Goal: Task Accomplishment & Management: Complete application form

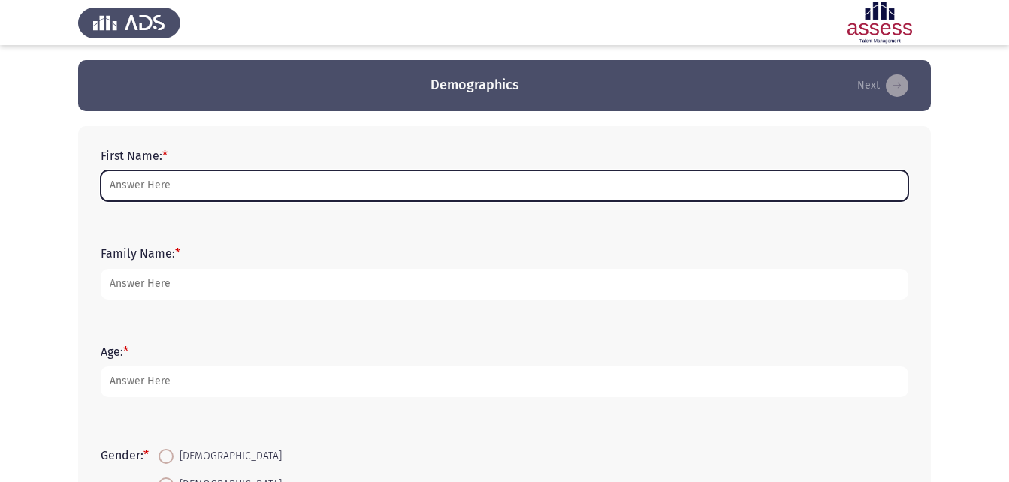
click at [527, 189] on input "First Name: *" at bounding box center [504, 186] width 807 height 31
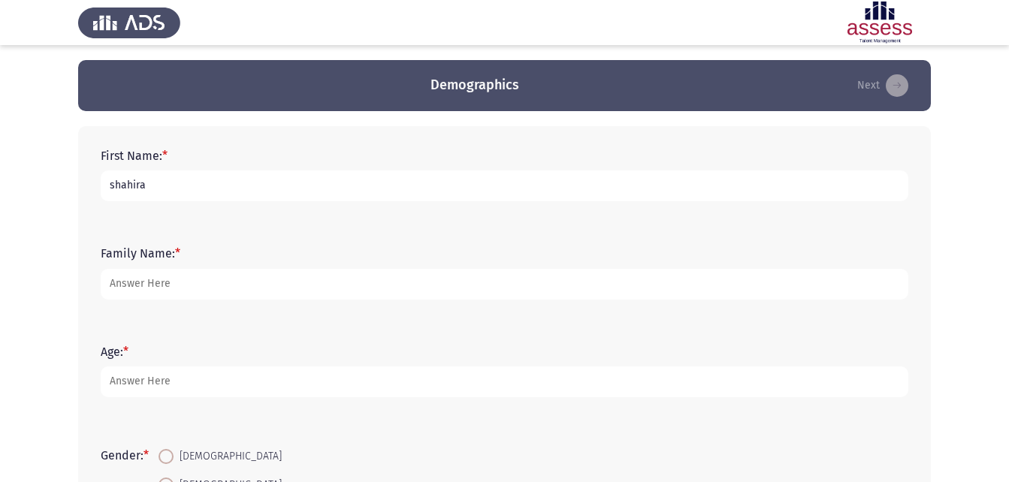
type input "shahira"
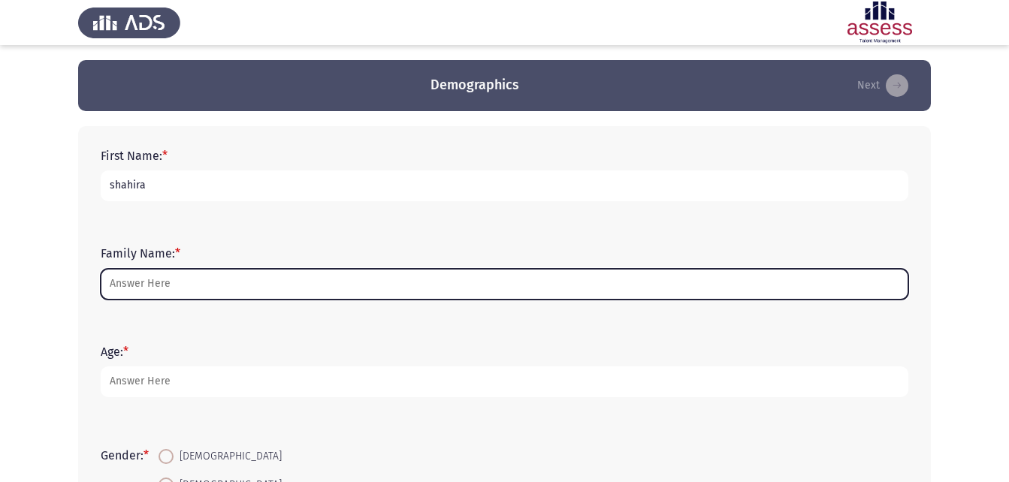
click at [456, 273] on input "Family Name: *" at bounding box center [504, 284] width 807 height 31
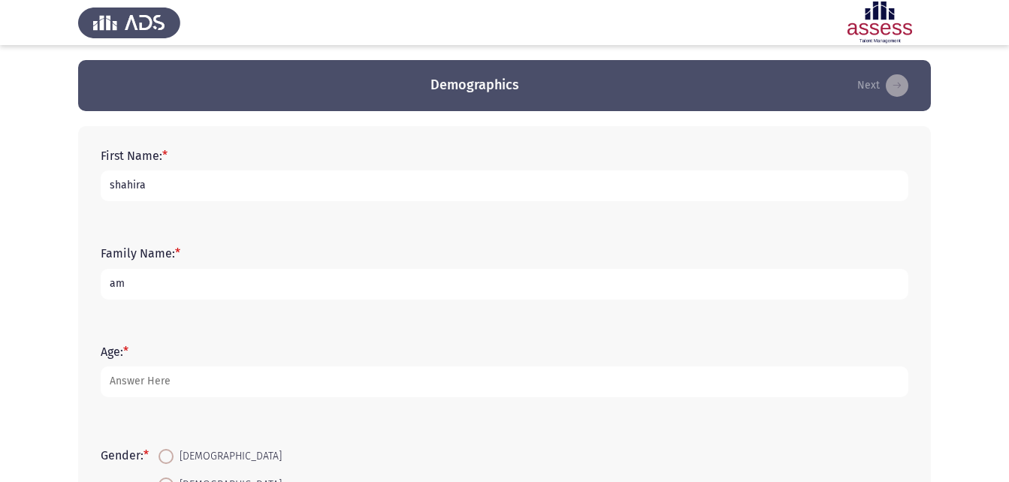
type input "a"
type input "Amer"
drag, startPoint x: 113, startPoint y: 187, endPoint x: 103, endPoint y: 187, distance: 10.5
click at [103, 187] on input "shahira" at bounding box center [504, 186] width 807 height 31
type input "Shahira"
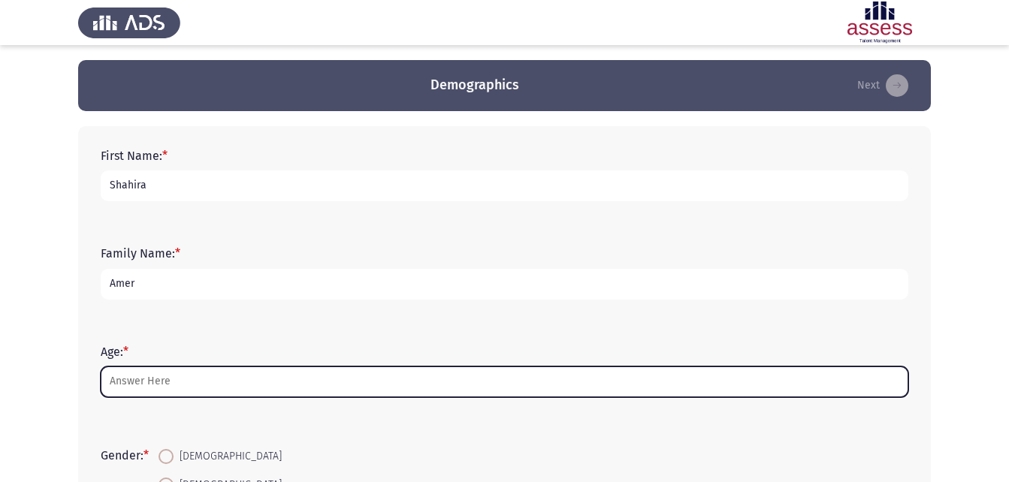
click at [171, 376] on input "Age: *" at bounding box center [504, 382] width 807 height 31
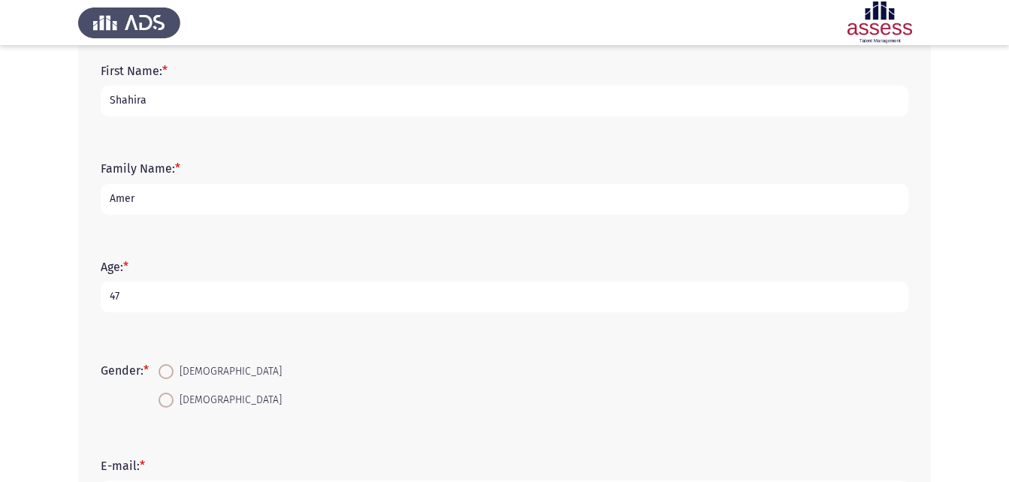
scroll to position [300, 0]
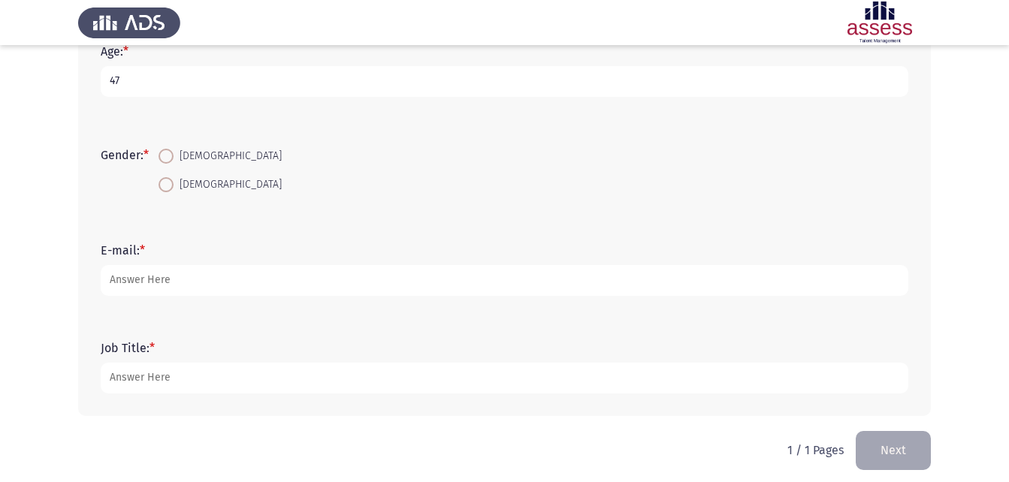
type input "47"
click at [171, 186] on span at bounding box center [165, 184] width 15 height 15
click at [171, 186] on input "[DEMOGRAPHIC_DATA]" at bounding box center [165, 184] width 15 height 15
radio input "true"
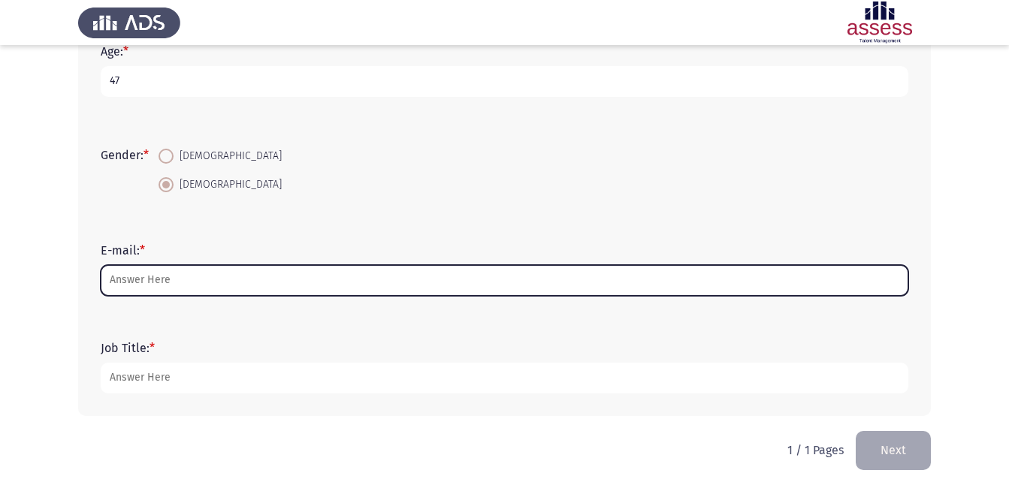
click at [227, 284] on input "E-mail: *" at bounding box center [504, 280] width 807 height 31
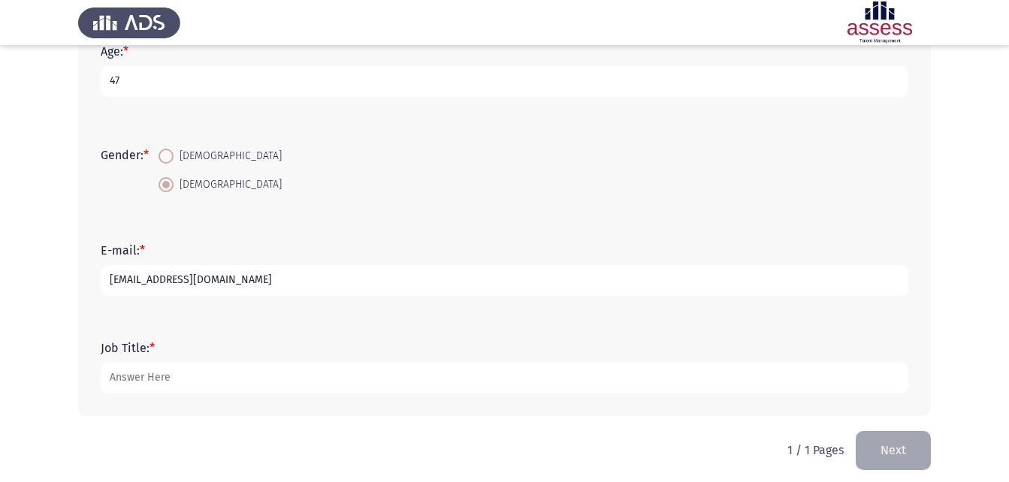
type input "[EMAIL_ADDRESS][DOMAIN_NAME]"
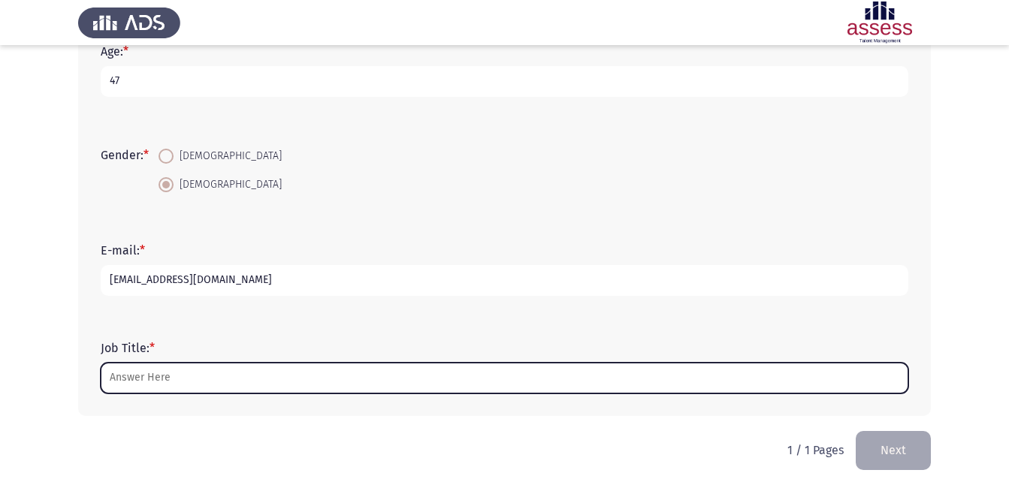
click at [197, 376] on input "Job Title: *" at bounding box center [504, 378] width 807 height 31
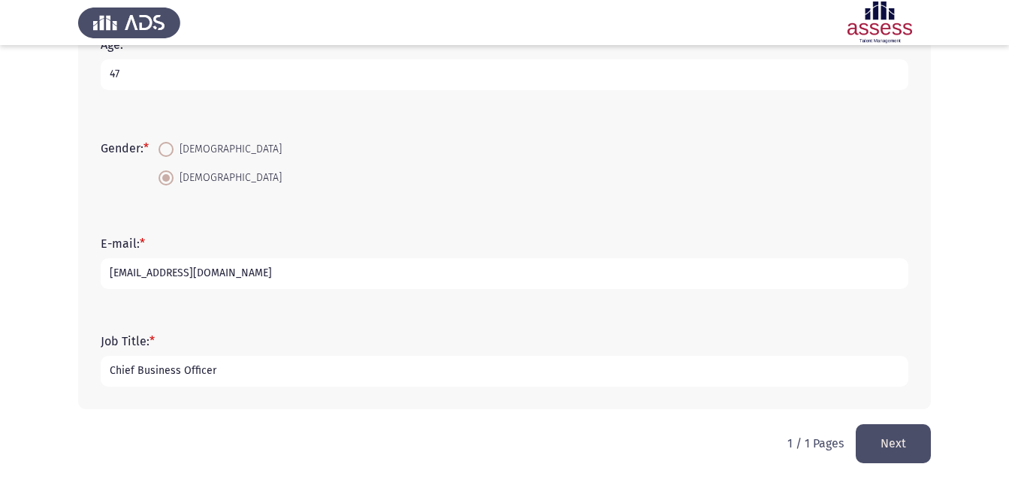
scroll to position [309, 0]
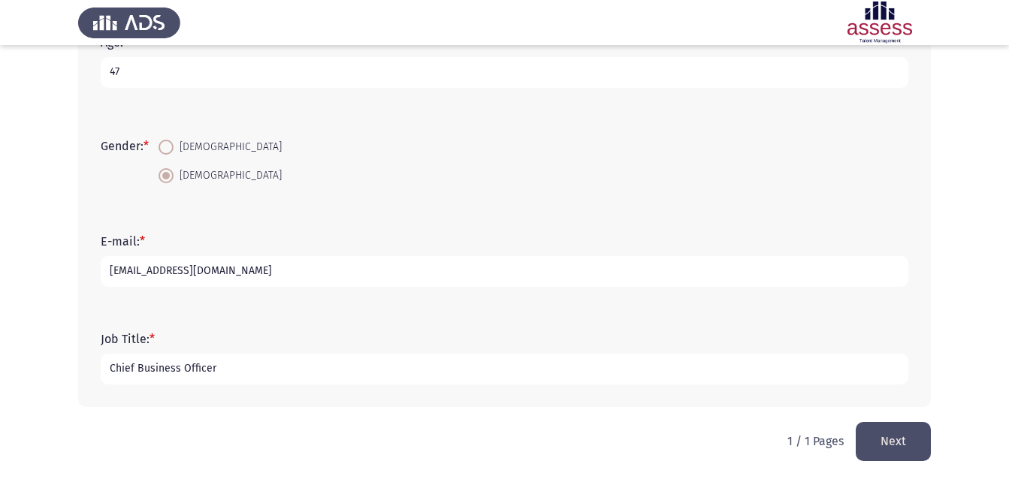
type input "Chief Business Officer"
click at [918, 444] on button "Next" at bounding box center [893, 441] width 75 height 38
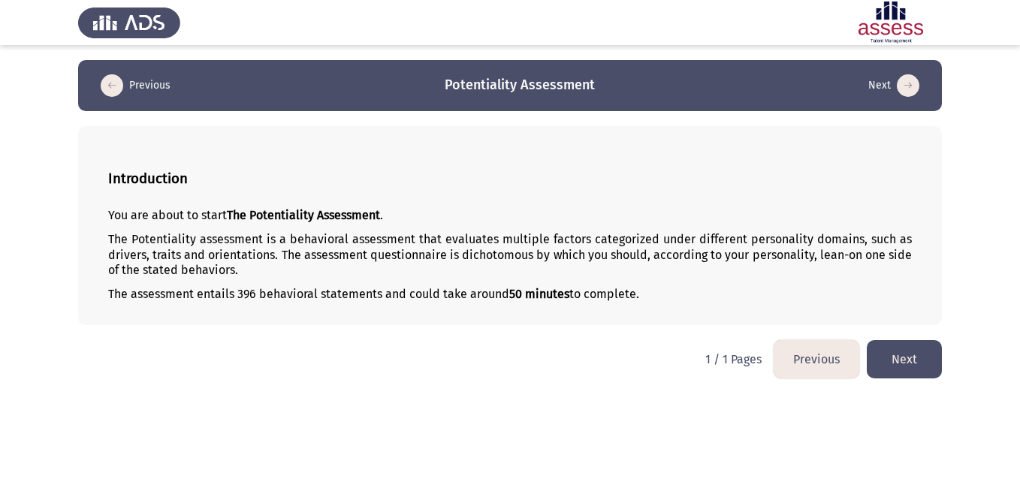
click at [890, 368] on button "Next" at bounding box center [904, 359] width 75 height 38
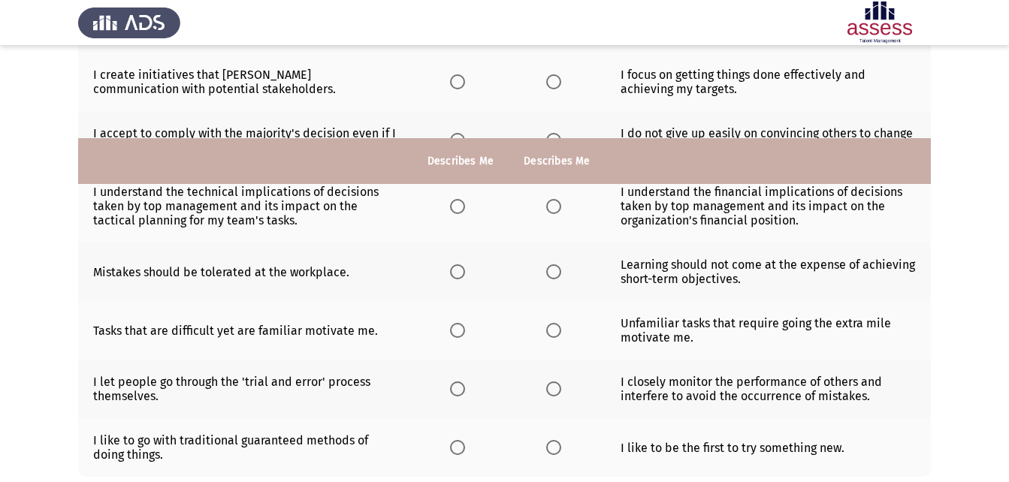
scroll to position [462, 0]
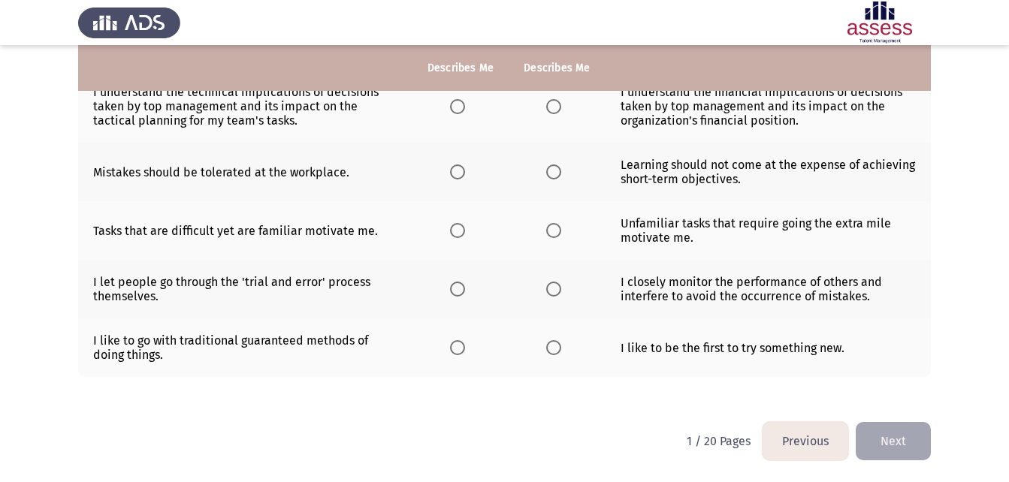
click at [834, 444] on button "Previous" at bounding box center [805, 441] width 86 height 38
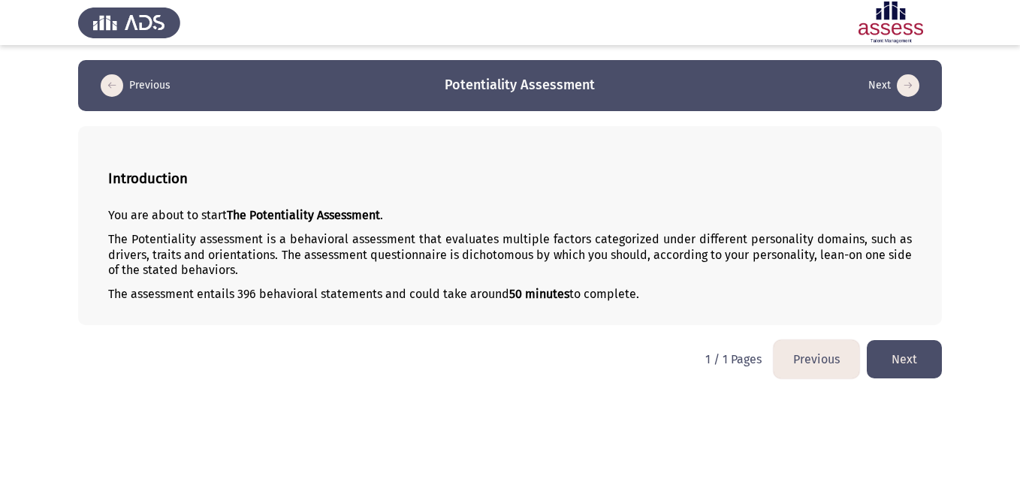
click at [795, 354] on button "Previous" at bounding box center [817, 359] width 86 height 38
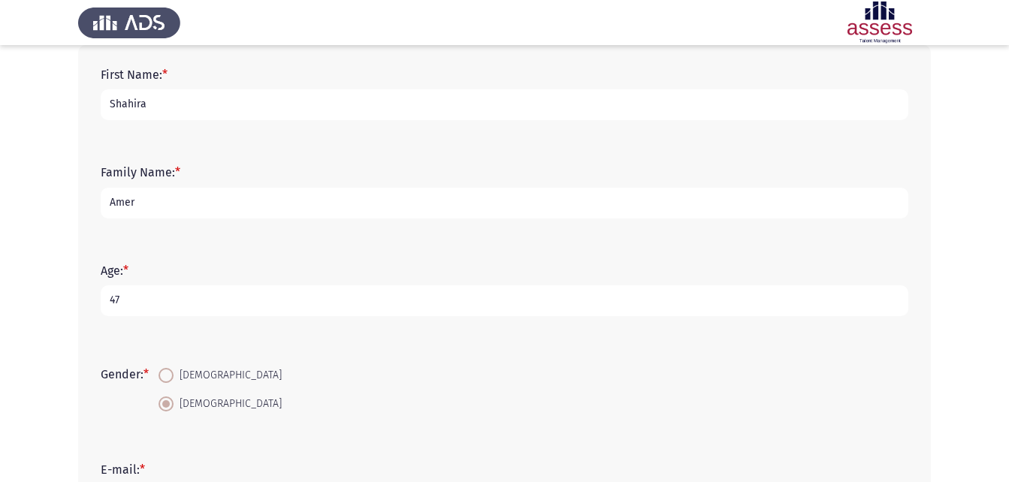
scroll to position [300, 0]
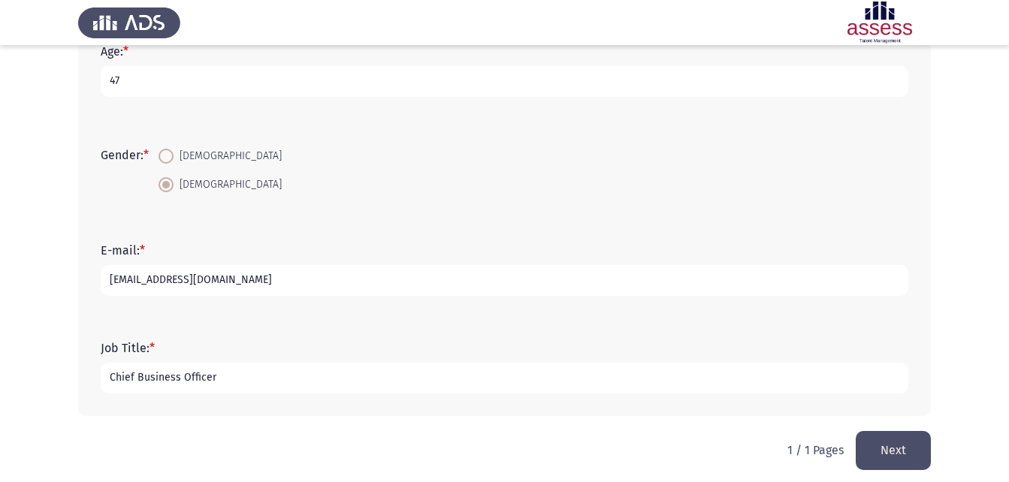
click at [873, 462] on button "Next" at bounding box center [893, 450] width 75 height 38
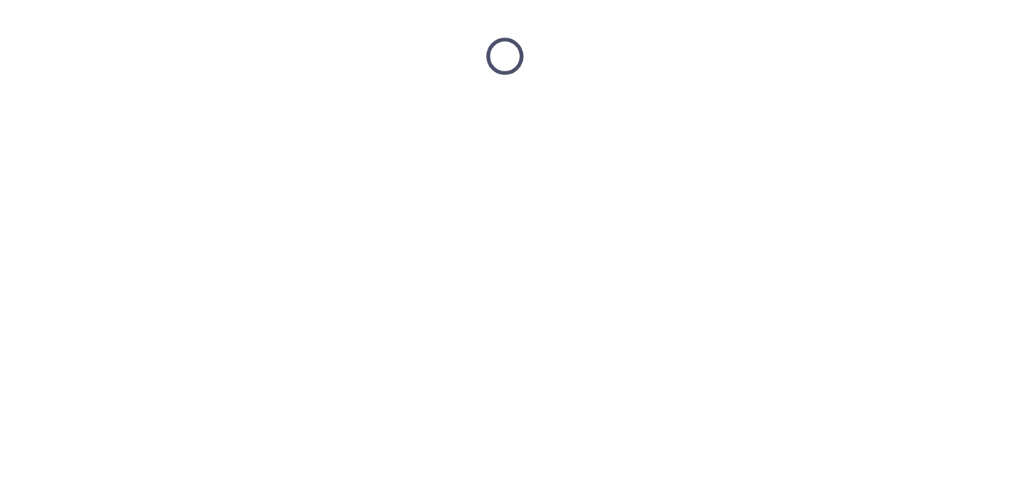
scroll to position [0, 0]
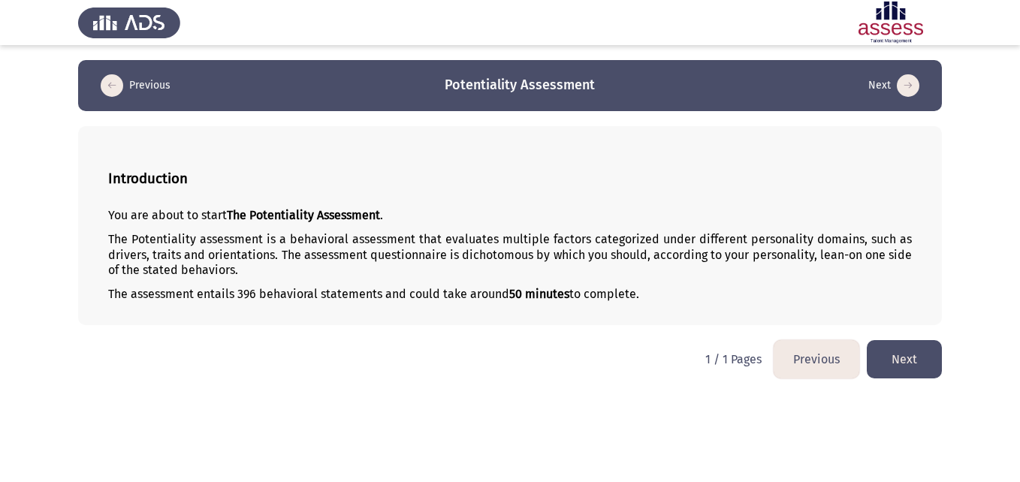
click at [911, 367] on button "Next" at bounding box center [904, 359] width 75 height 38
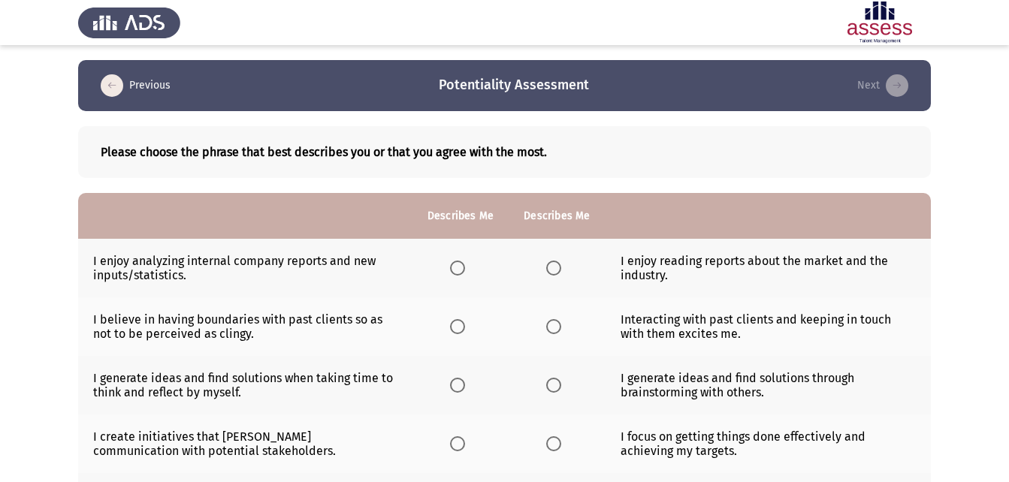
click at [456, 271] on span "Select an option" at bounding box center [457, 268] width 15 height 15
click at [456, 271] on input "Select an option" at bounding box center [457, 268] width 15 height 15
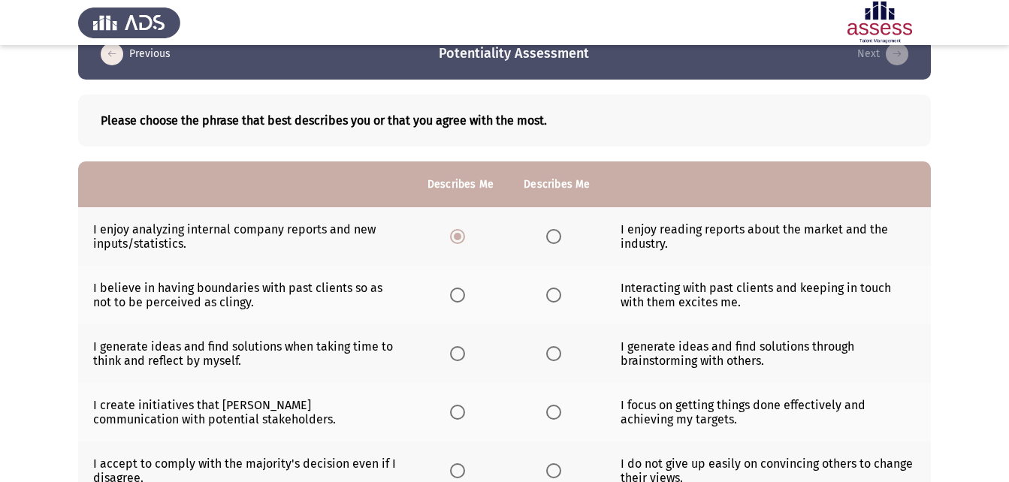
scroll to position [11, 0]
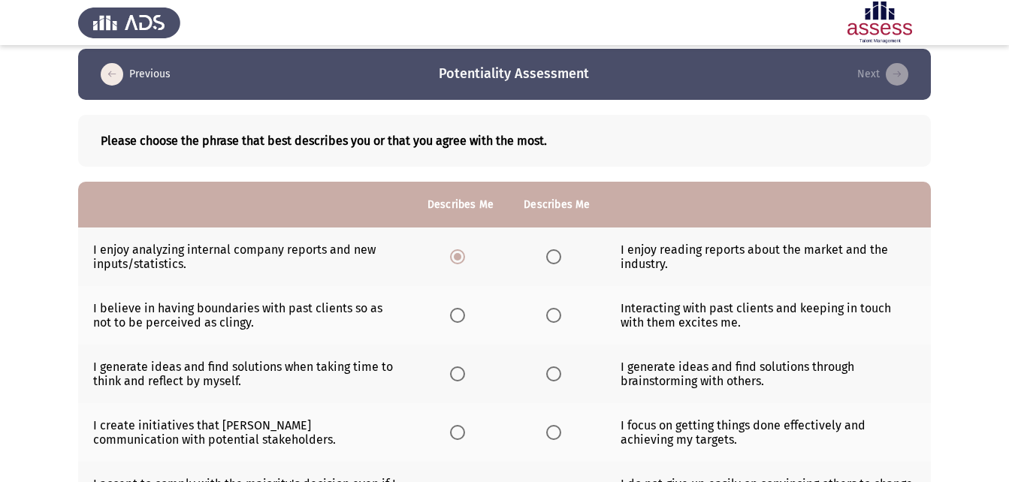
click at [555, 315] on span "Select an option" at bounding box center [553, 315] width 15 height 15
click at [555, 315] on input "Select an option" at bounding box center [553, 315] width 15 height 15
click at [555, 254] on span "Select an option" at bounding box center [553, 256] width 15 height 15
click at [555, 254] on input "Select an option" at bounding box center [553, 256] width 15 height 15
click at [457, 259] on span "Select an option" at bounding box center [457, 256] width 15 height 15
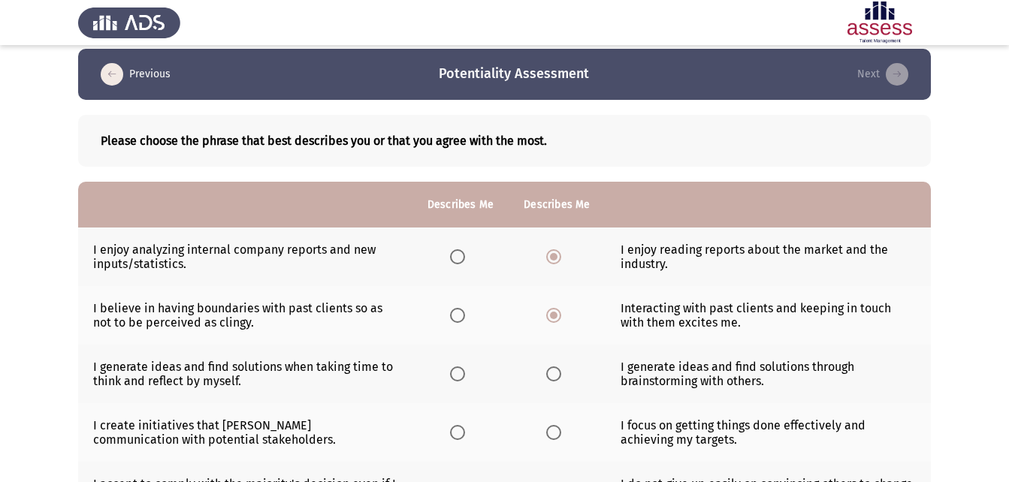
click at [457, 259] on input "Select an option" at bounding box center [457, 256] width 15 height 15
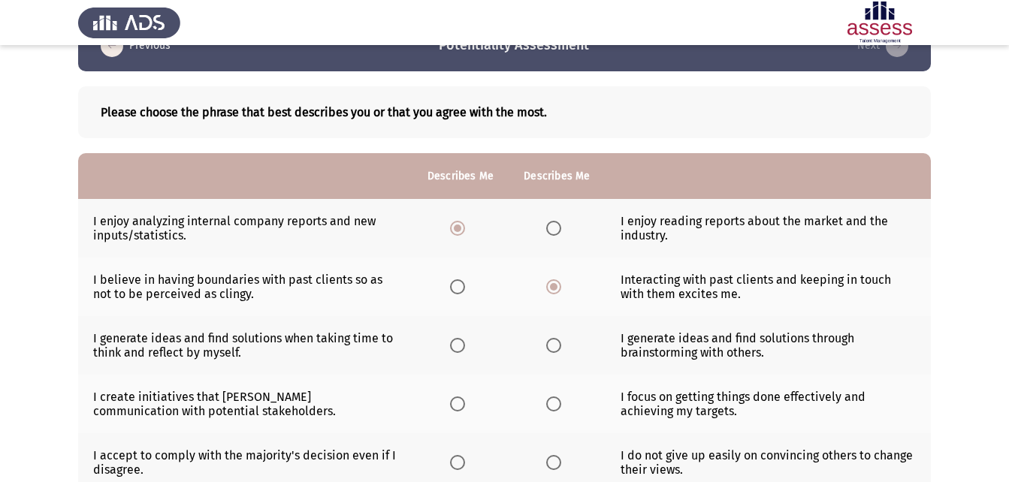
scroll to position [75, 0]
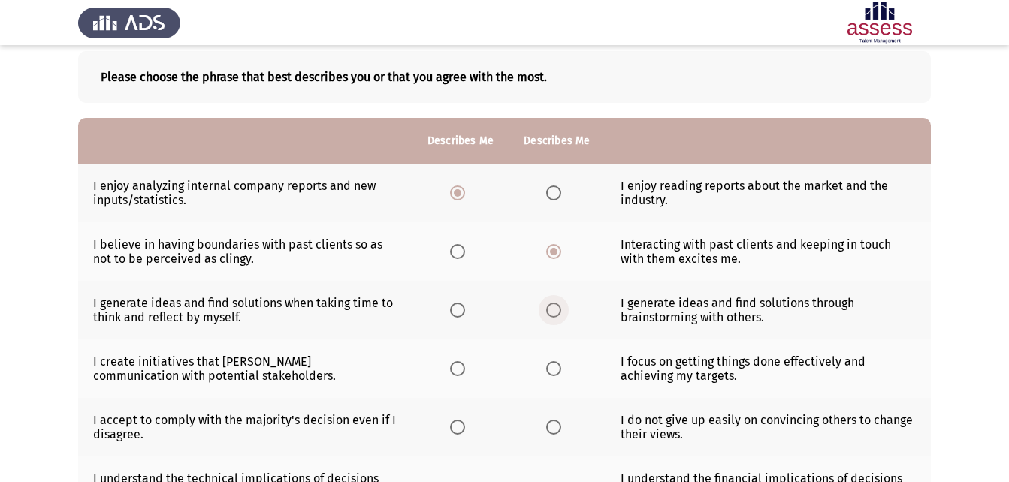
click at [555, 309] on span "Select an option" at bounding box center [553, 310] width 15 height 15
click at [555, 309] on input "Select an option" at bounding box center [553, 310] width 15 height 15
click at [456, 368] on span "Select an option" at bounding box center [457, 368] width 15 height 15
click at [456, 368] on input "Select an option" at bounding box center [457, 368] width 15 height 15
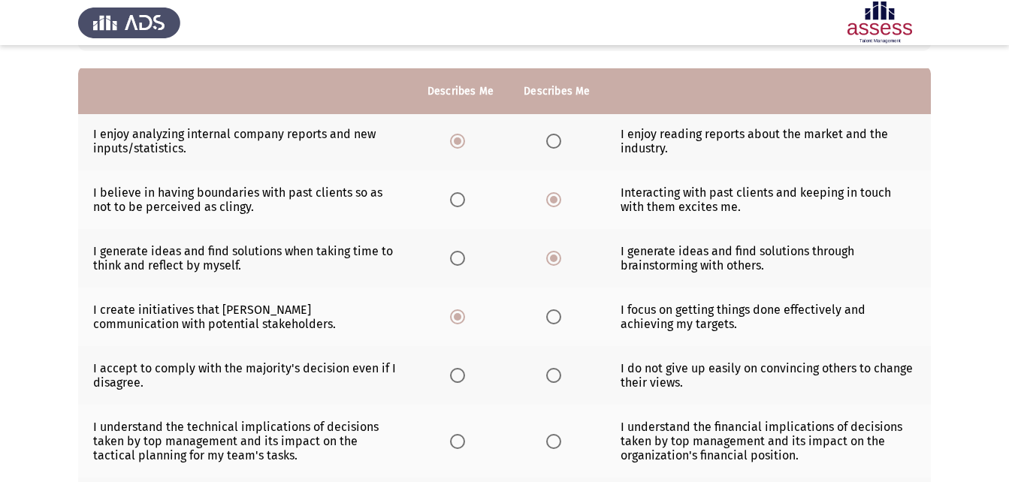
scroll to position [150, 0]
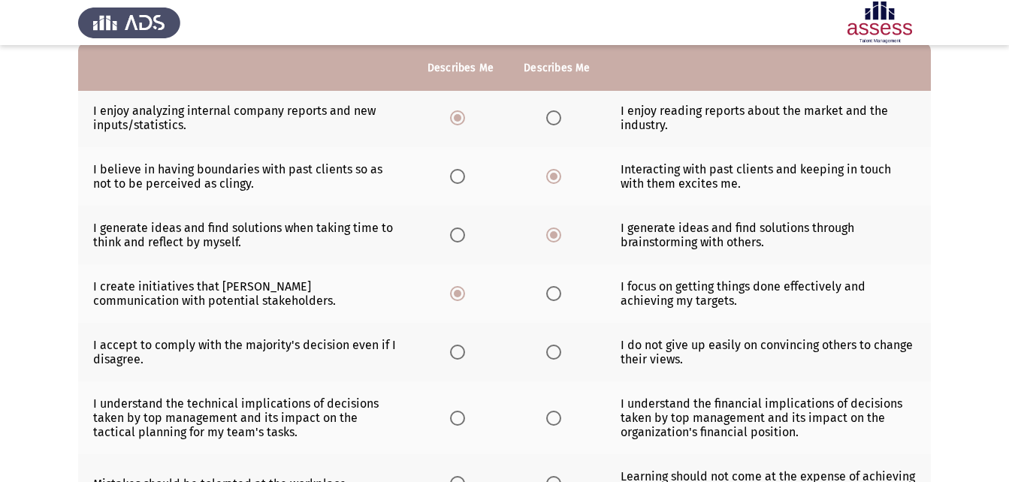
click at [460, 354] on span "Select an option" at bounding box center [457, 352] width 15 height 15
click at [460, 354] on input "Select an option" at bounding box center [457, 352] width 15 height 15
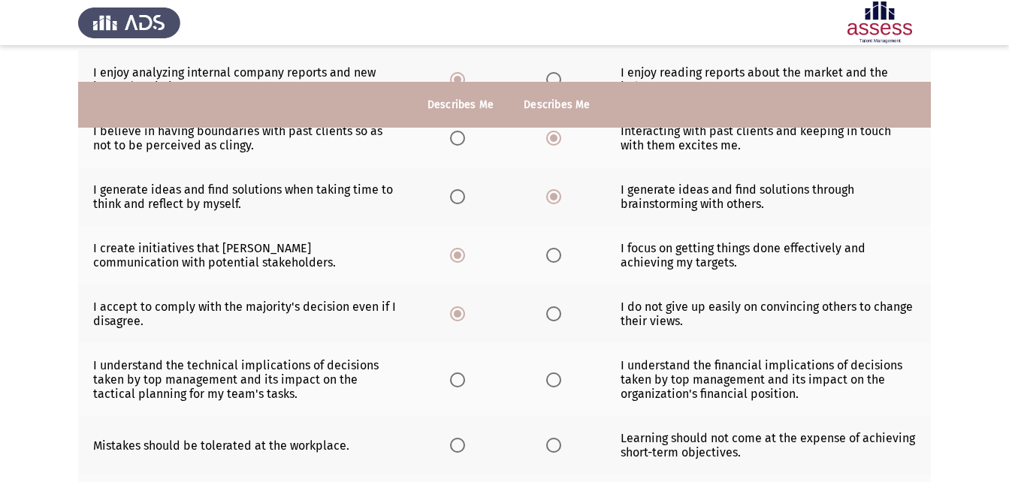
scroll to position [225, 0]
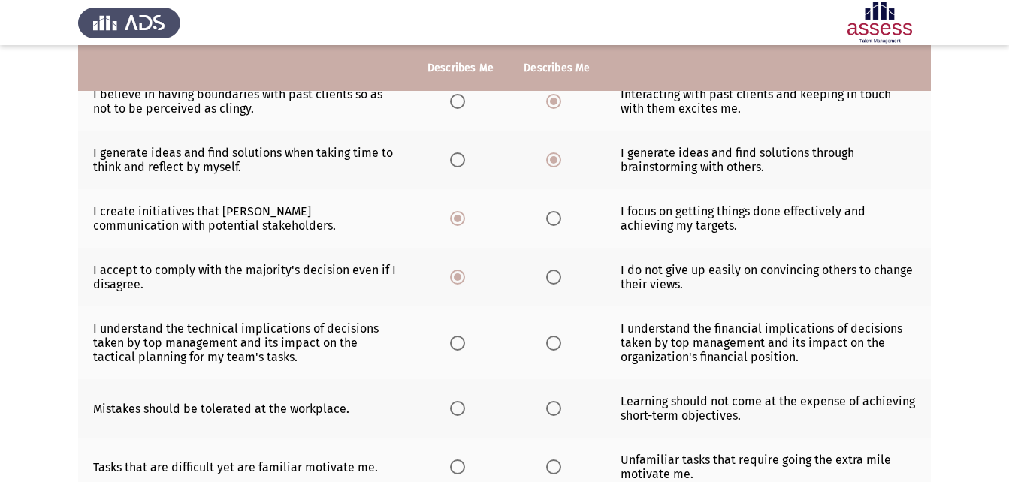
click at [557, 333] on th at bounding box center [556, 342] width 96 height 73
click at [555, 344] on span "Select an option" at bounding box center [553, 343] width 15 height 15
click at [555, 344] on input "Select an option" at bounding box center [553, 343] width 15 height 15
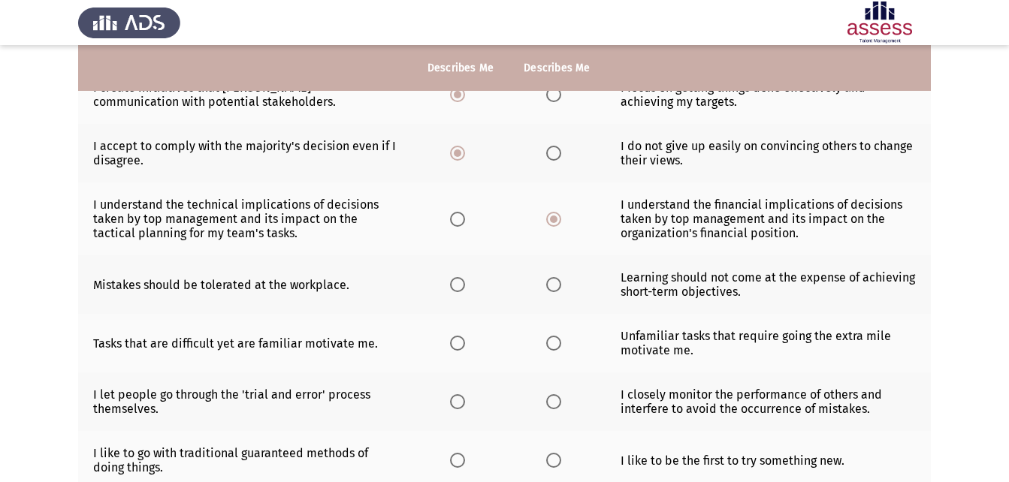
scroll to position [376, 0]
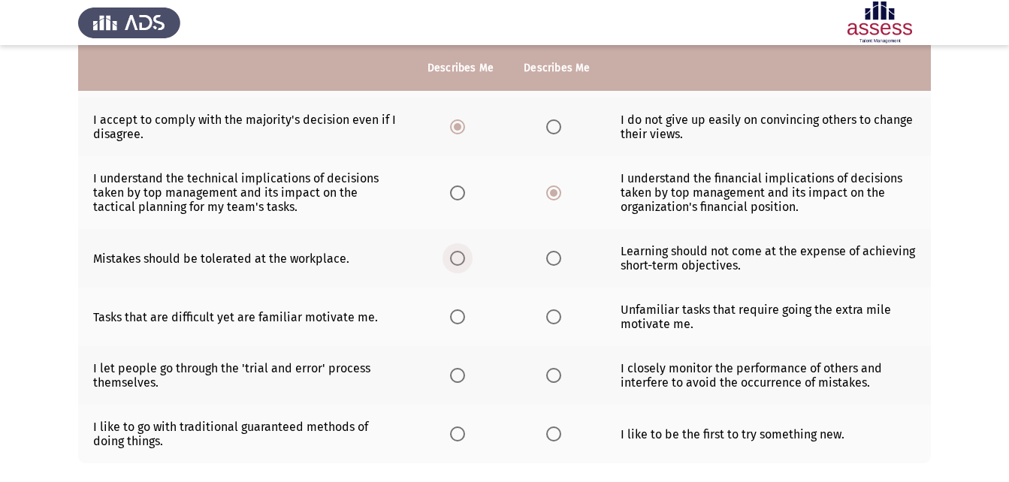
click at [467, 253] on label "Select an option" at bounding box center [460, 258] width 21 height 15
click at [465, 253] on input "Select an option" at bounding box center [457, 258] width 15 height 15
click at [463, 316] on span "Select an option" at bounding box center [457, 316] width 15 height 15
click at [463, 316] on input "Select an option" at bounding box center [457, 316] width 15 height 15
click at [466, 379] on label "Select an option" at bounding box center [460, 375] width 21 height 15
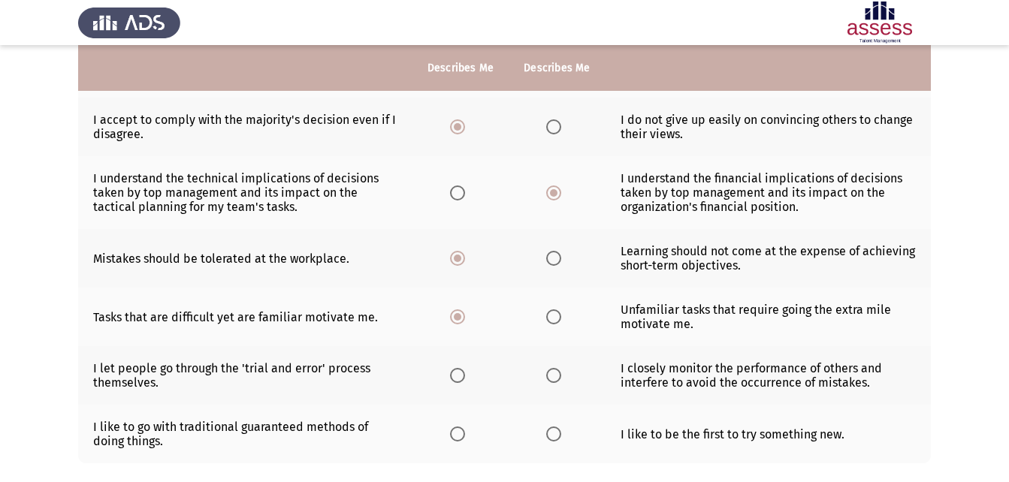
click at [465, 379] on input "Select an option" at bounding box center [457, 375] width 15 height 15
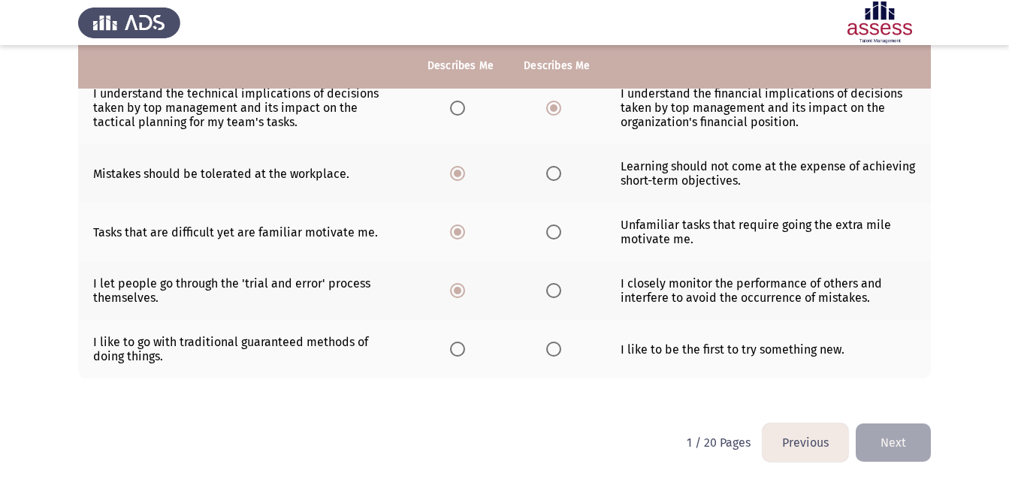
scroll to position [462, 0]
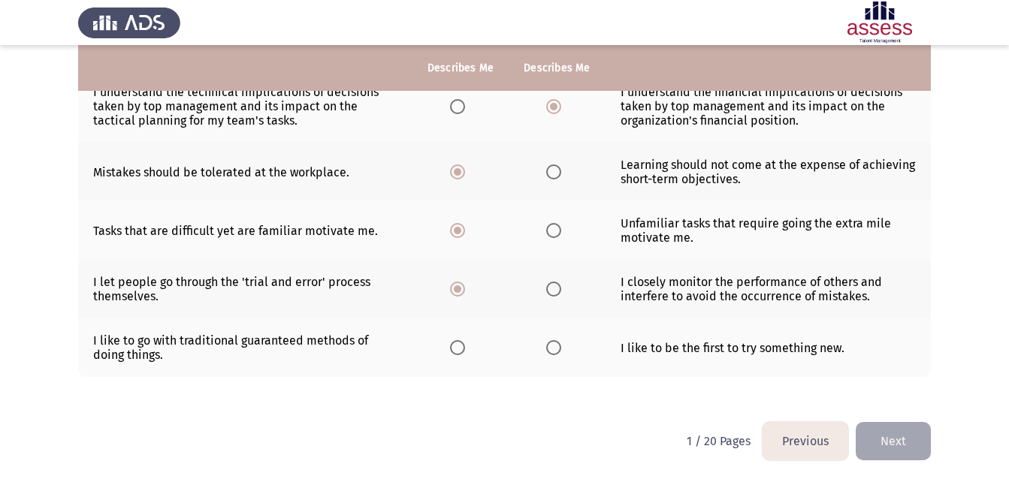
click at [454, 351] on span "Select an option" at bounding box center [457, 347] width 15 height 15
click at [454, 351] on input "Select an option" at bounding box center [457, 347] width 15 height 15
click at [913, 433] on button "Next" at bounding box center [893, 441] width 75 height 38
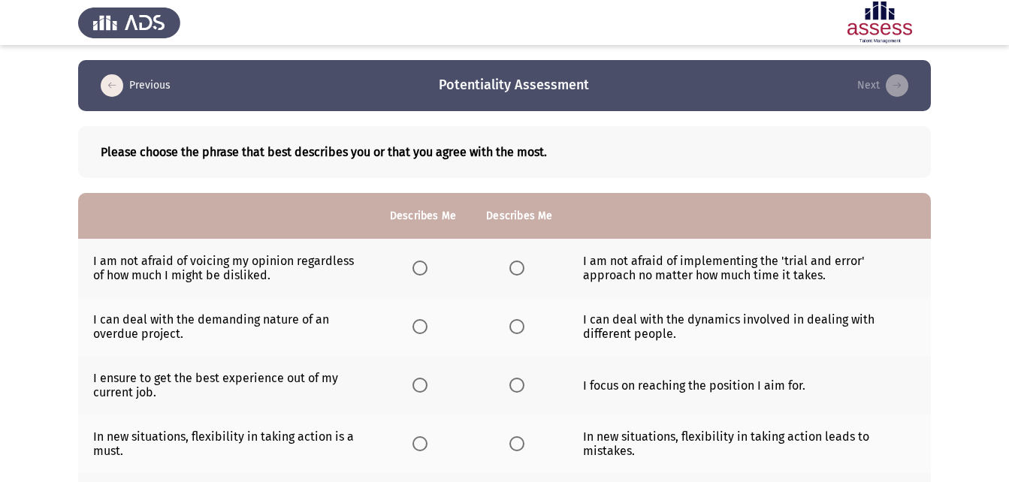
click at [519, 321] on span "Select an option" at bounding box center [516, 326] width 15 height 15
click at [519, 321] on input "Select an option" at bounding box center [516, 326] width 15 height 15
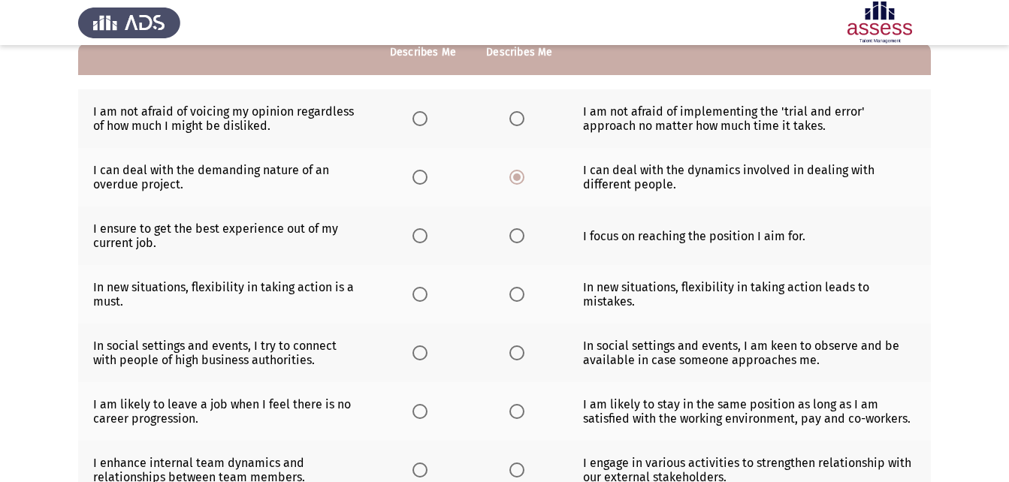
scroll to position [150, 0]
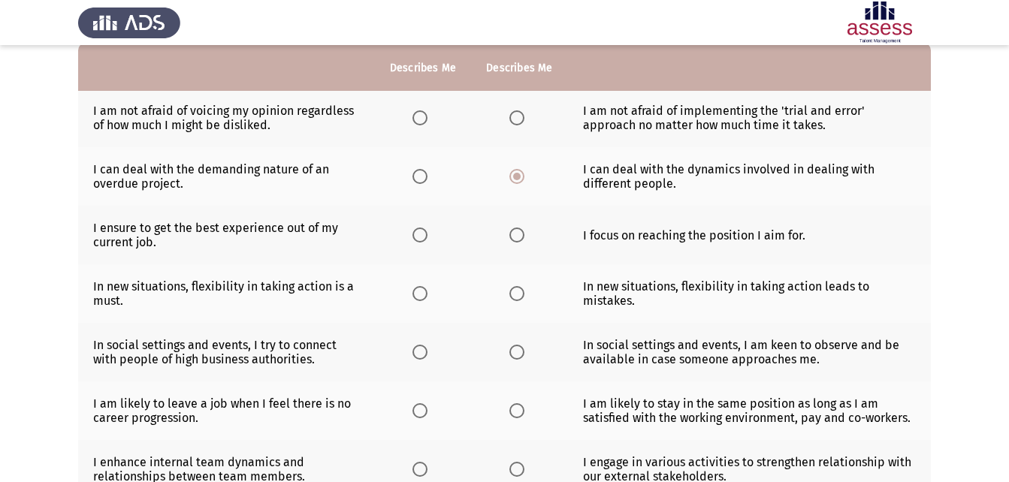
click at [522, 241] on span "Select an option" at bounding box center [516, 235] width 15 height 15
click at [522, 241] on input "Select an option" at bounding box center [516, 235] width 15 height 15
click at [420, 294] on span "Select an option" at bounding box center [420, 294] width 0 height 0
click at [420, 294] on input "Select an option" at bounding box center [419, 293] width 15 height 15
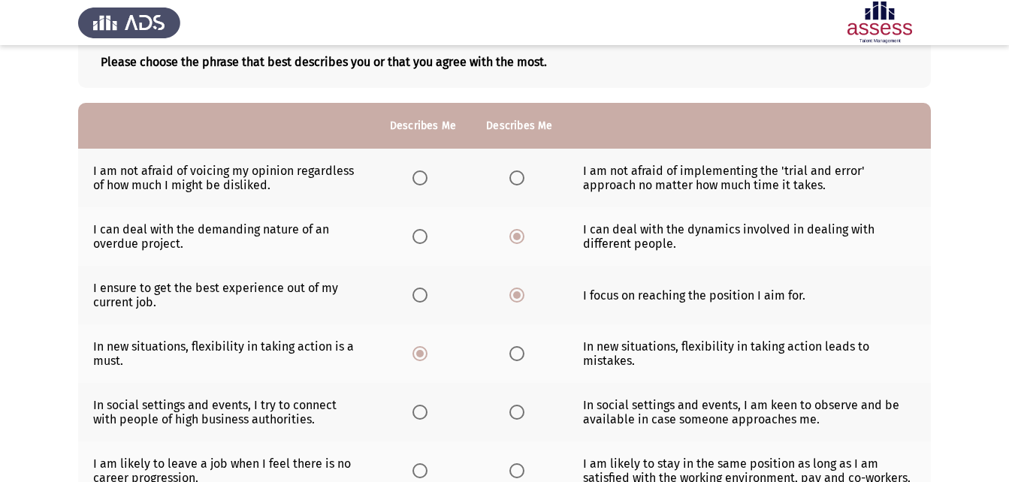
scroll to position [0, 0]
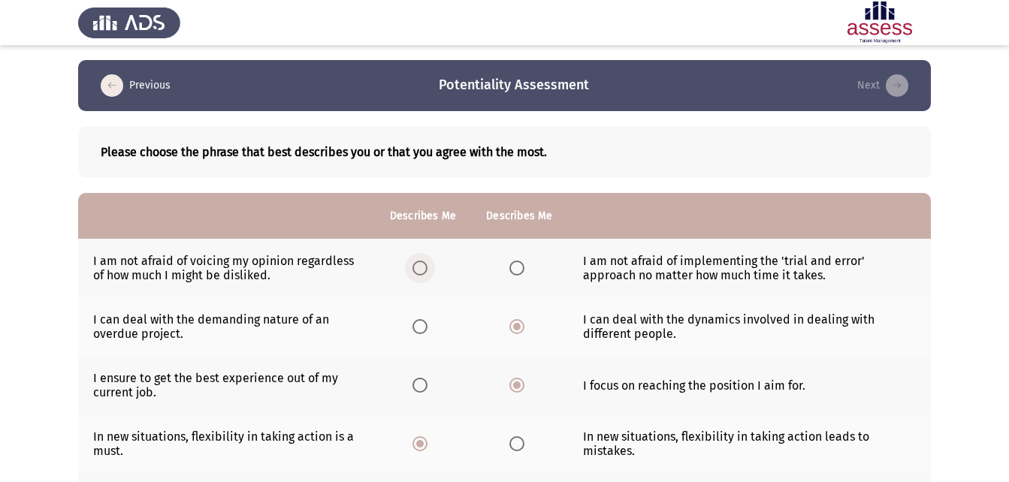
click at [424, 273] on span "Select an option" at bounding box center [419, 268] width 15 height 15
click at [424, 273] on input "Select an option" at bounding box center [419, 268] width 15 height 15
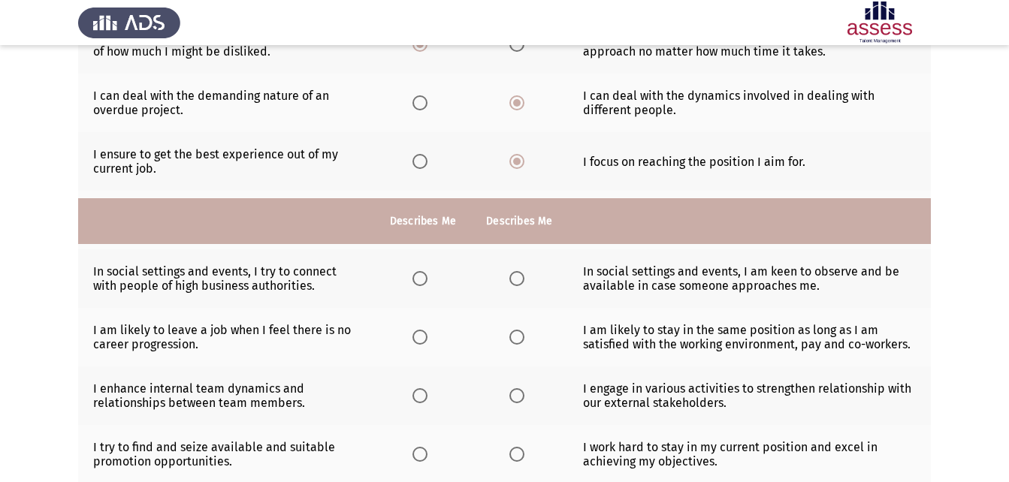
scroll to position [210, 0]
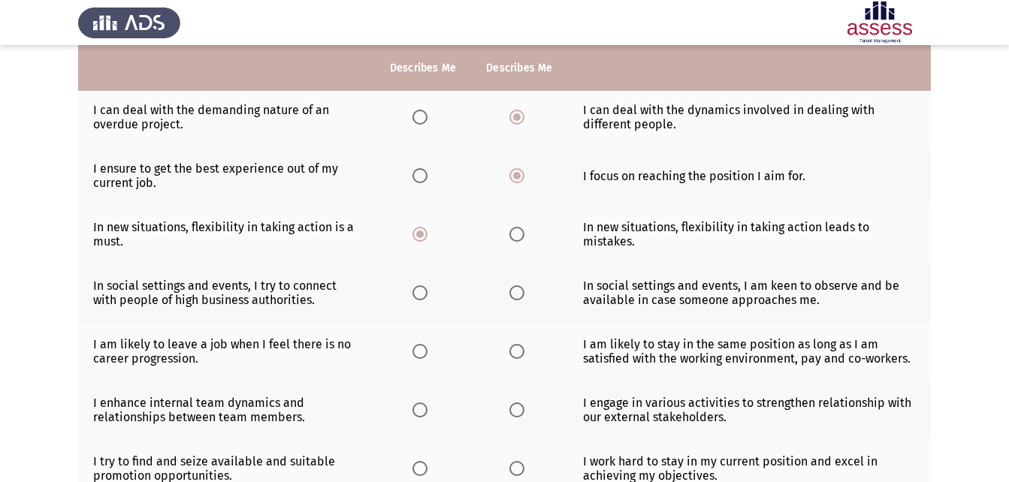
click at [424, 293] on span "Select an option" at bounding box center [419, 292] width 15 height 15
click at [424, 293] on input "Select an option" at bounding box center [419, 292] width 15 height 15
click at [427, 352] on span "Select an option" at bounding box center [419, 351] width 15 height 15
click at [427, 352] on input "Select an option" at bounding box center [419, 351] width 15 height 15
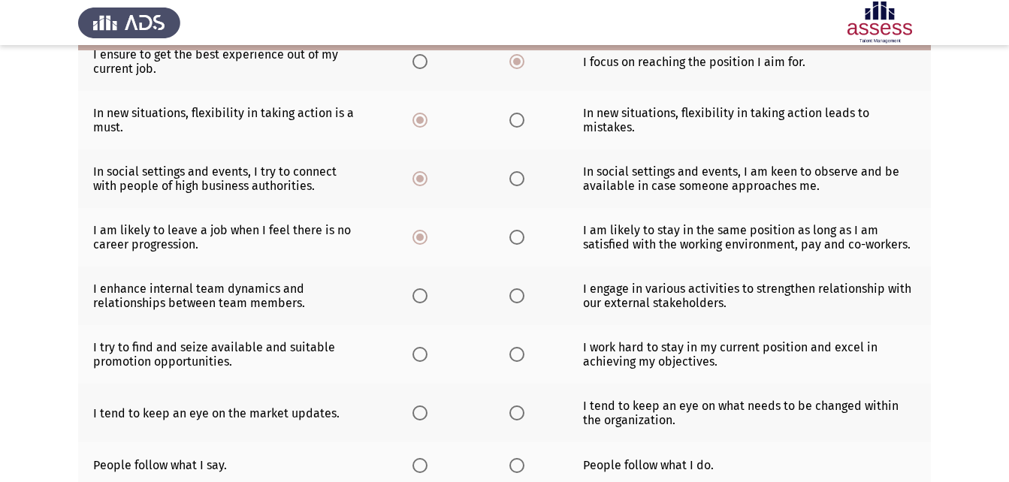
scroll to position [360, 0]
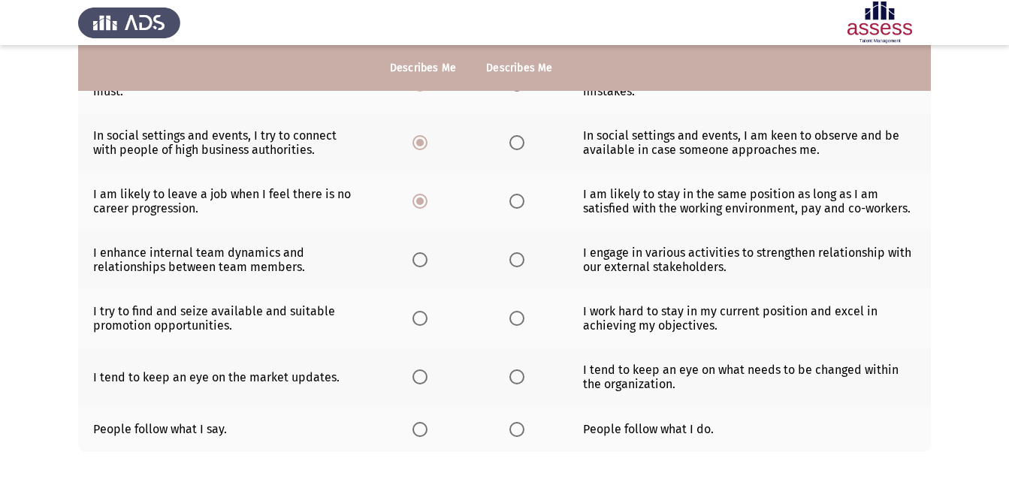
click at [421, 261] on span "Select an option" at bounding box center [419, 259] width 15 height 15
click at [421, 261] on input "Select an option" at bounding box center [419, 259] width 15 height 15
click at [424, 318] on span "Select an option" at bounding box center [419, 318] width 15 height 15
click at [424, 318] on input "Select an option" at bounding box center [419, 318] width 15 height 15
click at [521, 381] on span "Select an option" at bounding box center [516, 377] width 15 height 15
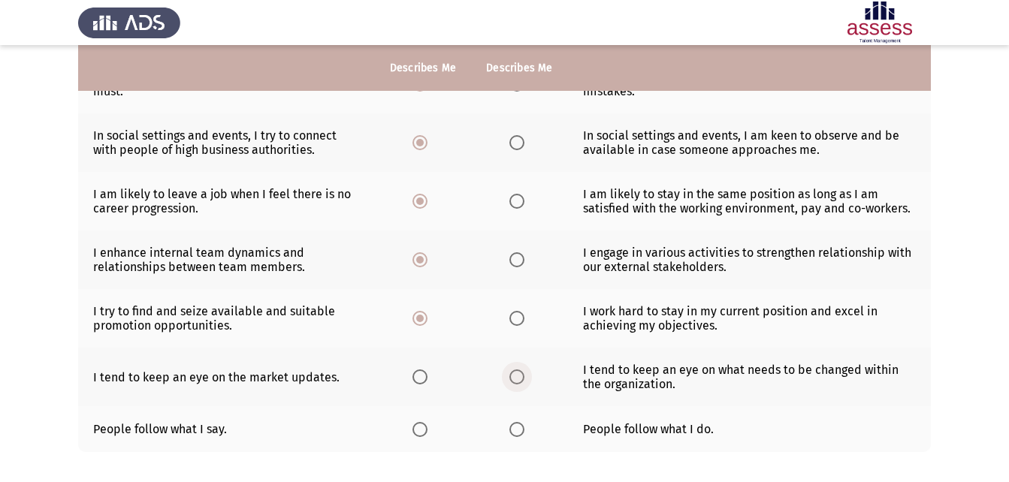
click at [521, 381] on input "Select an option" at bounding box center [516, 377] width 15 height 15
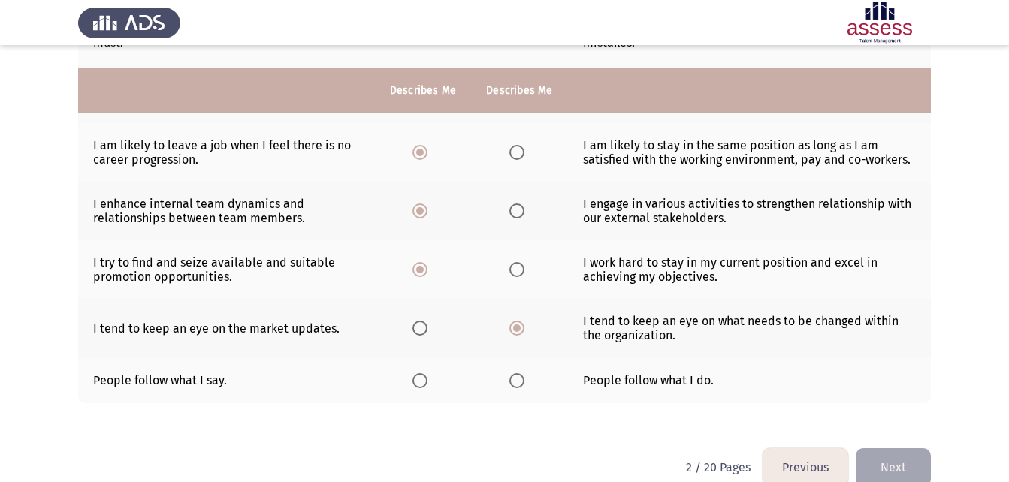
scroll to position [435, 0]
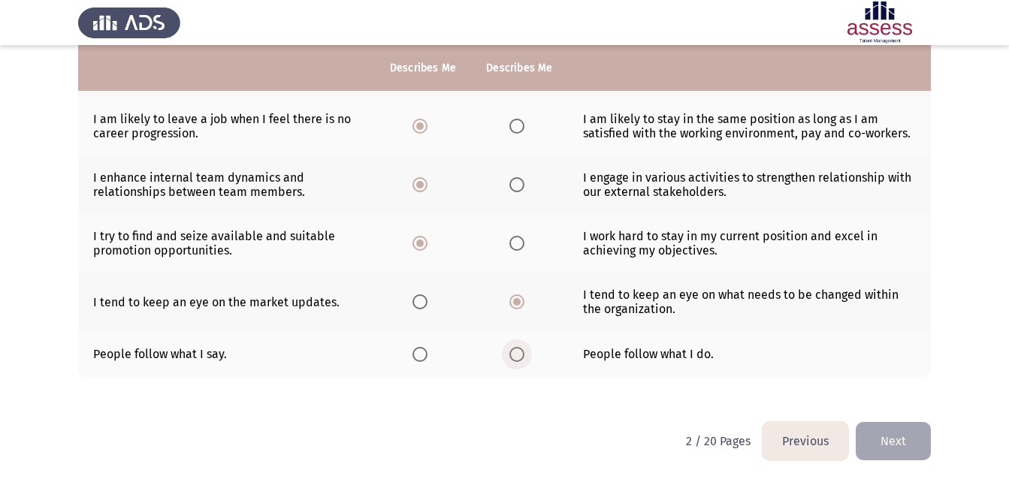
click at [516, 355] on span "Select an option" at bounding box center [516, 355] width 0 height 0
click at [515, 354] on input "Select an option" at bounding box center [516, 354] width 15 height 15
click at [425, 354] on span "Select an option" at bounding box center [419, 354] width 15 height 15
click at [425, 354] on input "Select an option" at bounding box center [419, 354] width 15 height 15
click at [896, 439] on button "Next" at bounding box center [893, 441] width 75 height 38
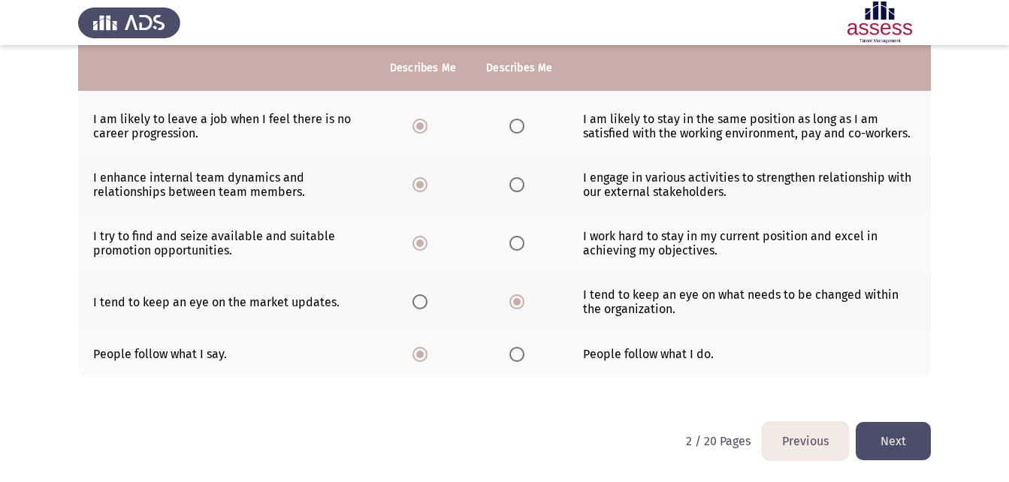
scroll to position [0, 0]
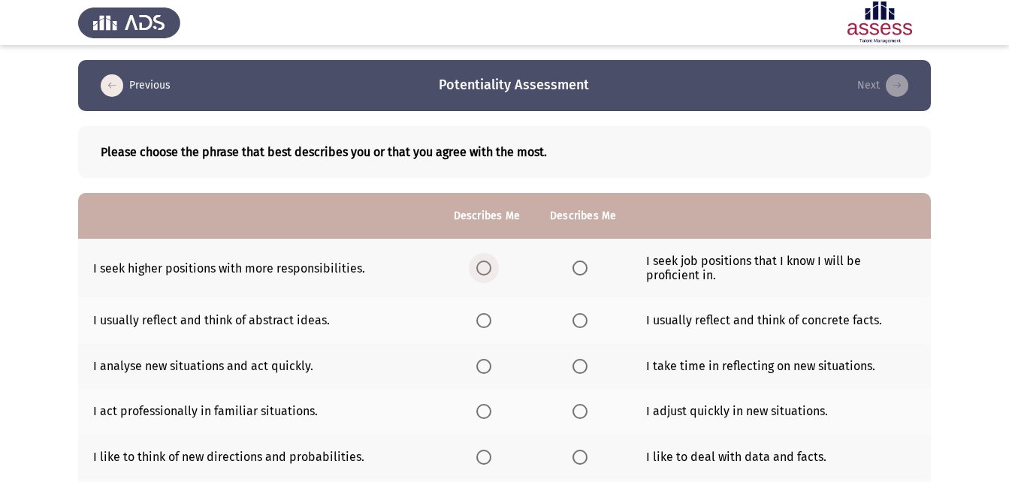
click at [485, 267] on span "Select an option" at bounding box center [483, 268] width 15 height 15
click at [485, 267] on input "Select an option" at bounding box center [483, 268] width 15 height 15
click at [490, 367] on span "Select an option" at bounding box center [483, 366] width 15 height 15
click at [490, 367] on input "Select an option" at bounding box center [483, 366] width 15 height 15
click at [563, 318] on th at bounding box center [583, 320] width 96 height 46
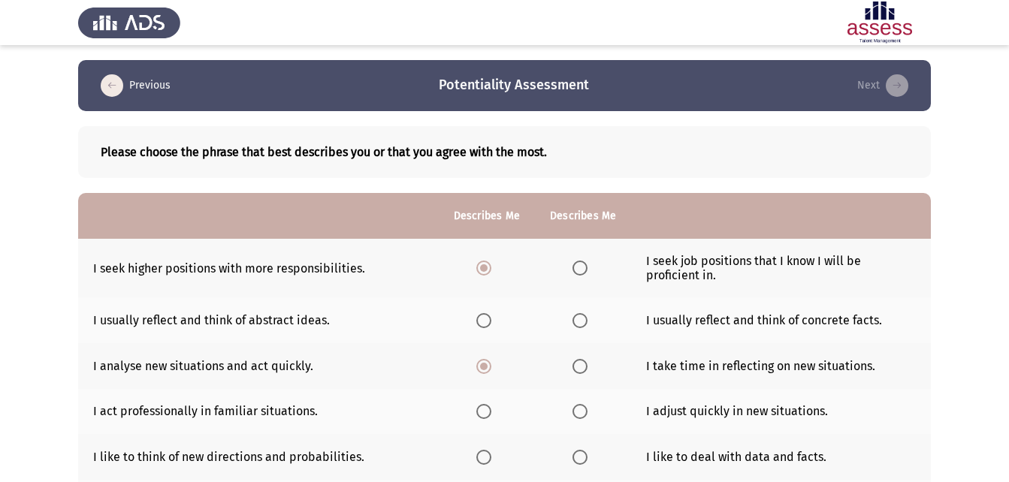
click at [583, 323] on span "Select an option" at bounding box center [579, 320] width 15 height 15
click at [583, 323] on input "Select an option" at bounding box center [579, 320] width 15 height 15
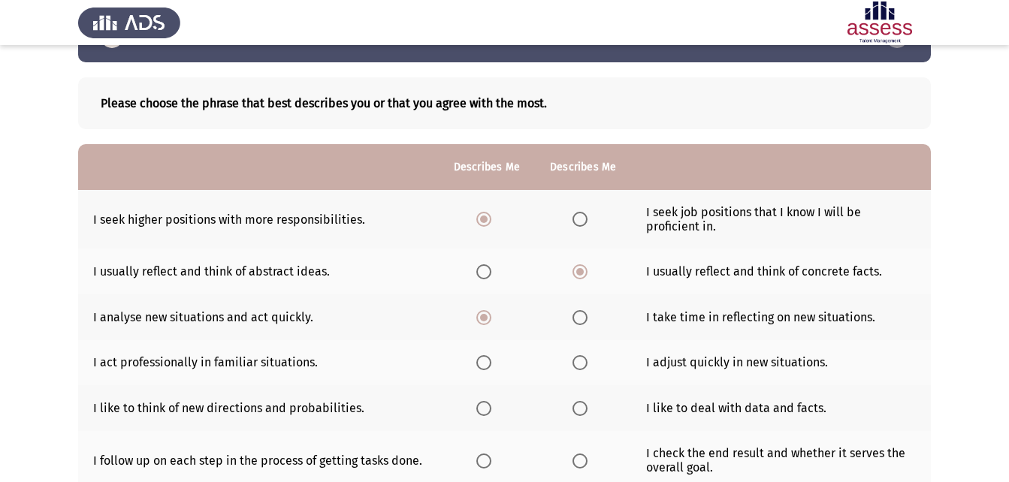
scroll to position [75, 0]
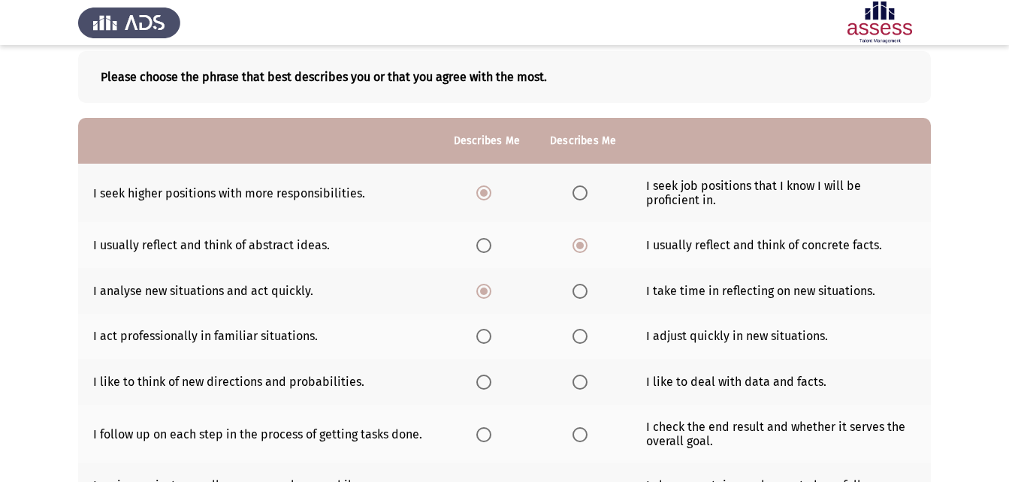
click at [475, 336] on th at bounding box center [487, 337] width 96 height 46
click at [486, 338] on span "Select an option" at bounding box center [483, 336] width 15 height 15
click at [486, 338] on input "Select an option" at bounding box center [483, 336] width 15 height 15
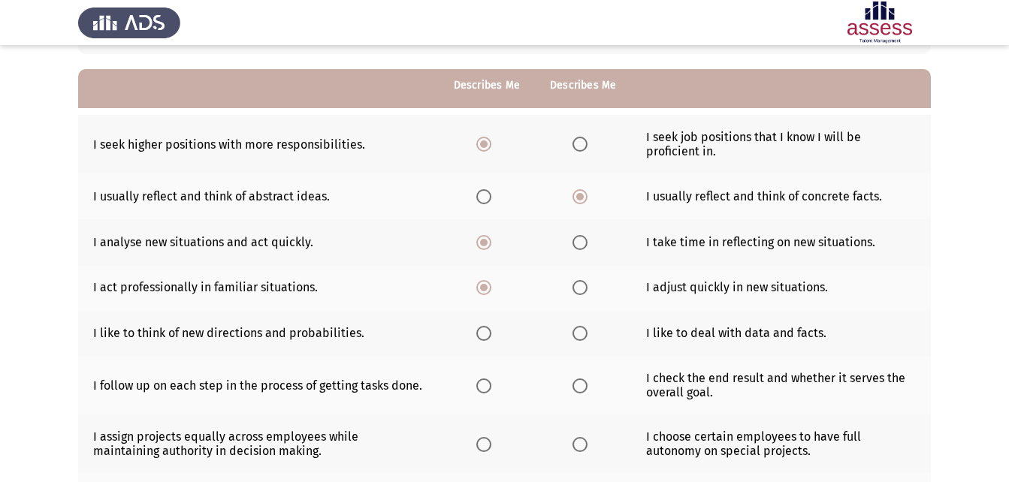
scroll to position [150, 0]
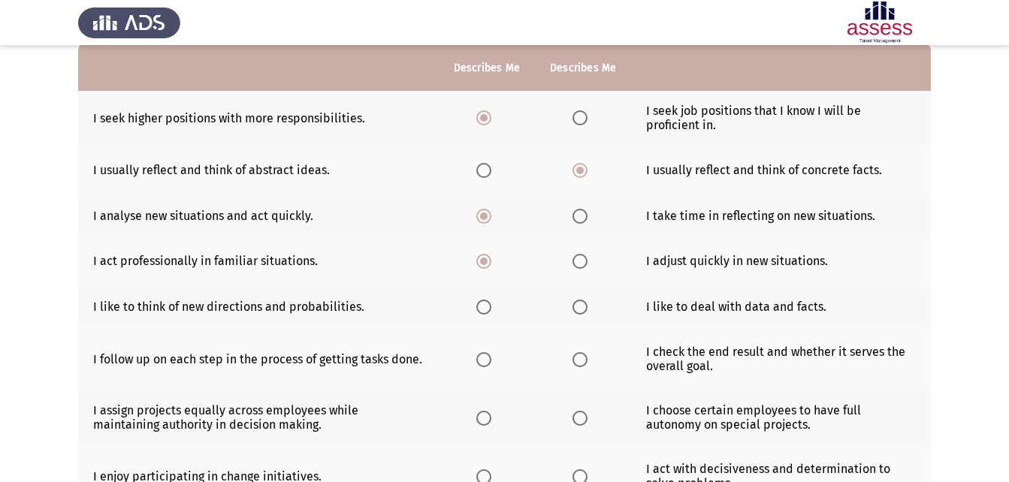
click at [493, 360] on label "Select an option" at bounding box center [486, 359] width 21 height 15
click at [491, 360] on input "Select an option" at bounding box center [483, 359] width 15 height 15
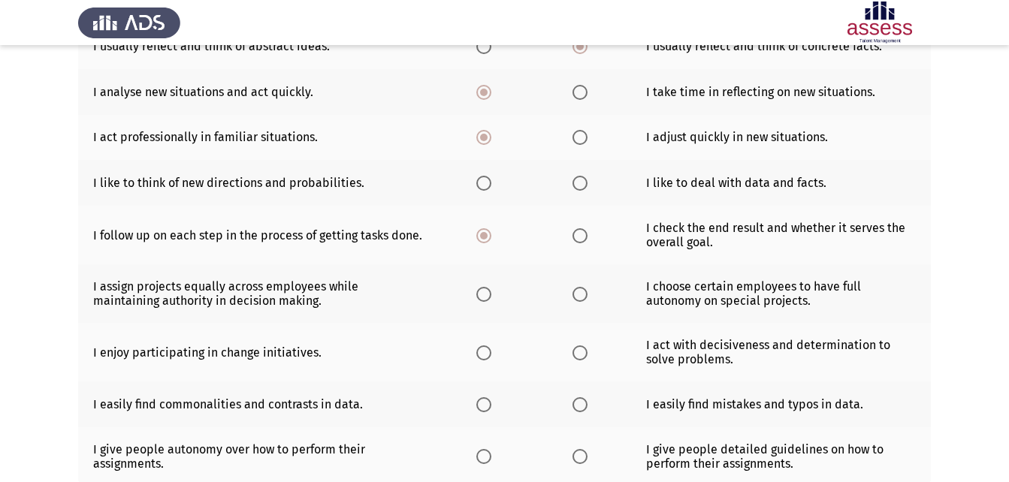
scroll to position [300, 0]
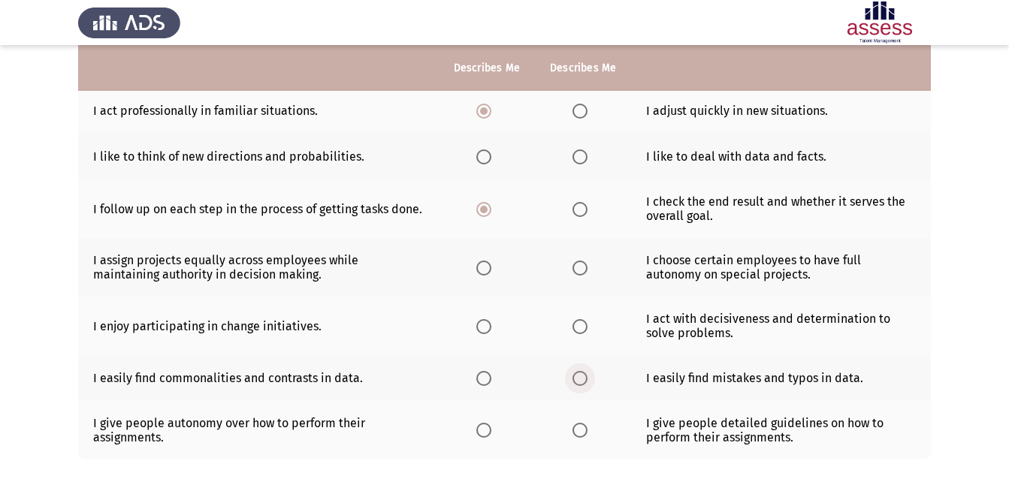
click at [590, 371] on label "Select an option" at bounding box center [582, 378] width 21 height 15
click at [587, 371] on input "Select an option" at bounding box center [579, 378] width 15 height 15
click at [668, 305] on td "I act with decisiveness and determination to solve problems." at bounding box center [781, 326] width 300 height 59
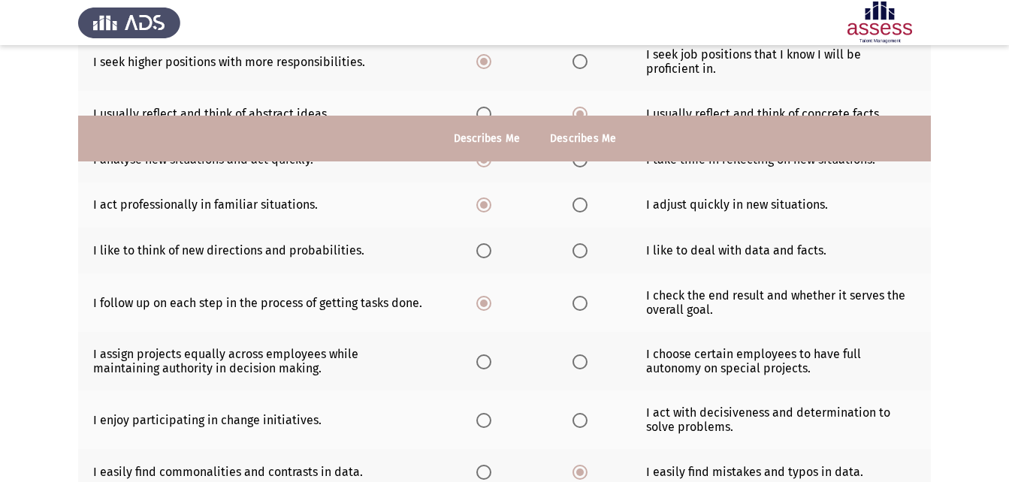
scroll to position [158, 0]
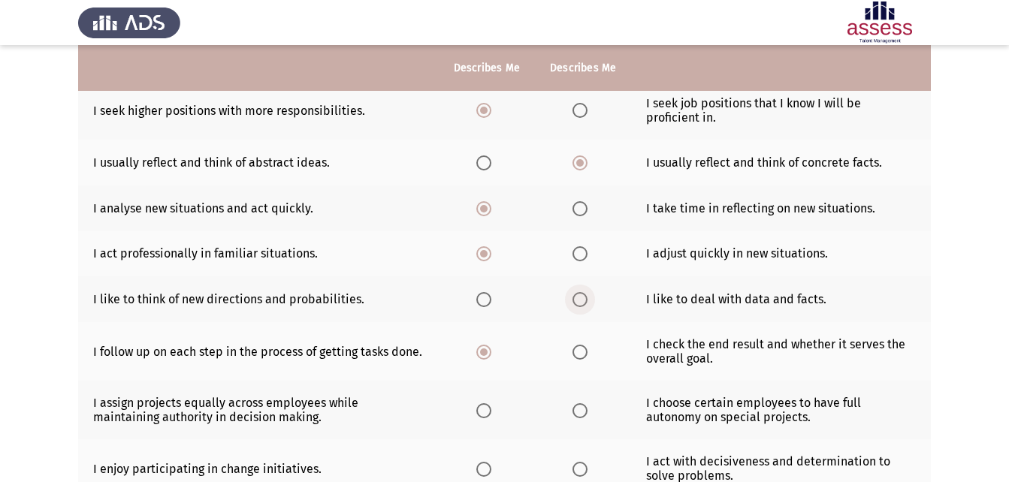
click at [572, 301] on span "Select an option" at bounding box center [579, 299] width 15 height 15
click at [572, 301] on input "Select an option" at bounding box center [579, 299] width 15 height 15
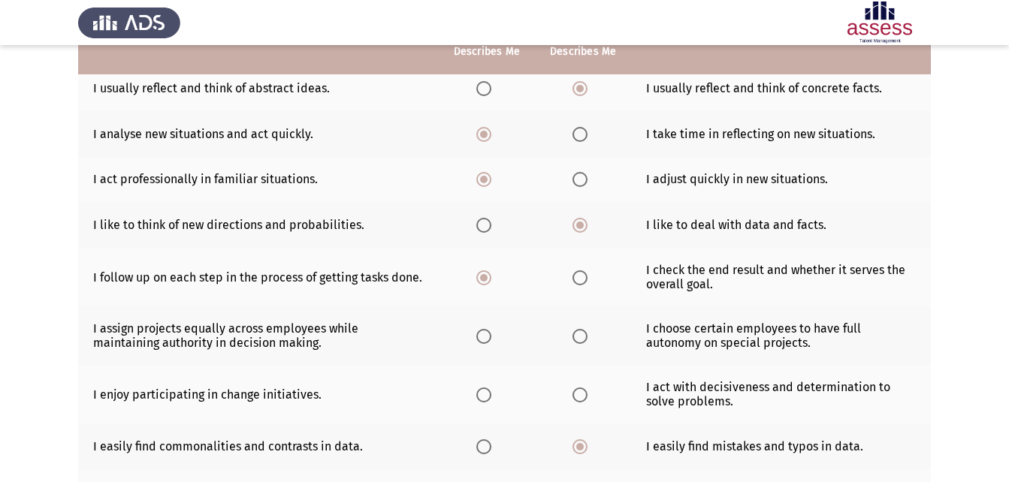
scroll to position [233, 0]
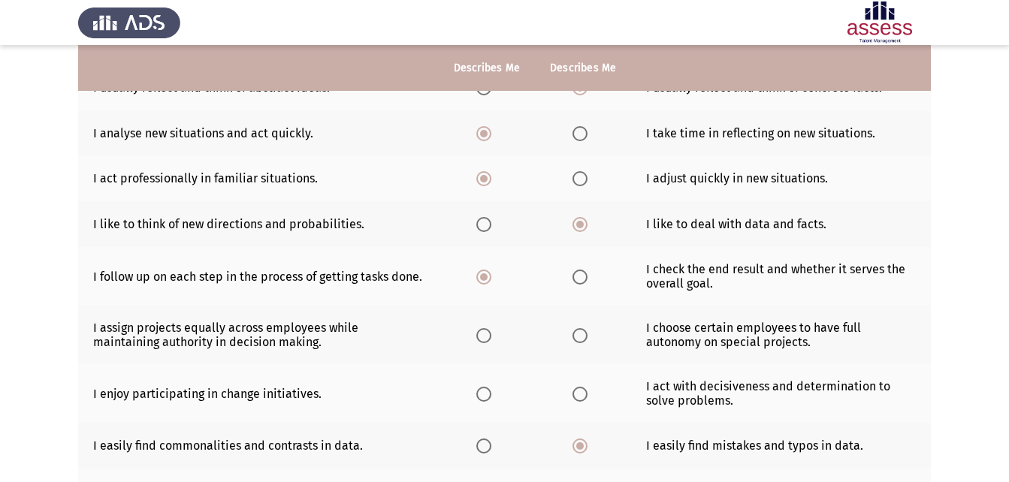
click at [487, 339] on span "Select an option" at bounding box center [483, 335] width 15 height 15
click at [487, 339] on input "Select an option" at bounding box center [483, 335] width 15 height 15
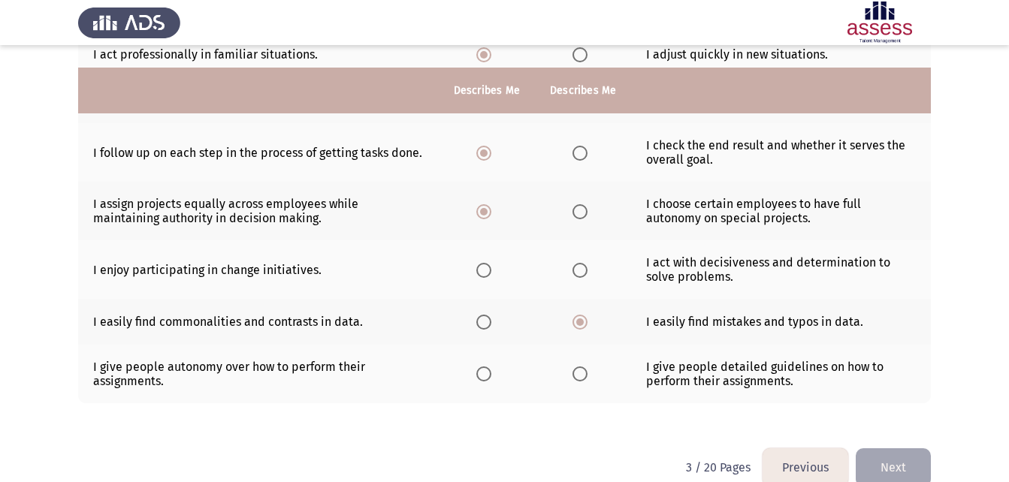
scroll to position [383, 0]
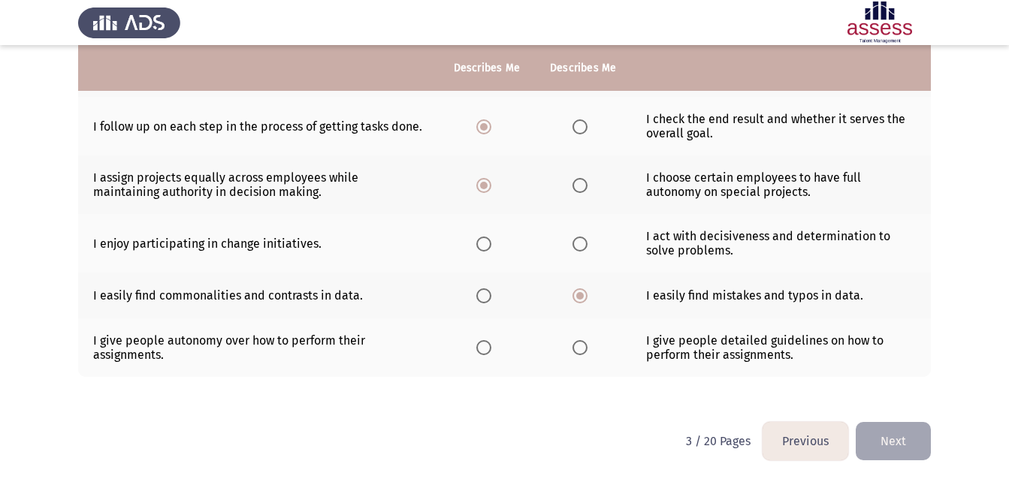
click at [577, 352] on span "Select an option" at bounding box center [579, 347] width 15 height 15
click at [577, 352] on input "Select an option" at bounding box center [579, 347] width 15 height 15
click at [704, 312] on td "I easily find mistakes and typos in data." at bounding box center [781, 296] width 300 height 46
click at [584, 246] on span "Select an option" at bounding box center [579, 244] width 15 height 15
click at [584, 246] on input "Select an option" at bounding box center [579, 244] width 15 height 15
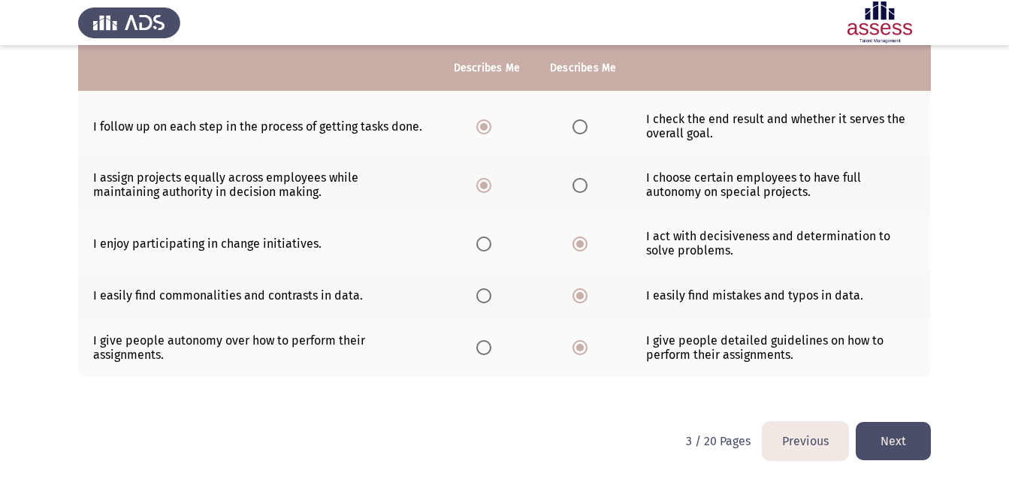
click at [877, 447] on button "Next" at bounding box center [893, 441] width 75 height 38
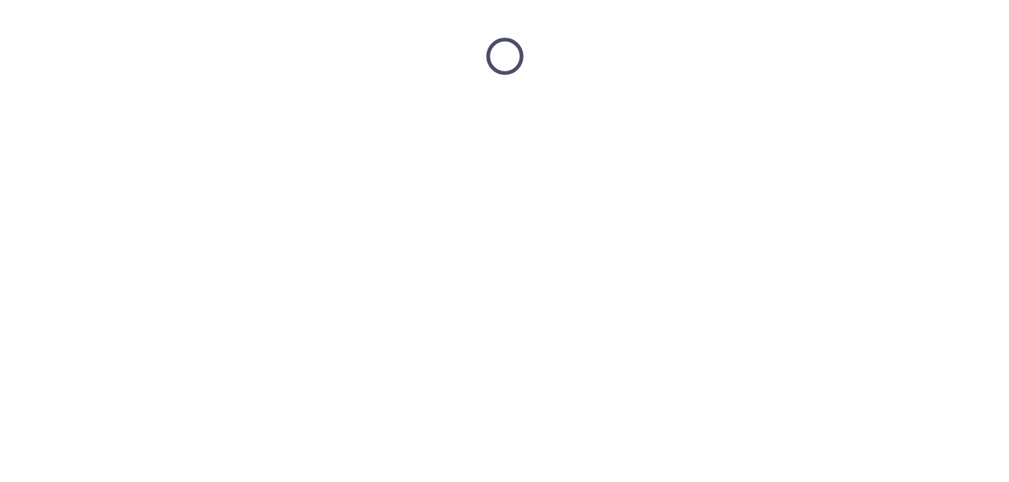
scroll to position [0, 0]
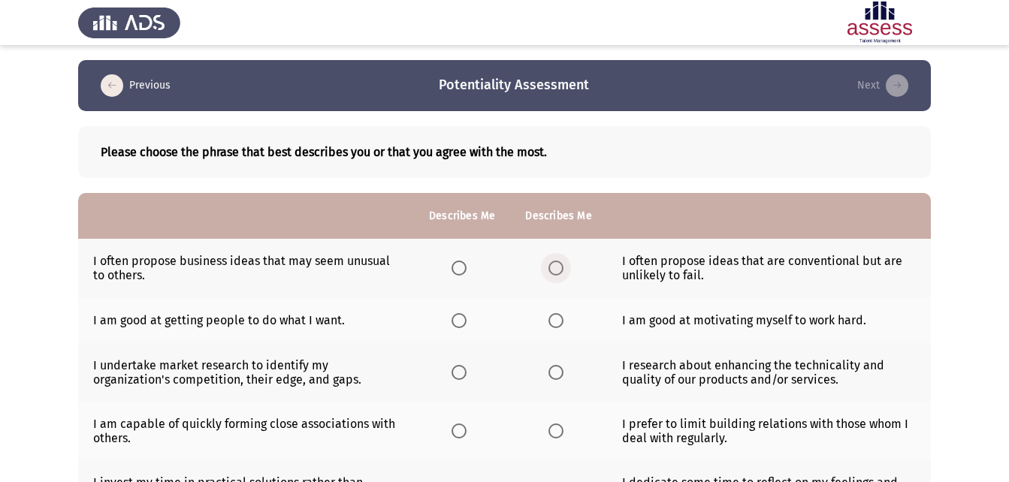
click at [551, 265] on span "Select an option" at bounding box center [555, 268] width 15 height 15
click at [551, 265] on input "Select an option" at bounding box center [555, 268] width 15 height 15
click at [461, 373] on span "Select an option" at bounding box center [458, 372] width 15 height 15
click at [461, 373] on input "Select an option" at bounding box center [458, 372] width 15 height 15
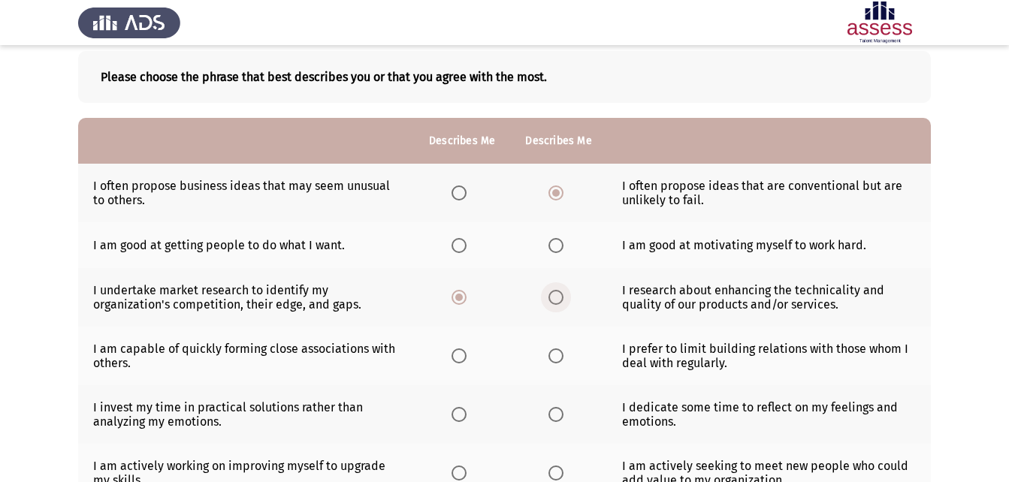
click at [553, 300] on span "Select an option" at bounding box center [555, 297] width 15 height 15
click at [553, 300] on input "Select an option" at bounding box center [555, 297] width 15 height 15
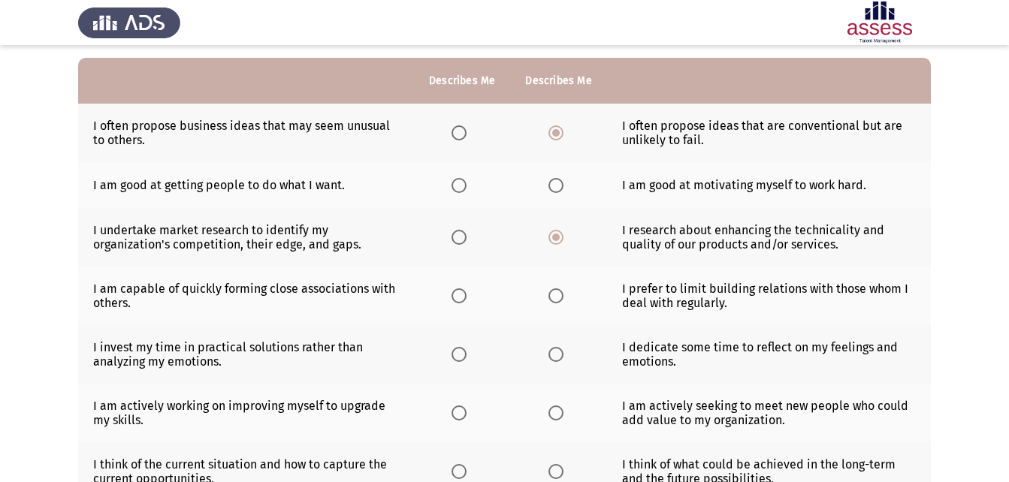
scroll to position [122, 0]
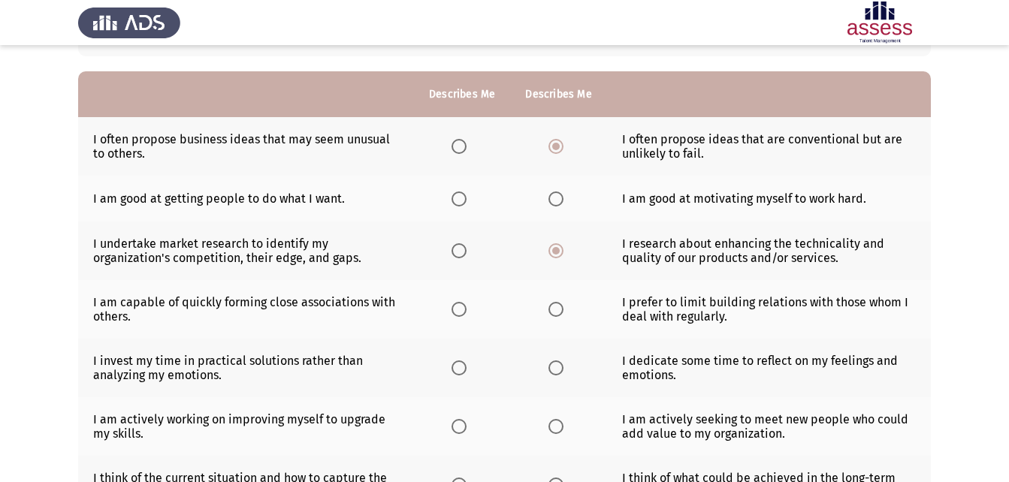
click at [459, 311] on span "Select an option" at bounding box center [458, 309] width 15 height 15
click at [459, 311] on input "Select an option" at bounding box center [458, 309] width 15 height 15
click at [457, 369] on span "Select an option" at bounding box center [458, 368] width 15 height 15
click at [457, 369] on input "Select an option" at bounding box center [458, 368] width 15 height 15
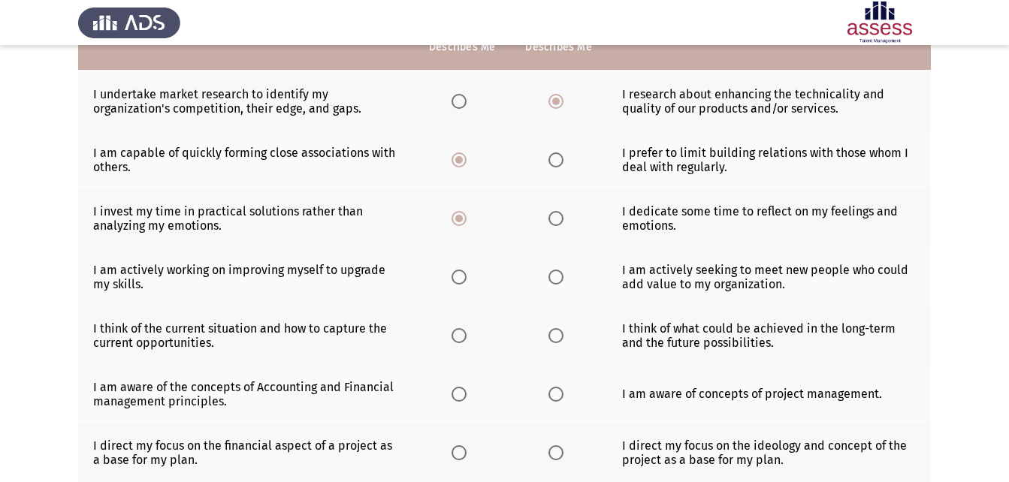
scroll to position [272, 0]
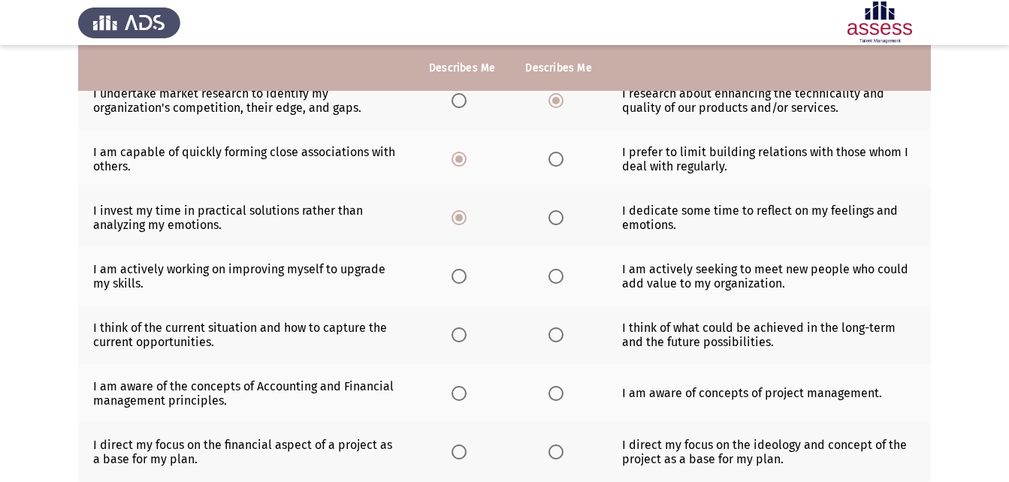
click at [556, 278] on span "Select an option" at bounding box center [555, 276] width 15 height 15
click at [556, 278] on input "Select an option" at bounding box center [555, 276] width 15 height 15
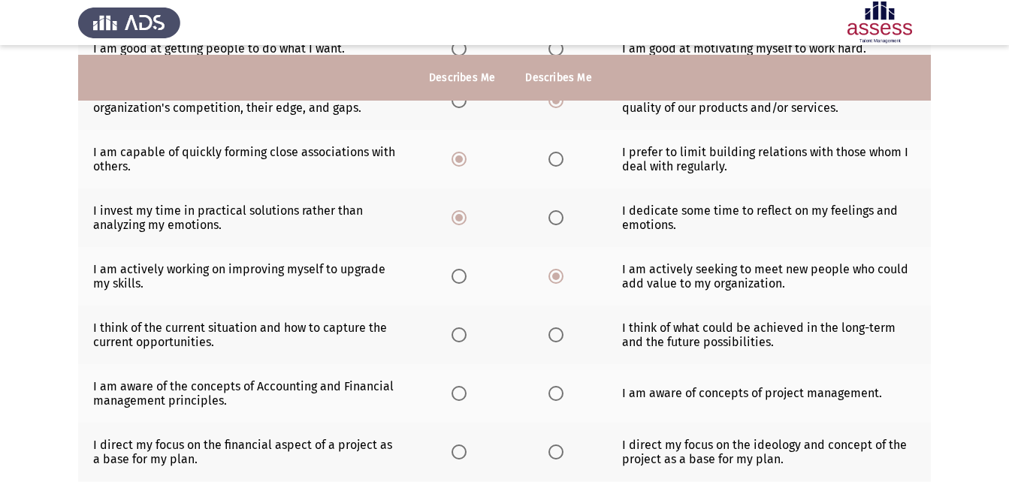
scroll to position [347, 0]
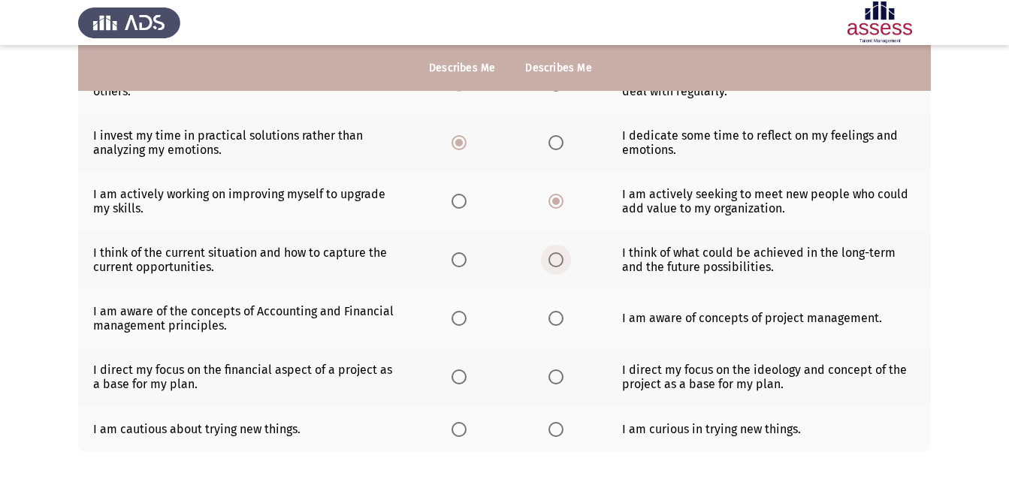
click at [559, 259] on span "Select an option" at bounding box center [555, 259] width 15 height 15
click at [559, 259] on input "Select an option" at bounding box center [555, 259] width 15 height 15
click at [557, 322] on span "Select an option" at bounding box center [555, 318] width 15 height 15
click at [557, 322] on input "Select an option" at bounding box center [555, 318] width 15 height 15
click at [446, 426] on th at bounding box center [462, 429] width 96 height 46
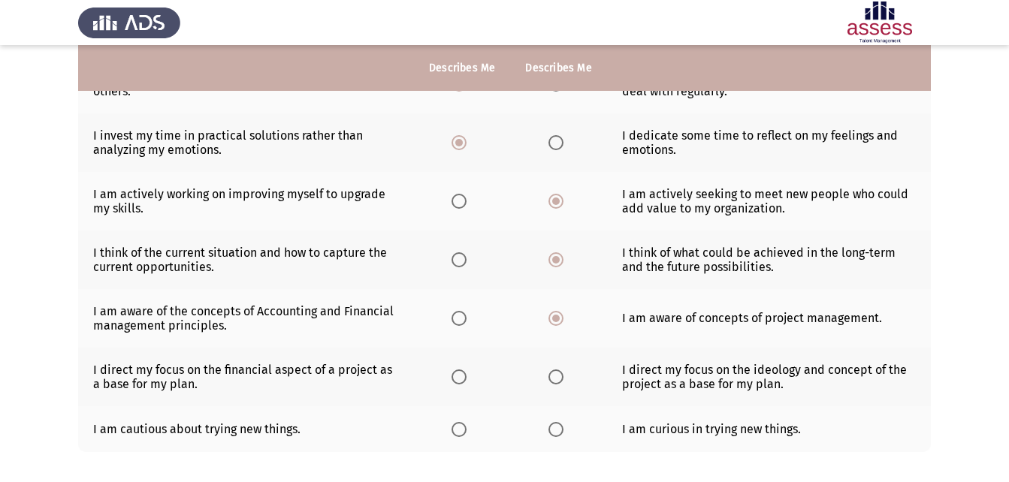
click at [448, 427] on th at bounding box center [462, 429] width 96 height 46
click at [457, 430] on span "Select an option" at bounding box center [458, 429] width 15 height 15
click at [457, 430] on input "Select an option" at bounding box center [458, 429] width 15 height 15
click at [557, 381] on span "Select an option" at bounding box center [555, 377] width 15 height 15
click at [557, 381] on input "Select an option" at bounding box center [555, 377] width 15 height 15
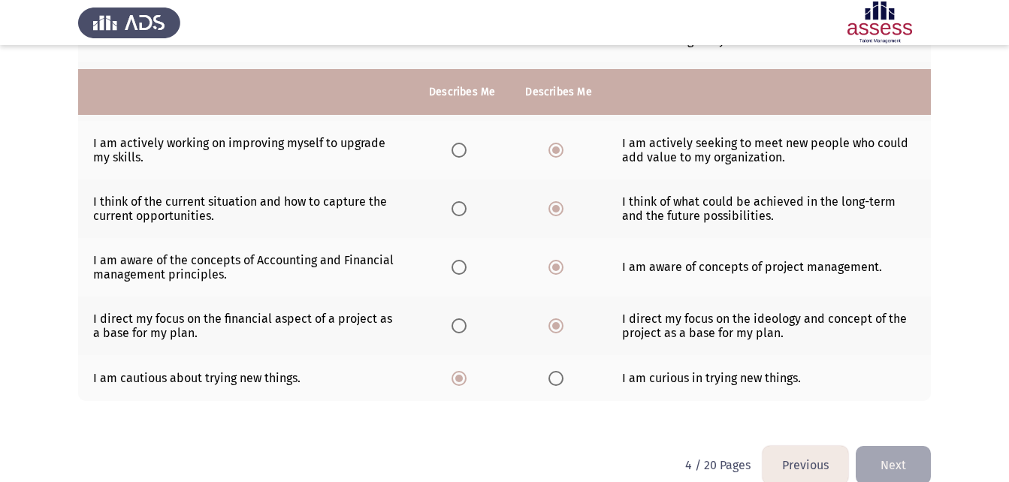
scroll to position [422, 0]
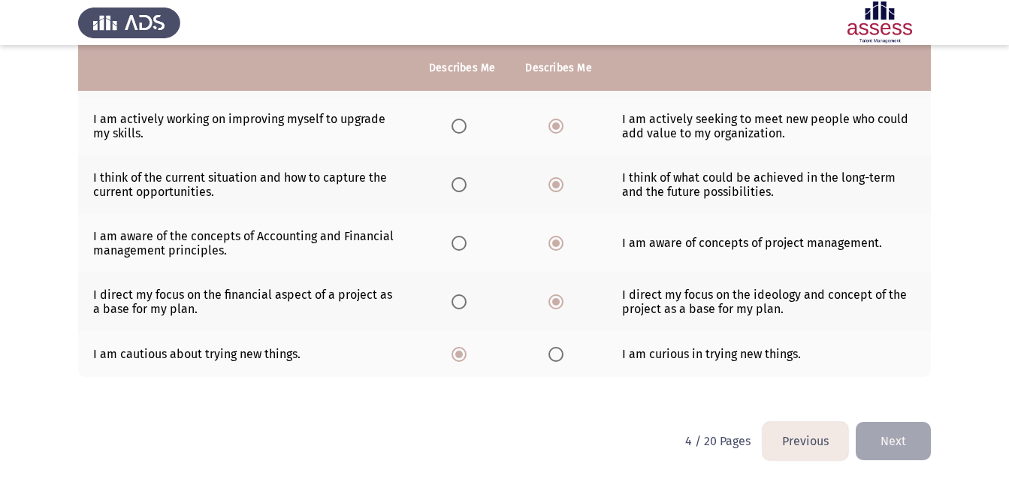
click at [871, 456] on button "Next" at bounding box center [893, 441] width 75 height 38
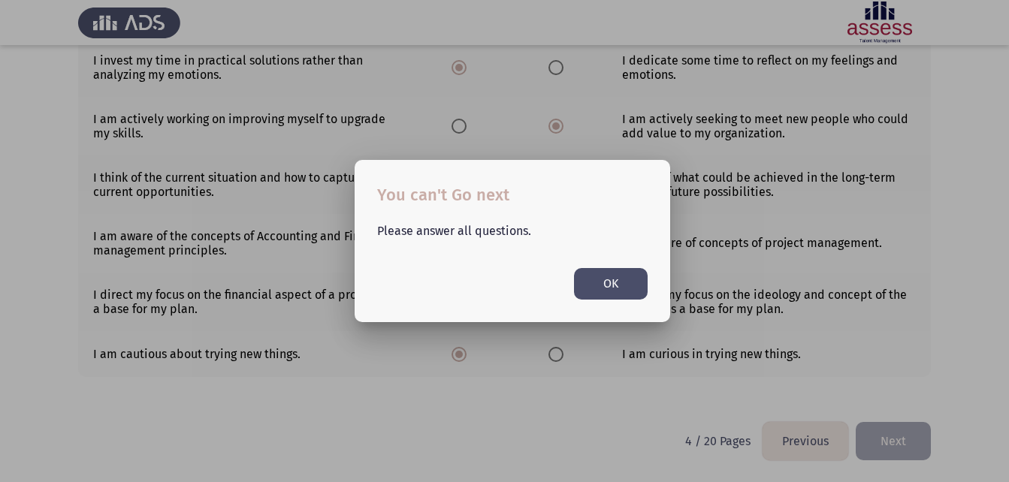
scroll to position [0, 0]
click at [606, 282] on button "OK" at bounding box center [611, 283] width 74 height 31
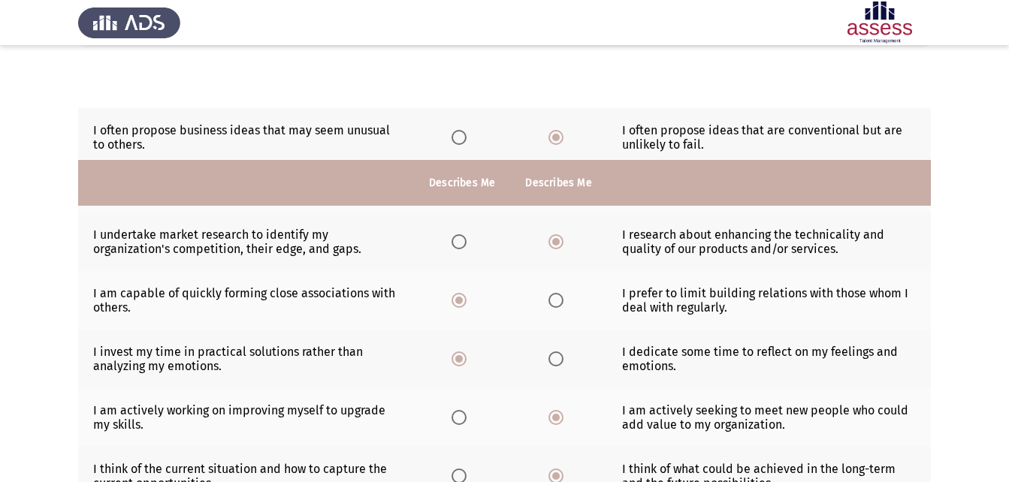
scroll to position [47, 0]
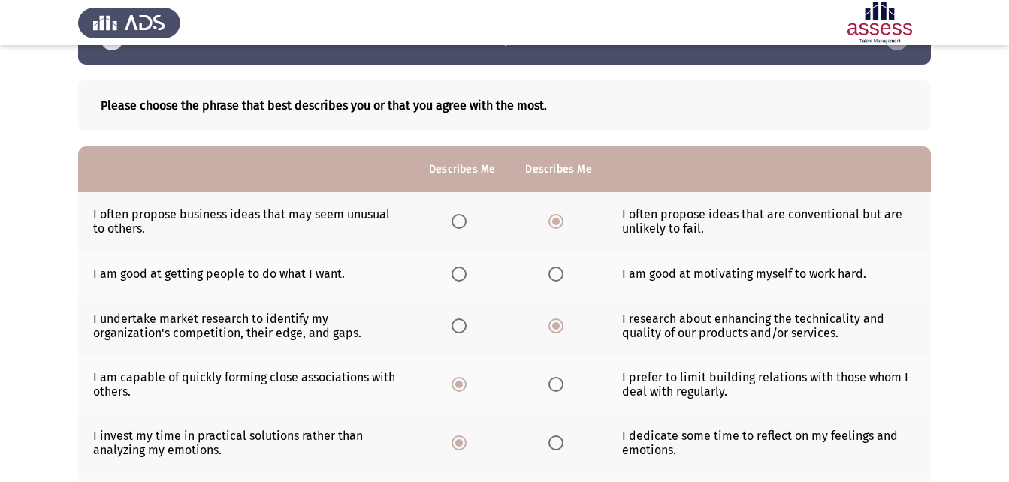
click at [451, 273] on span "Select an option" at bounding box center [458, 274] width 15 height 15
click at [451, 273] on input "Select an option" at bounding box center [458, 274] width 15 height 15
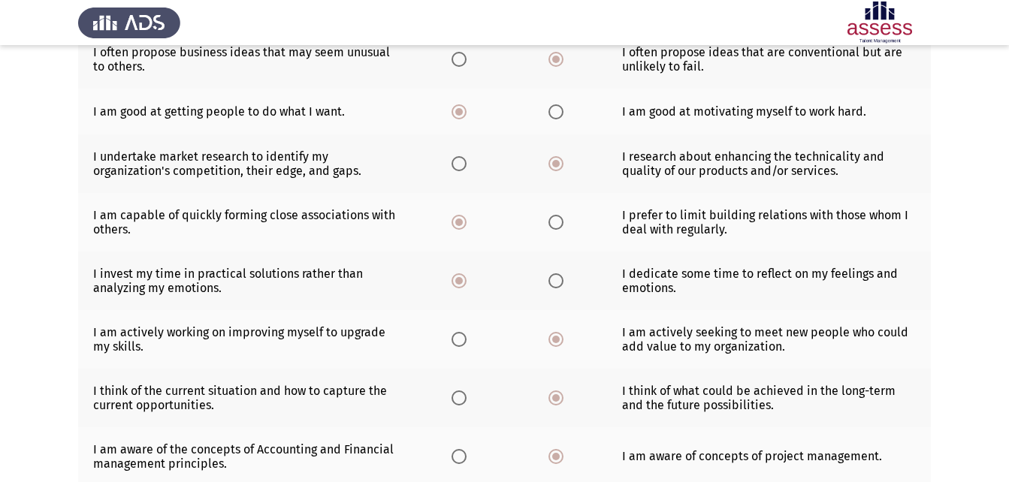
scroll to position [422, 0]
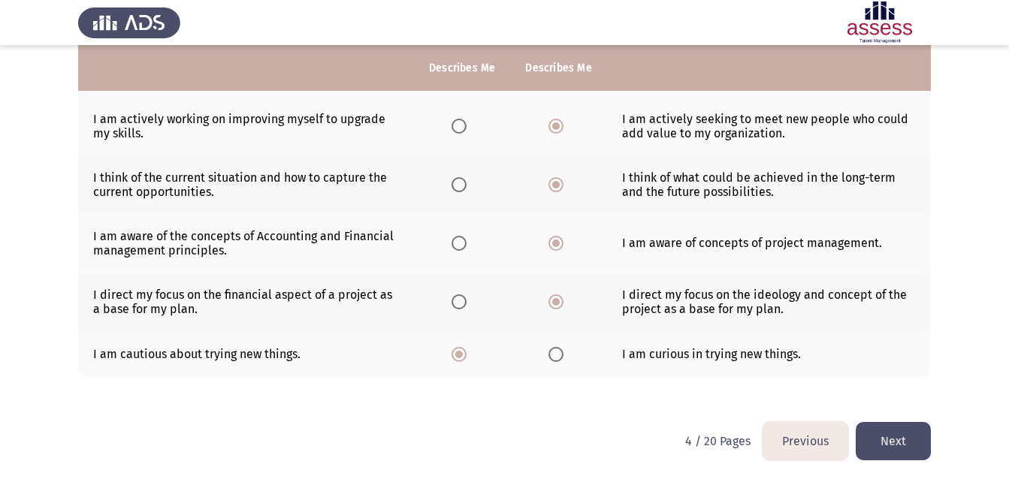
click at [912, 428] on button "Next" at bounding box center [893, 441] width 75 height 38
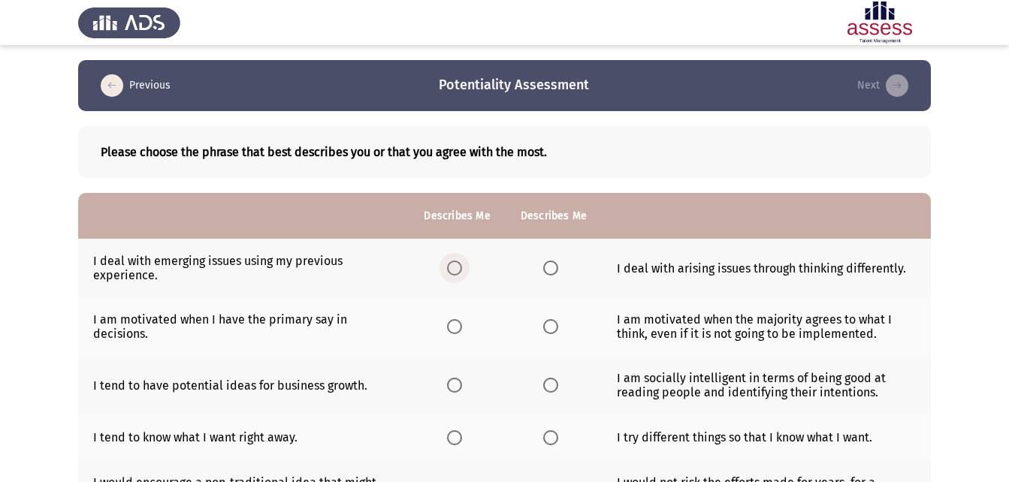
click at [454, 265] on span "Select an option" at bounding box center [454, 268] width 15 height 15
click at [454, 265] on input "Select an option" at bounding box center [454, 268] width 15 height 15
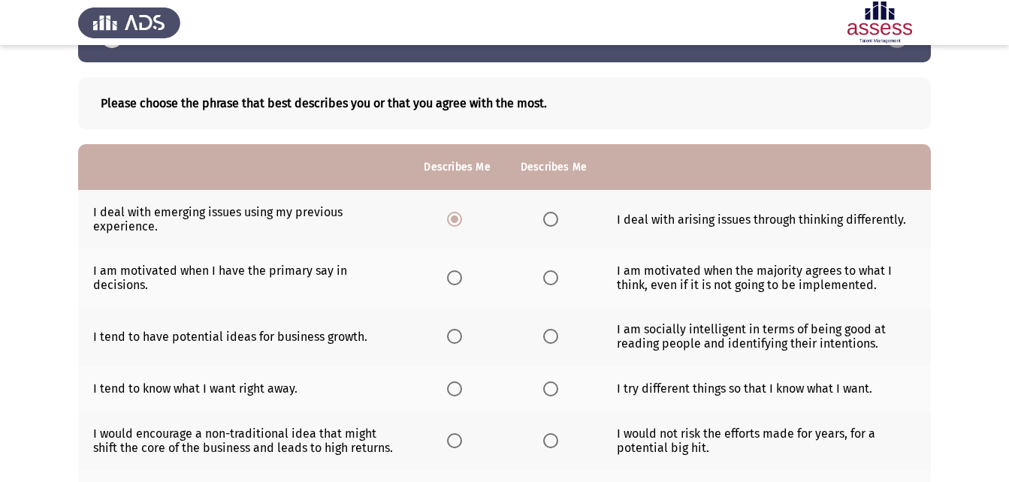
scroll to position [75, 0]
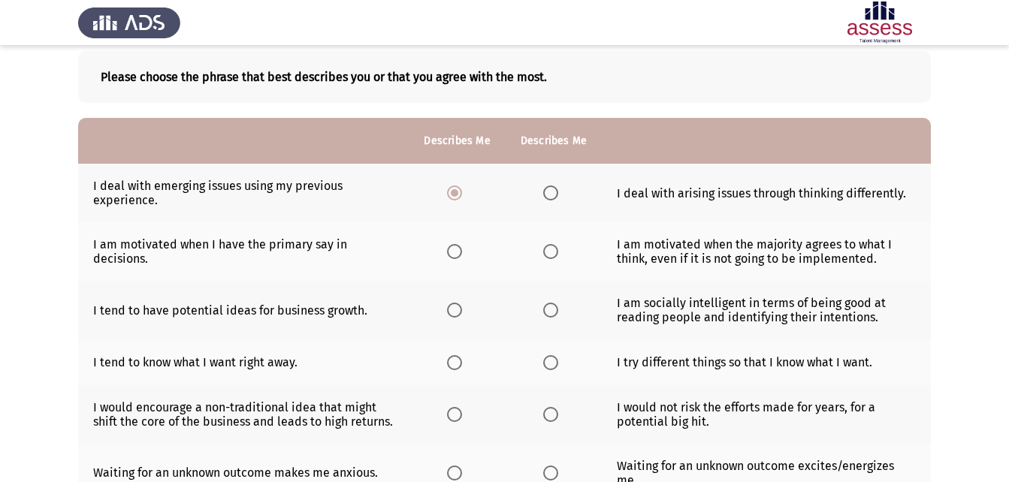
click at [459, 364] on span "Select an option" at bounding box center [454, 362] width 15 height 15
click at [459, 364] on input "Select an option" at bounding box center [454, 362] width 15 height 15
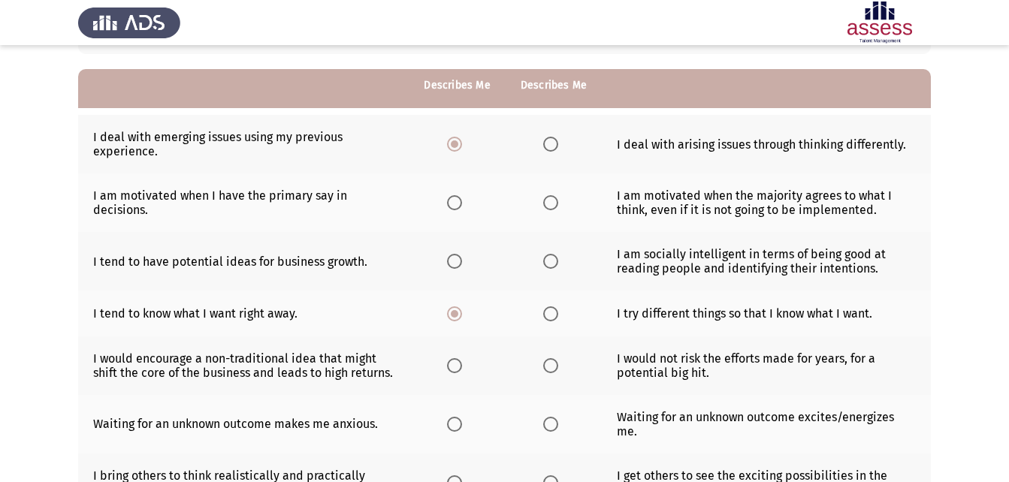
scroll to position [150, 0]
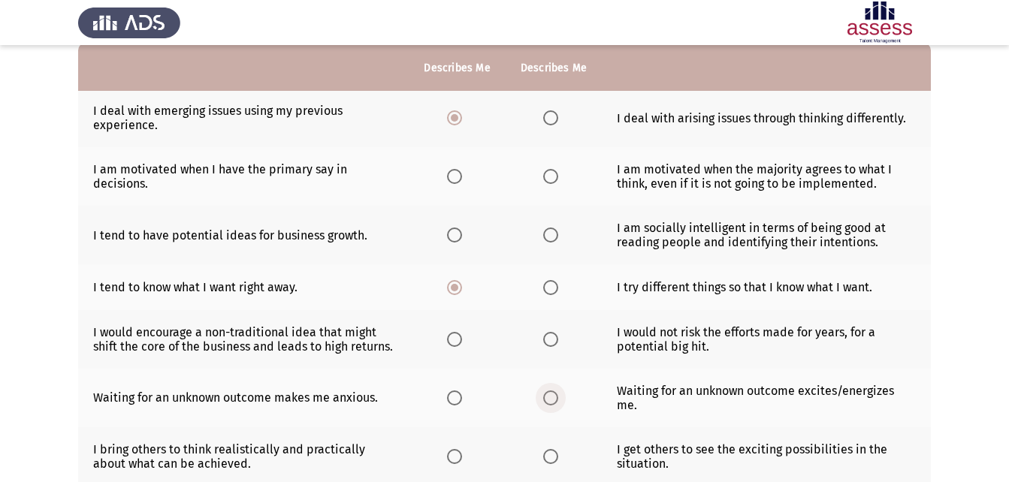
click at [549, 403] on span "Select an option" at bounding box center [550, 398] width 15 height 15
click at [549, 403] on input "Select an option" at bounding box center [550, 398] width 15 height 15
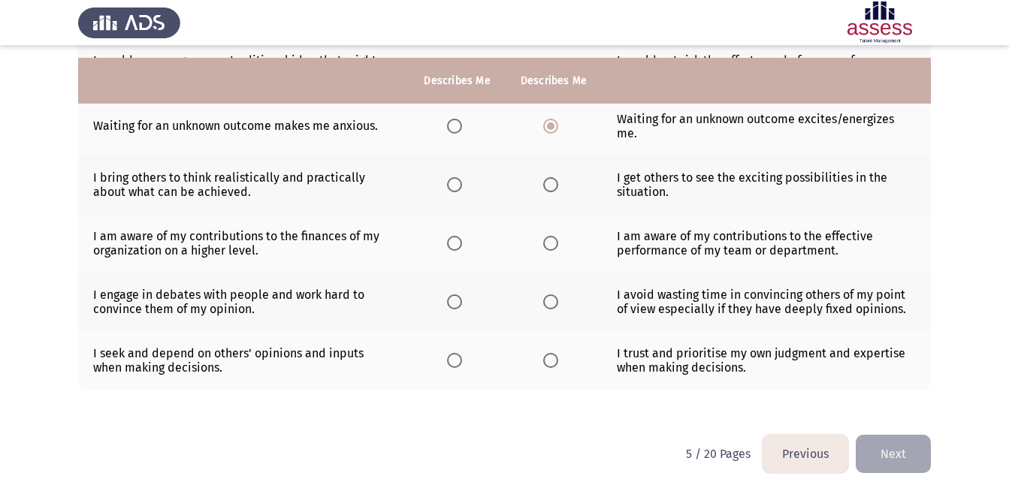
scroll to position [435, 0]
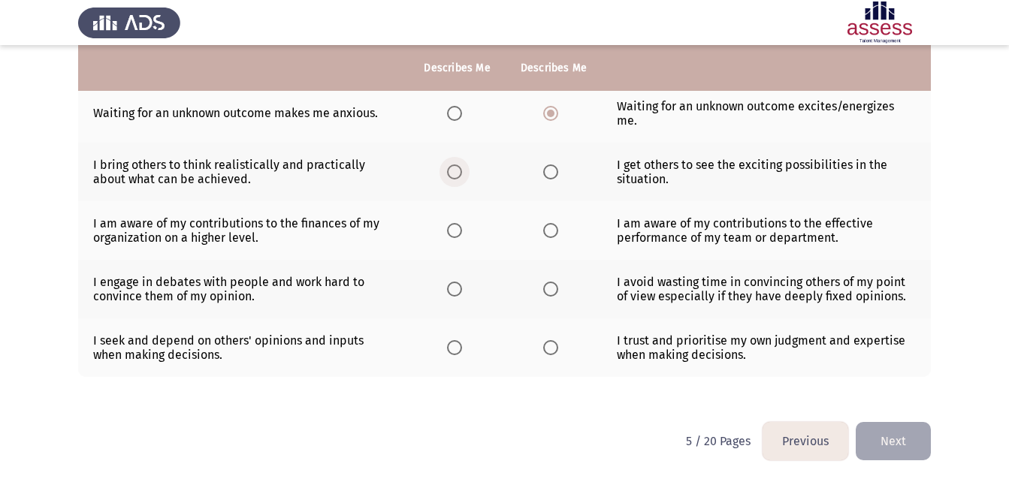
click at [457, 171] on span "Select an option" at bounding box center [454, 171] width 15 height 15
click at [457, 171] on input "Select an option" at bounding box center [454, 171] width 15 height 15
click at [457, 236] on span "Select an option" at bounding box center [454, 230] width 15 height 15
click at [457, 236] on input "Select an option" at bounding box center [454, 230] width 15 height 15
click at [125, 177] on td "I bring others to think realistically and practically about what can be achieve…" at bounding box center [243, 172] width 330 height 59
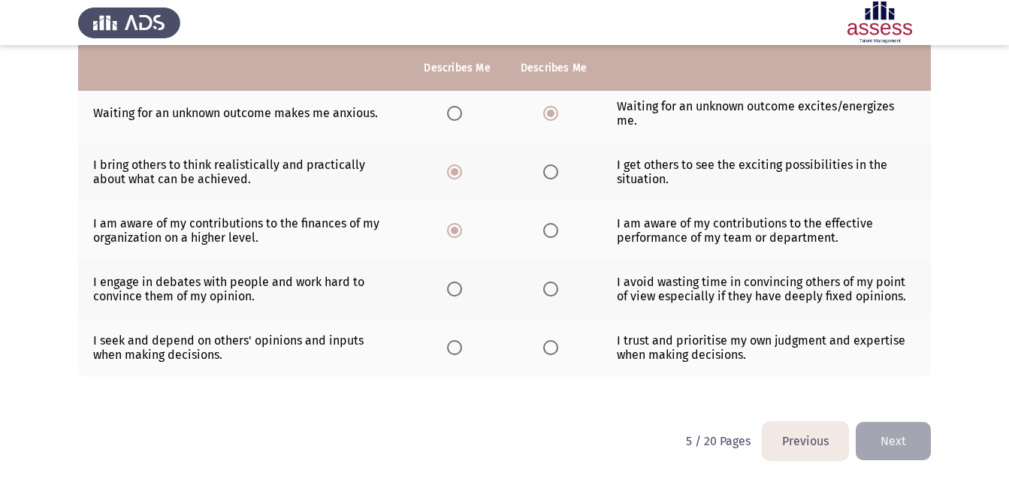
click at [458, 291] on span "Select an option" at bounding box center [454, 289] width 15 height 15
click at [458, 291] on input "Select an option" at bounding box center [454, 289] width 15 height 15
click at [460, 346] on span "Select an option" at bounding box center [454, 347] width 15 height 15
click at [460, 346] on input "Select an option" at bounding box center [454, 347] width 15 height 15
click at [550, 344] on span "Select an option" at bounding box center [550, 347] width 15 height 15
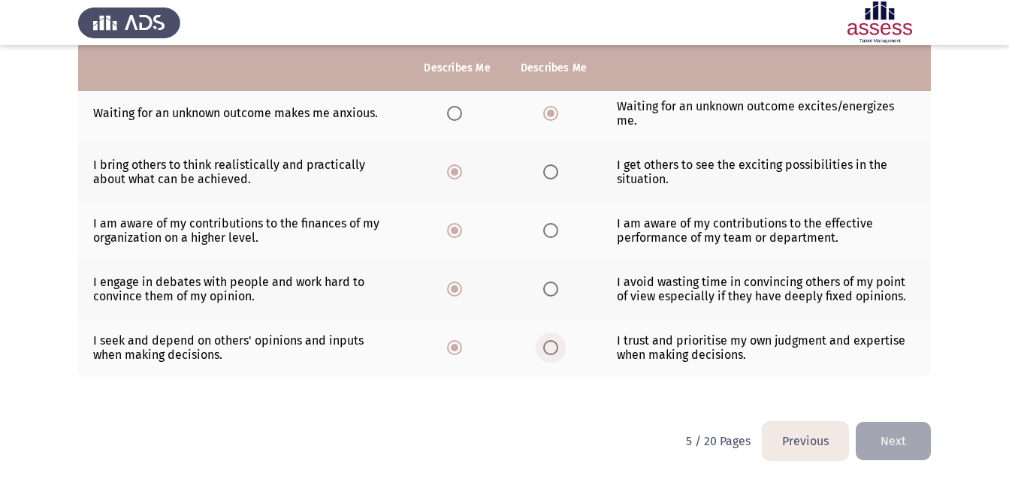
click at [550, 344] on input "Select an option" at bounding box center [550, 347] width 15 height 15
click at [460, 343] on span "Select an option" at bounding box center [454, 347] width 15 height 15
click at [460, 343] on input "Select an option" at bounding box center [454, 347] width 15 height 15
click at [889, 457] on button "Next" at bounding box center [893, 441] width 75 height 38
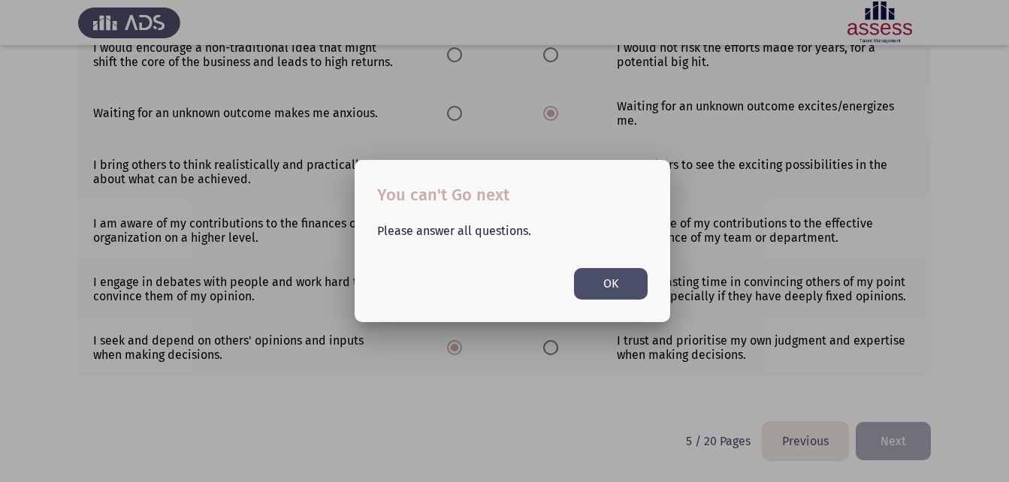
scroll to position [0, 0]
click at [594, 286] on button "OK" at bounding box center [611, 283] width 74 height 31
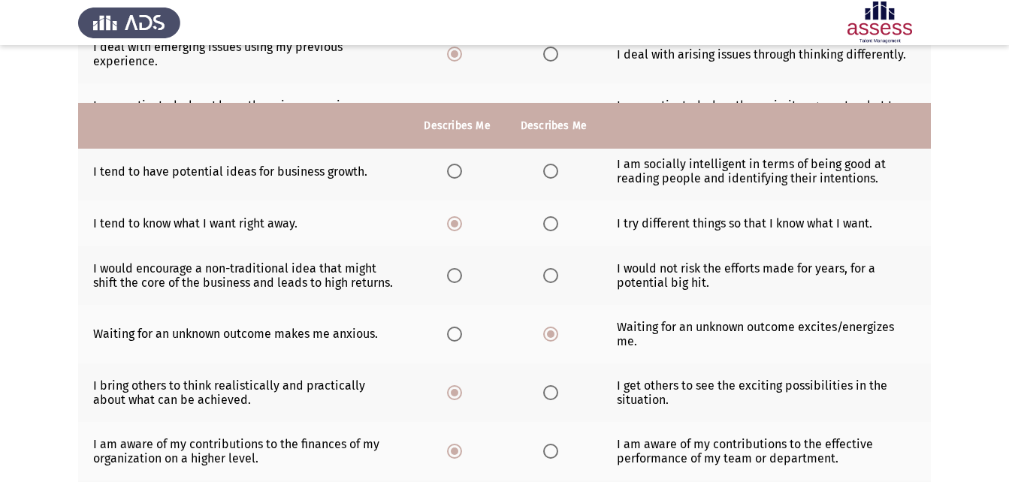
scroll to position [210, 0]
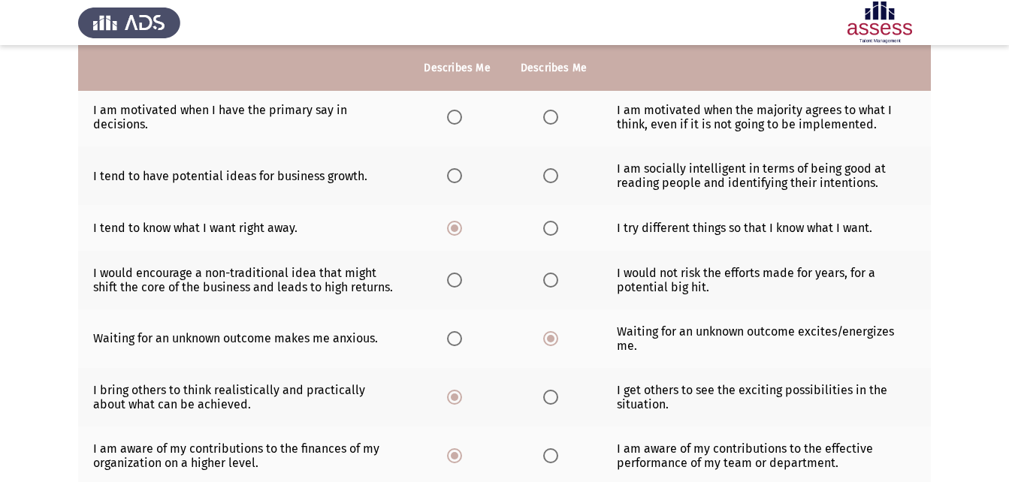
click at [549, 288] on th at bounding box center [553, 280] width 96 height 59
click at [553, 283] on span "Select an option" at bounding box center [550, 280] width 15 height 15
click at [553, 283] on input "Select an option" at bounding box center [550, 280] width 15 height 15
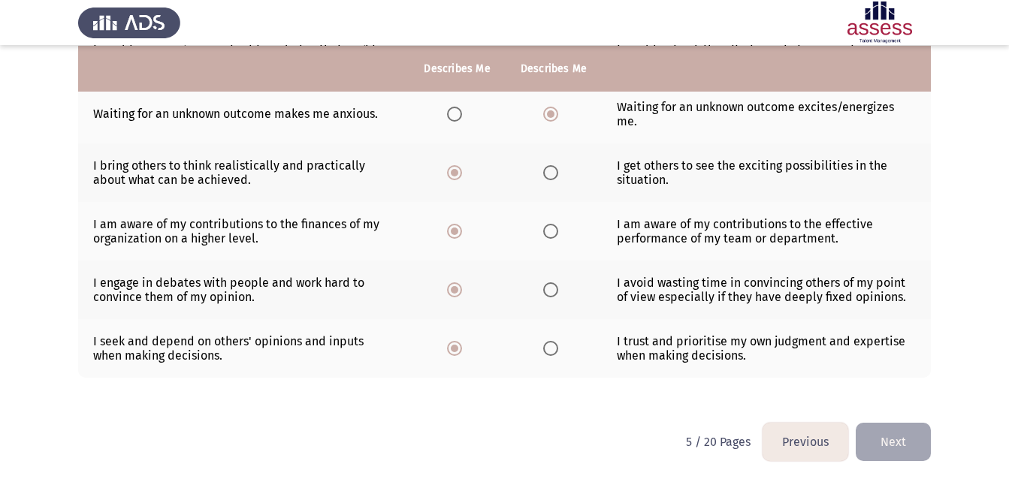
scroll to position [435, 0]
click at [870, 455] on button "Next" at bounding box center [893, 441] width 75 height 38
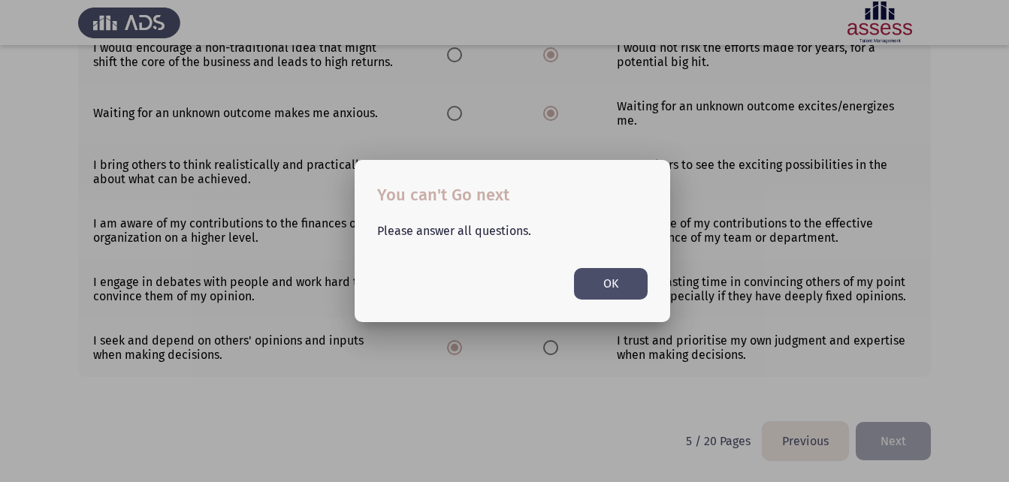
click at [672, 312] on div at bounding box center [504, 241] width 1009 height 482
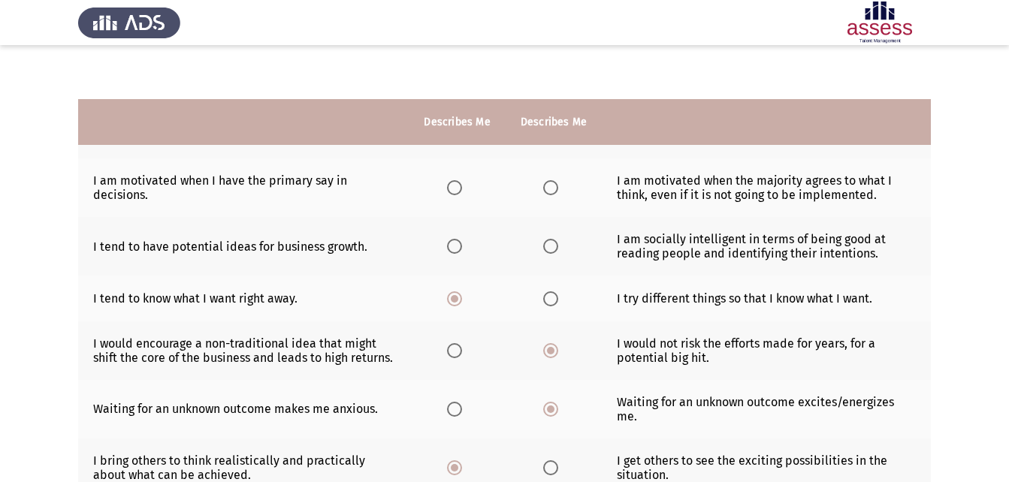
scroll to position [134, 0]
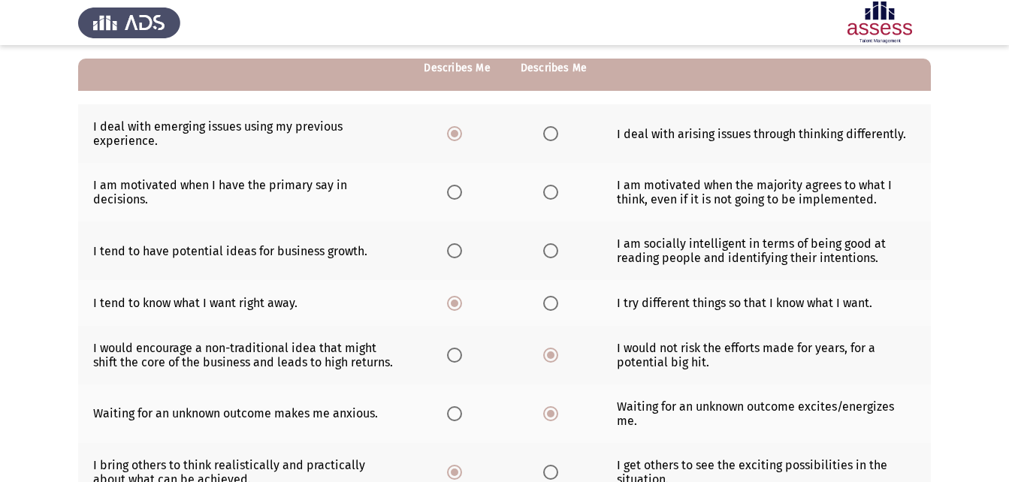
click at [452, 249] on span "Select an option" at bounding box center [454, 250] width 15 height 15
click at [452, 249] on input "Select an option" at bounding box center [454, 250] width 15 height 15
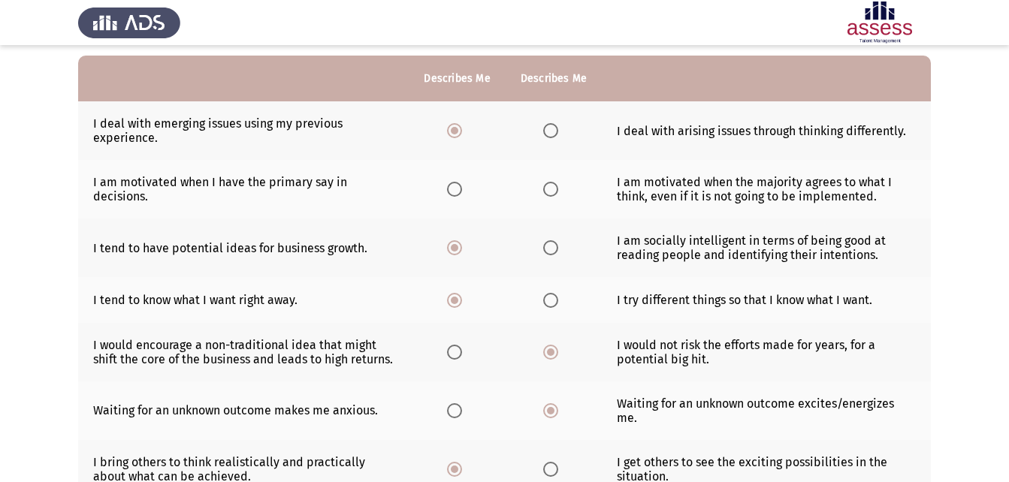
scroll to position [59, 0]
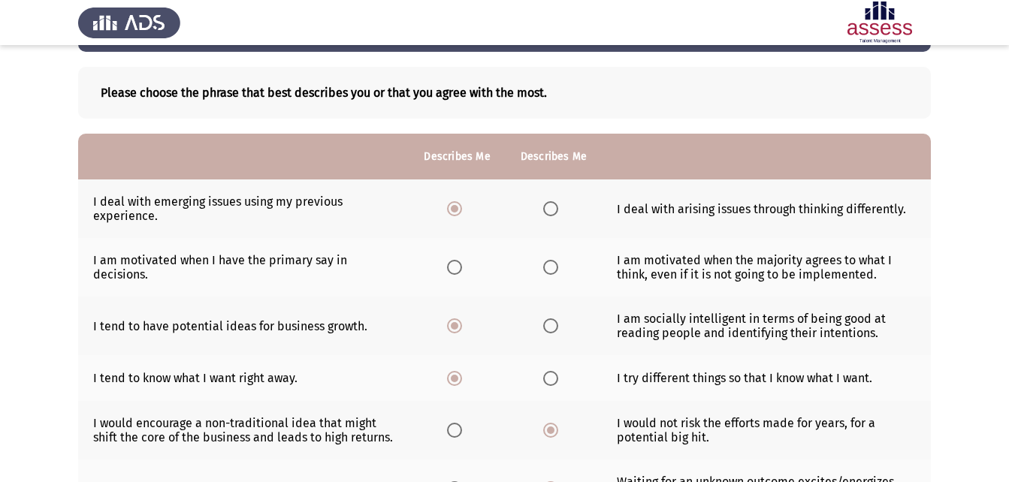
click at [549, 262] on span "Select an option" at bounding box center [550, 267] width 15 height 15
click at [549, 262] on input "Select an option" at bounding box center [550, 267] width 15 height 15
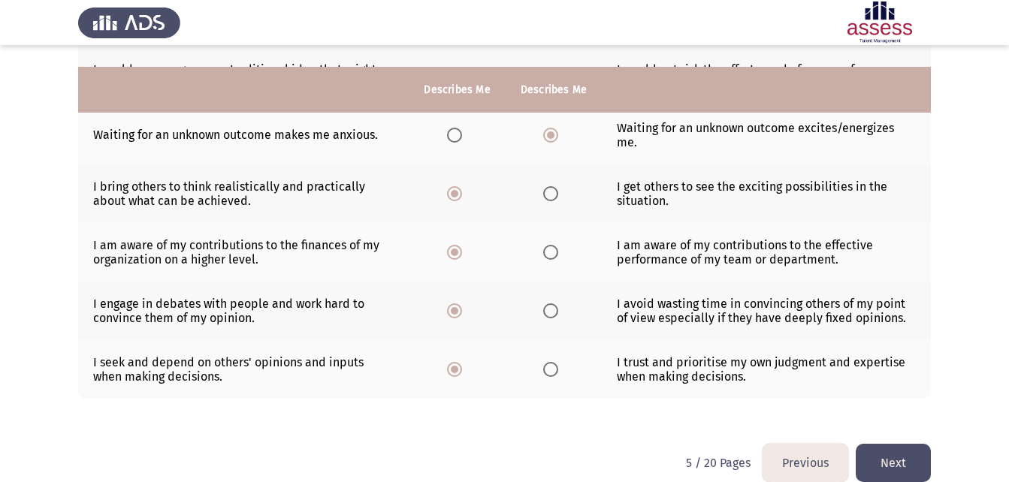
scroll to position [435, 0]
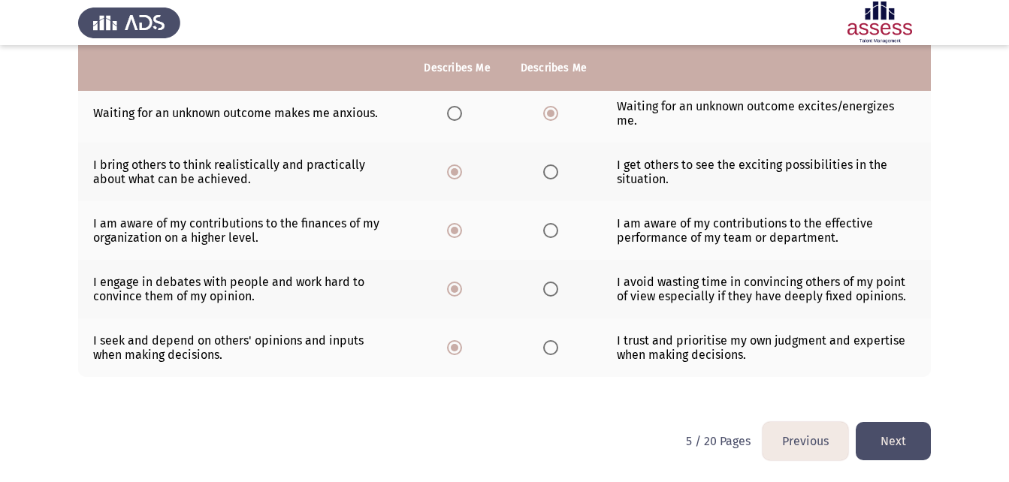
drag, startPoint x: 892, startPoint y: 462, endPoint x: 887, endPoint y: 450, distance: 13.1
click at [892, 460] on html "Previous Potentiality Assessment Next Please choose the phrase that best descri…" at bounding box center [504, 23] width 1009 height 917
click at [881, 439] on button "Next" at bounding box center [893, 441] width 75 height 38
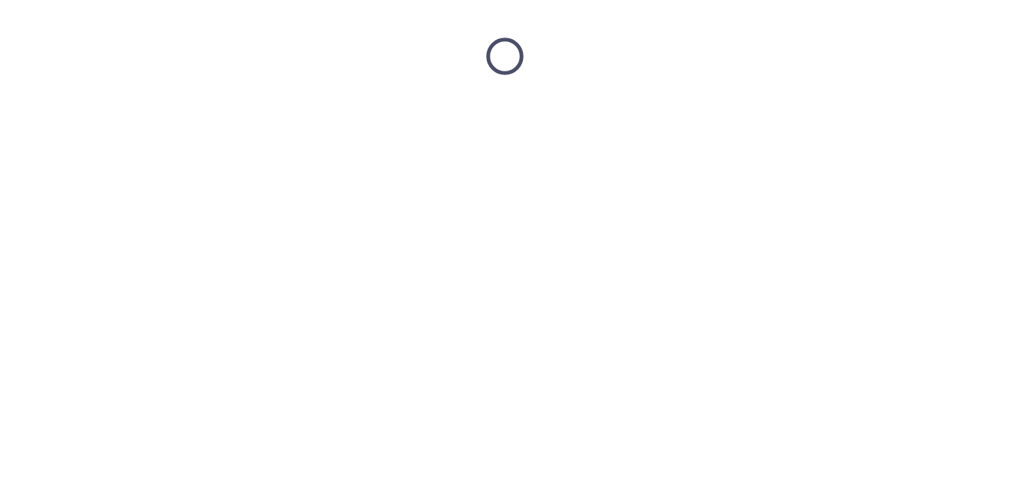
scroll to position [0, 0]
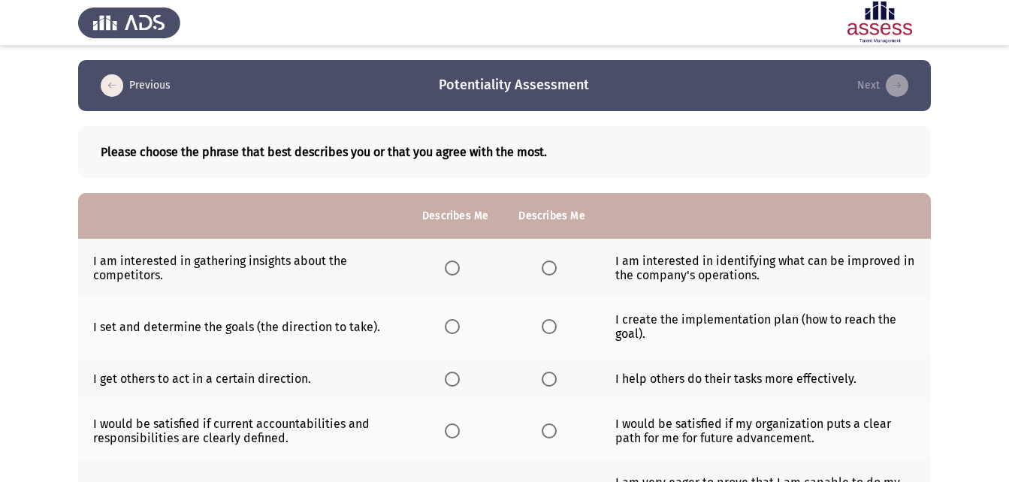
click at [544, 276] on span "Select an option" at bounding box center [549, 268] width 15 height 15
click at [544, 276] on input "Select an option" at bounding box center [549, 268] width 15 height 15
click at [536, 375] on th at bounding box center [551, 379] width 96 height 46
click at [543, 380] on span "Select an option" at bounding box center [549, 379] width 15 height 15
click at [543, 380] on input "Select an option" at bounding box center [549, 379] width 15 height 15
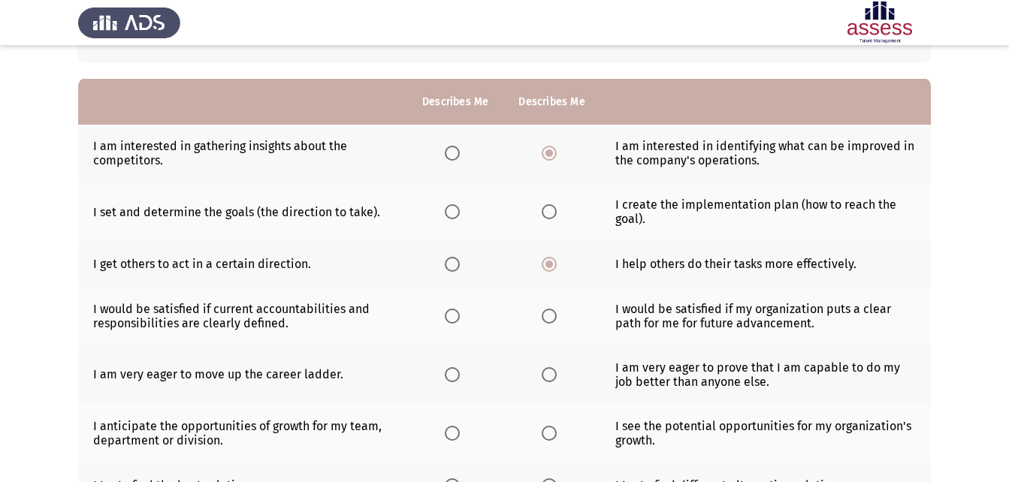
scroll to position [150, 0]
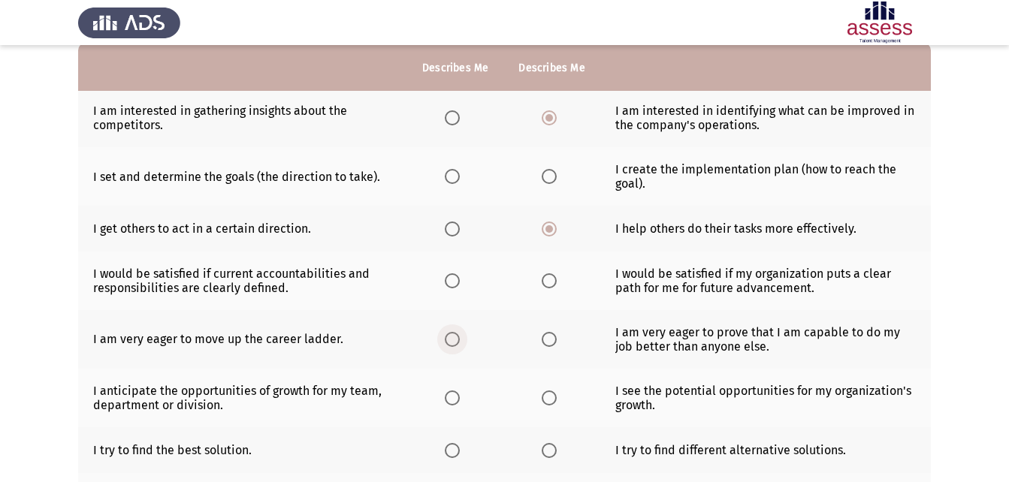
click at [454, 343] on span "Select an option" at bounding box center [452, 339] width 15 height 15
click at [454, 343] on input "Select an option" at bounding box center [452, 339] width 15 height 15
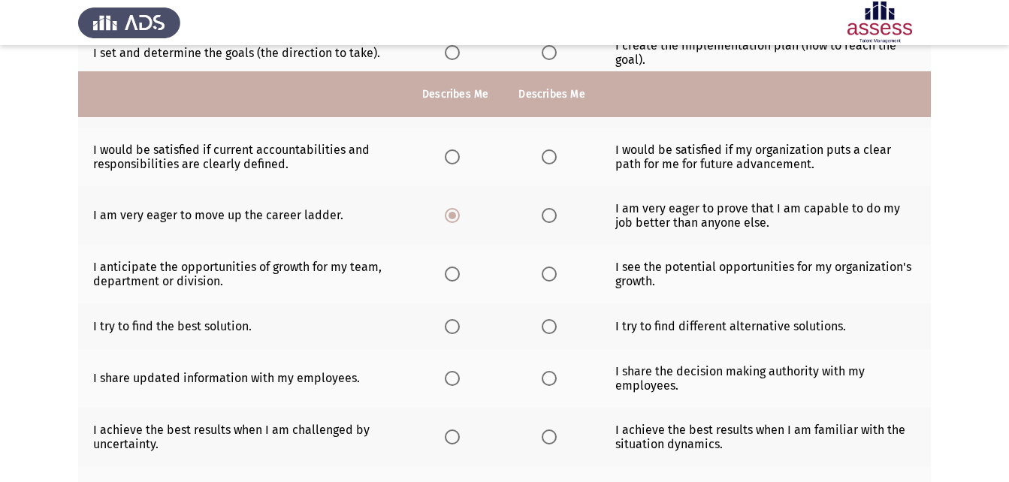
scroll to position [300, 0]
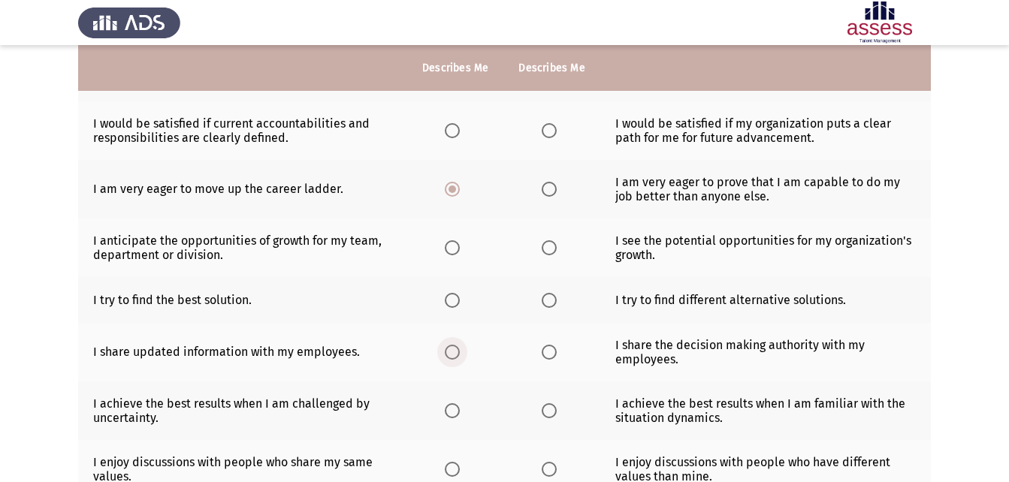
click at [458, 350] on span "Select an option" at bounding box center [452, 352] width 15 height 15
click at [458, 350] on input "Select an option" at bounding box center [452, 352] width 15 height 15
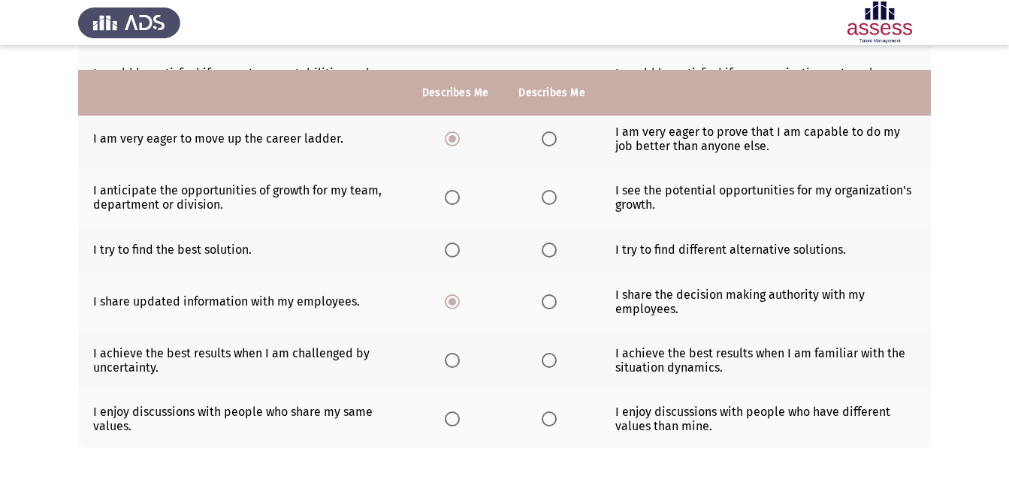
scroll to position [376, 0]
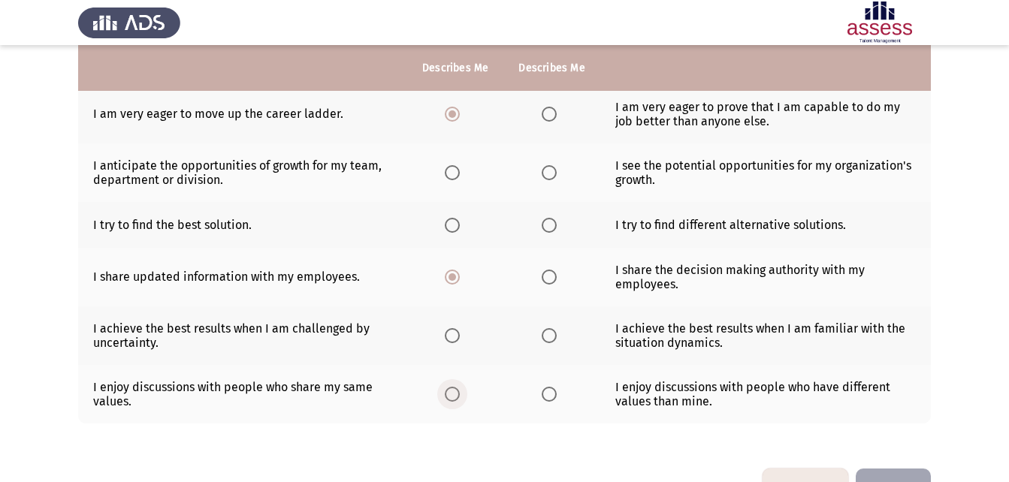
click at [460, 390] on label "Select an option" at bounding box center [455, 394] width 21 height 15
click at [460, 390] on input "Select an option" at bounding box center [452, 394] width 15 height 15
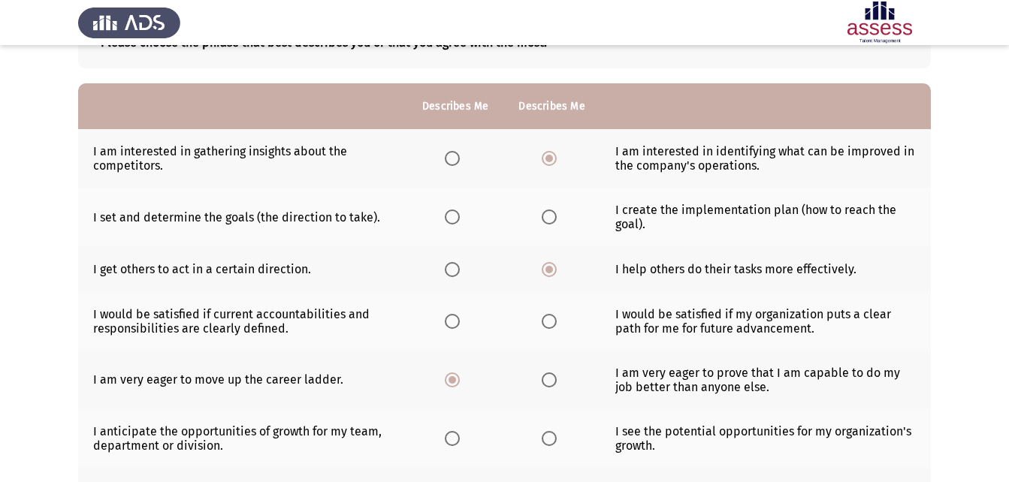
scroll to position [0, 0]
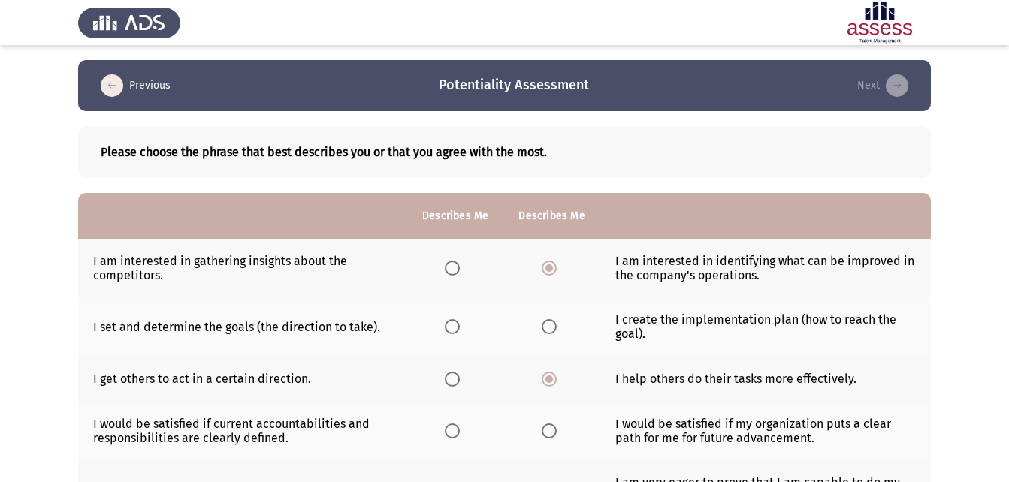
click at [557, 328] on label "Select an option" at bounding box center [552, 326] width 21 height 15
click at [557, 328] on input "Select an option" at bounding box center [549, 326] width 15 height 15
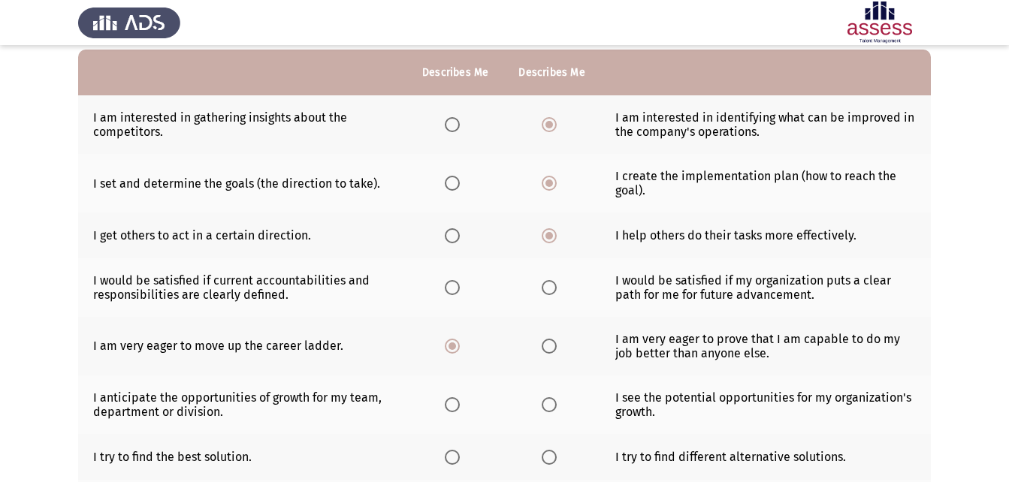
scroll to position [150, 0]
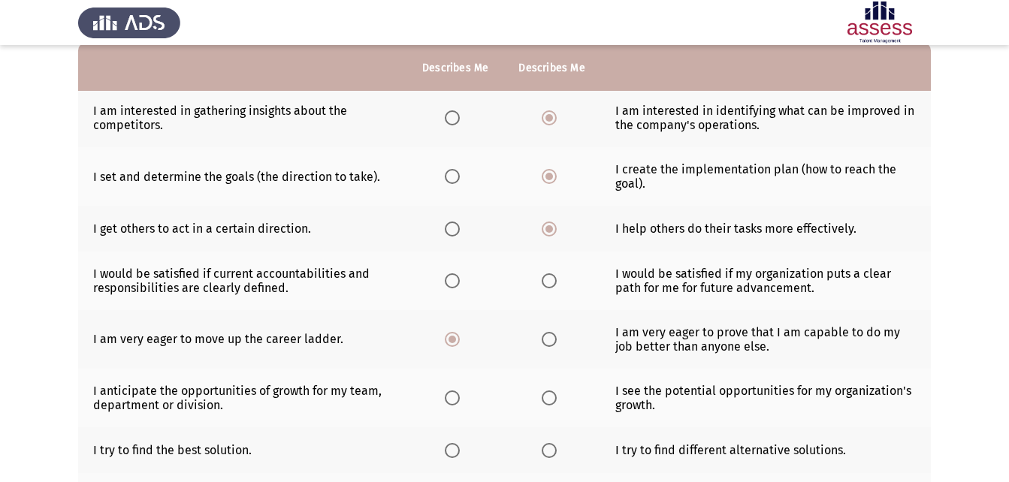
click at [454, 390] on mat-radio-button "Select an option" at bounding box center [455, 398] width 21 height 16
click at [454, 398] on span "Select an option" at bounding box center [452, 398] width 15 height 15
click at [454, 398] on input "Select an option" at bounding box center [452, 398] width 15 height 15
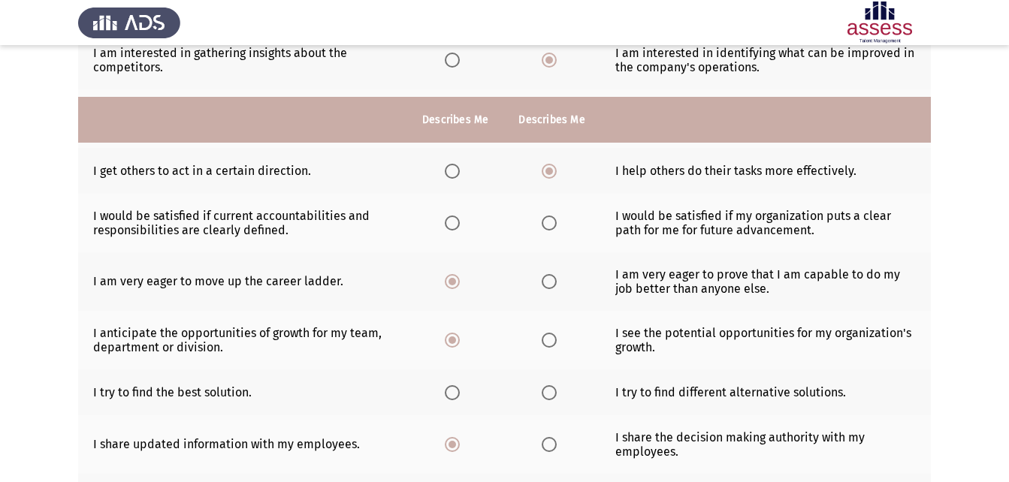
scroll to position [300, 0]
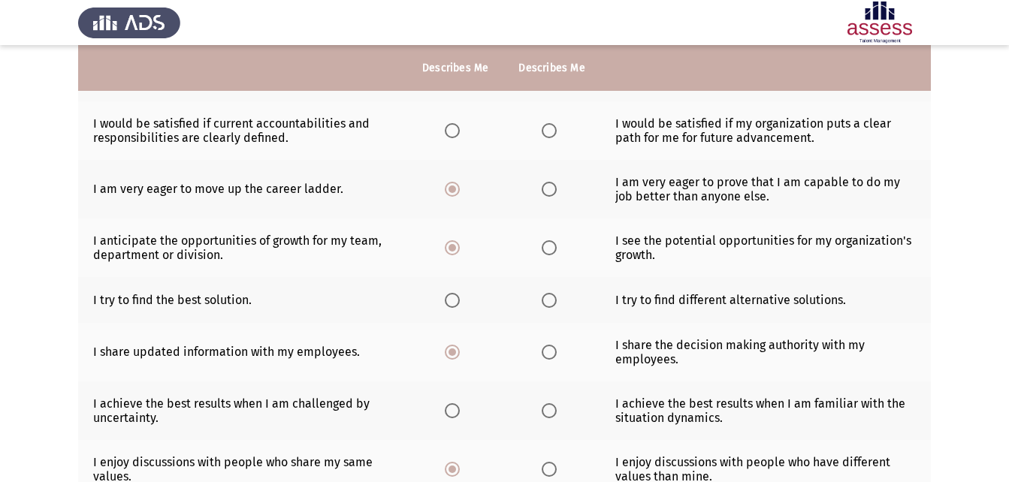
click at [542, 303] on span "Select an option" at bounding box center [549, 300] width 15 height 15
click at [542, 303] on input "Select an option" at bounding box center [549, 300] width 15 height 15
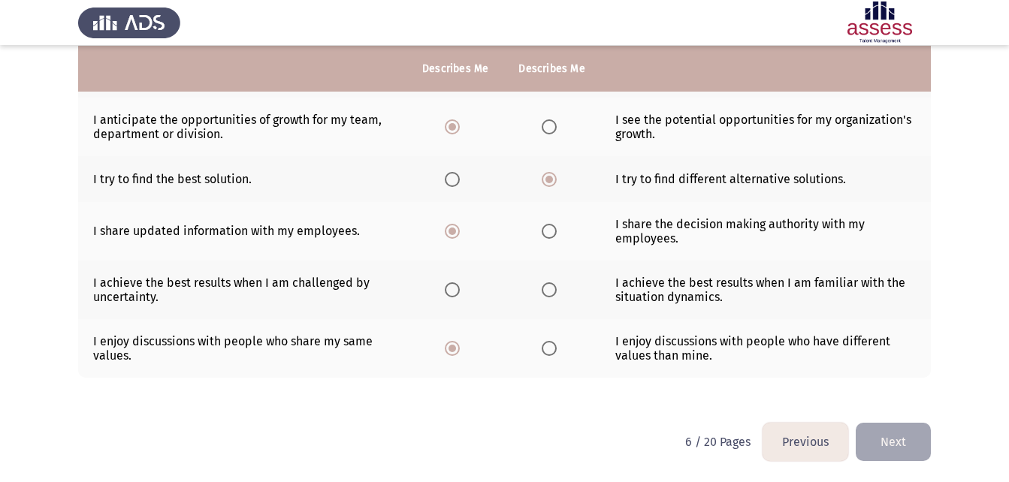
scroll to position [422, 0]
click at [626, 309] on td "I achieve the best results when I am familiar with the situation dynamics." at bounding box center [765, 289] width 330 height 59
click at [551, 297] on th at bounding box center [551, 289] width 96 height 59
click at [545, 287] on span "Select an option" at bounding box center [549, 289] width 15 height 15
click at [545, 287] on input "Select an option" at bounding box center [549, 289] width 15 height 15
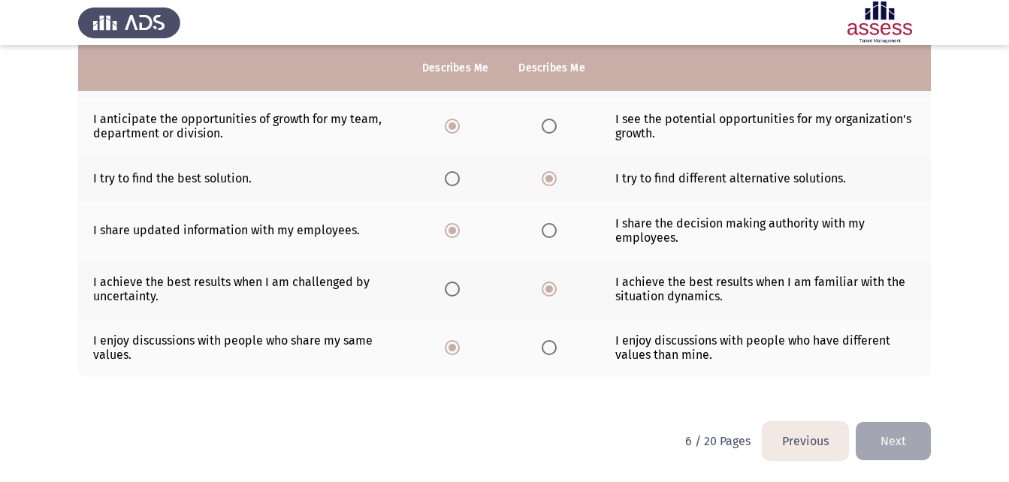
click at [902, 430] on button "Next" at bounding box center [893, 441] width 75 height 38
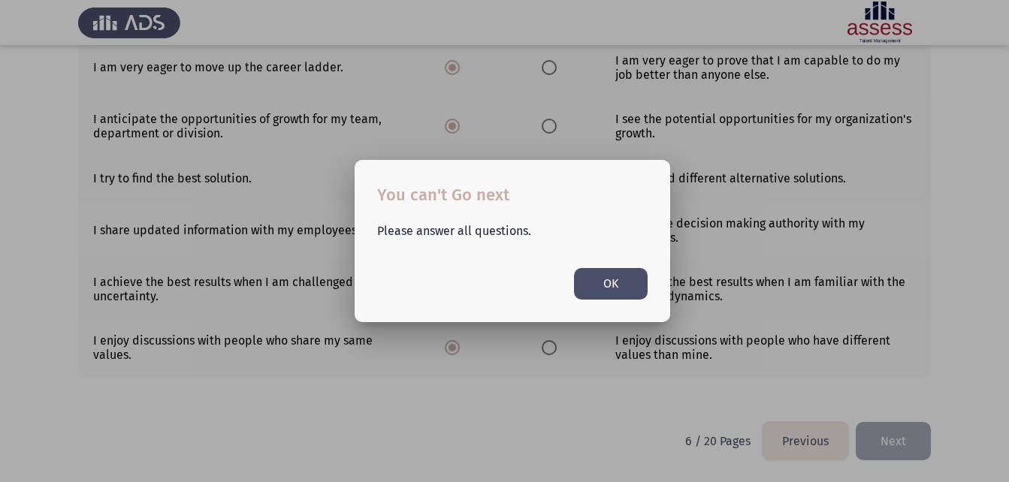
scroll to position [0, 0]
click at [628, 288] on button "OK" at bounding box center [611, 283] width 74 height 31
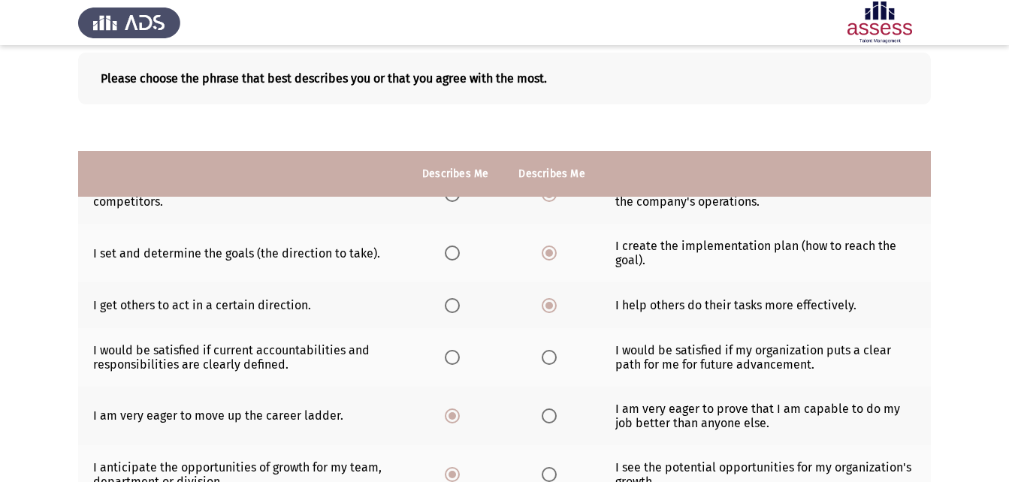
scroll to position [47, 0]
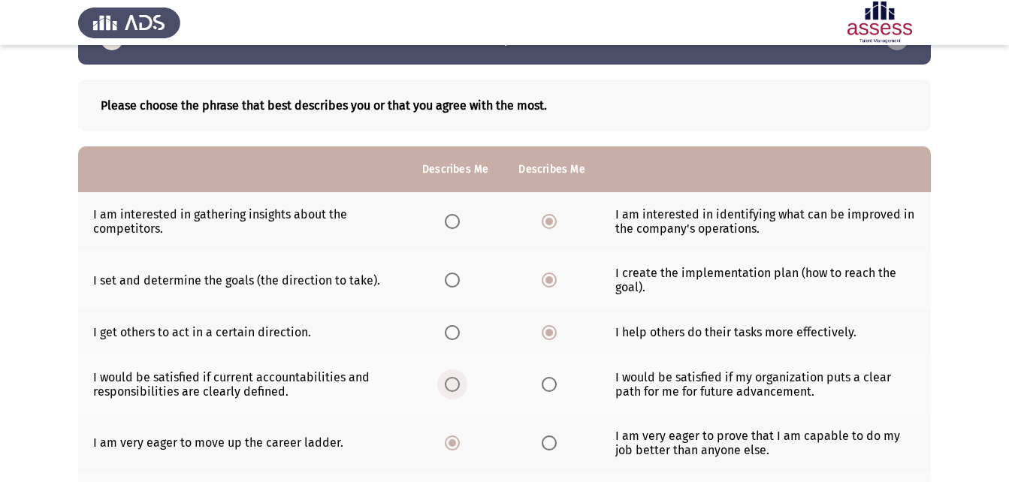
click at [455, 384] on span "Select an option" at bounding box center [452, 384] width 15 height 15
click at [455, 384] on input "Select an option" at bounding box center [452, 384] width 15 height 15
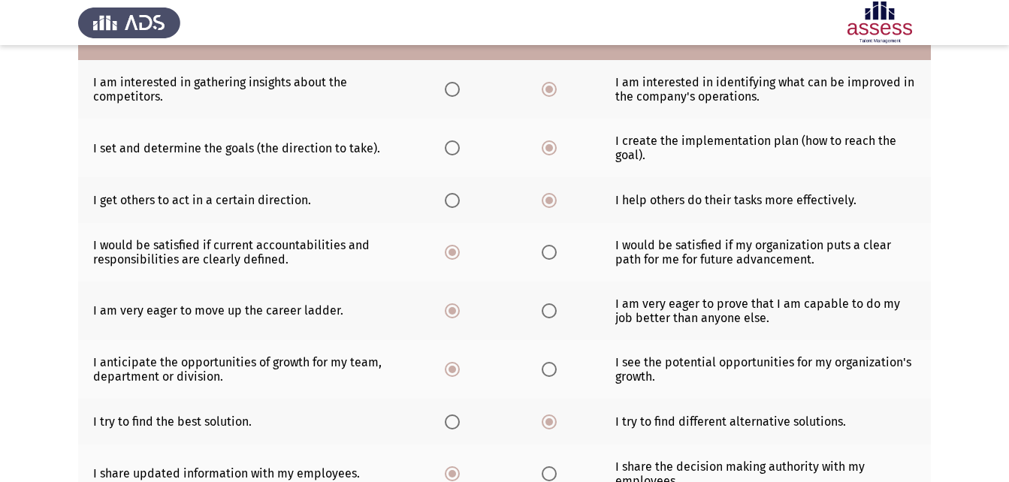
scroll to position [197, 0]
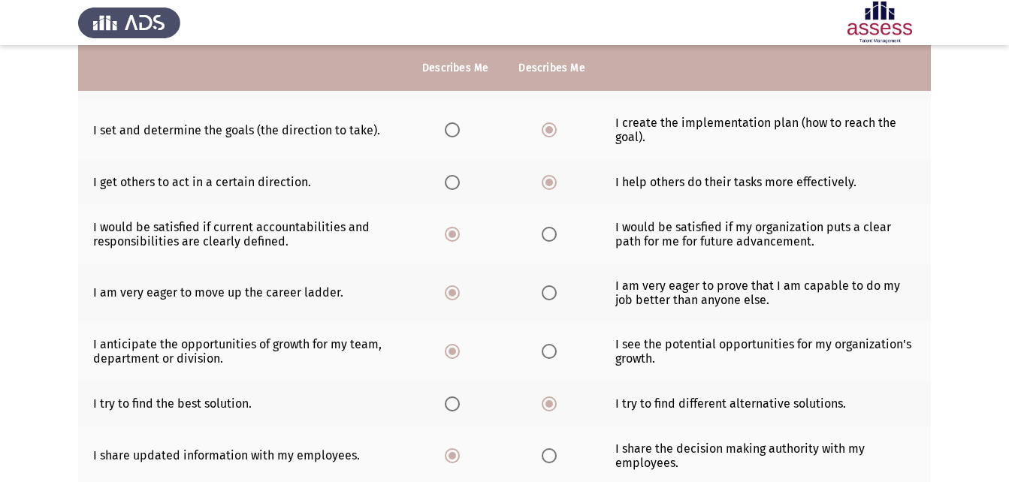
drag, startPoint x: 539, startPoint y: 234, endPoint x: 552, endPoint y: 236, distance: 13.7
click at [539, 233] on th at bounding box center [551, 234] width 96 height 59
click at [550, 237] on span "Select an option" at bounding box center [549, 234] width 15 height 15
click at [550, 237] on input "Select an option" at bounding box center [549, 234] width 15 height 15
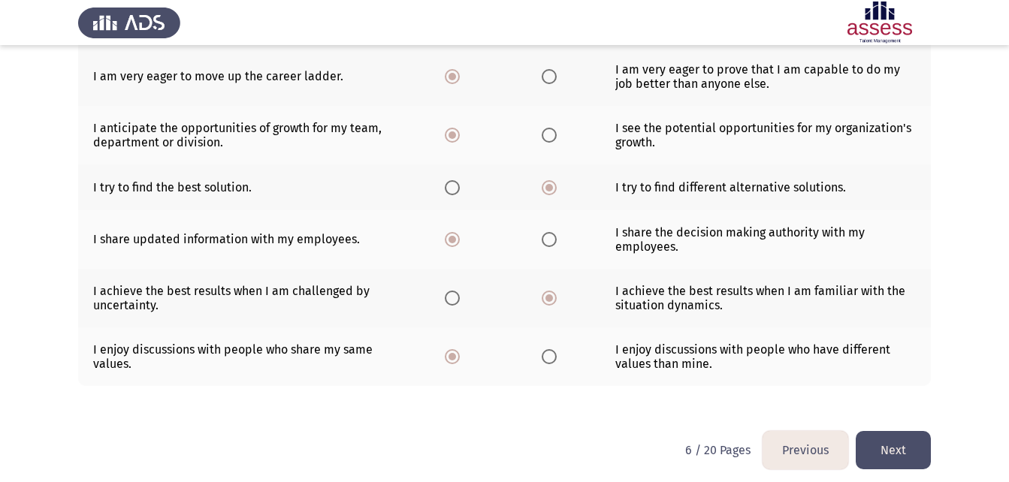
scroll to position [422, 0]
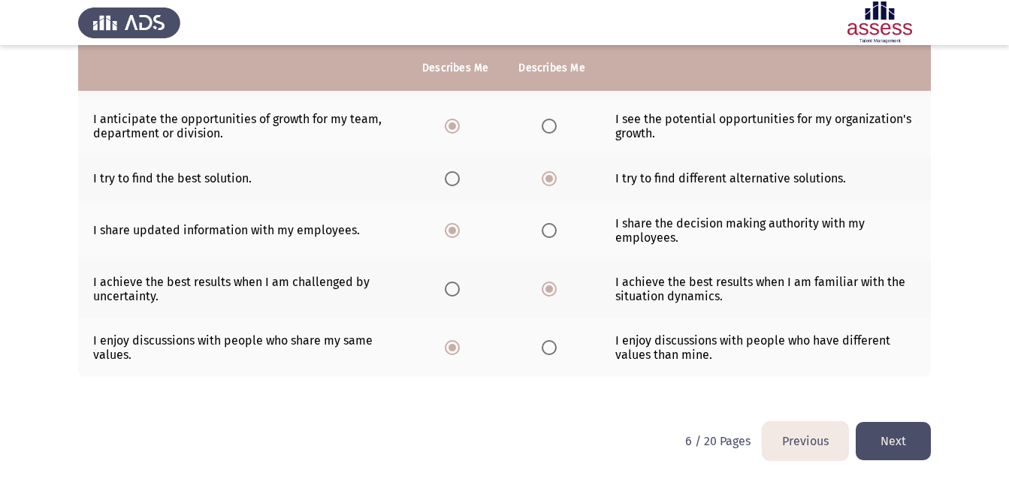
click at [892, 426] on button "Next" at bounding box center [893, 441] width 75 height 38
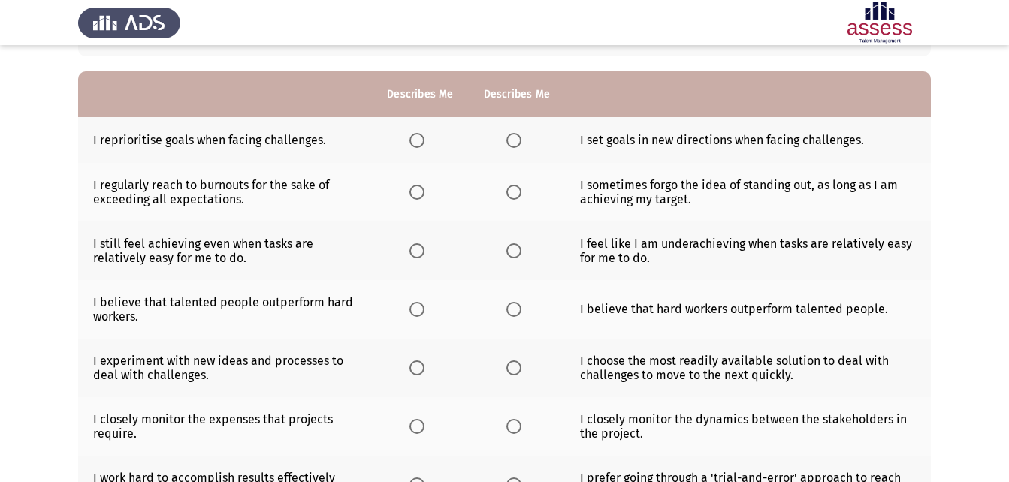
scroll to position [0, 0]
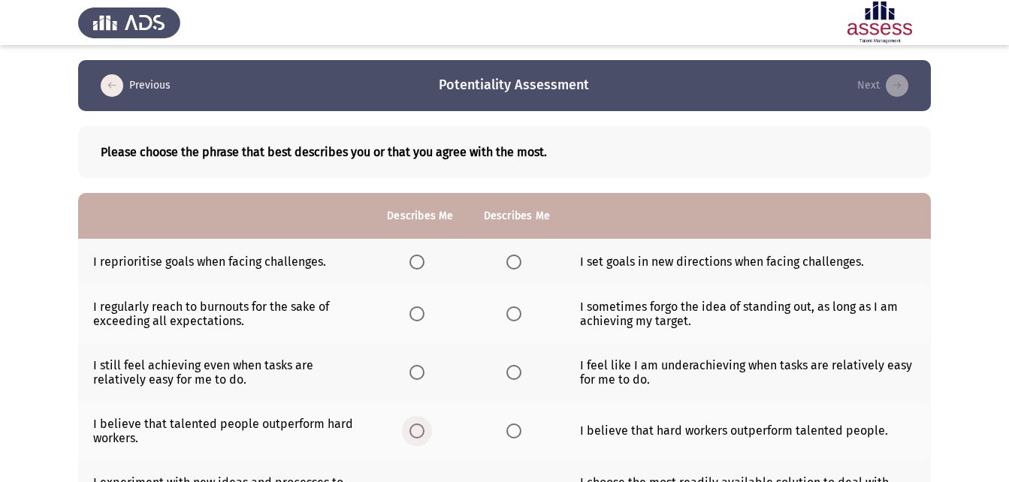
click at [412, 427] on span "Select an option" at bounding box center [416, 431] width 15 height 15
click at [412, 427] on input "Select an option" at bounding box center [416, 431] width 15 height 15
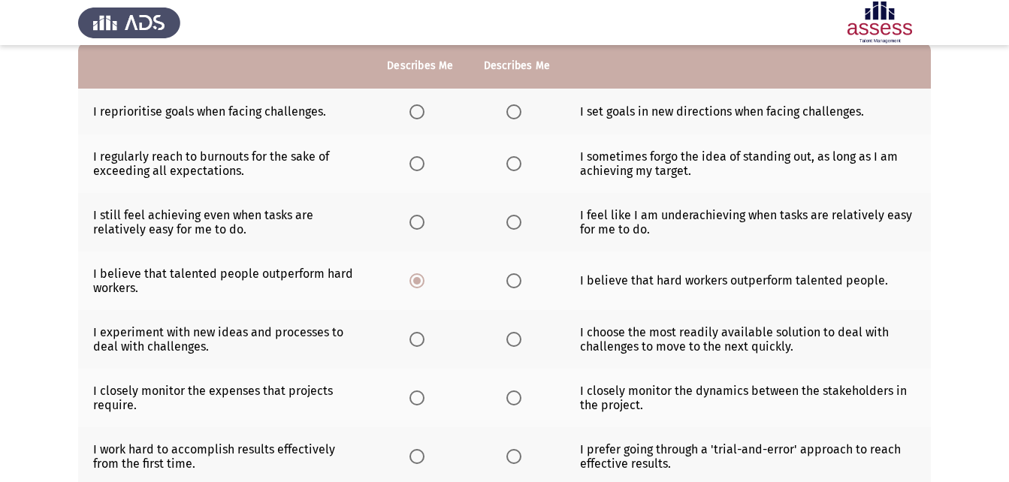
scroll to position [75, 0]
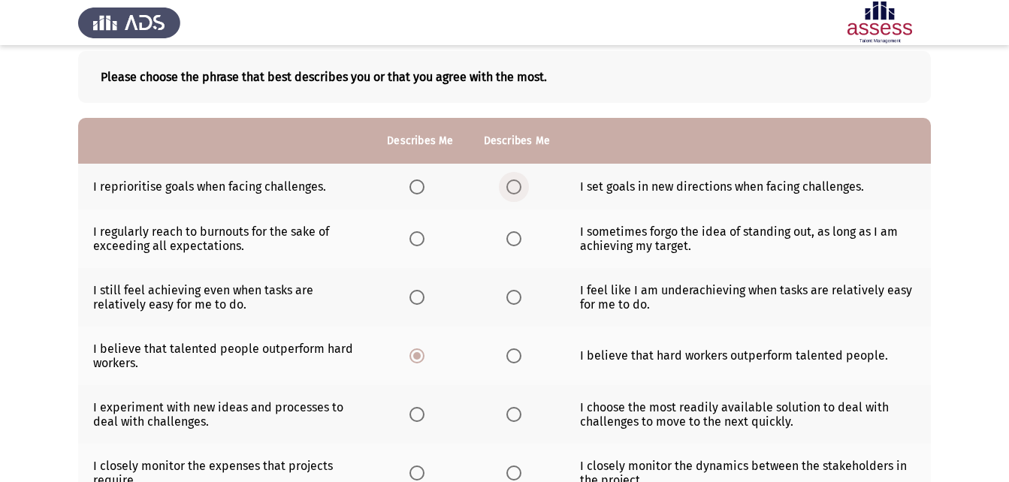
click at [512, 183] on span "Select an option" at bounding box center [513, 187] width 15 height 15
click at [512, 183] on input "Select an option" at bounding box center [513, 187] width 15 height 15
click at [423, 300] on span "Select an option" at bounding box center [416, 297] width 15 height 15
click at [423, 300] on input "Select an option" at bounding box center [416, 297] width 15 height 15
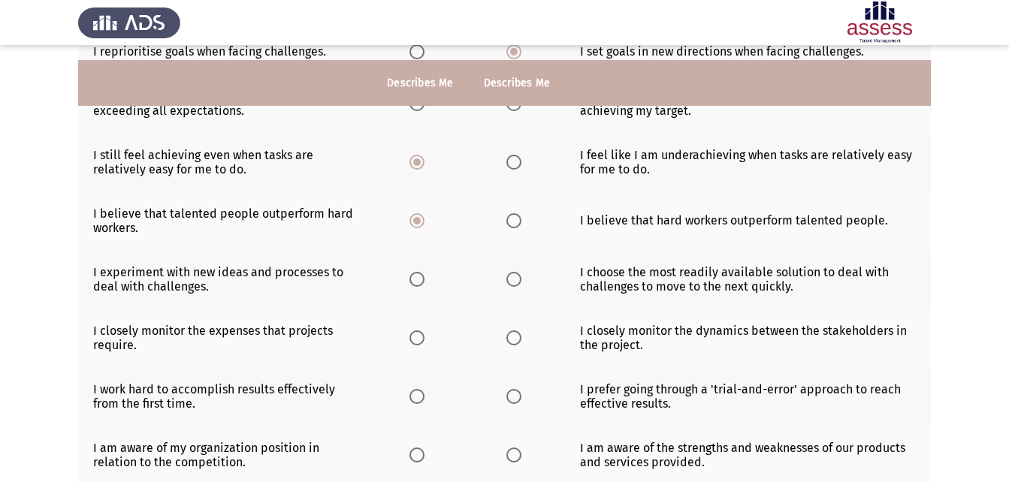
scroll to position [225, 0]
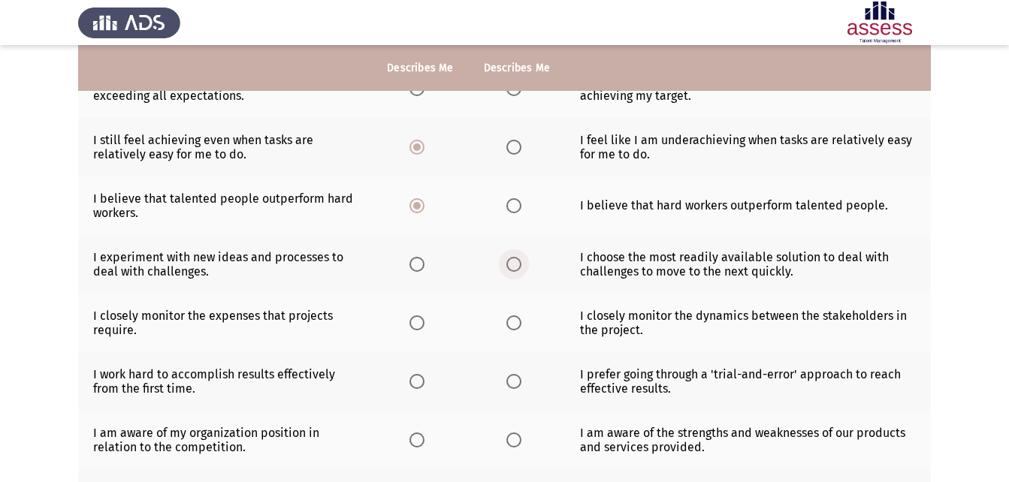
click at [519, 264] on span "Select an option" at bounding box center [513, 264] width 15 height 15
click at [519, 264] on input "Select an option" at bounding box center [513, 264] width 15 height 15
click at [517, 321] on span "Select an option" at bounding box center [513, 322] width 15 height 15
click at [517, 321] on input "Select an option" at bounding box center [513, 322] width 15 height 15
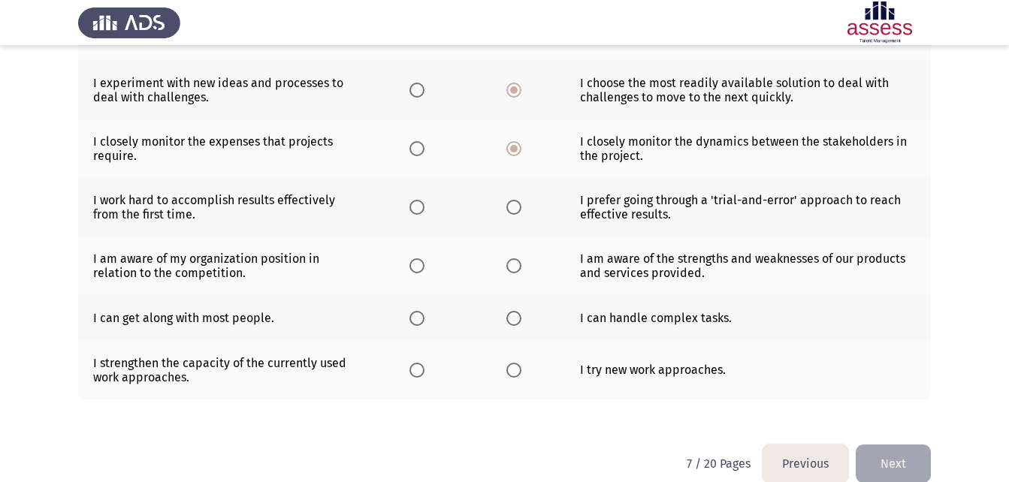
scroll to position [422, 0]
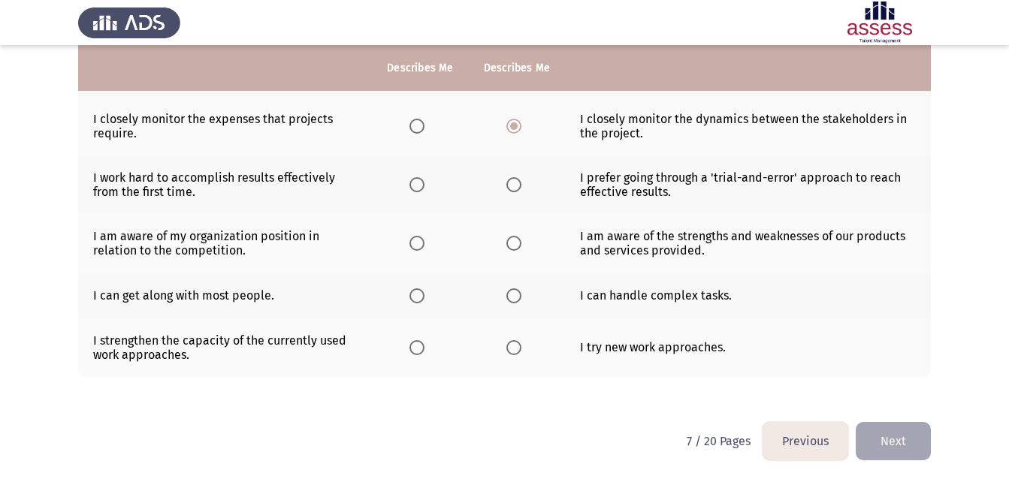
click at [813, 442] on button "Previous" at bounding box center [805, 441] width 86 height 38
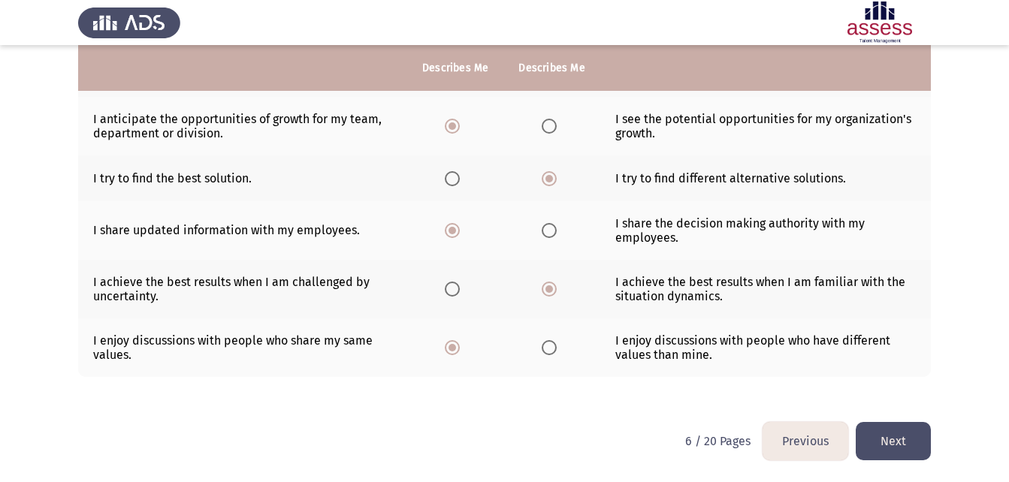
click at [816, 449] on button "Previous" at bounding box center [805, 441] width 86 height 38
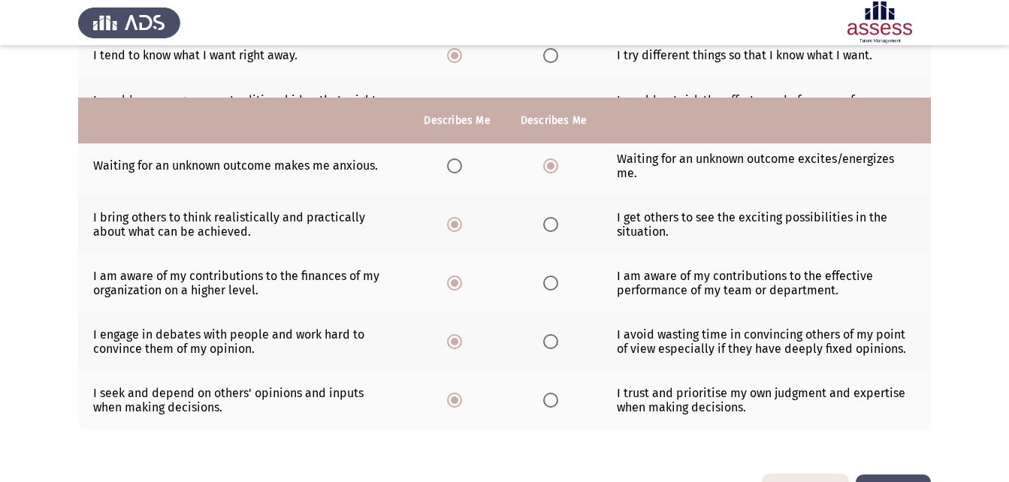
scroll to position [435, 0]
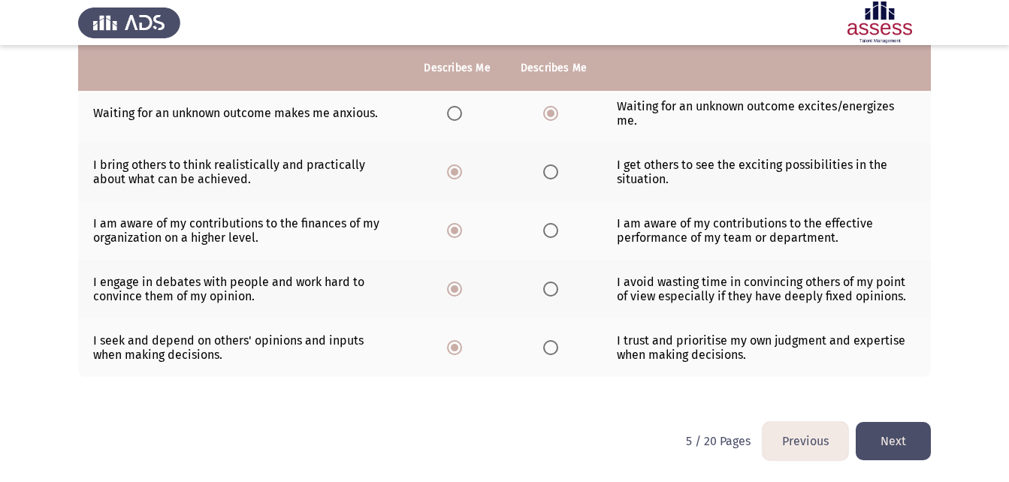
click at [813, 440] on button "Previous" at bounding box center [805, 441] width 86 height 38
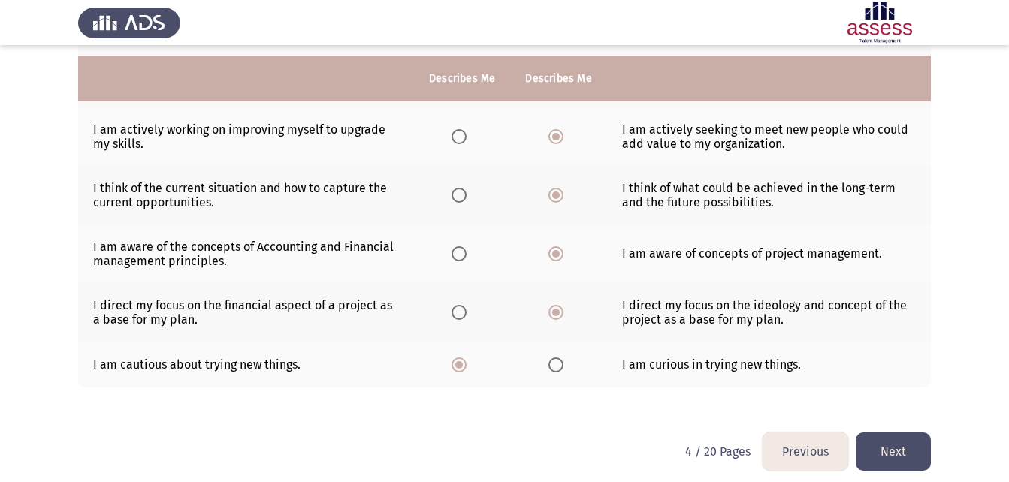
scroll to position [422, 0]
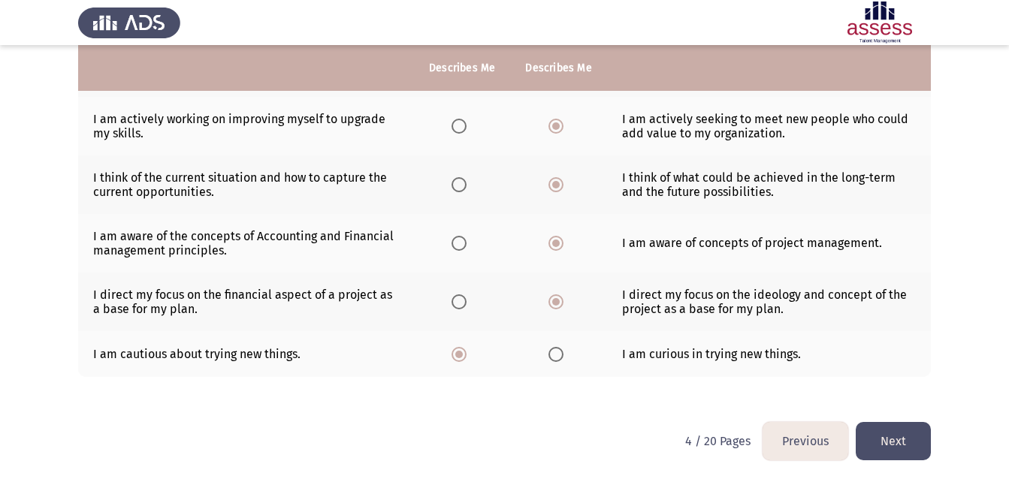
click at [825, 433] on button "Previous" at bounding box center [805, 441] width 86 height 38
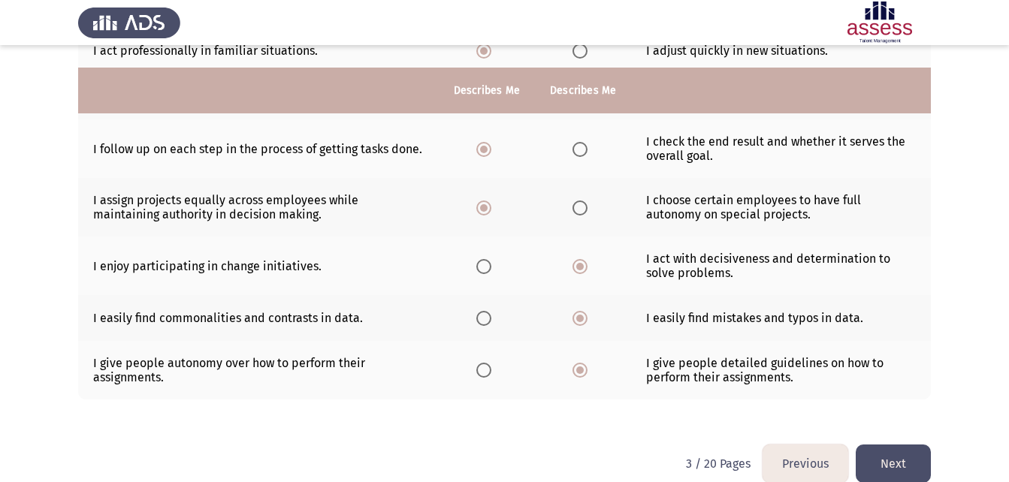
scroll to position [383, 0]
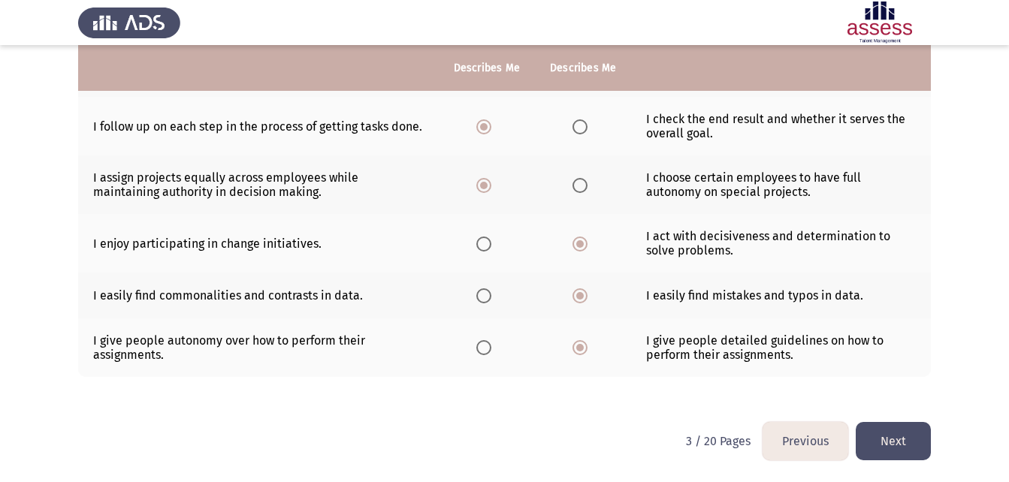
click at [817, 432] on button "Previous" at bounding box center [805, 441] width 86 height 38
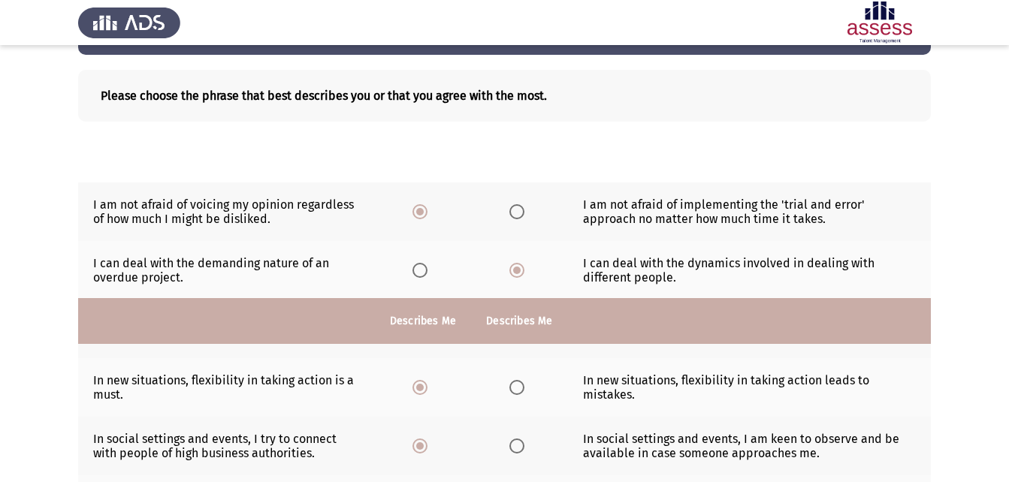
scroll to position [435, 0]
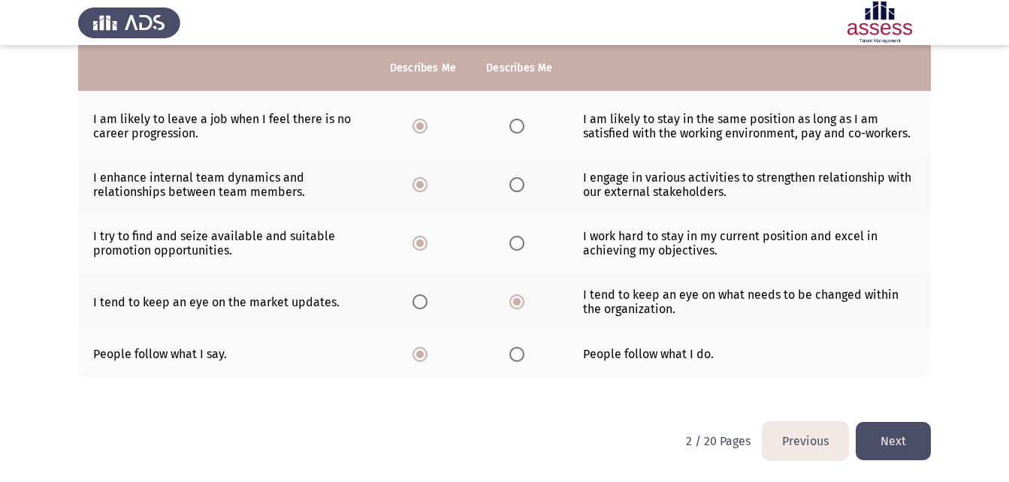
click at [883, 436] on button "Next" at bounding box center [893, 441] width 75 height 38
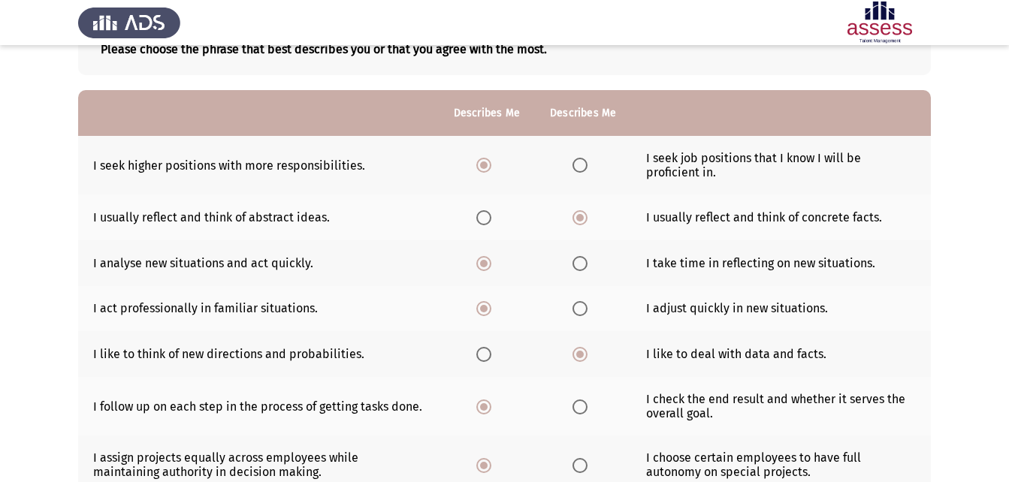
scroll to position [383, 0]
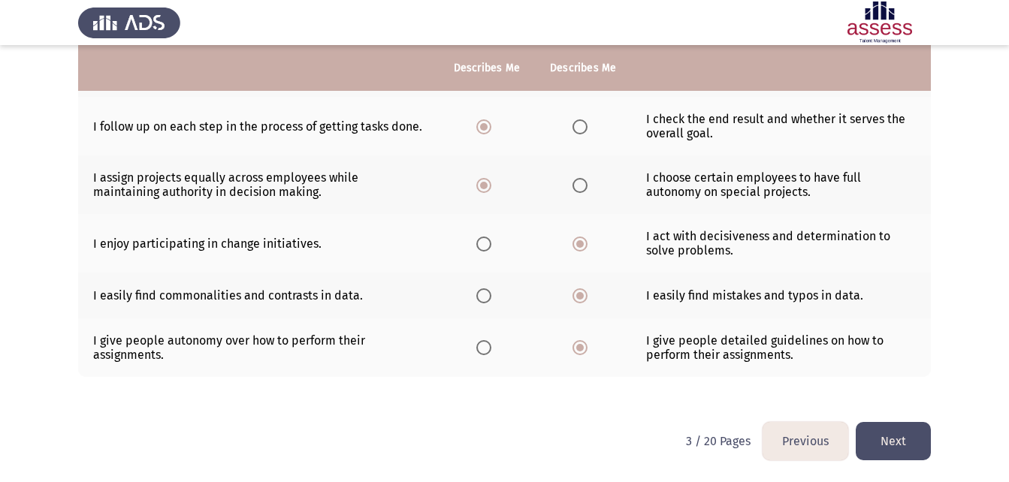
click at [908, 451] on button "Next" at bounding box center [893, 441] width 75 height 38
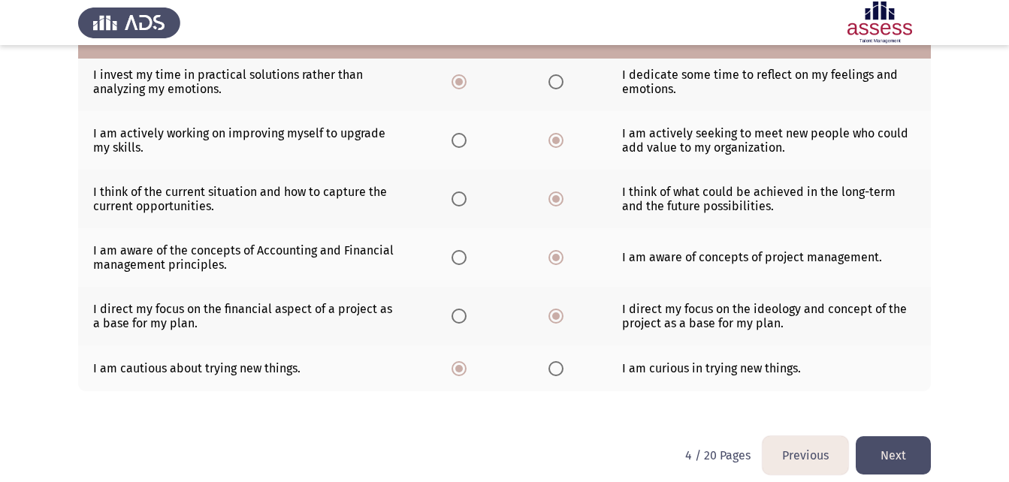
scroll to position [422, 0]
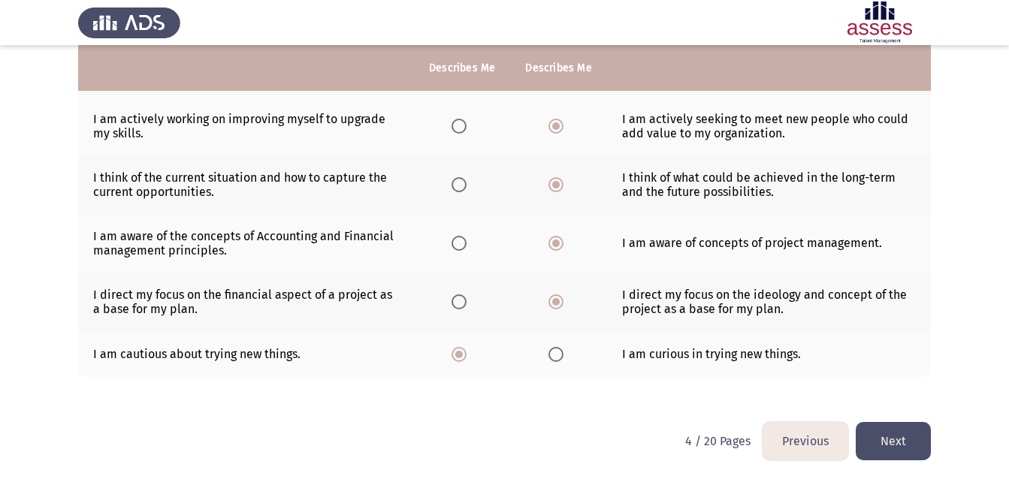
click at [898, 436] on button "Next" at bounding box center [893, 441] width 75 height 38
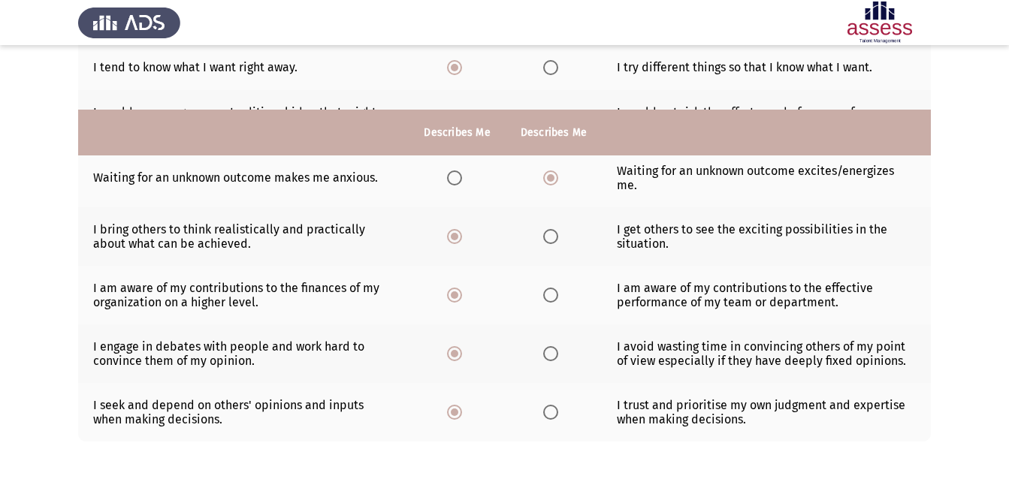
scroll to position [435, 0]
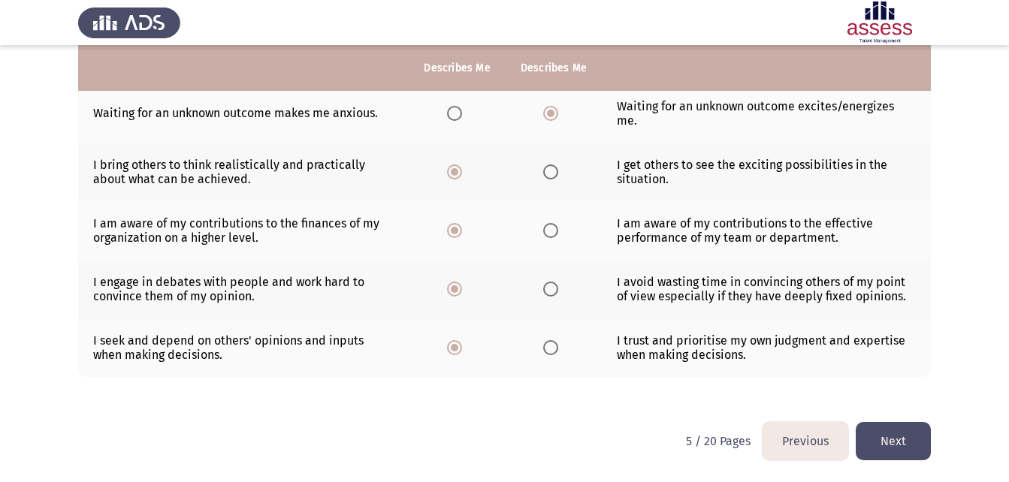
click at [907, 448] on button "Next" at bounding box center [893, 441] width 75 height 38
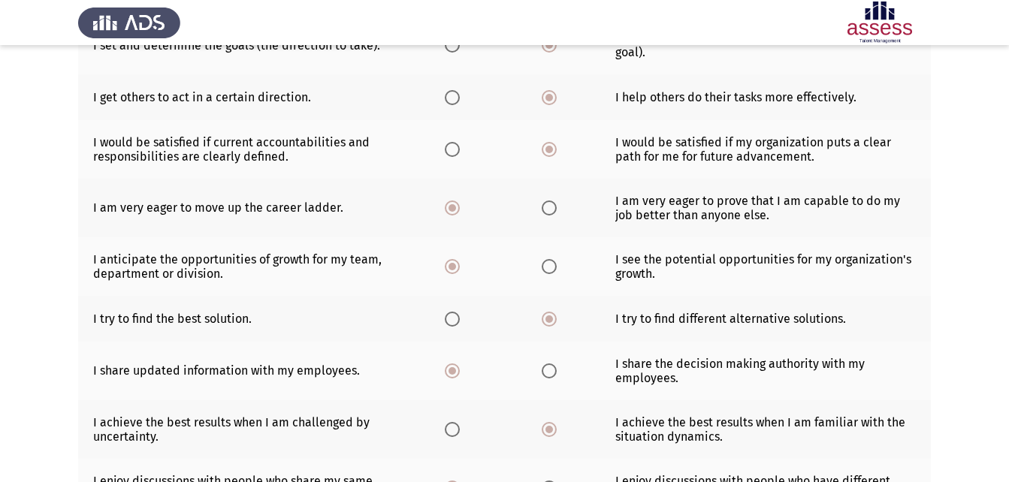
scroll to position [422, 0]
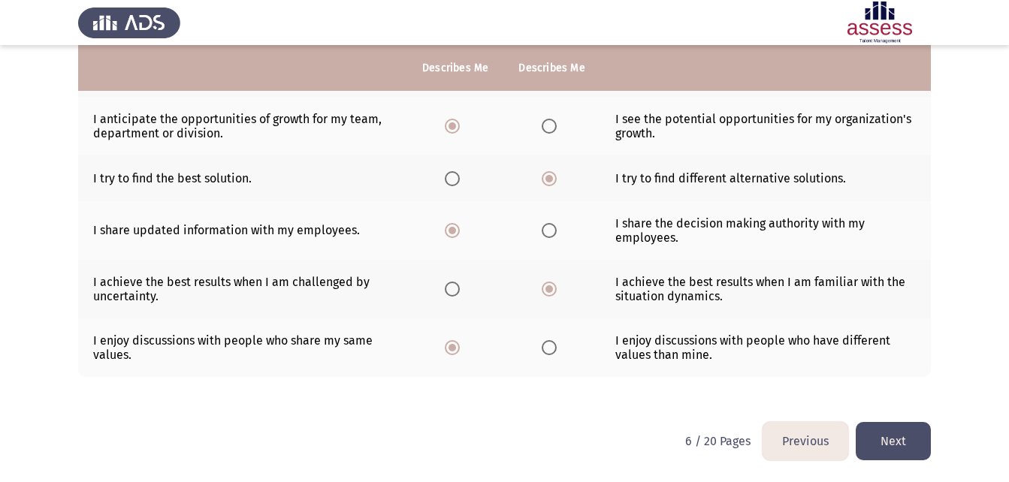
click at [882, 425] on button "Next" at bounding box center [893, 441] width 75 height 38
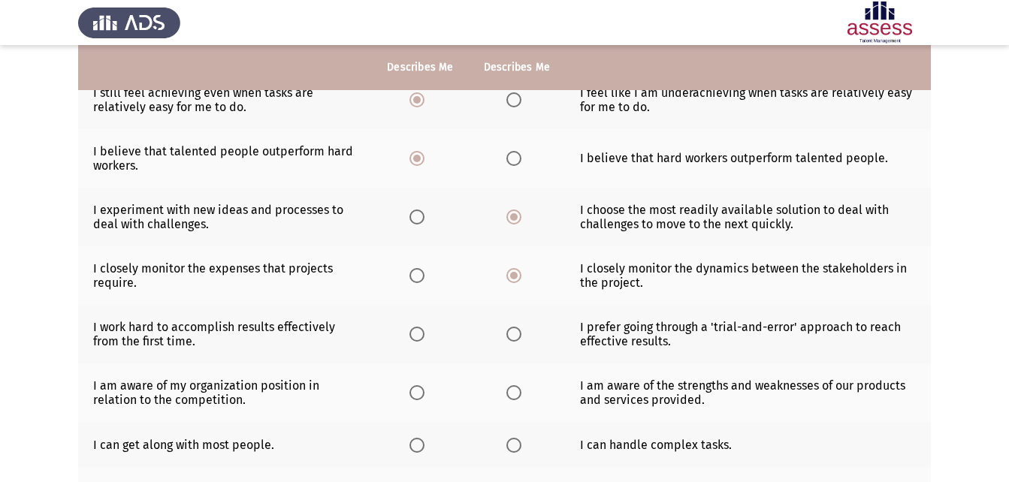
scroll to position [272, 0]
click at [415, 331] on span "Select an option" at bounding box center [416, 334] width 15 height 15
click at [415, 331] on input "Select an option" at bounding box center [416, 334] width 15 height 15
click at [524, 394] on label "Select an option" at bounding box center [516, 393] width 21 height 15
click at [521, 394] on input "Select an option" at bounding box center [513, 393] width 15 height 15
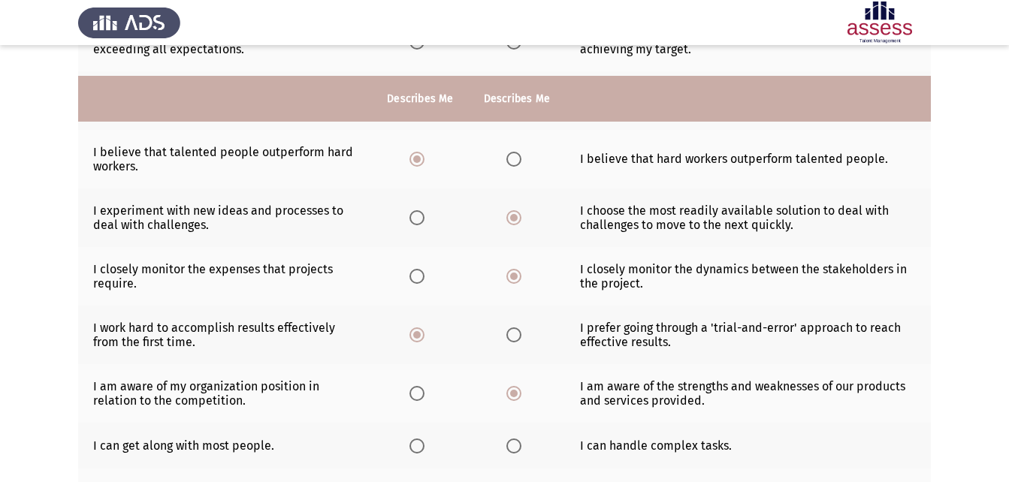
scroll to position [422, 0]
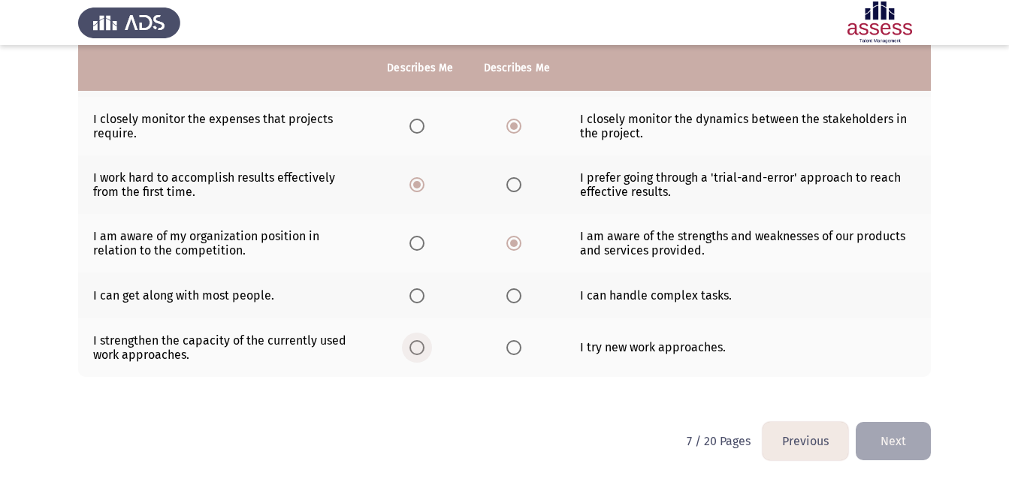
click at [424, 340] on span "Select an option" at bounding box center [416, 347] width 15 height 15
click at [424, 340] on input "Select an option" at bounding box center [416, 347] width 15 height 15
click at [424, 297] on span "Select an option" at bounding box center [416, 295] width 15 height 15
click at [424, 297] on input "Select an option" at bounding box center [416, 295] width 15 height 15
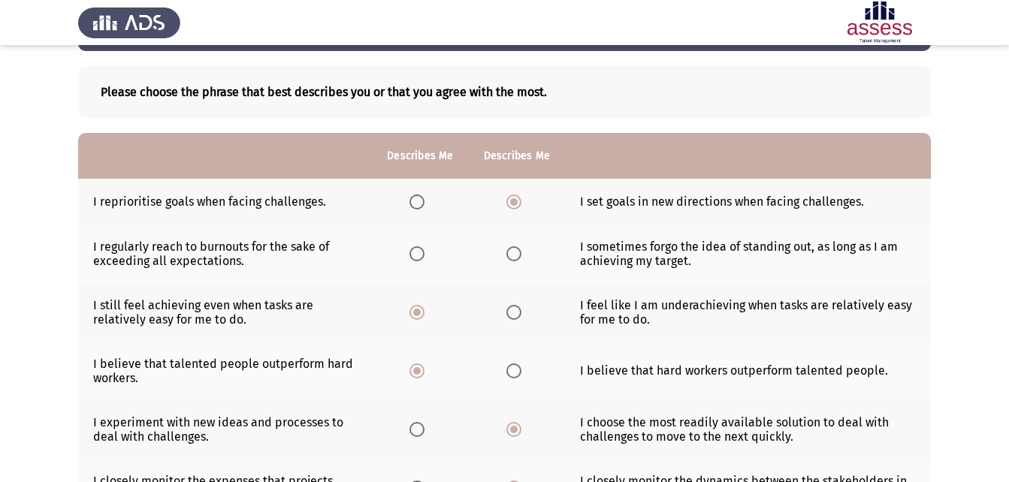
scroll to position [47, 0]
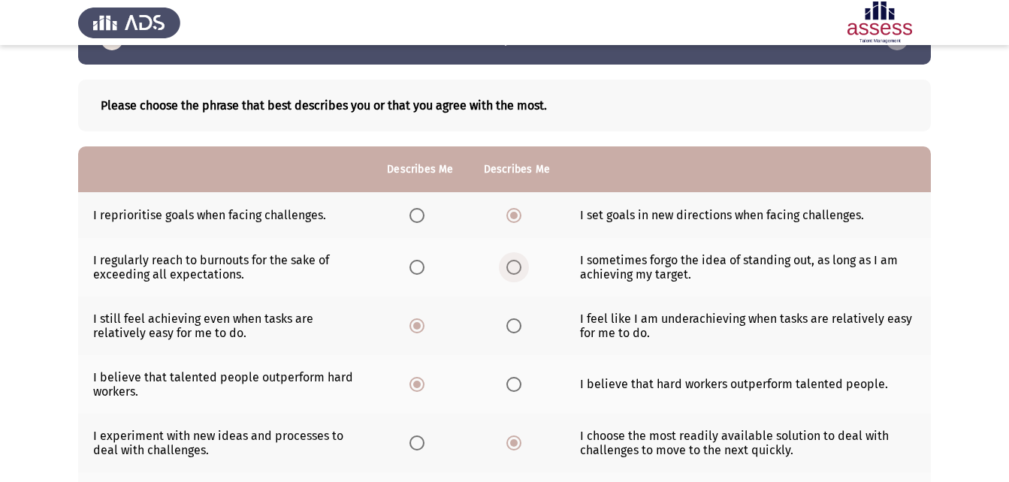
click at [515, 267] on span "Select an option" at bounding box center [513, 267] width 15 height 15
click at [515, 267] on input "Select an option" at bounding box center [513, 267] width 15 height 15
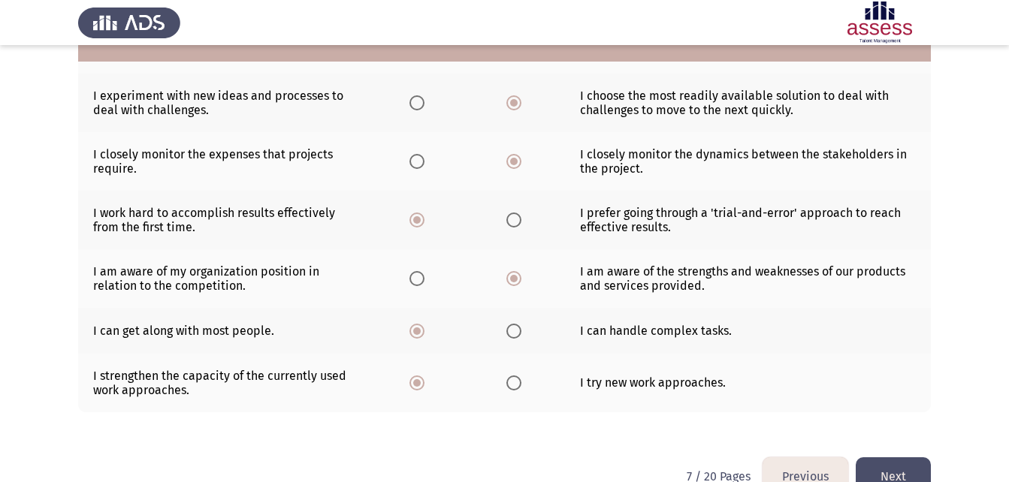
scroll to position [422, 0]
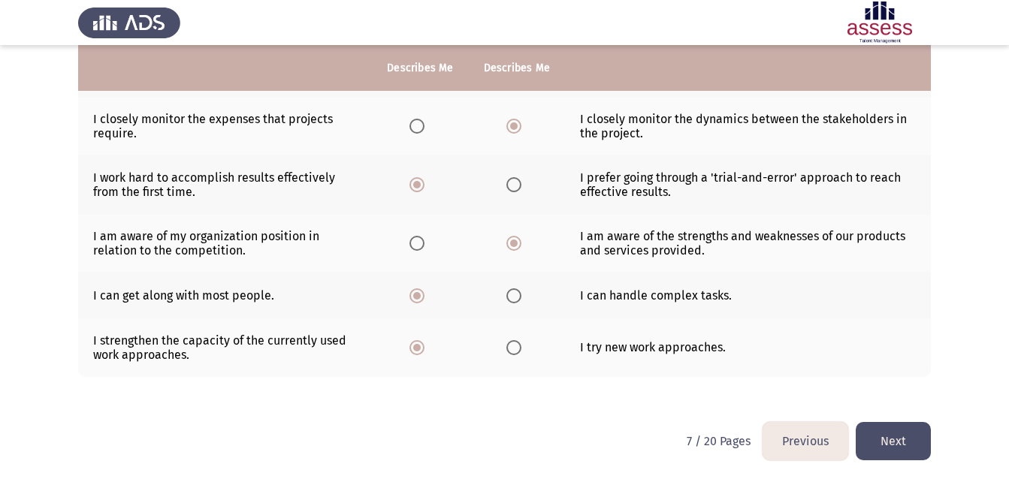
click at [892, 442] on button "Next" at bounding box center [893, 441] width 75 height 38
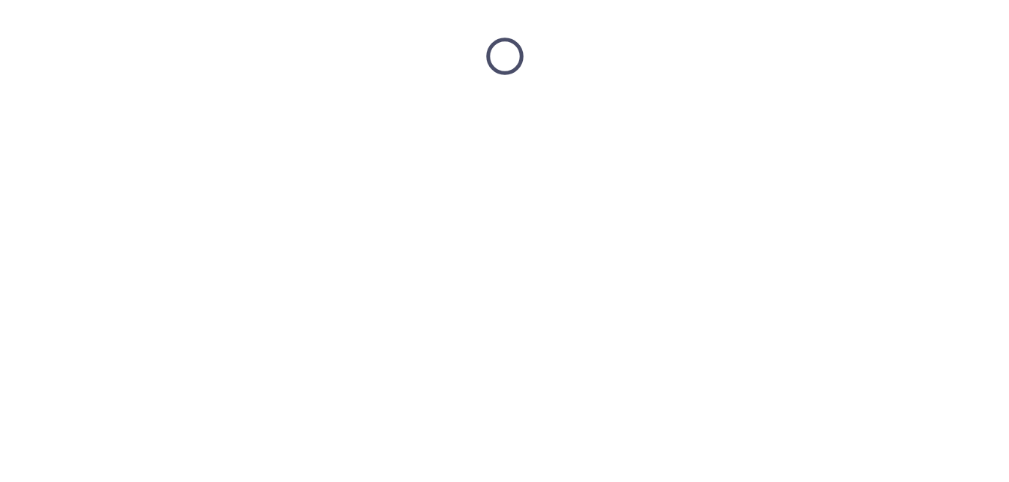
scroll to position [0, 0]
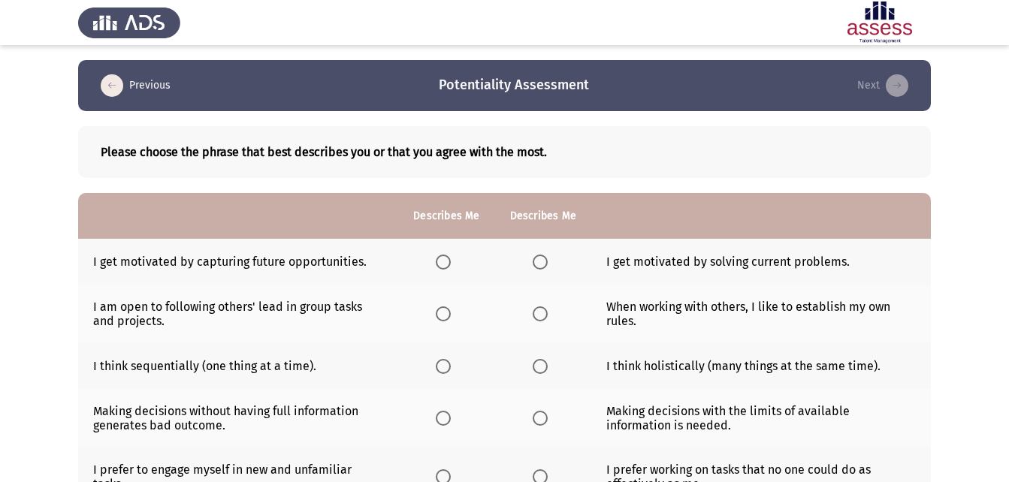
click at [435, 315] on th at bounding box center [446, 314] width 96 height 59
click at [439, 316] on span "Select an option" at bounding box center [443, 313] width 15 height 15
click at [439, 316] on input "Select an option" at bounding box center [443, 313] width 15 height 15
click at [539, 367] on span "Select an option" at bounding box center [540, 366] width 15 height 15
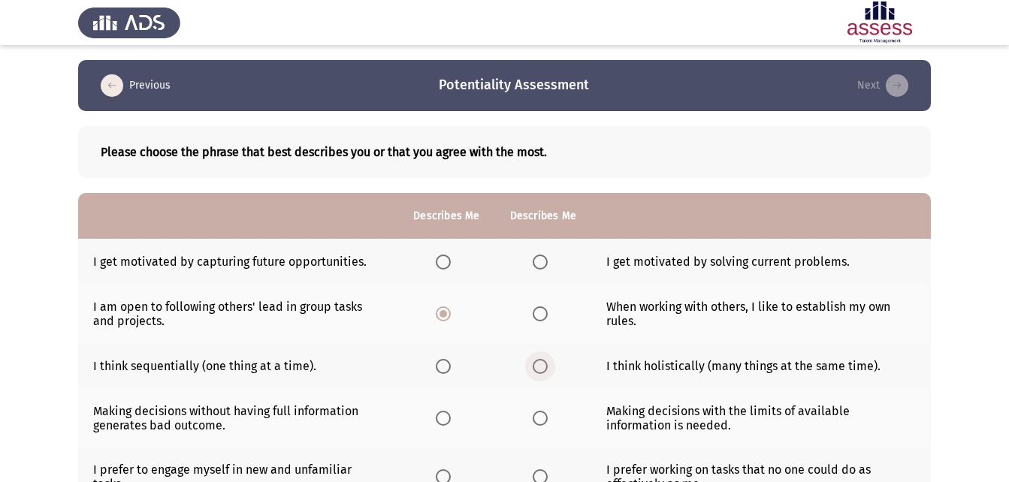
click at [539, 367] on input "Select an option" at bounding box center [540, 366] width 15 height 15
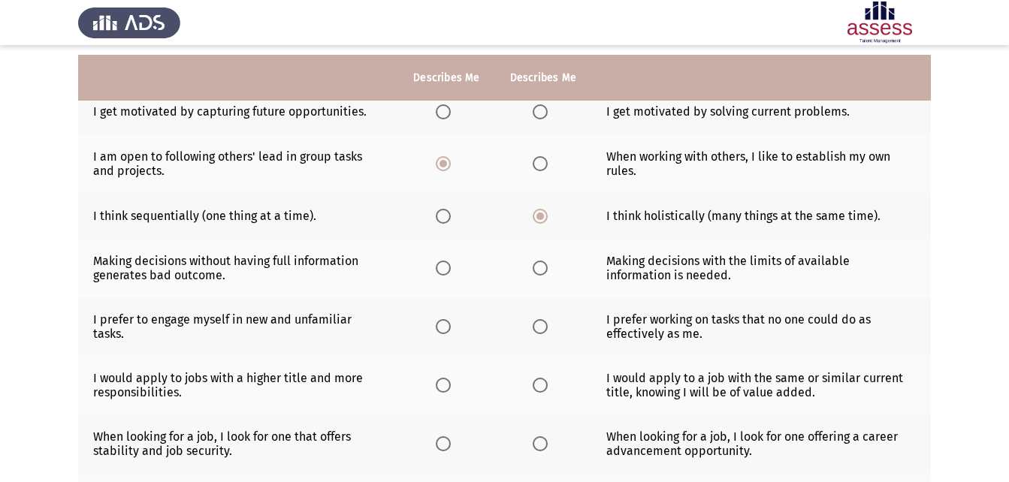
scroll to position [225, 0]
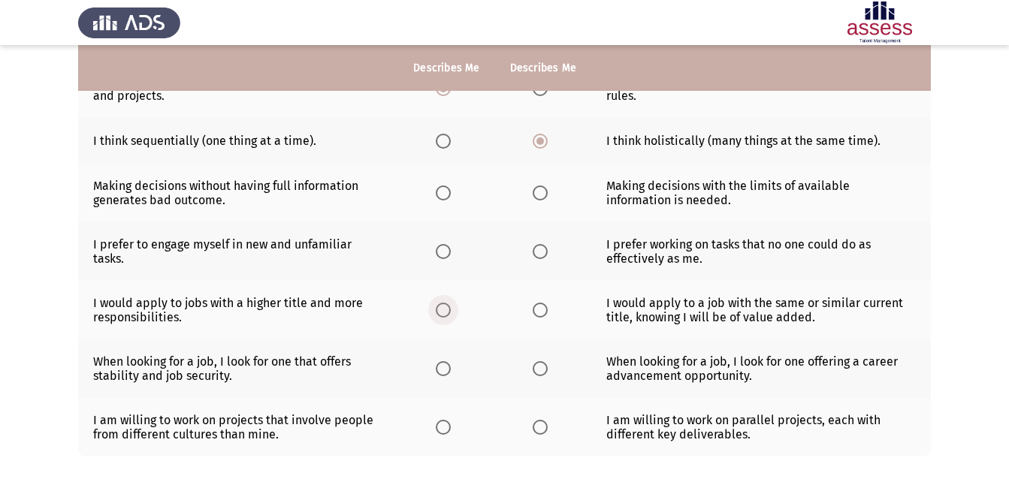
click at [448, 308] on span "Select an option" at bounding box center [443, 310] width 15 height 15
click at [448, 308] on input "Select an option" at bounding box center [443, 310] width 15 height 15
click at [545, 371] on span "Select an option" at bounding box center [540, 368] width 15 height 15
click at [545, 371] on input "Select an option" at bounding box center [540, 368] width 15 height 15
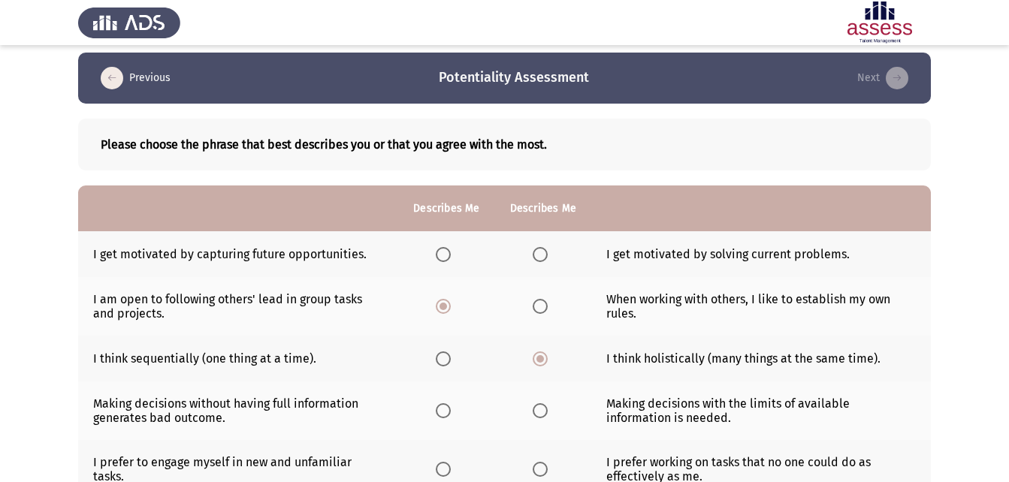
scroll to position [0, 0]
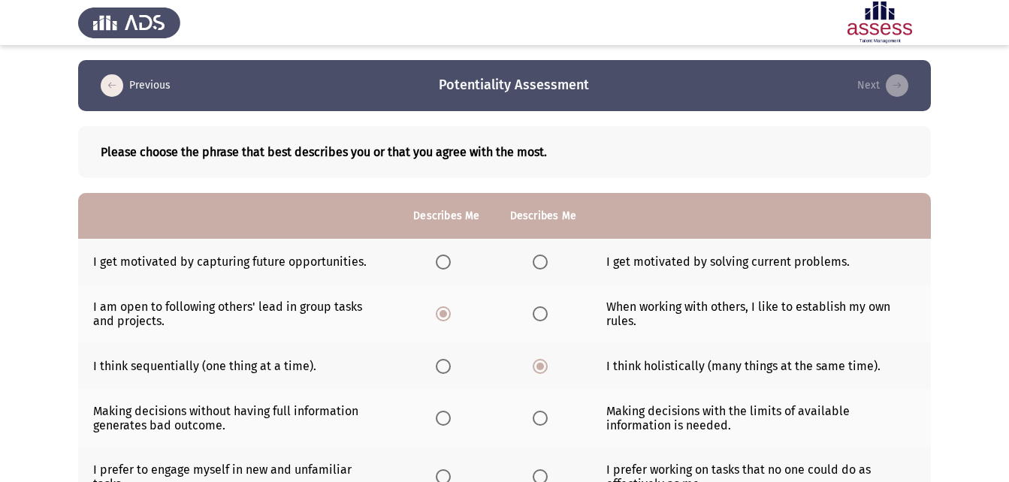
click at [544, 265] on span "Select an option" at bounding box center [540, 262] width 15 height 15
click at [544, 265] on input "Select an option" at bounding box center [540, 262] width 15 height 15
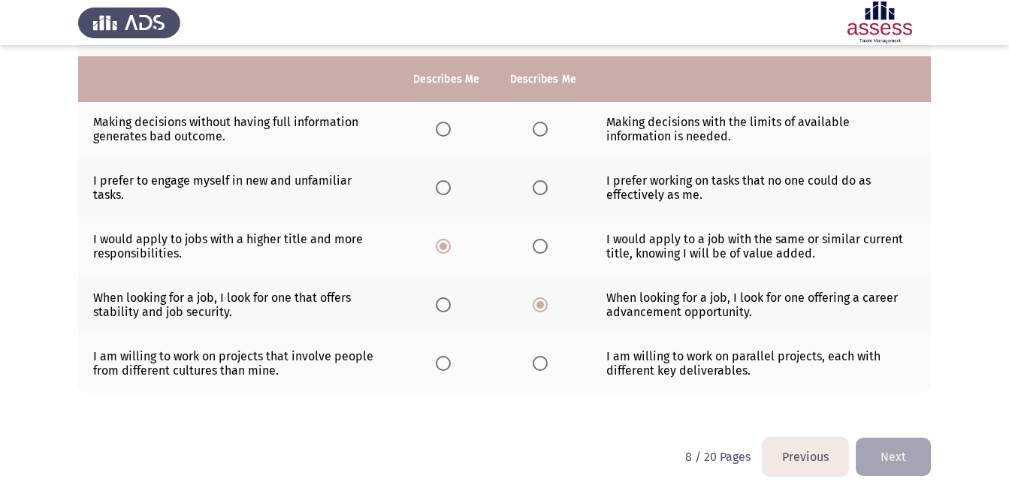
scroll to position [300, 0]
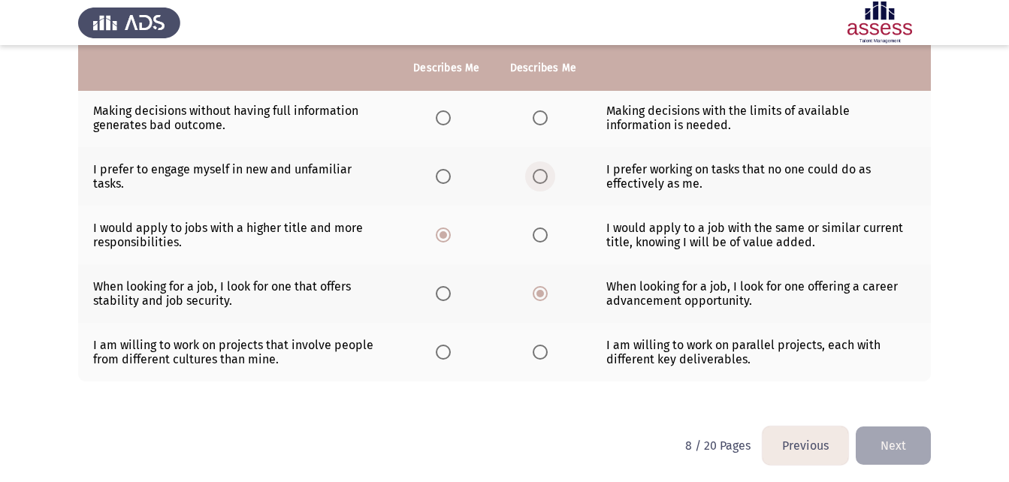
click at [543, 178] on span "Select an option" at bounding box center [540, 176] width 15 height 15
click at [543, 178] on input "Select an option" at bounding box center [540, 176] width 15 height 15
click at [536, 343] on th at bounding box center [543, 352] width 96 height 59
click at [539, 346] on span "Select an option" at bounding box center [540, 352] width 15 height 15
click at [539, 346] on input "Select an option" at bounding box center [540, 352] width 15 height 15
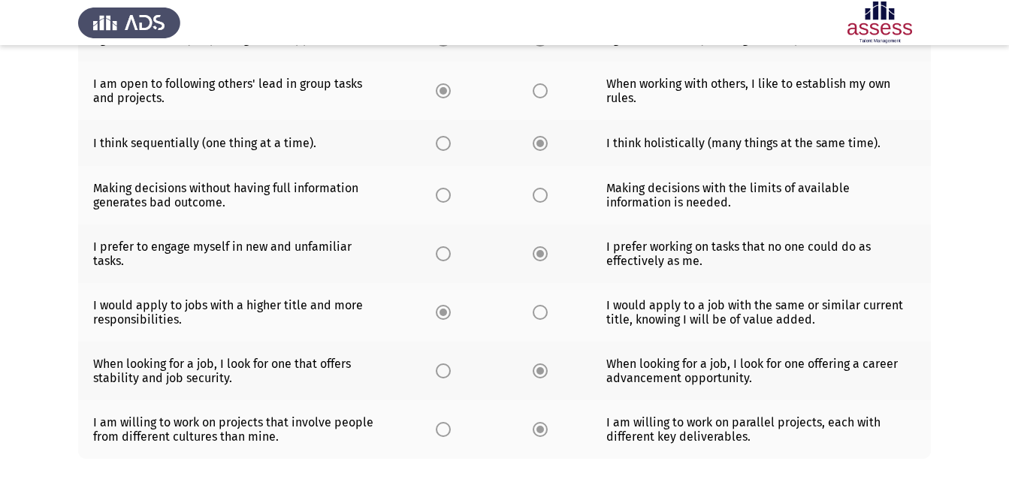
scroll to position [150, 0]
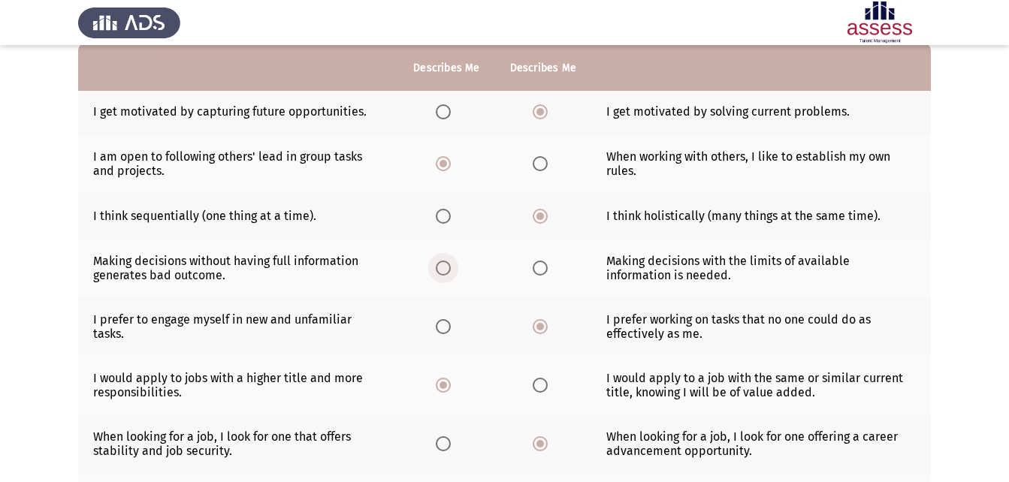
click at [443, 268] on span "Select an option" at bounding box center [443, 268] width 0 height 0
click at [445, 267] on input "Select an option" at bounding box center [443, 268] width 15 height 15
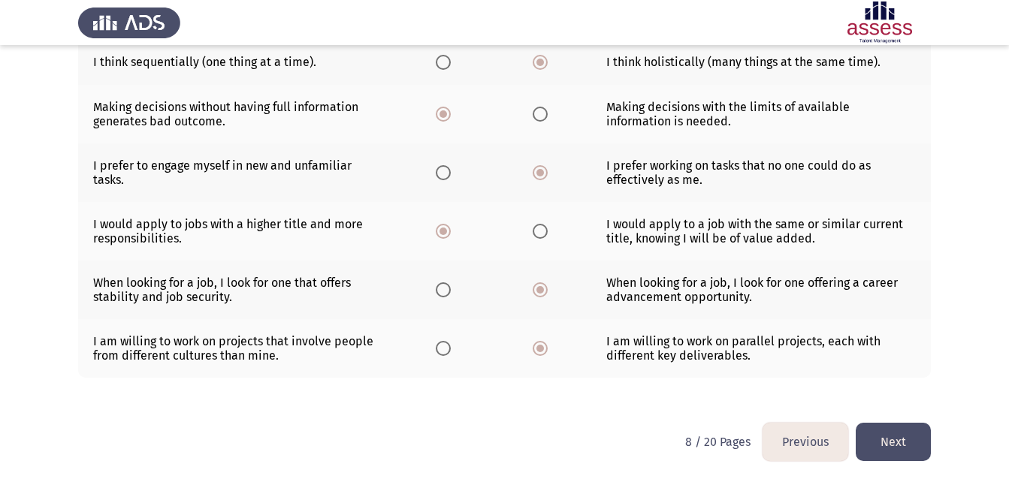
scroll to position [305, 0]
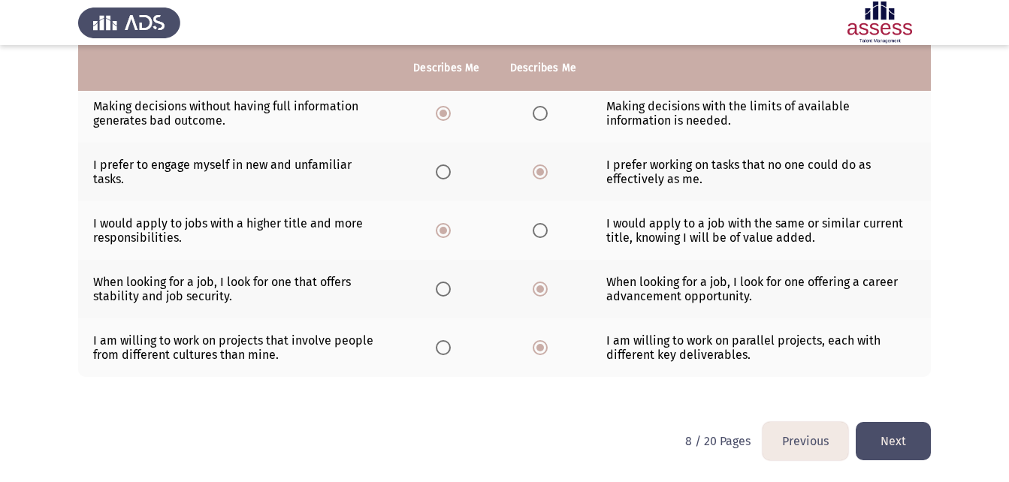
click at [905, 428] on button "Next" at bounding box center [893, 441] width 75 height 38
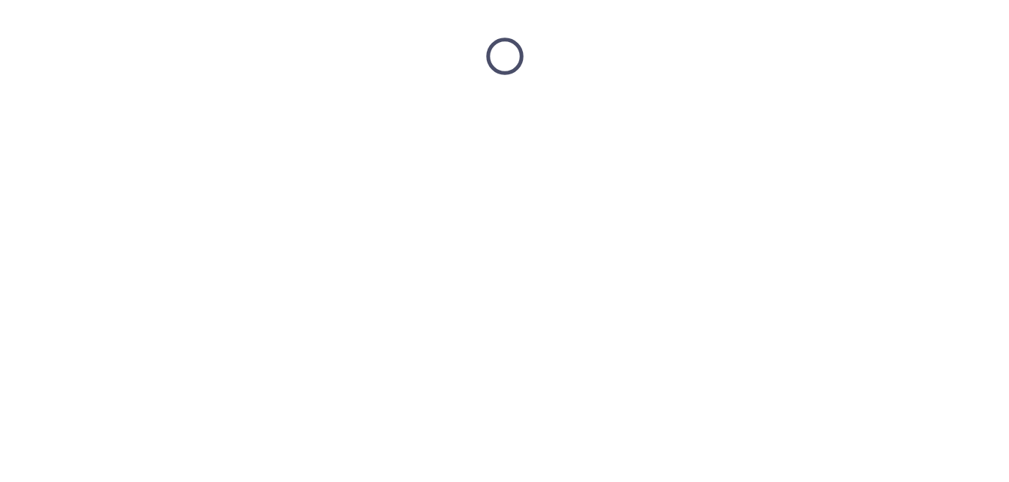
scroll to position [0, 0]
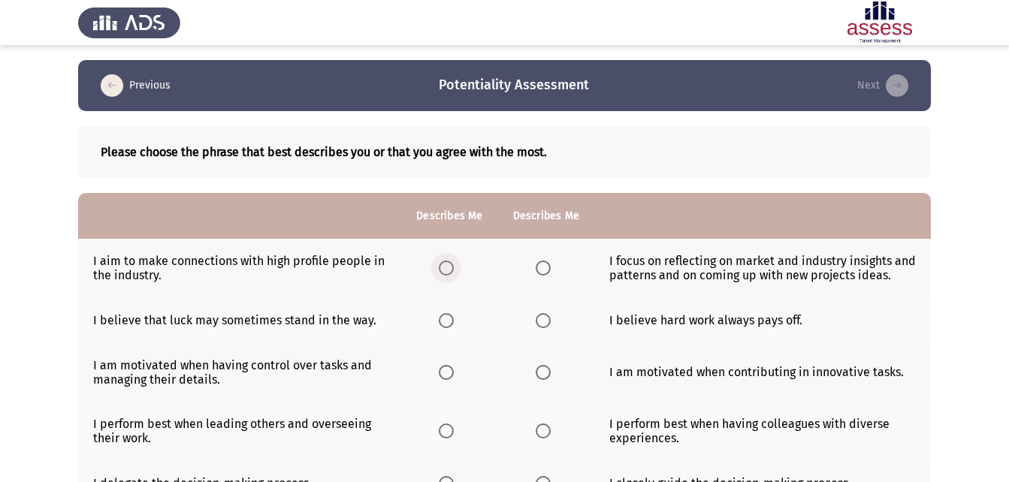
click at [442, 269] on span "Select an option" at bounding box center [446, 268] width 15 height 15
click at [442, 269] on input "Select an option" at bounding box center [446, 268] width 15 height 15
click at [536, 323] on span "Select an option" at bounding box center [543, 320] width 15 height 15
click at [536, 323] on input "Select an option" at bounding box center [543, 320] width 15 height 15
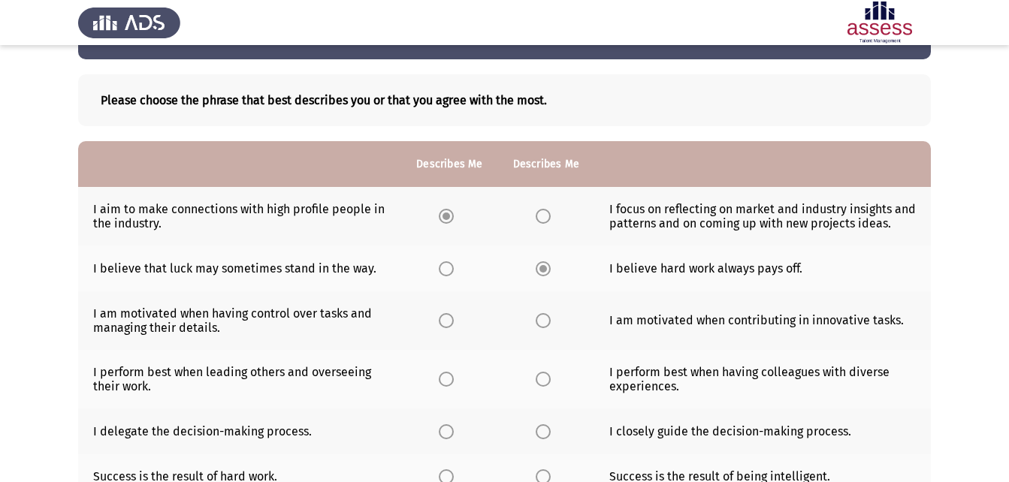
scroll to position [75, 0]
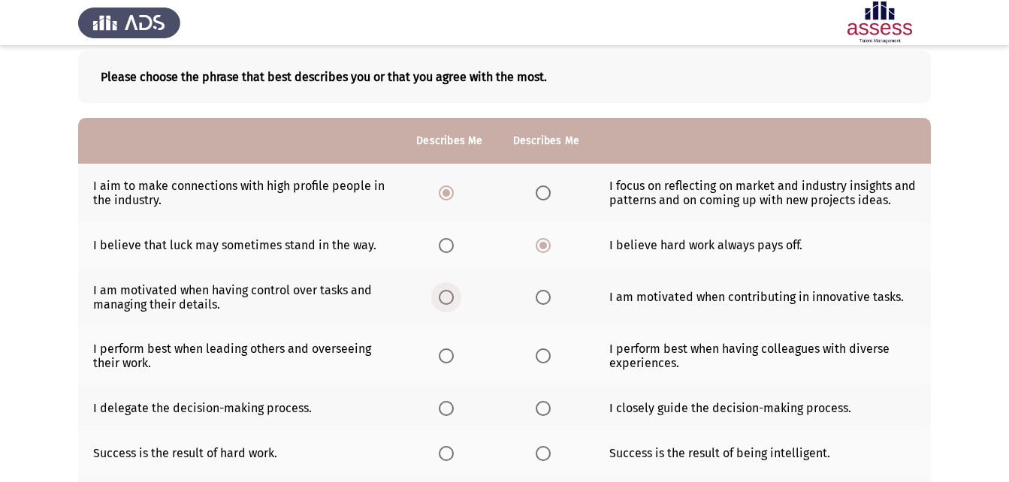
click at [452, 298] on span "Select an option" at bounding box center [446, 297] width 15 height 15
click at [452, 298] on input "Select an option" at bounding box center [446, 297] width 15 height 15
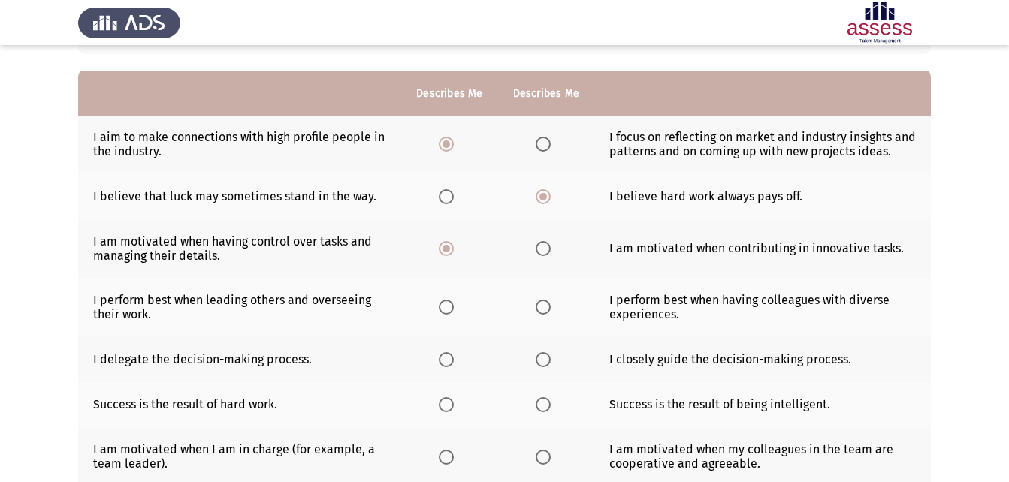
scroll to position [150, 0]
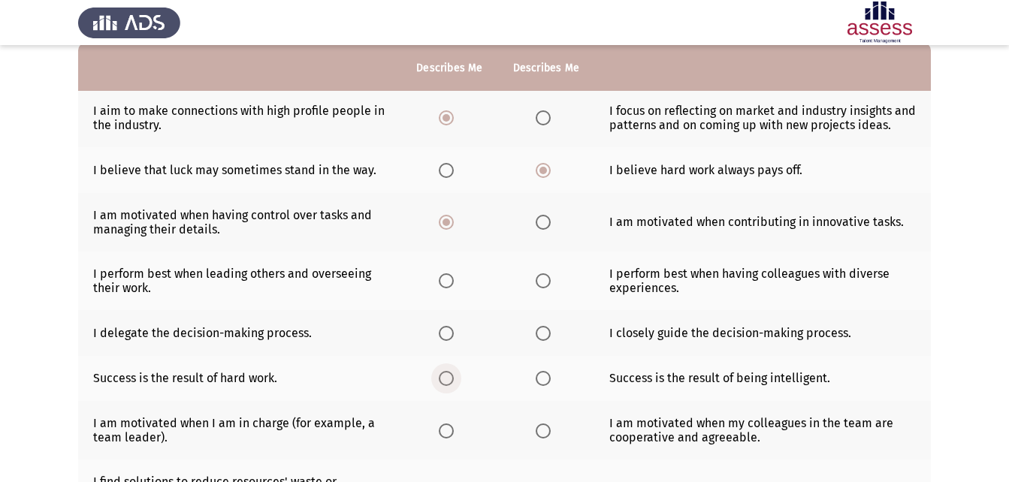
click at [451, 382] on span "Select an option" at bounding box center [446, 378] width 15 height 15
click at [451, 382] on input "Select an option" at bounding box center [446, 378] width 15 height 15
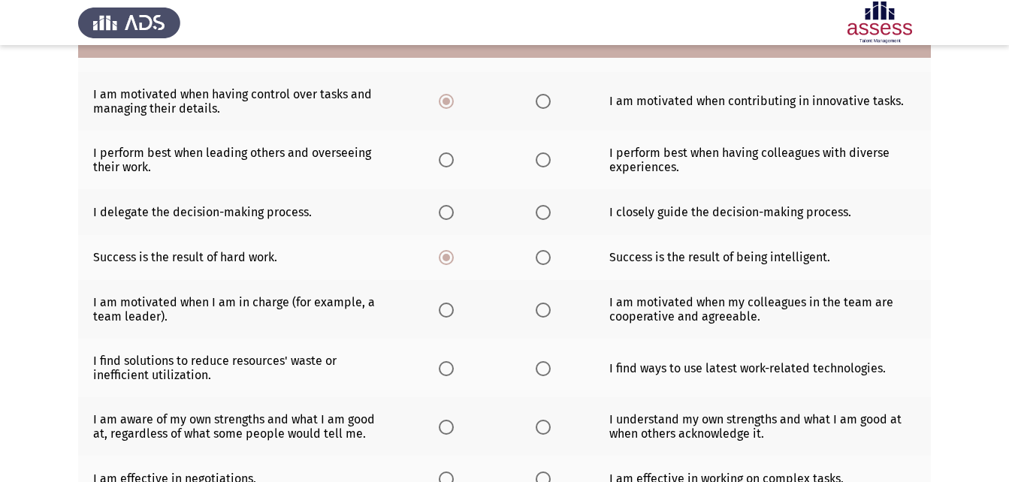
scroll to position [300, 0]
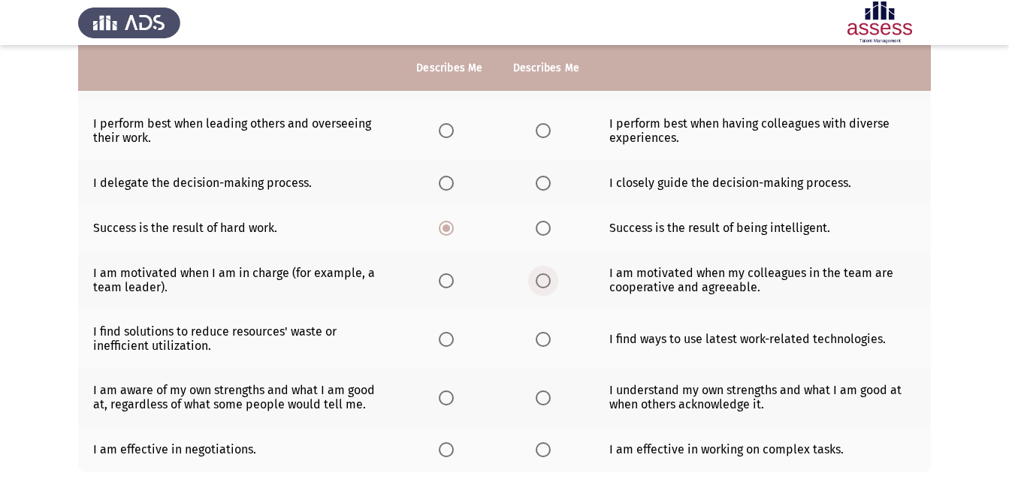
click at [549, 278] on span "Select an option" at bounding box center [543, 280] width 15 height 15
click at [549, 278] on input "Select an option" at bounding box center [543, 280] width 15 height 15
click at [445, 343] on span "Select an option" at bounding box center [446, 339] width 15 height 15
click at [445, 343] on input "Select an option" at bounding box center [446, 339] width 15 height 15
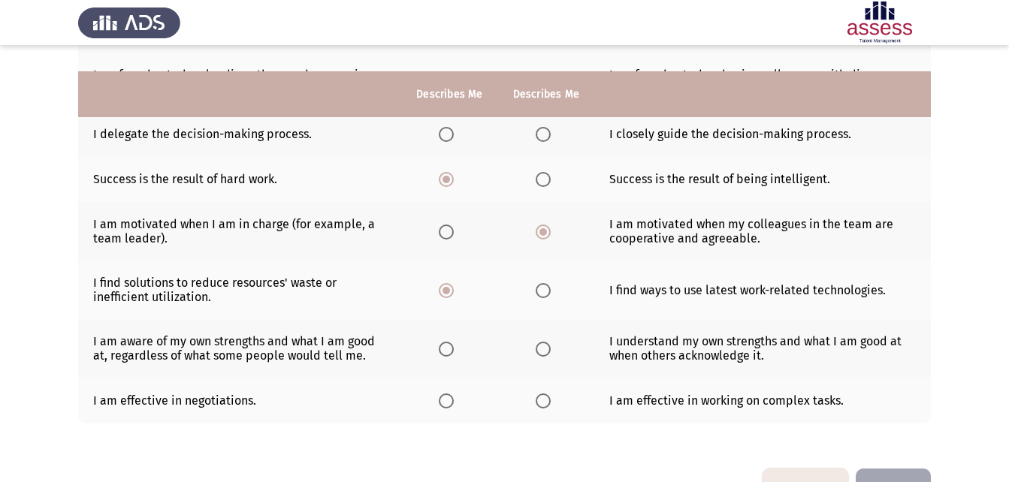
scroll to position [376, 0]
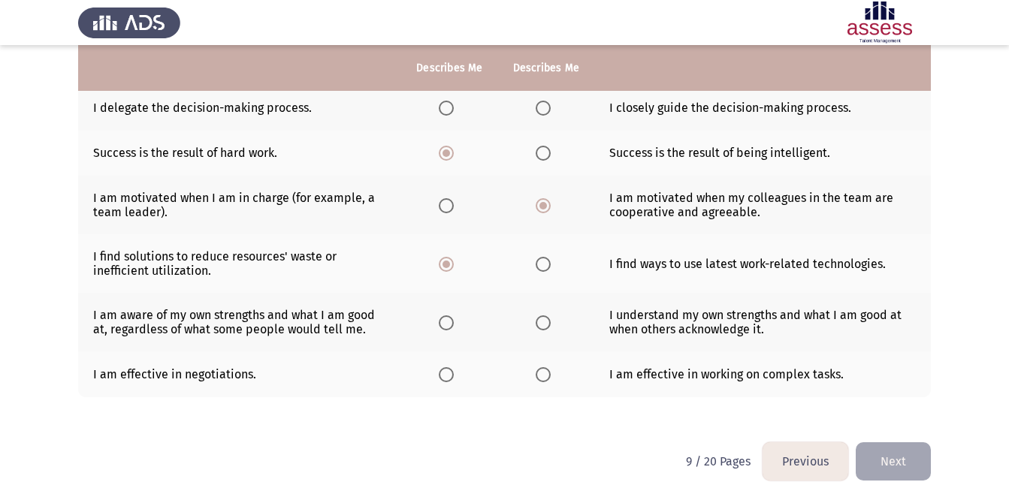
click at [440, 321] on span "Select an option" at bounding box center [446, 322] width 15 height 15
click at [440, 321] on input "Select an option" at bounding box center [446, 322] width 15 height 15
click at [445, 373] on span "Select an option" at bounding box center [446, 374] width 15 height 15
click at [445, 373] on input "Select an option" at bounding box center [446, 374] width 15 height 15
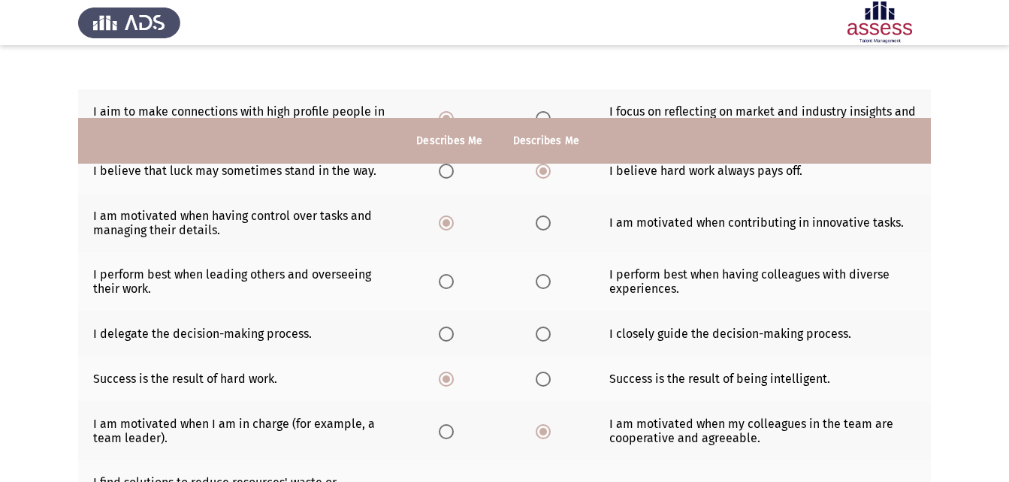
scroll to position [225, 0]
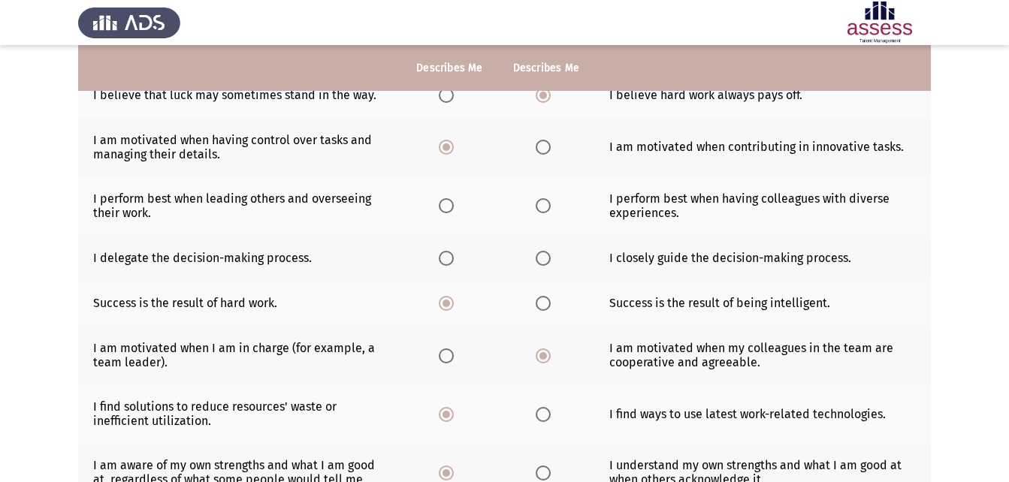
click at [447, 204] on span "Select an option" at bounding box center [446, 205] width 15 height 15
click at [447, 204] on input "Select an option" at bounding box center [446, 205] width 15 height 15
click at [551, 255] on label "Select an option" at bounding box center [546, 258] width 21 height 15
click at [551, 255] on input "Select an option" at bounding box center [543, 258] width 15 height 15
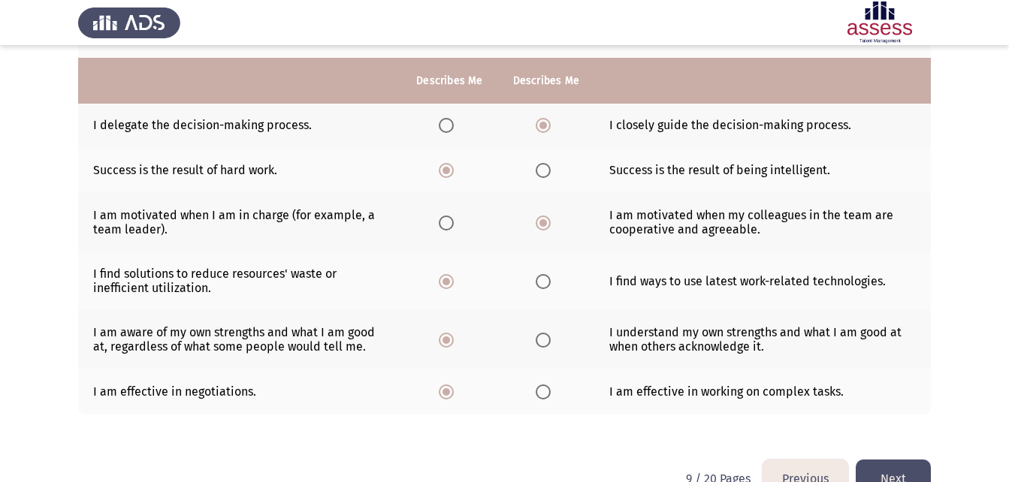
scroll to position [376, 0]
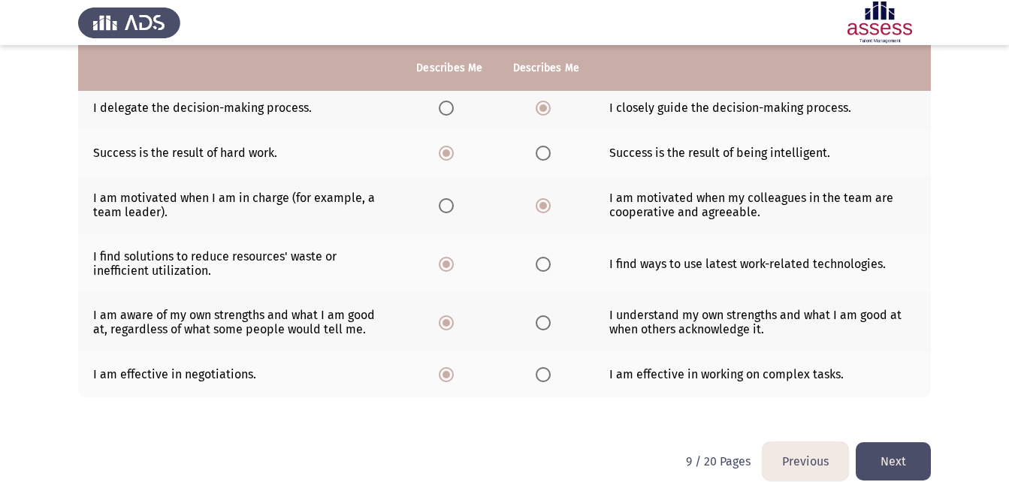
click at [913, 463] on button "Next" at bounding box center [893, 461] width 75 height 38
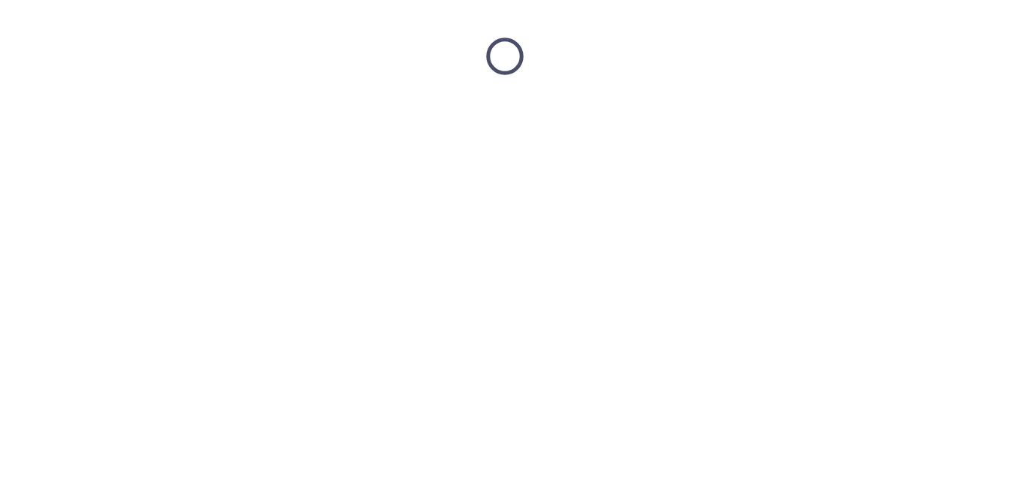
scroll to position [0, 0]
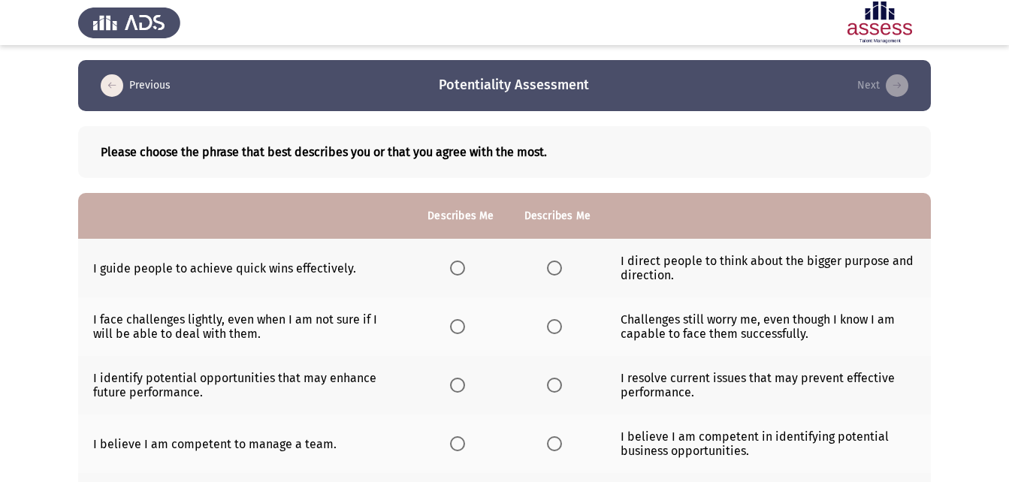
click at [457, 270] on span "Select an option" at bounding box center [457, 268] width 15 height 15
click at [457, 270] on input "Select an option" at bounding box center [457, 268] width 15 height 15
click at [548, 327] on span "Select an option" at bounding box center [554, 326] width 15 height 15
click at [548, 327] on input "Select an option" at bounding box center [554, 326] width 15 height 15
click at [557, 383] on span "Select an option" at bounding box center [554, 385] width 15 height 15
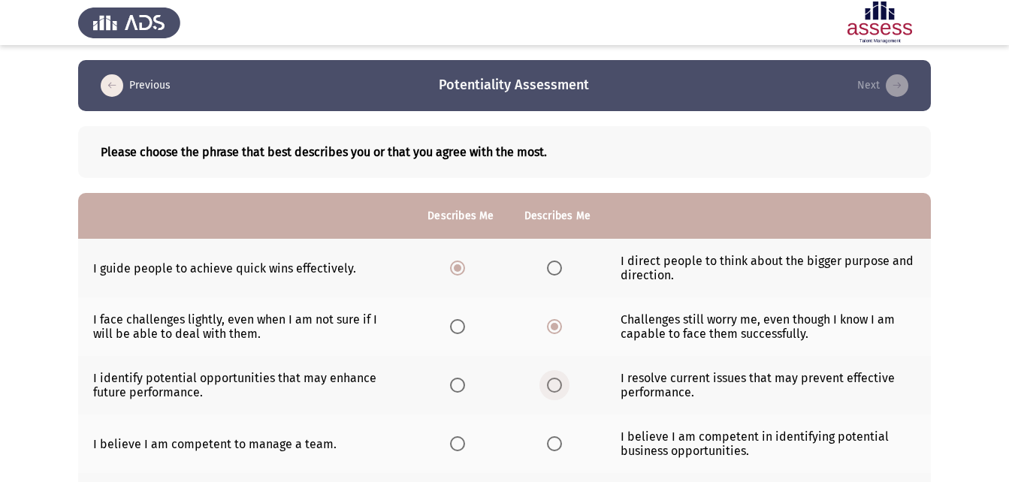
click at [557, 383] on input "Select an option" at bounding box center [554, 385] width 15 height 15
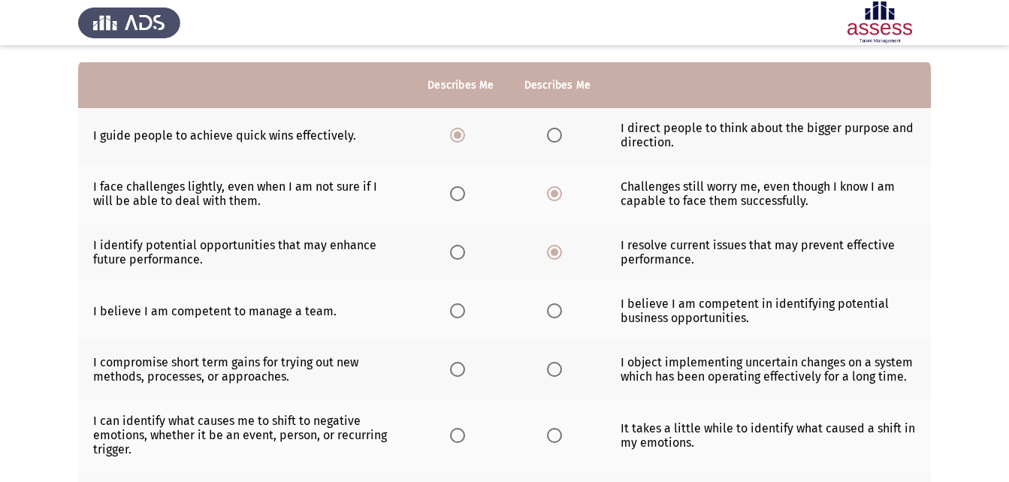
scroll to position [150, 0]
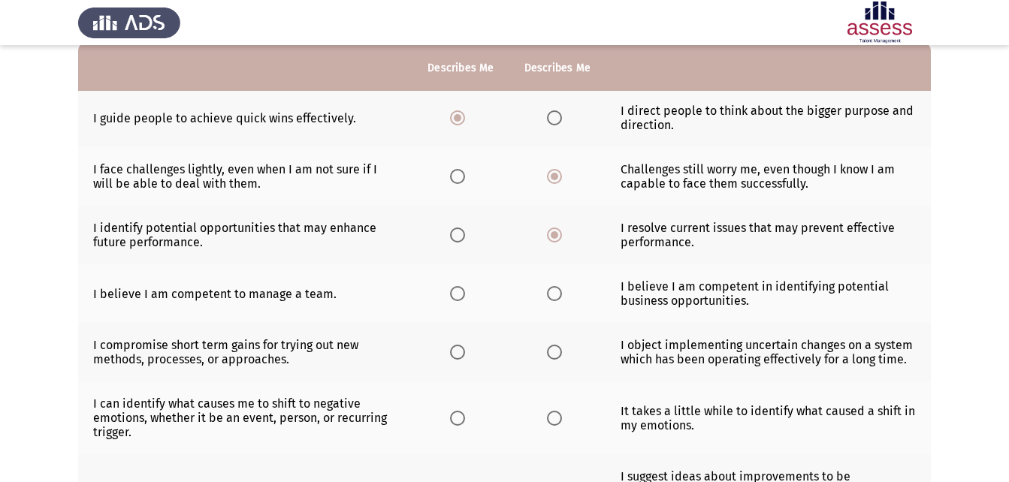
click at [460, 297] on span "Select an option" at bounding box center [457, 293] width 15 height 15
click at [460, 297] on input "Select an option" at bounding box center [457, 293] width 15 height 15
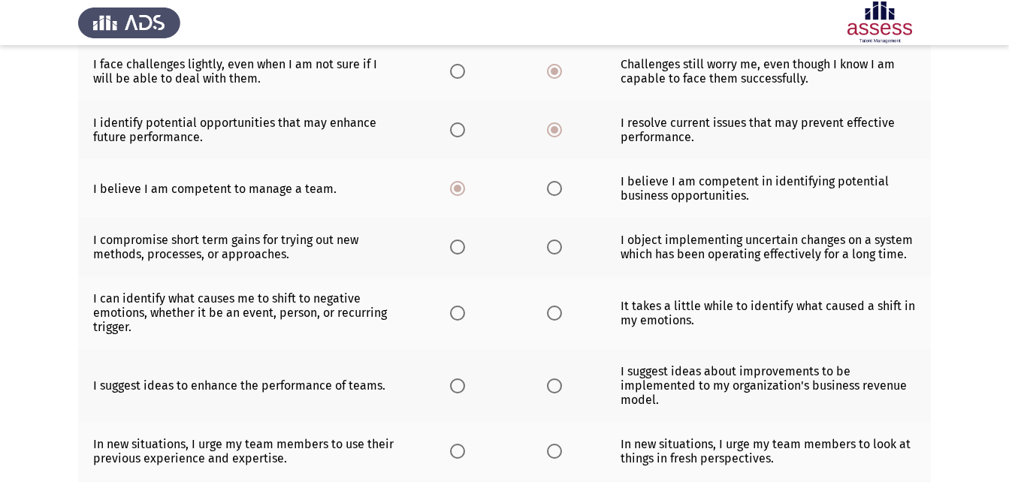
scroll to position [300, 0]
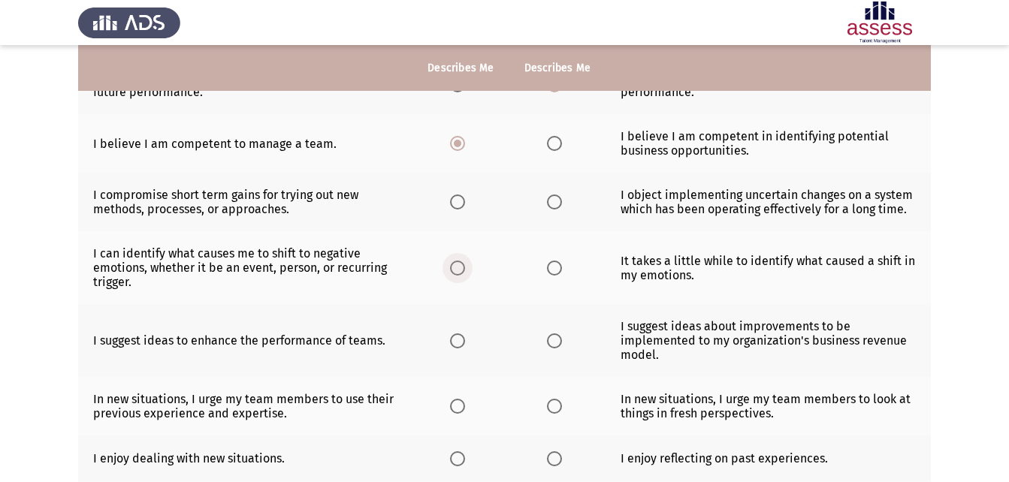
click at [460, 270] on span "Select an option" at bounding box center [457, 268] width 15 height 15
click at [460, 270] on input "Select an option" at bounding box center [457, 268] width 15 height 15
click at [463, 347] on span "Select an option" at bounding box center [457, 340] width 15 height 15
click at [463, 347] on input "Select an option" at bounding box center [457, 340] width 15 height 15
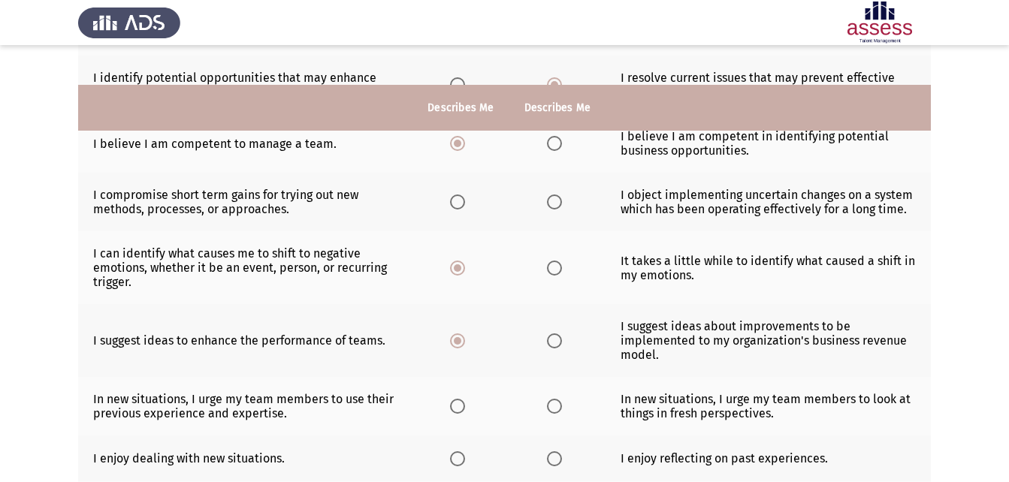
scroll to position [376, 0]
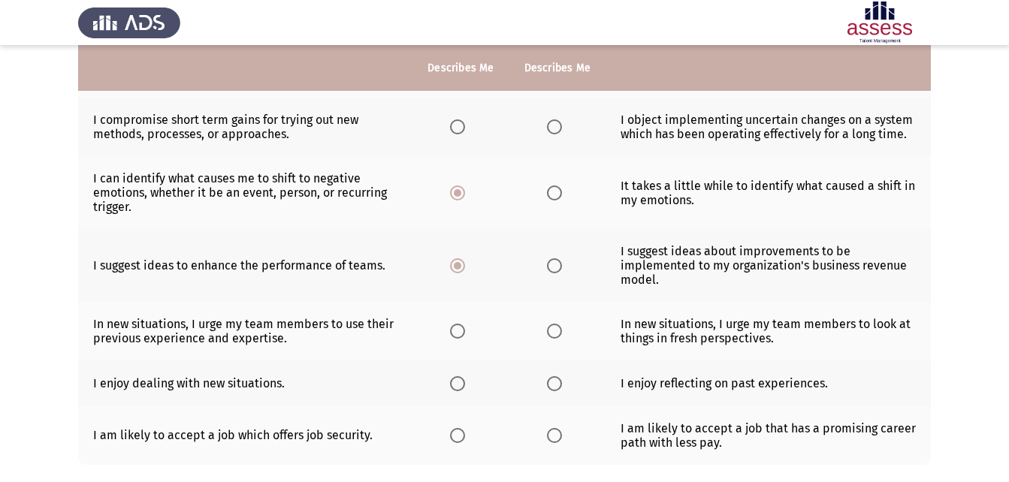
click at [454, 336] on span "Select an option" at bounding box center [457, 331] width 15 height 15
click at [454, 336] on input "Select an option" at bounding box center [457, 331] width 15 height 15
click at [560, 439] on span "Select an option" at bounding box center [554, 435] width 15 height 15
click at [560, 439] on input "Select an option" at bounding box center [554, 435] width 15 height 15
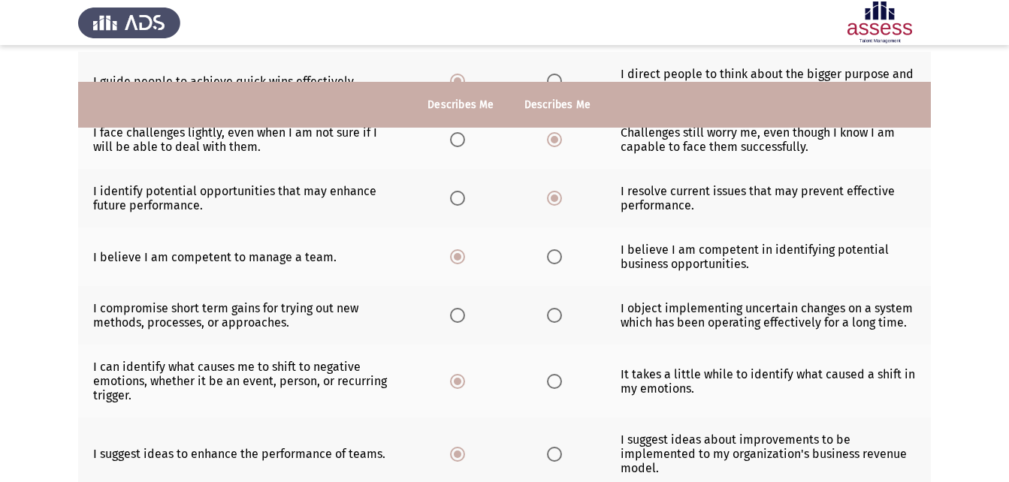
scroll to position [225, 0]
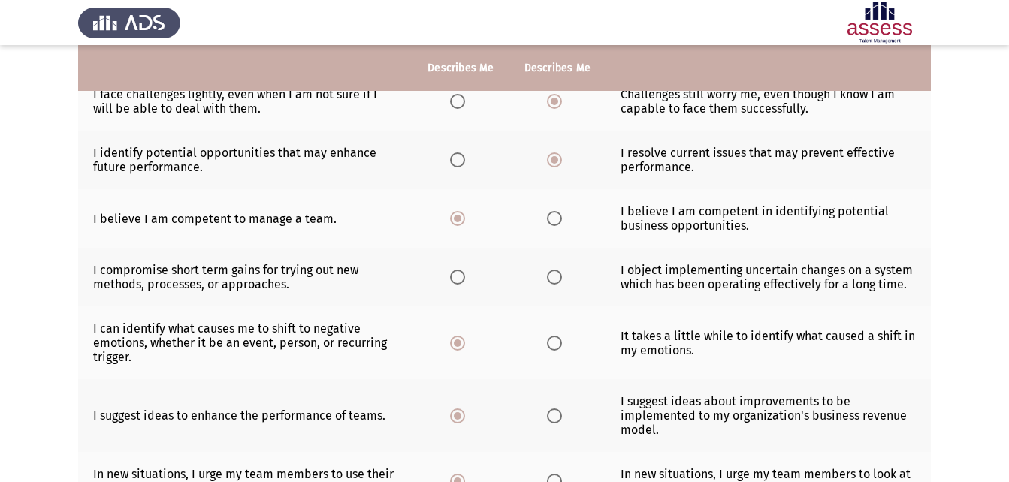
click at [560, 279] on span "Select an option" at bounding box center [554, 277] width 15 height 15
click at [560, 279] on input "Select an option" at bounding box center [554, 277] width 15 height 15
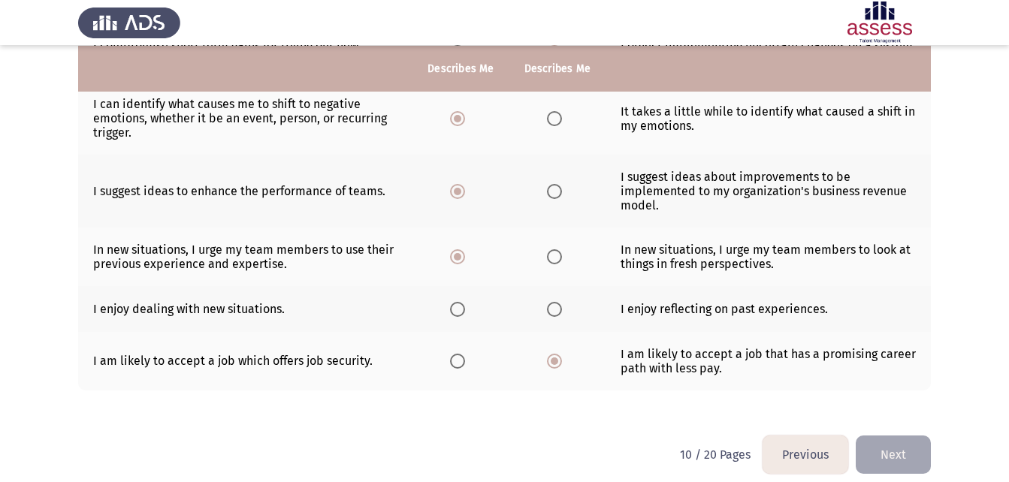
scroll to position [451, 0]
click at [460, 306] on span "Select an option" at bounding box center [457, 308] width 15 height 15
click at [460, 306] on input "Select an option" at bounding box center [457, 308] width 15 height 15
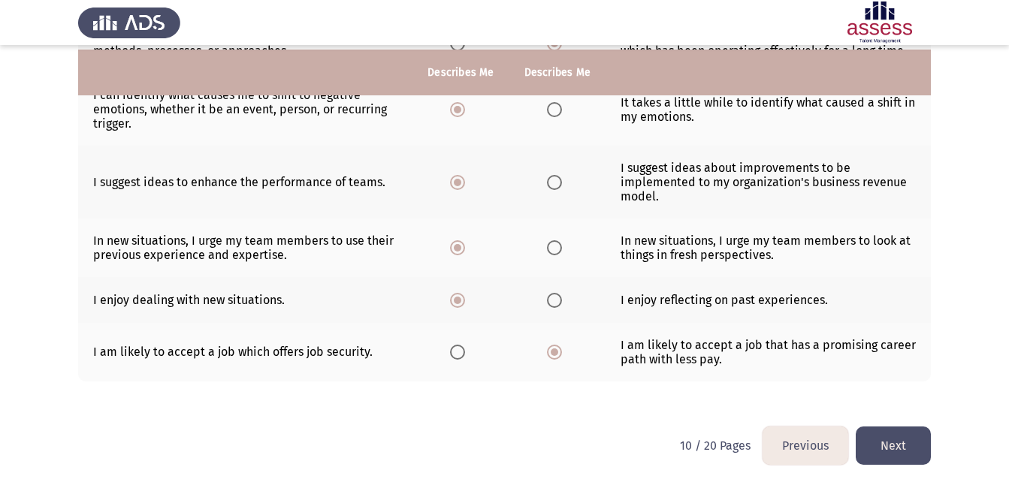
scroll to position [463, 0]
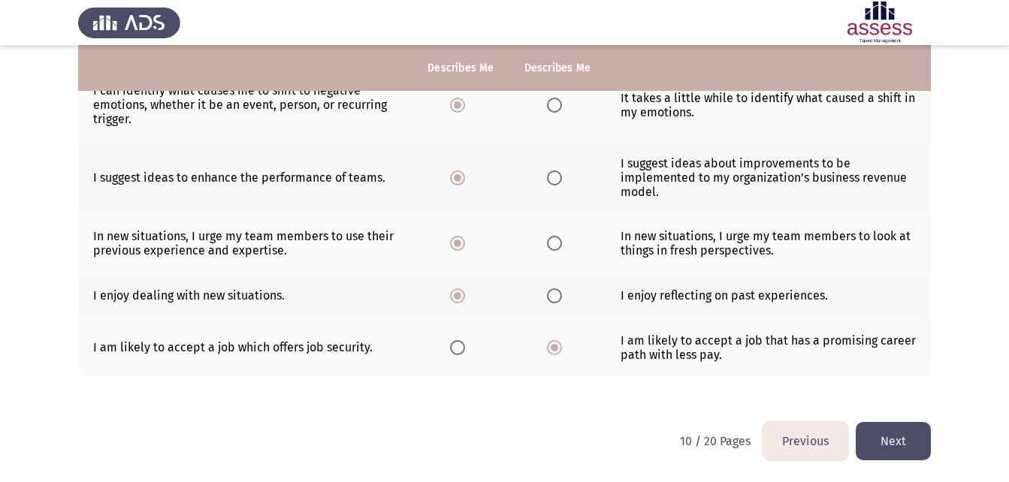
click at [897, 445] on button "Next" at bounding box center [893, 441] width 75 height 38
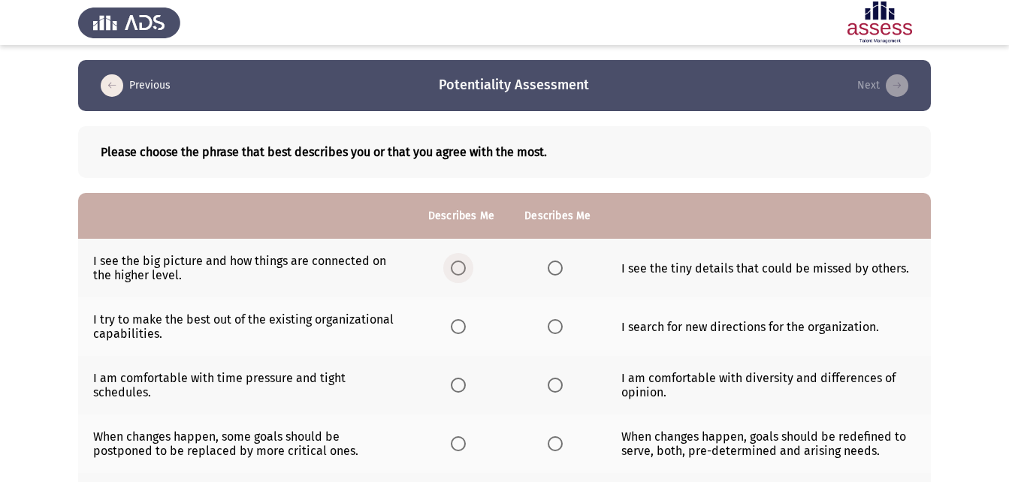
click at [454, 267] on span "Select an option" at bounding box center [458, 268] width 15 height 15
click at [454, 267] on input "Select an option" at bounding box center [458, 268] width 15 height 15
click at [453, 327] on span "Select an option" at bounding box center [458, 326] width 15 height 15
click at [453, 327] on input "Select an option" at bounding box center [458, 326] width 15 height 15
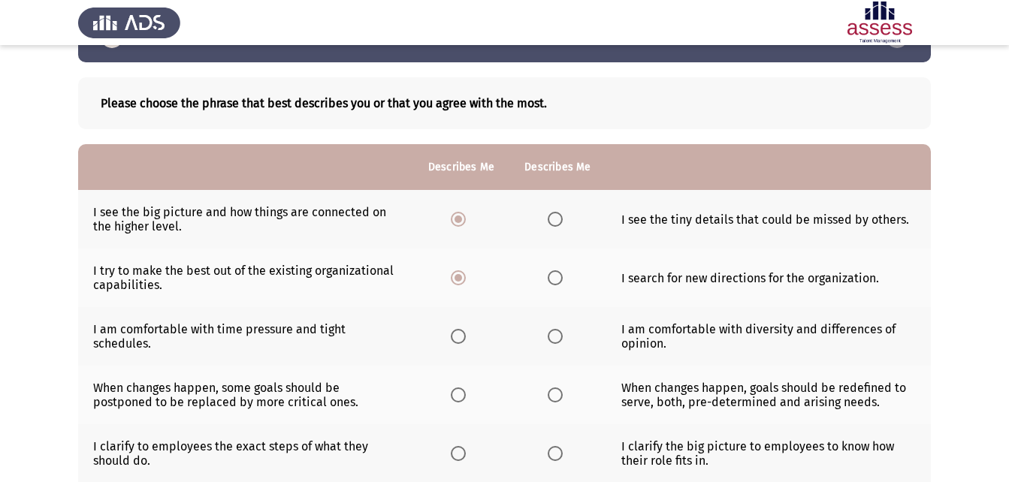
scroll to position [75, 0]
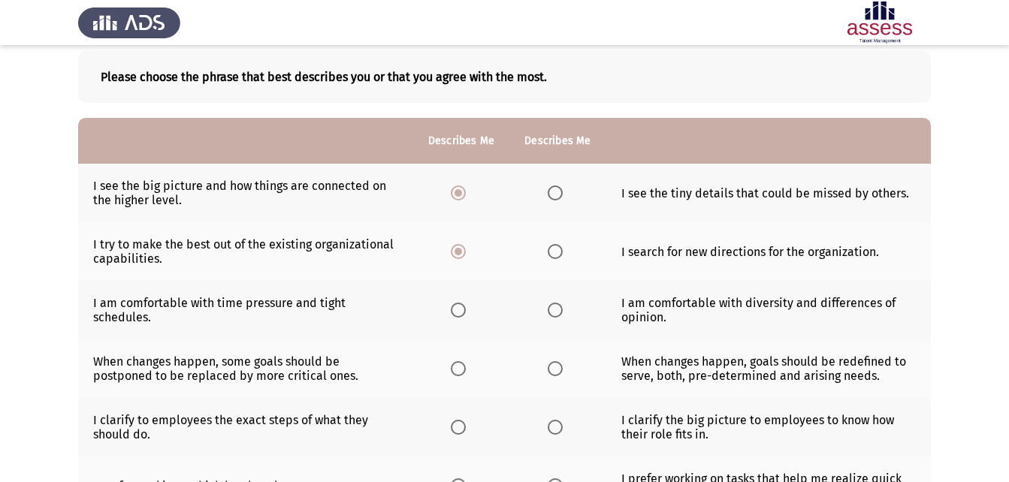
click at [463, 306] on span "Select an option" at bounding box center [458, 310] width 15 height 15
click at [463, 306] on input "Select an option" at bounding box center [458, 310] width 15 height 15
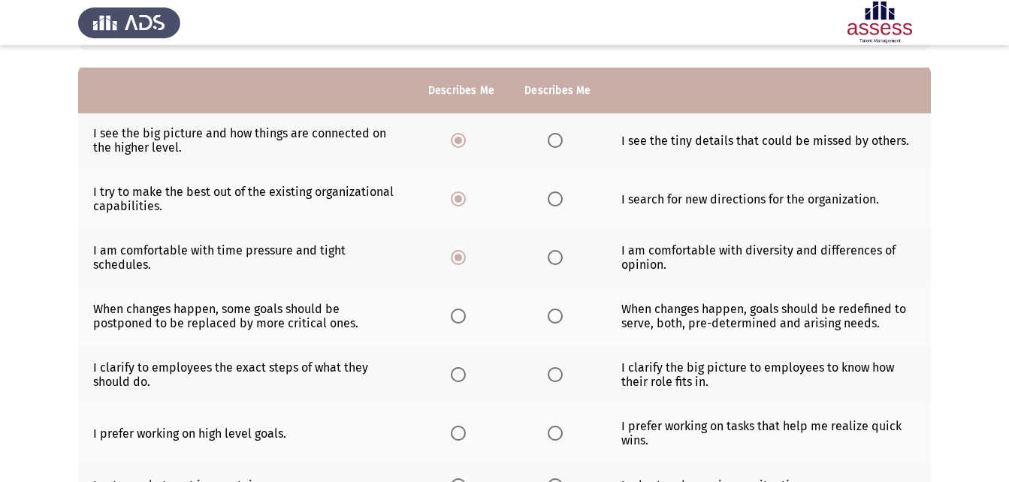
scroll to position [150, 0]
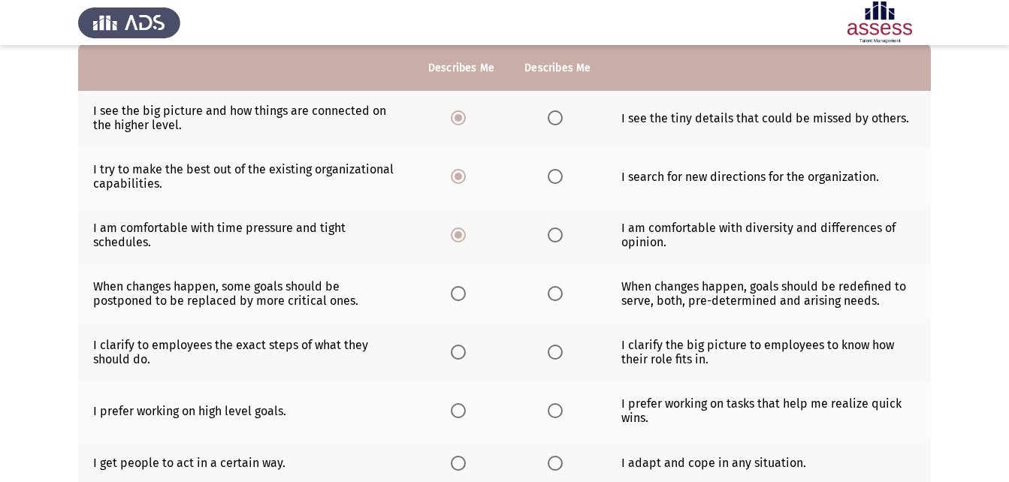
click at [559, 351] on span "Select an option" at bounding box center [555, 352] width 15 height 15
click at [559, 351] on input "Select an option" at bounding box center [555, 352] width 15 height 15
click at [456, 412] on span "Select an option" at bounding box center [458, 410] width 15 height 15
click at [456, 412] on input "Select an option" at bounding box center [458, 410] width 15 height 15
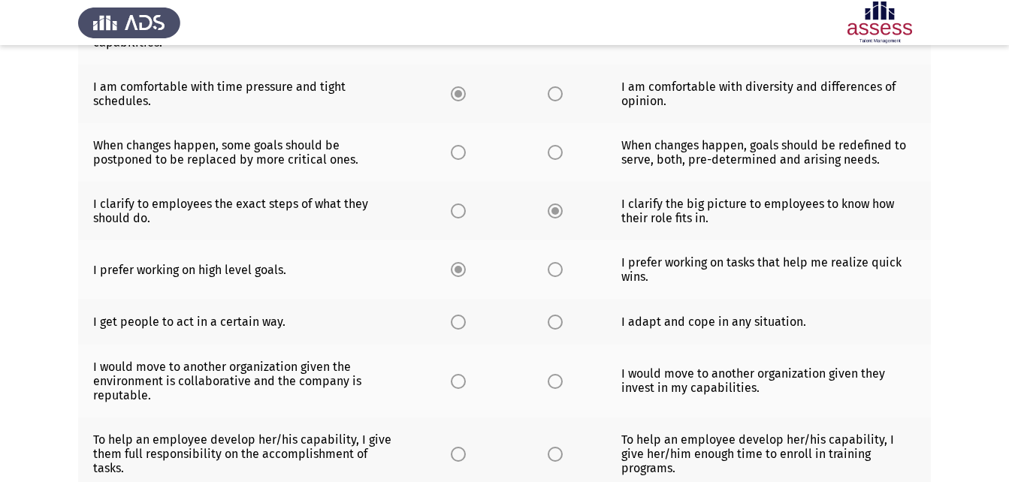
scroll to position [300, 0]
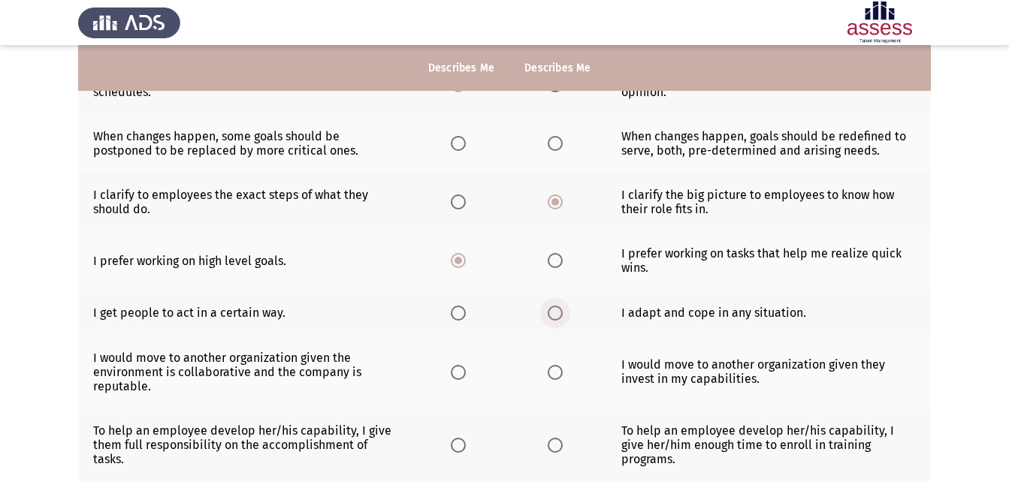
click at [548, 315] on span "Select an option" at bounding box center [555, 313] width 15 height 15
click at [548, 315] on input "Select an option" at bounding box center [555, 313] width 15 height 15
click at [456, 375] on span "Select an option" at bounding box center [458, 372] width 15 height 15
click at [456, 375] on input "Select an option" at bounding box center [458, 372] width 15 height 15
click at [560, 379] on span "Select an option" at bounding box center [555, 372] width 15 height 15
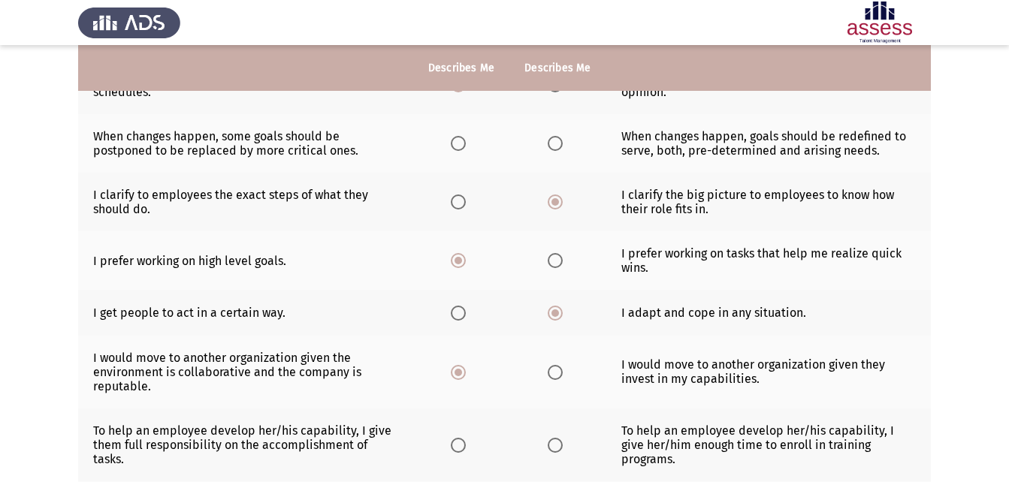
click at [560, 379] on input "Select an option" at bounding box center [555, 372] width 15 height 15
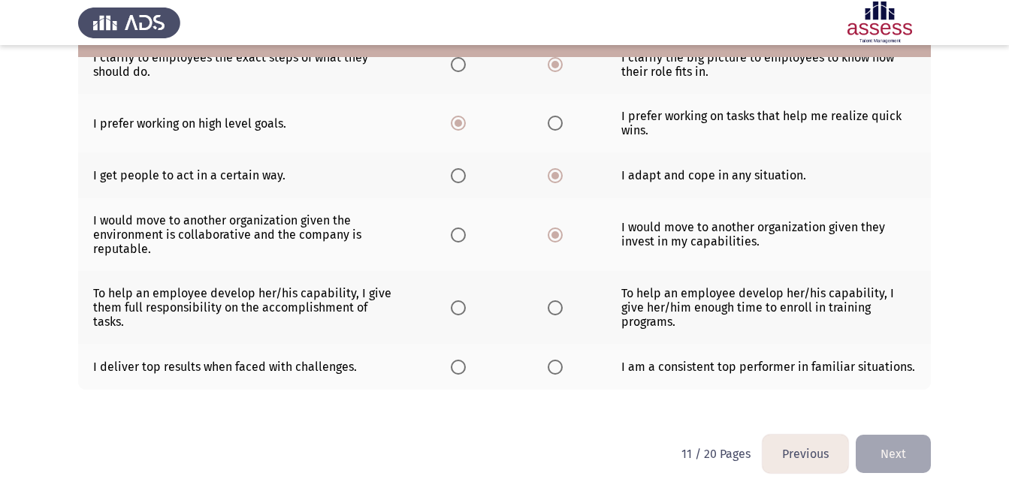
scroll to position [451, 0]
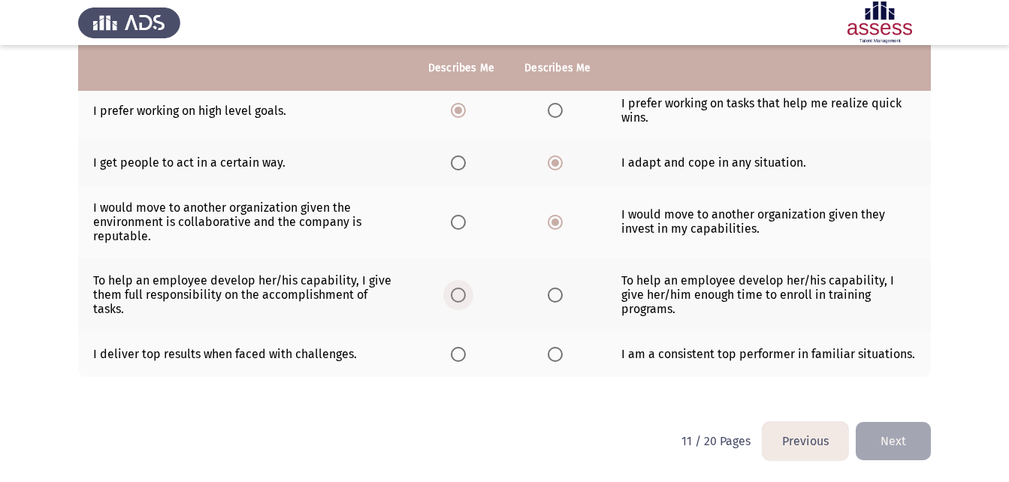
click at [463, 301] on span "Select an option" at bounding box center [458, 295] width 15 height 15
click at [463, 301] on input "Select an option" at bounding box center [458, 295] width 15 height 15
click at [462, 357] on span "Select an option" at bounding box center [458, 354] width 15 height 15
click at [462, 357] on input "Select an option" at bounding box center [458, 354] width 15 height 15
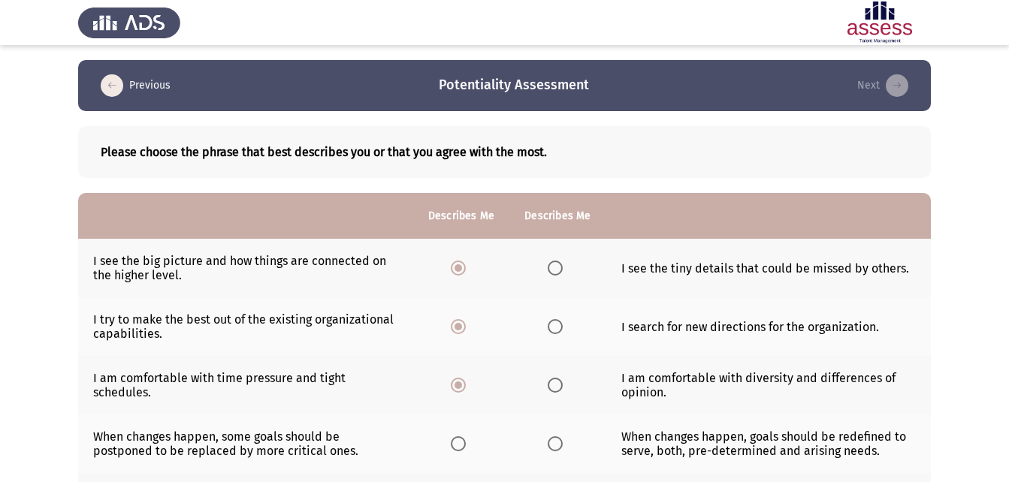
scroll to position [75, 0]
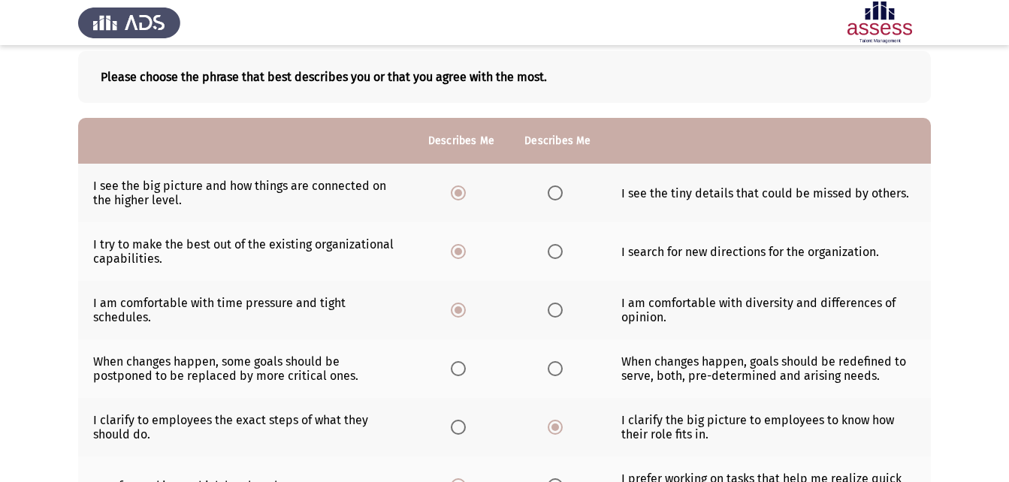
click at [543, 370] on th at bounding box center [557, 368] width 96 height 59
click at [550, 370] on span "Select an option" at bounding box center [555, 368] width 15 height 15
click at [550, 370] on input "Select an option" at bounding box center [555, 368] width 15 height 15
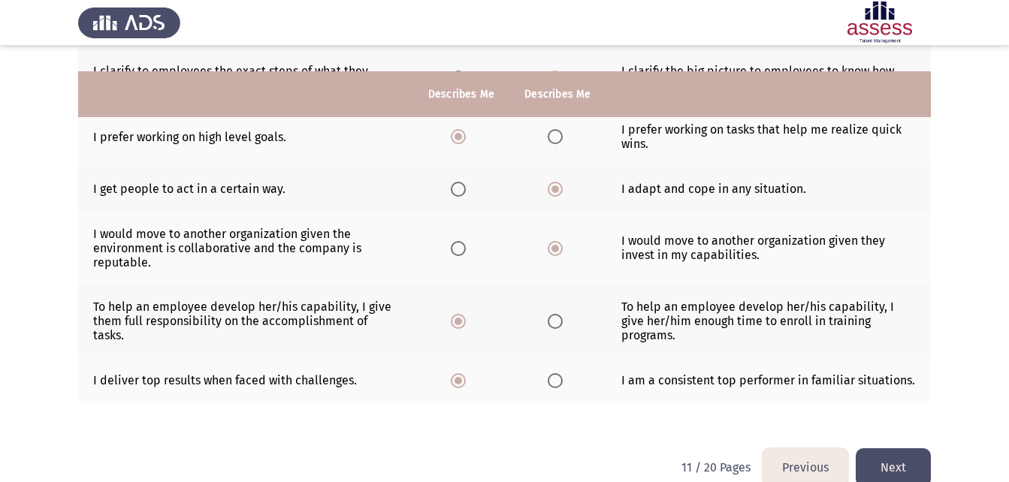
scroll to position [451, 0]
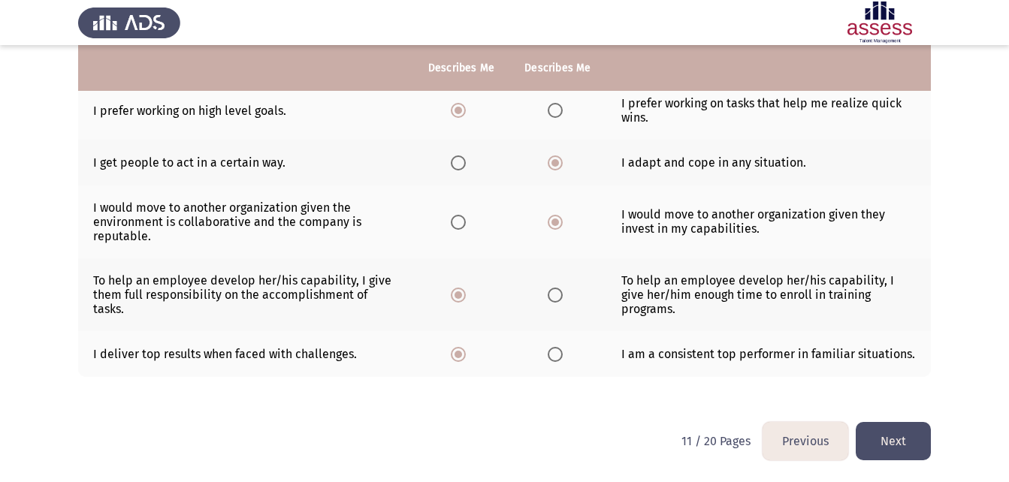
click at [908, 435] on button "Next" at bounding box center [893, 441] width 75 height 38
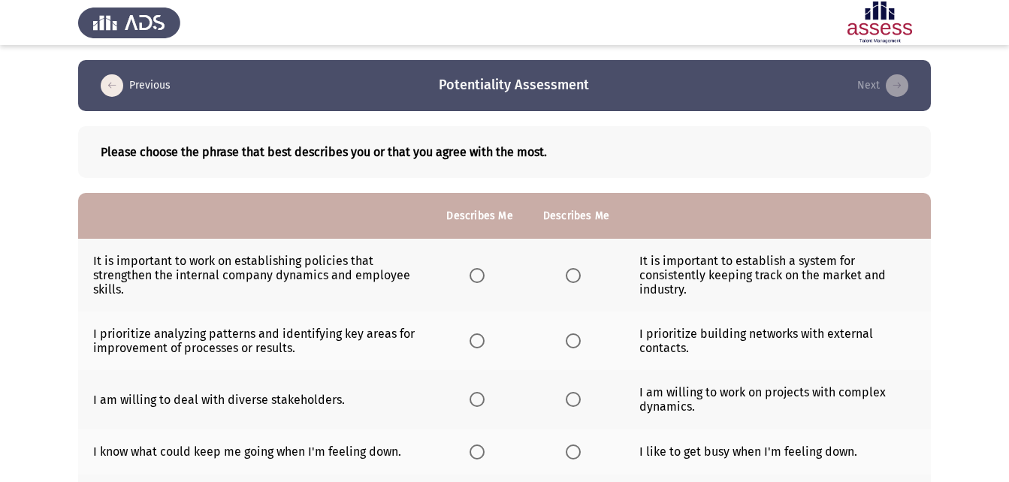
click at [468, 280] on th at bounding box center [479, 275] width 96 height 73
click at [475, 279] on span "Select an option" at bounding box center [476, 275] width 15 height 15
click at [475, 279] on input "Select an option" at bounding box center [476, 275] width 15 height 15
click at [478, 336] on span "Select an option" at bounding box center [476, 340] width 15 height 15
click at [478, 336] on input "Select an option" at bounding box center [476, 340] width 15 height 15
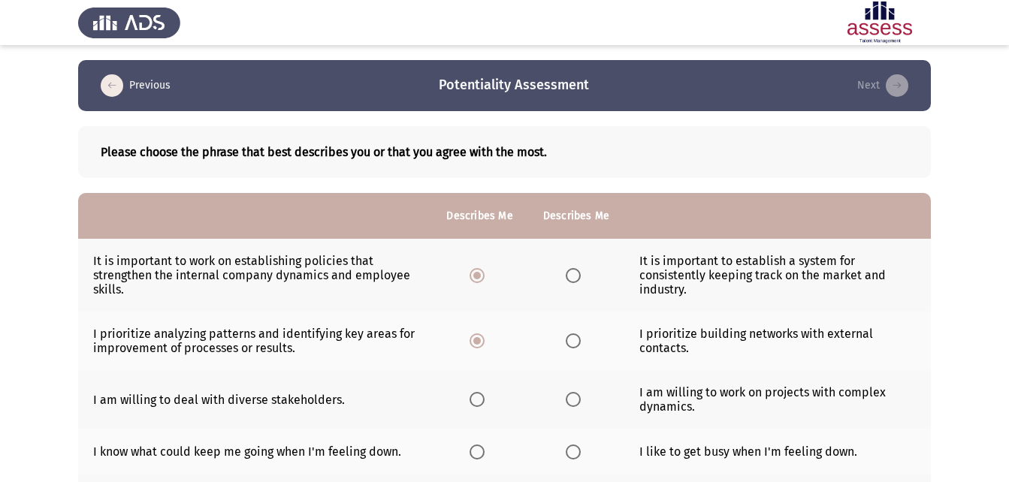
scroll to position [75, 0]
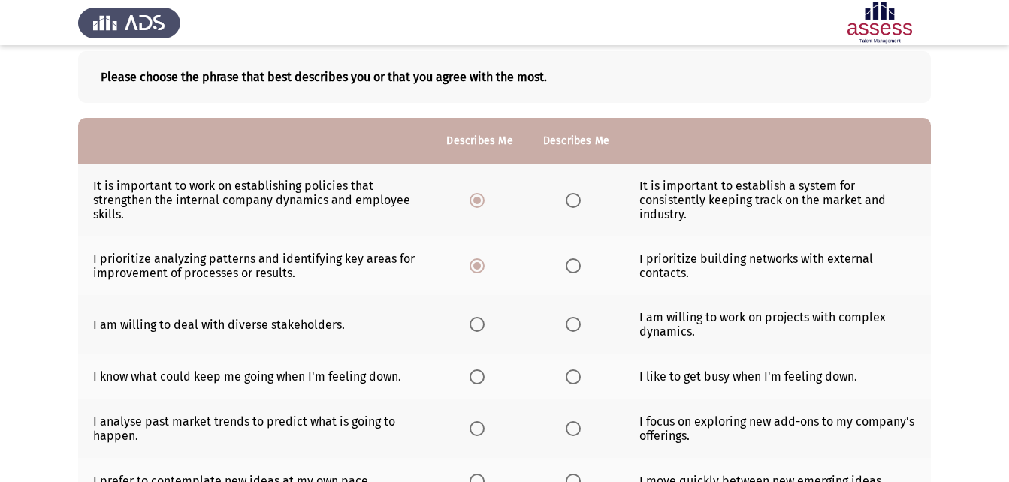
click at [485, 318] on label "Select an option" at bounding box center [479, 324] width 21 height 15
click at [484, 318] on input "Select an option" at bounding box center [476, 324] width 15 height 15
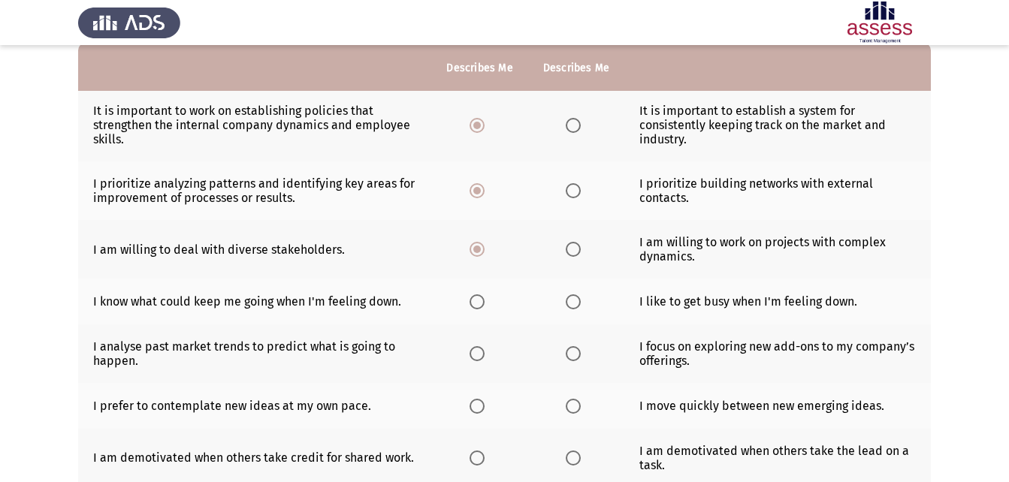
click at [569, 303] on span "Select an option" at bounding box center [573, 301] width 15 height 15
click at [569, 303] on input "Select an option" at bounding box center [573, 301] width 15 height 15
click at [573, 346] on span "Select an option" at bounding box center [573, 353] width 15 height 15
click at [573, 346] on input "Select an option" at bounding box center [573, 353] width 15 height 15
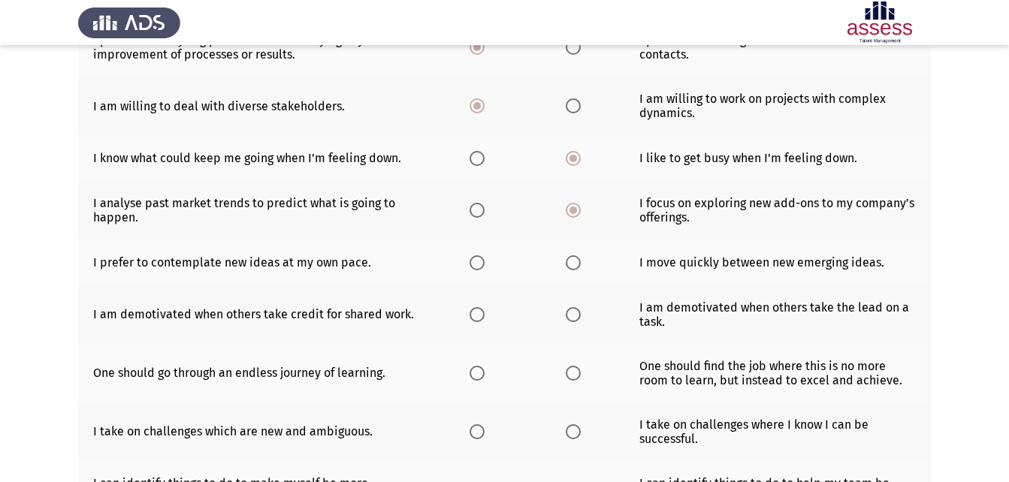
scroll to position [376, 0]
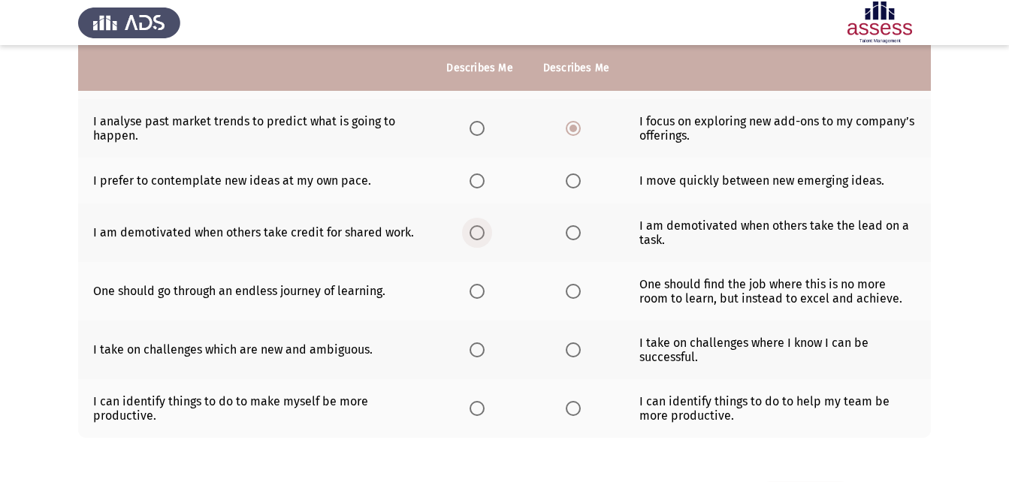
click at [476, 234] on span "Select an option" at bounding box center [476, 232] width 15 height 15
click at [476, 234] on input "Select an option" at bounding box center [476, 232] width 15 height 15
click at [477, 295] on span "Select an option" at bounding box center [476, 291] width 15 height 15
click at [477, 295] on input "Select an option" at bounding box center [476, 291] width 15 height 15
click at [575, 412] on span "Select an option" at bounding box center [573, 408] width 15 height 15
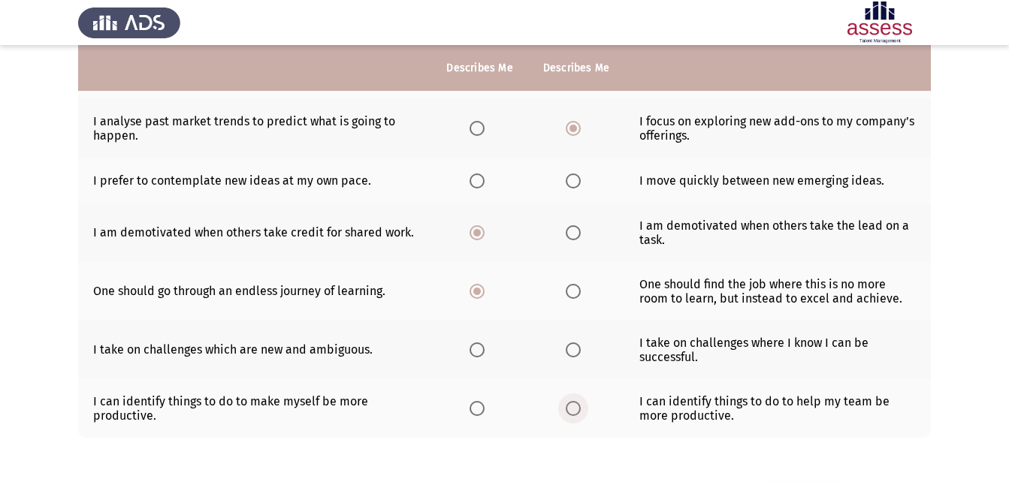
click at [575, 412] on input "Select an option" at bounding box center [573, 408] width 15 height 15
click at [485, 185] on label "Select an option" at bounding box center [479, 181] width 21 height 15
click at [484, 185] on input "Select an option" at bounding box center [476, 181] width 15 height 15
click at [577, 347] on span "Select an option" at bounding box center [573, 350] width 15 height 15
click at [577, 347] on input "Select an option" at bounding box center [573, 350] width 15 height 15
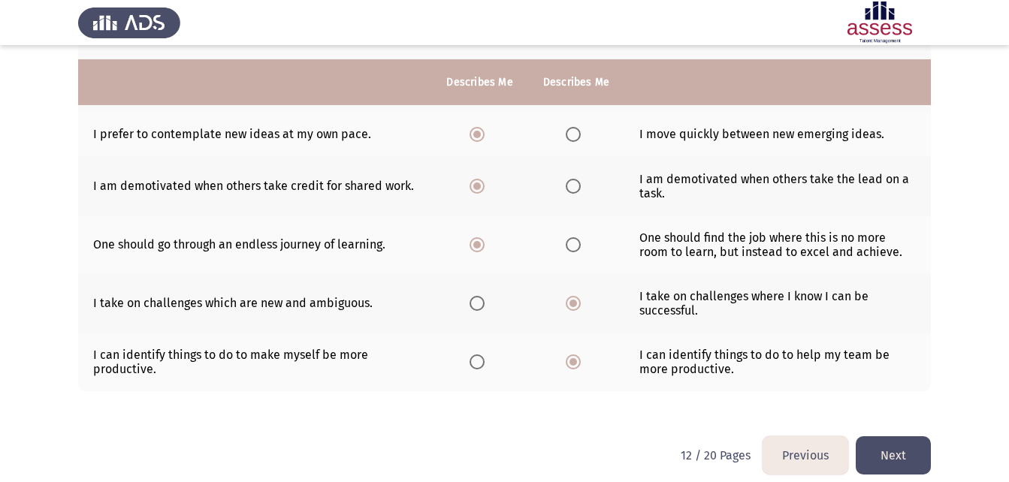
scroll to position [436, 0]
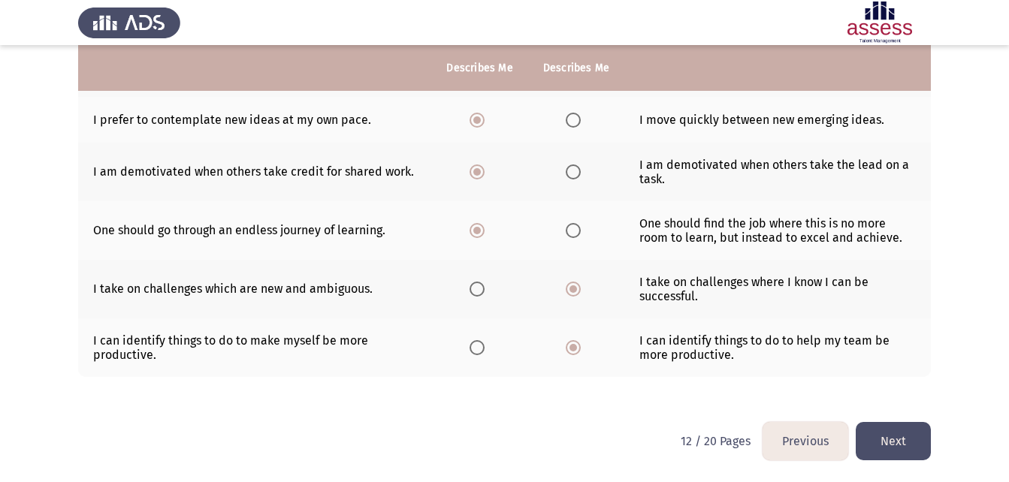
click at [898, 440] on button "Next" at bounding box center [893, 441] width 75 height 38
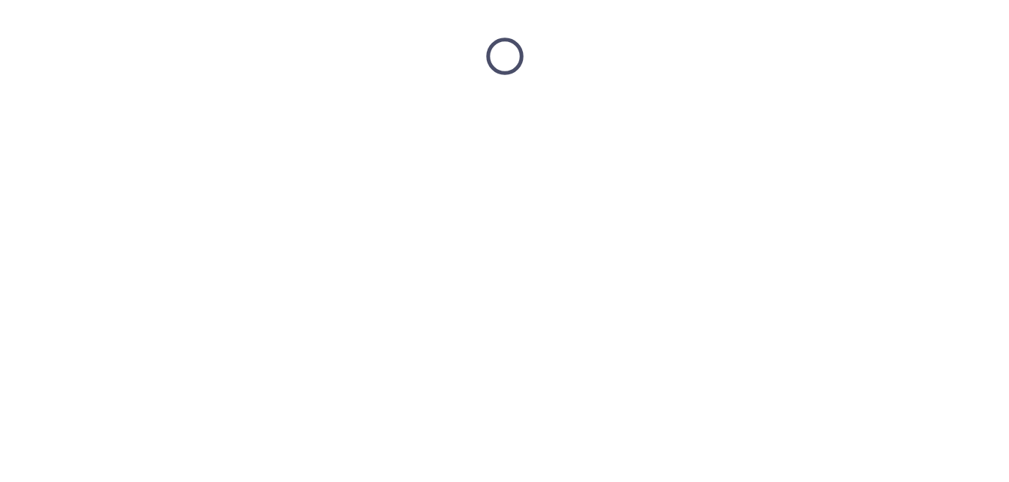
scroll to position [0, 0]
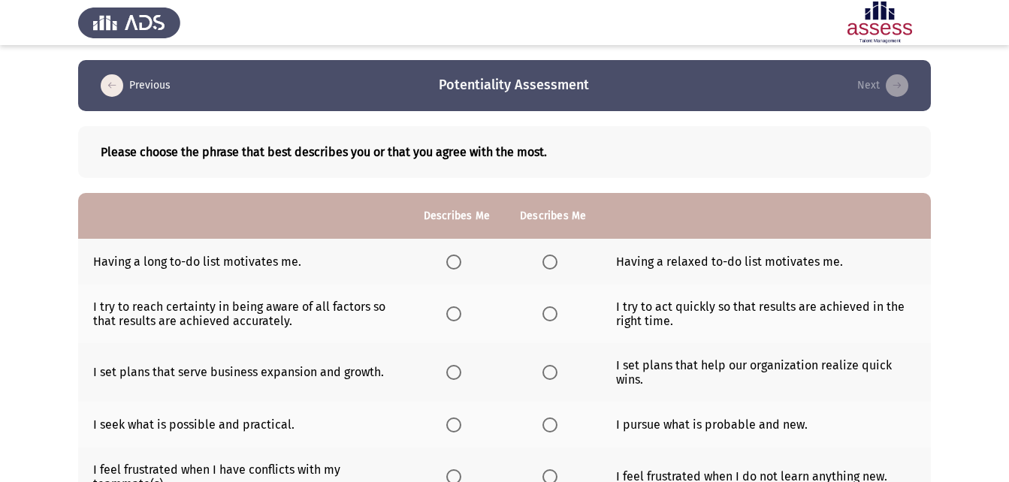
click at [450, 267] on span "Select an option" at bounding box center [453, 262] width 15 height 15
click at [450, 267] on input "Select an option" at bounding box center [453, 262] width 15 height 15
click at [542, 314] on span "Select an option" at bounding box center [549, 313] width 15 height 15
click at [542, 314] on input "Select an option" at bounding box center [549, 313] width 15 height 15
click at [448, 370] on span "Select an option" at bounding box center [453, 372] width 15 height 15
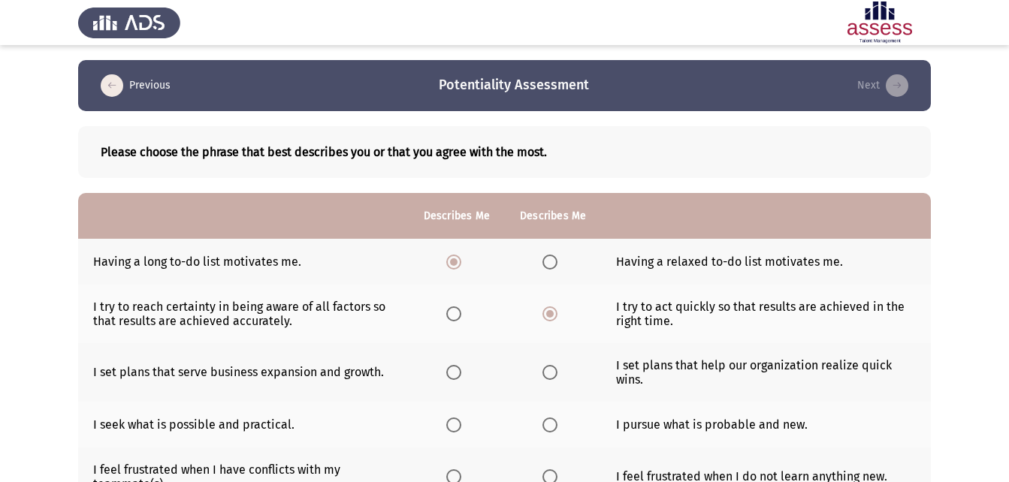
click at [448, 370] on input "Select an option" at bounding box center [453, 372] width 15 height 15
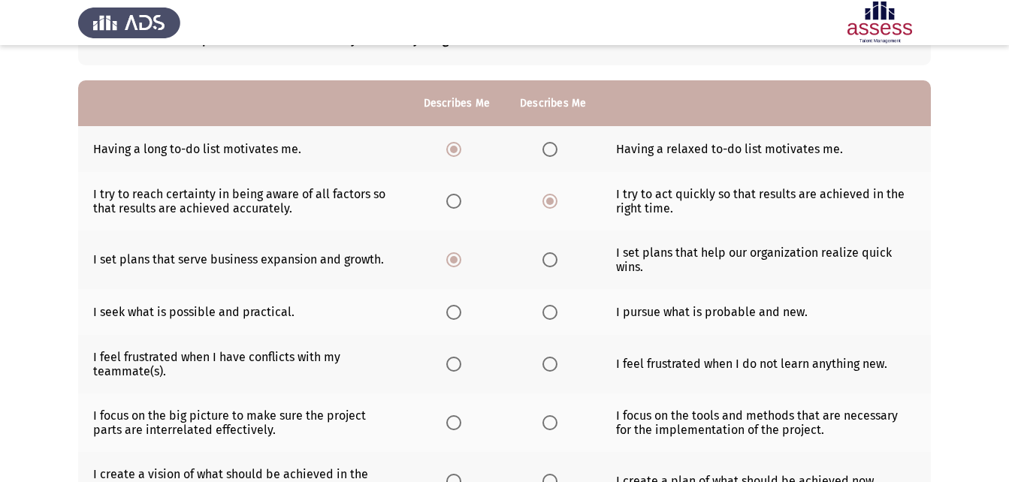
scroll to position [150, 0]
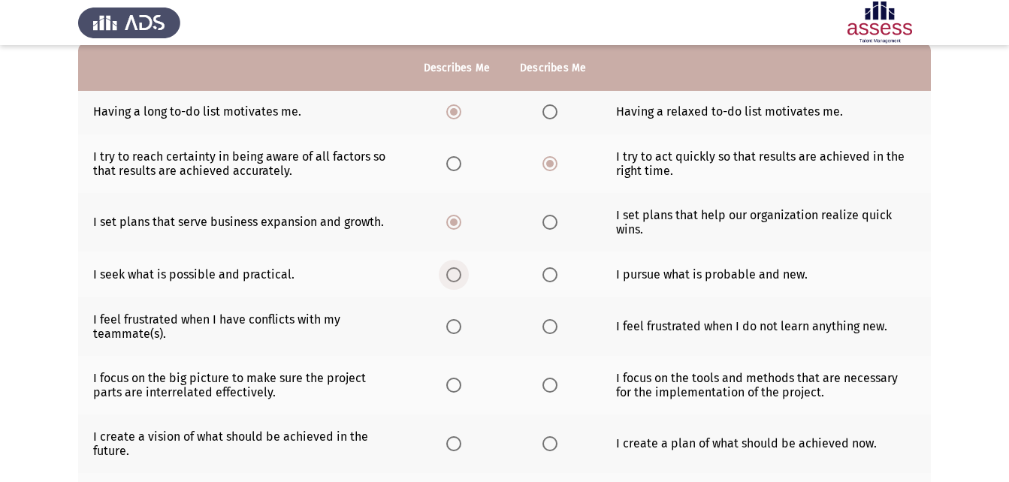
click at [459, 280] on span "Select an option" at bounding box center [453, 274] width 15 height 15
click at [459, 280] on input "Select an option" at bounding box center [453, 274] width 15 height 15
click at [451, 324] on span "Select an option" at bounding box center [453, 326] width 15 height 15
click at [451, 324] on input "Select an option" at bounding box center [453, 326] width 15 height 15
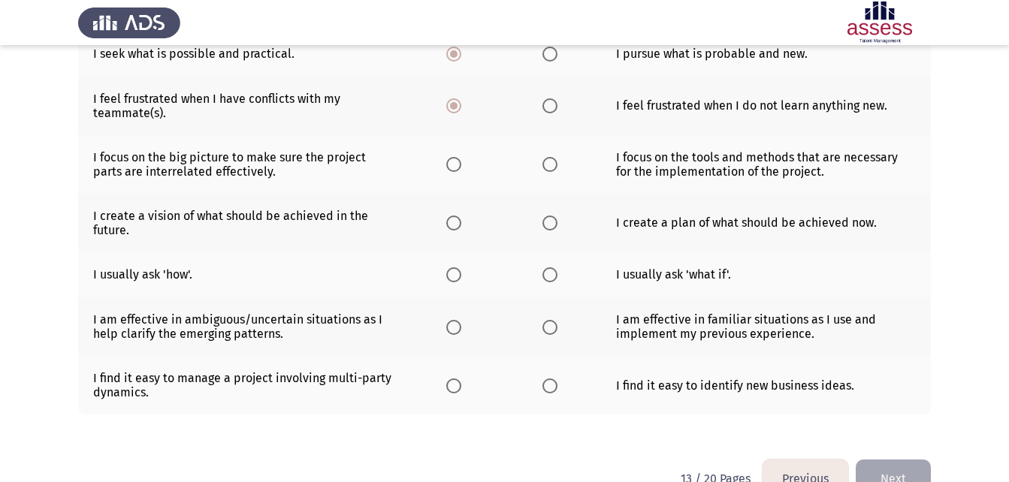
scroll to position [376, 0]
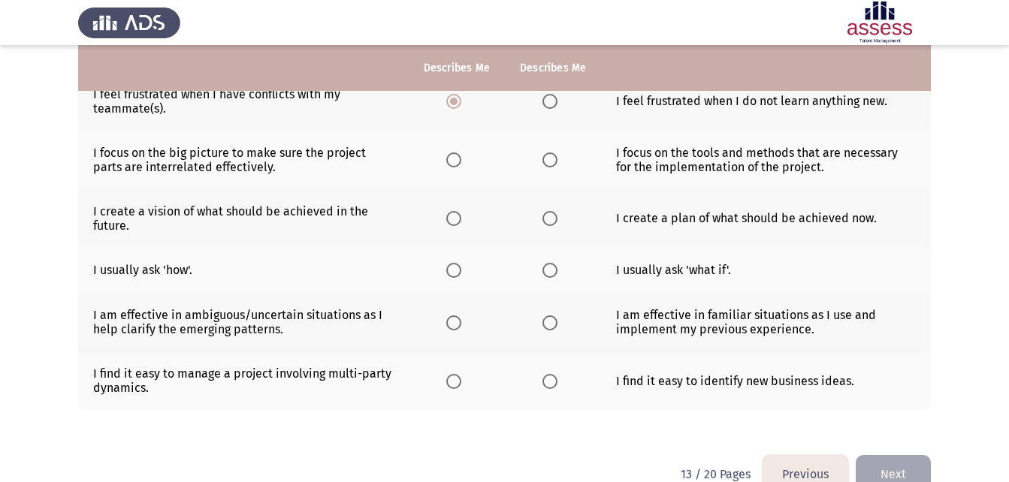
drag, startPoint x: 213, startPoint y: 312, endPoint x: 152, endPoint y: 318, distance: 61.1
click at [454, 270] on span "Select an option" at bounding box center [454, 270] width 0 height 0
click at [453, 270] on input "Select an option" at bounding box center [453, 270] width 15 height 15
click at [454, 385] on span "Select an option" at bounding box center [453, 381] width 15 height 15
click at [454, 385] on input "Select an option" at bounding box center [453, 381] width 15 height 15
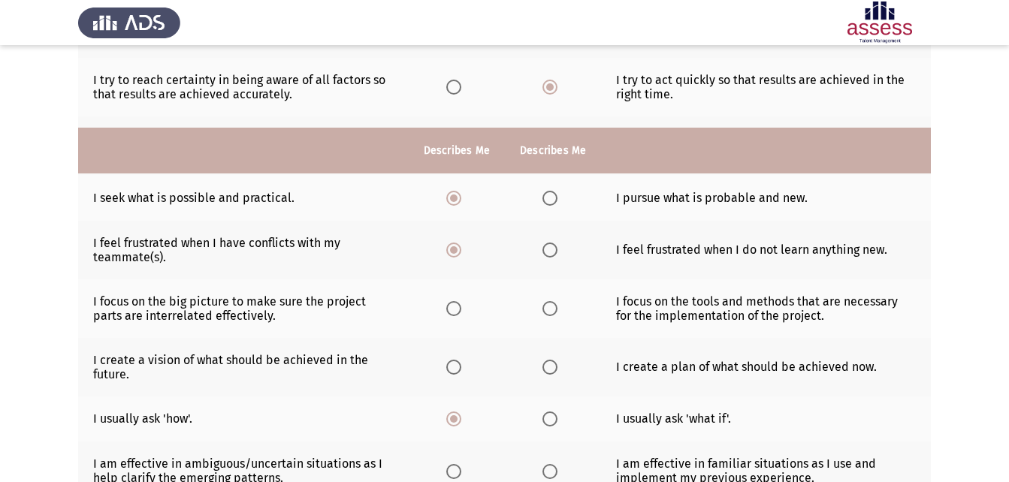
scroll to position [225, 0]
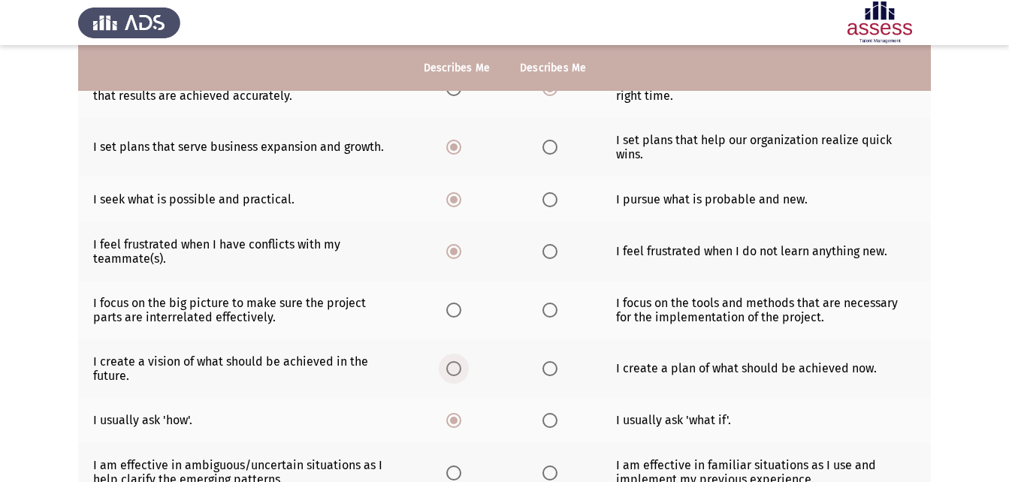
click at [452, 370] on span "Select an option" at bounding box center [453, 368] width 15 height 15
click at [452, 370] on input "Select an option" at bounding box center [453, 368] width 15 height 15
click at [552, 309] on span "Select an option" at bounding box center [549, 310] width 15 height 15
click at [552, 309] on input "Select an option" at bounding box center [549, 310] width 15 height 15
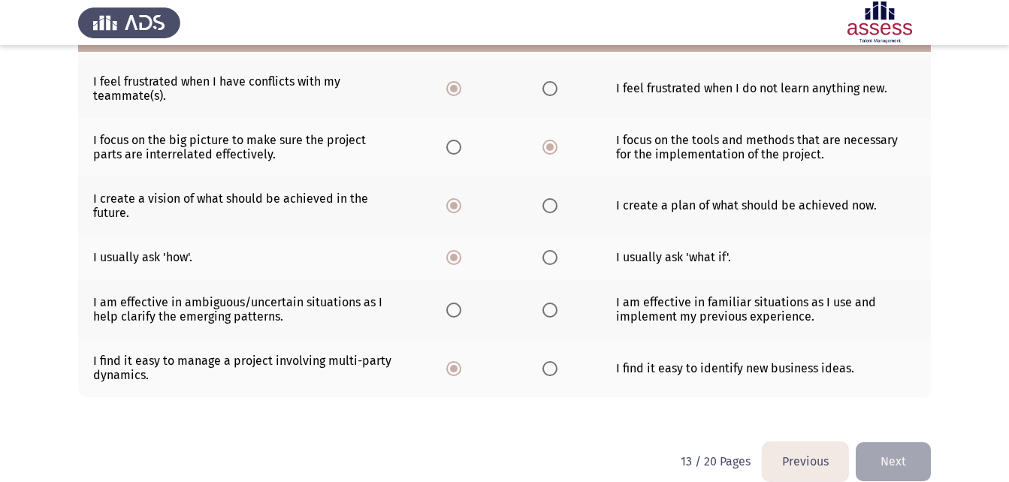
scroll to position [409, 0]
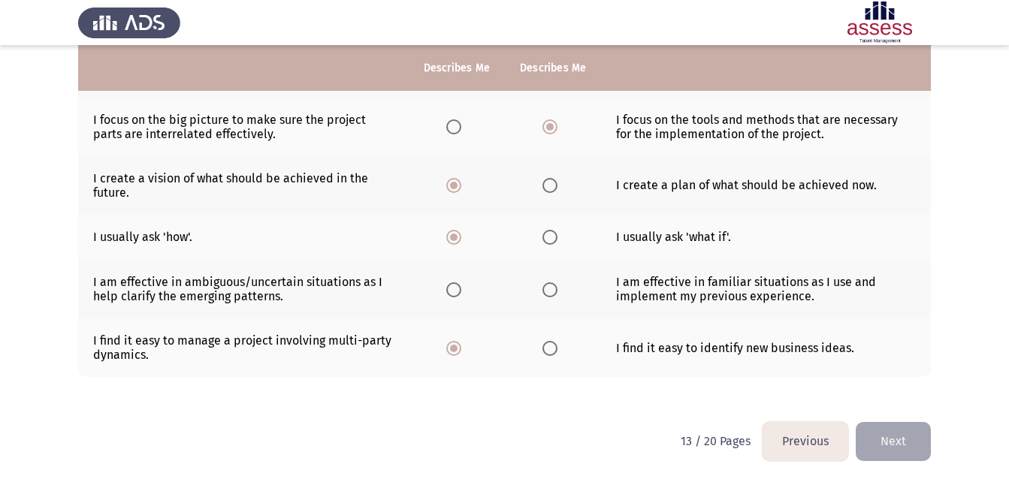
click at [439, 287] on th at bounding box center [457, 289] width 96 height 59
click at [441, 288] on th at bounding box center [457, 289] width 96 height 59
click at [550, 293] on span "Select an option" at bounding box center [549, 289] width 15 height 15
click at [550, 293] on input "Select an option" at bounding box center [549, 289] width 15 height 15
click at [891, 438] on button "Next" at bounding box center [893, 441] width 75 height 38
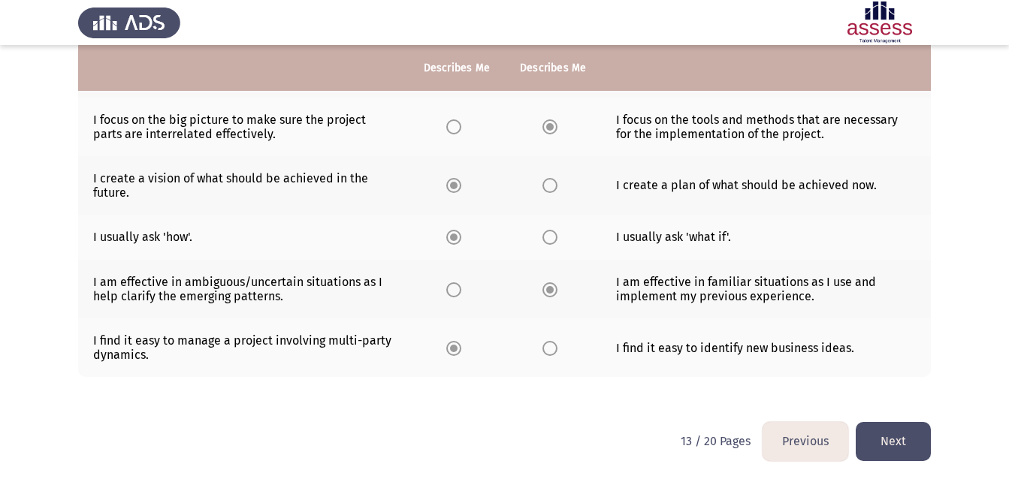
scroll to position [0, 0]
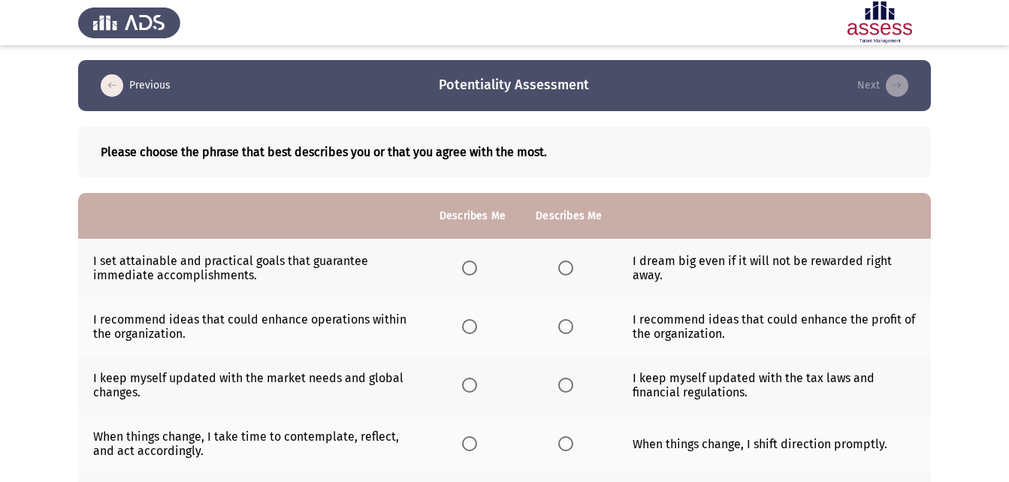
click at [468, 315] on th at bounding box center [472, 326] width 96 height 59
click at [473, 324] on span "Select an option" at bounding box center [469, 326] width 15 height 15
click at [473, 324] on input "Select an option" at bounding box center [469, 326] width 15 height 15
click at [569, 327] on span "Select an option" at bounding box center [565, 326] width 15 height 15
click at [569, 327] on input "Select an option" at bounding box center [565, 326] width 15 height 15
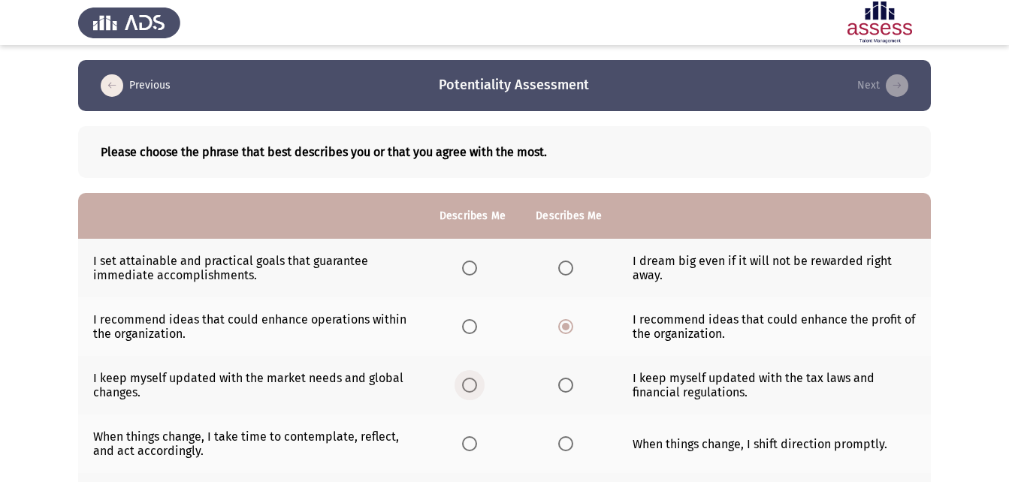
click at [475, 382] on span "Select an option" at bounding box center [469, 385] width 15 height 15
click at [475, 382] on input "Select an option" at bounding box center [469, 385] width 15 height 15
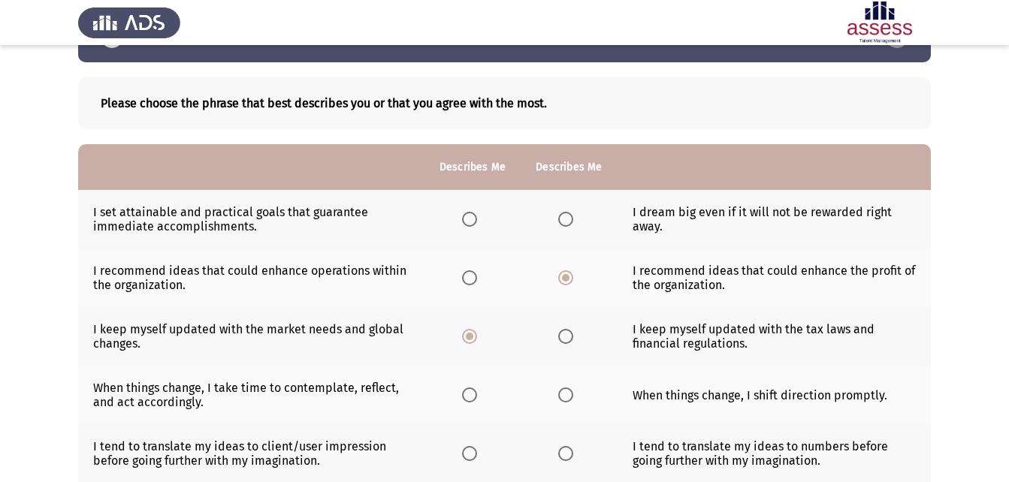
scroll to position [75, 0]
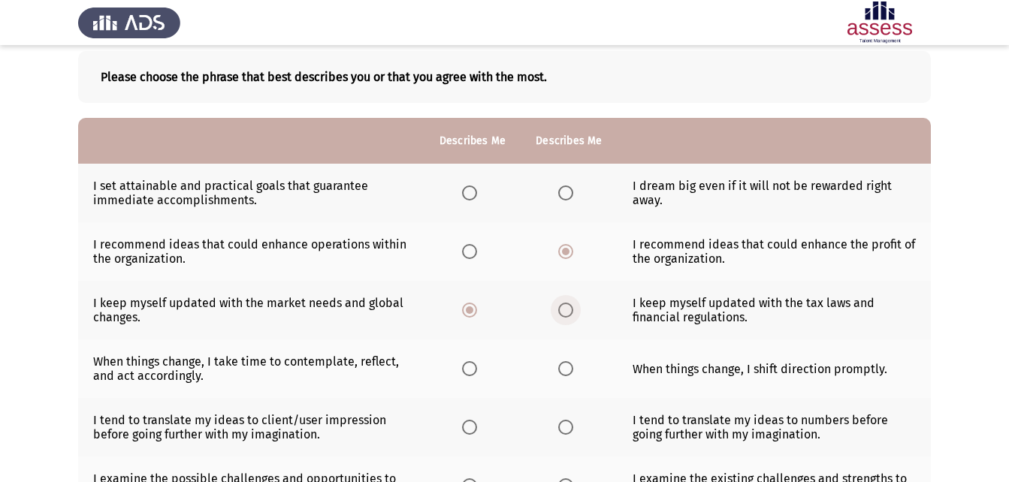
click at [576, 312] on label "Select an option" at bounding box center [568, 310] width 21 height 15
click at [573, 312] on input "Select an option" at bounding box center [565, 310] width 15 height 15
click at [566, 369] on span "Select an option" at bounding box center [566, 369] width 0 height 0
click at [566, 369] on input "Select an option" at bounding box center [565, 368] width 15 height 15
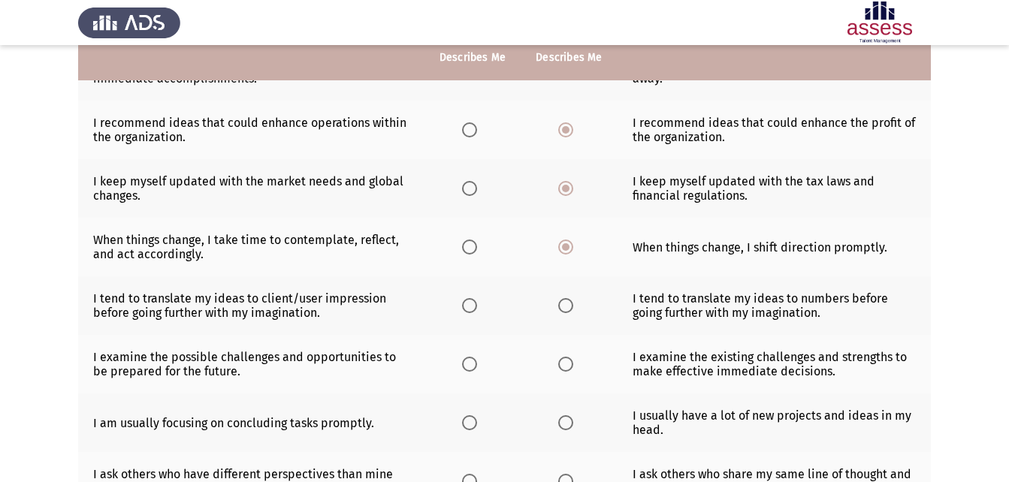
scroll to position [225, 0]
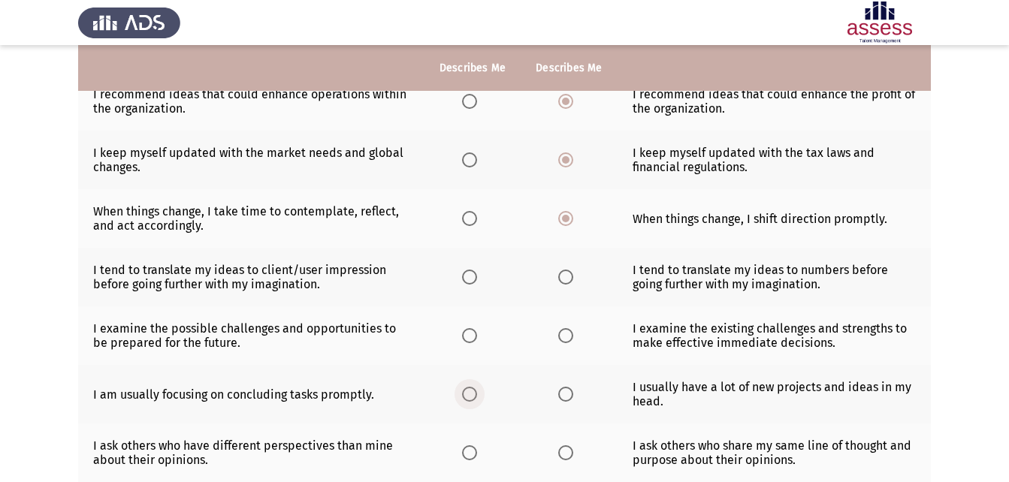
click at [463, 402] on span "Select an option" at bounding box center [469, 394] width 15 height 15
click at [463, 402] on input "Select an option" at bounding box center [469, 394] width 15 height 15
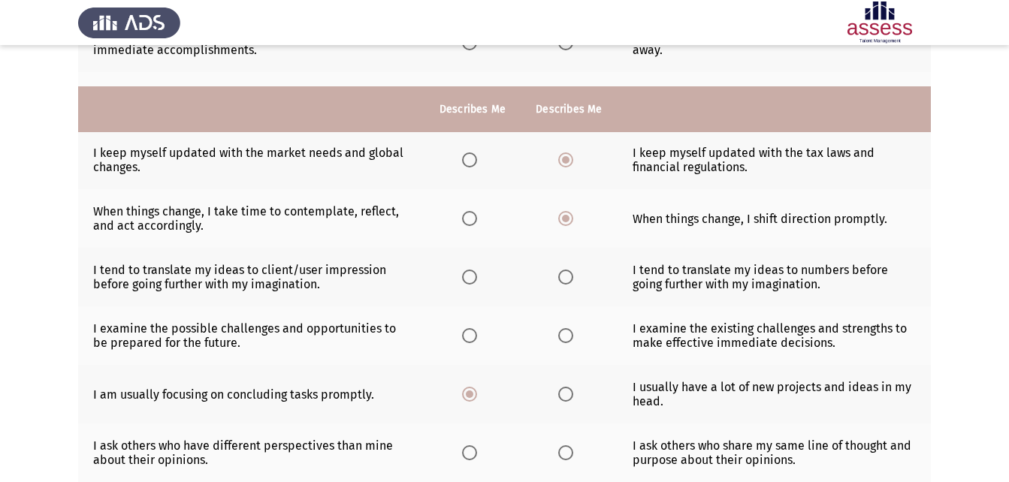
scroll to position [448, 0]
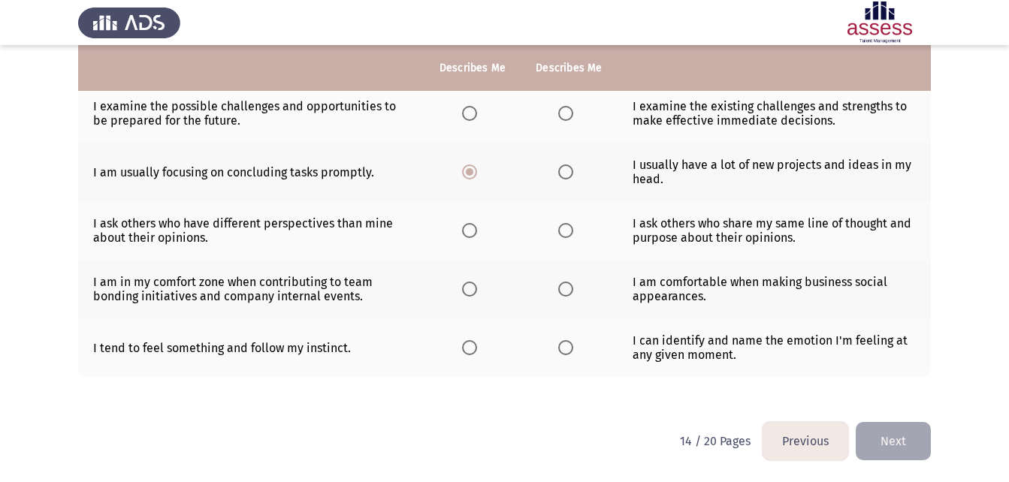
click at [474, 236] on span "Select an option" at bounding box center [469, 230] width 15 height 15
click at [474, 236] on input "Select an option" at bounding box center [469, 230] width 15 height 15
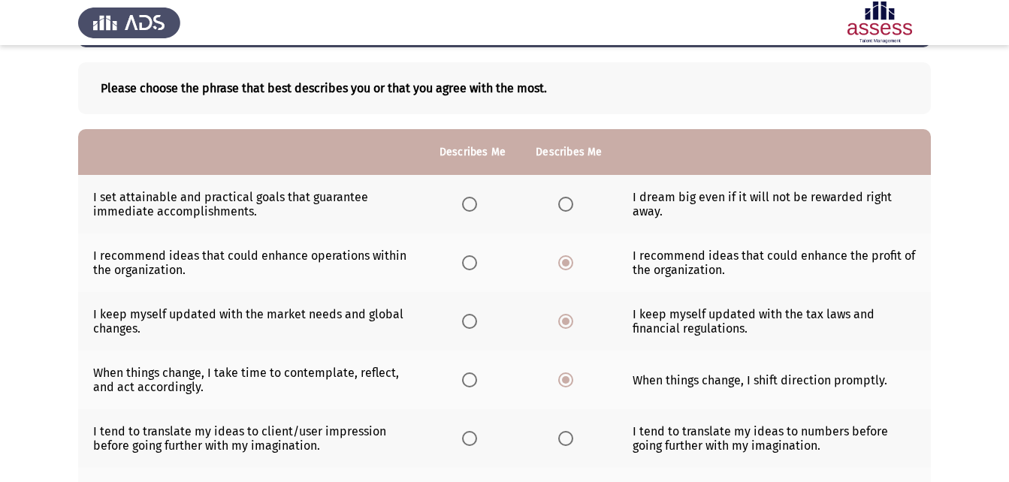
scroll to position [150, 0]
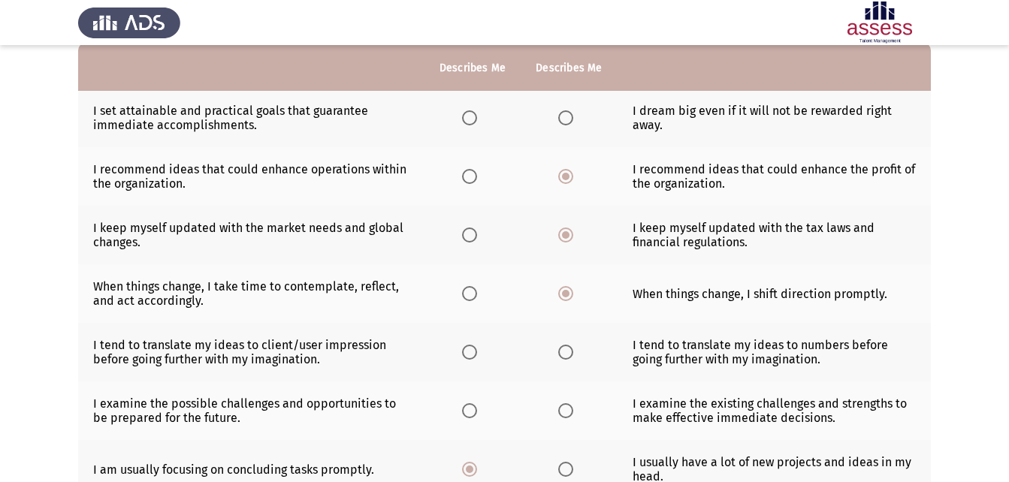
click at [463, 116] on th at bounding box center [472, 118] width 96 height 59
click at [467, 118] on span "Select an option" at bounding box center [469, 117] width 15 height 15
click at [467, 118] on input "Select an option" at bounding box center [469, 117] width 15 height 15
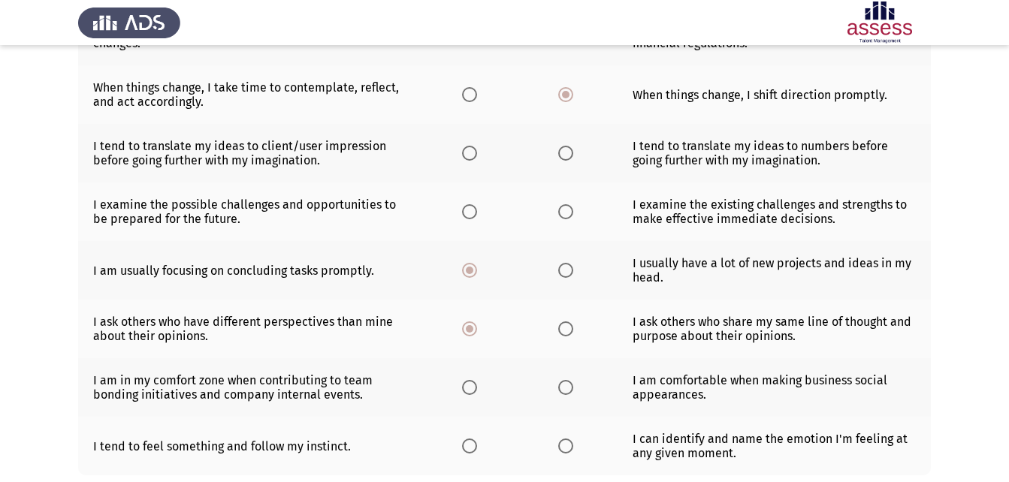
scroll to position [147, 0]
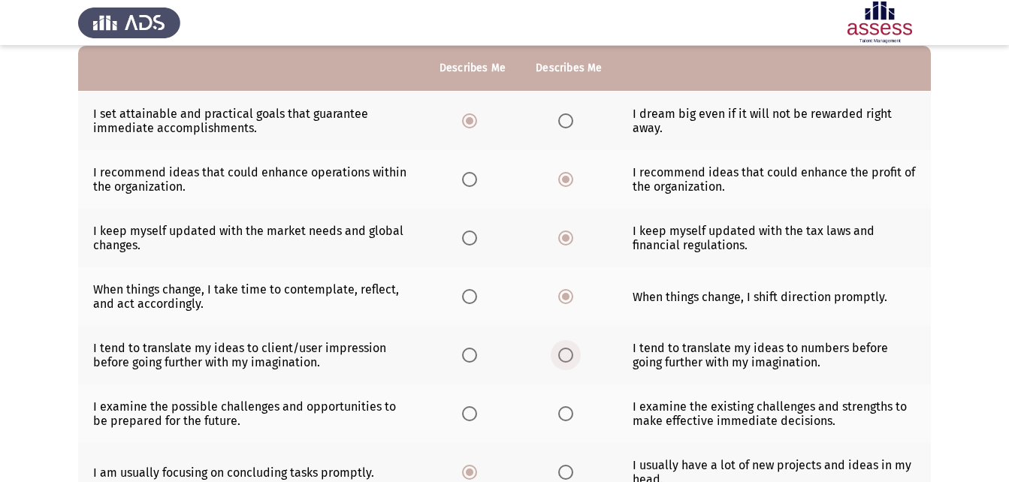
click at [575, 358] on label "Select an option" at bounding box center [568, 355] width 21 height 15
click at [573, 358] on input "Select an option" at bounding box center [565, 355] width 15 height 15
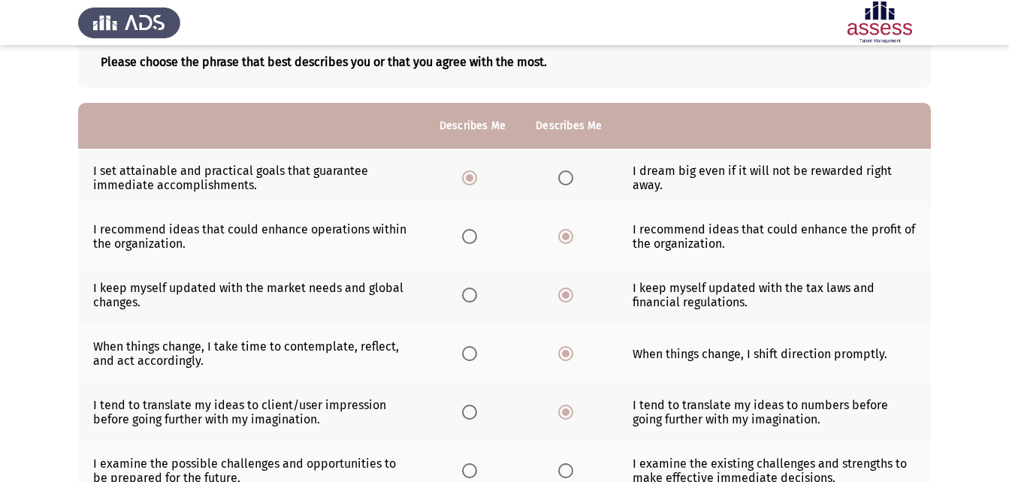
scroll to position [150, 0]
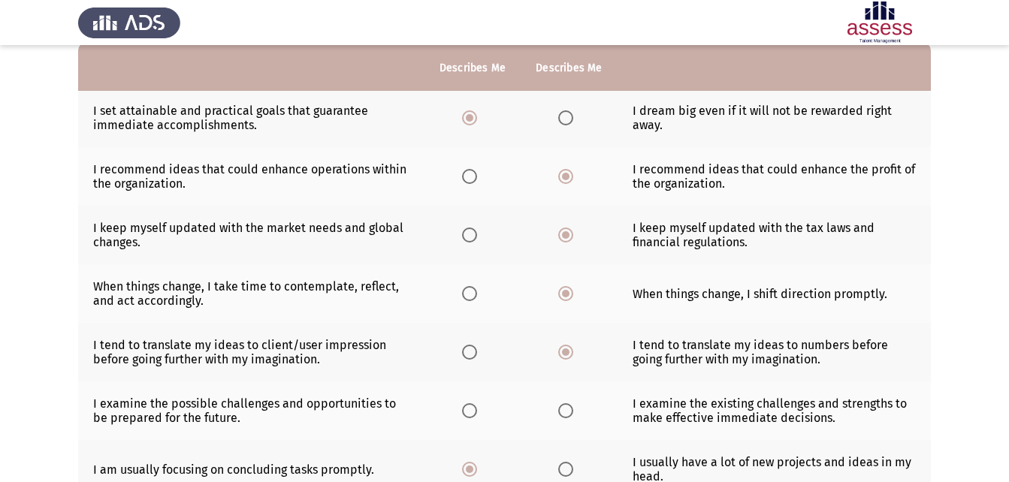
click at [475, 415] on span "Select an option" at bounding box center [469, 410] width 15 height 15
click at [475, 415] on input "Select an option" at bounding box center [469, 410] width 15 height 15
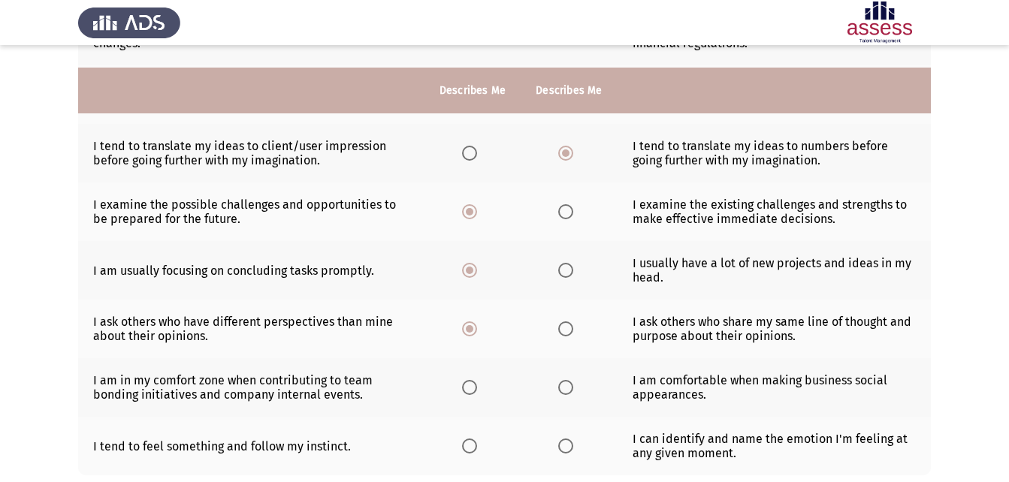
scroll to position [376, 0]
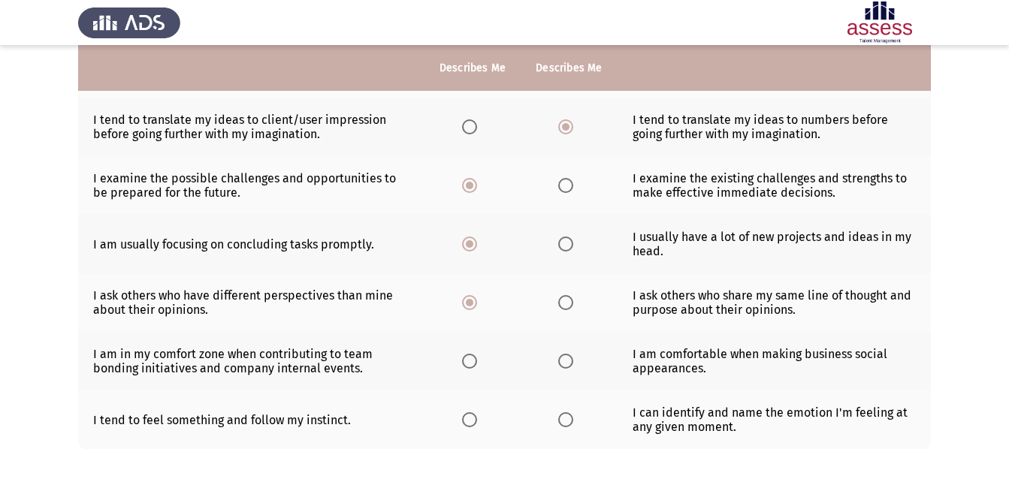
click at [565, 355] on span "Select an option" at bounding box center [565, 361] width 15 height 15
click at [565, 355] on input "Select an option" at bounding box center [565, 361] width 15 height 15
click at [469, 423] on span "Select an option" at bounding box center [469, 419] width 15 height 15
click at [469, 423] on input "Select an option" at bounding box center [469, 419] width 15 height 15
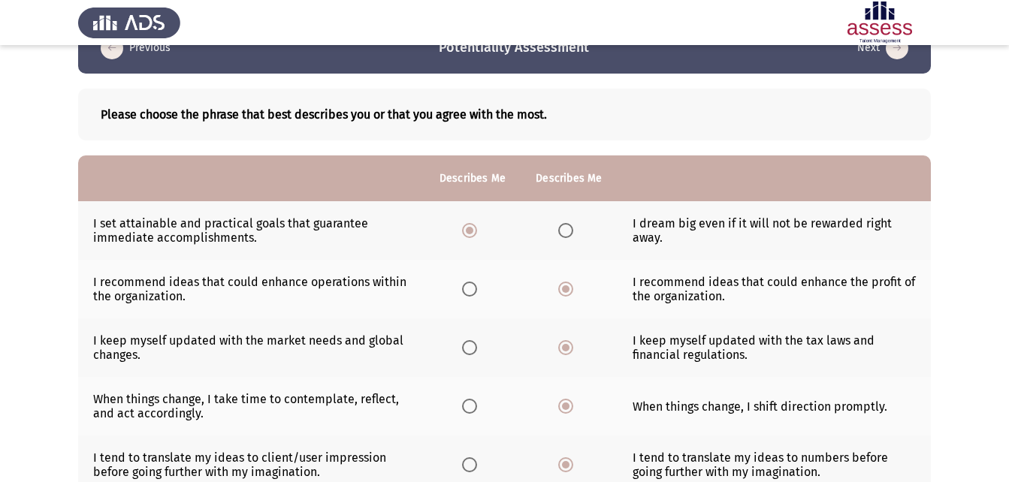
scroll to position [448, 0]
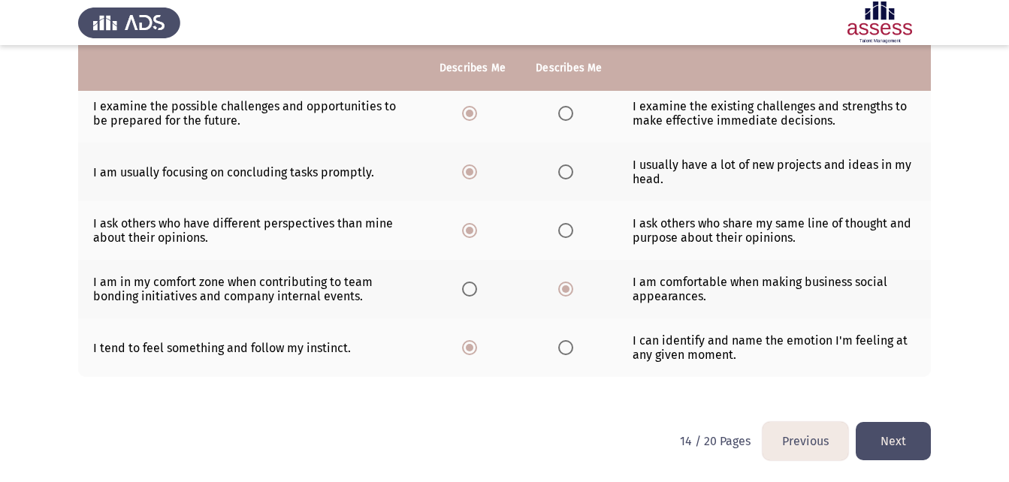
click at [897, 445] on button "Next" at bounding box center [893, 441] width 75 height 38
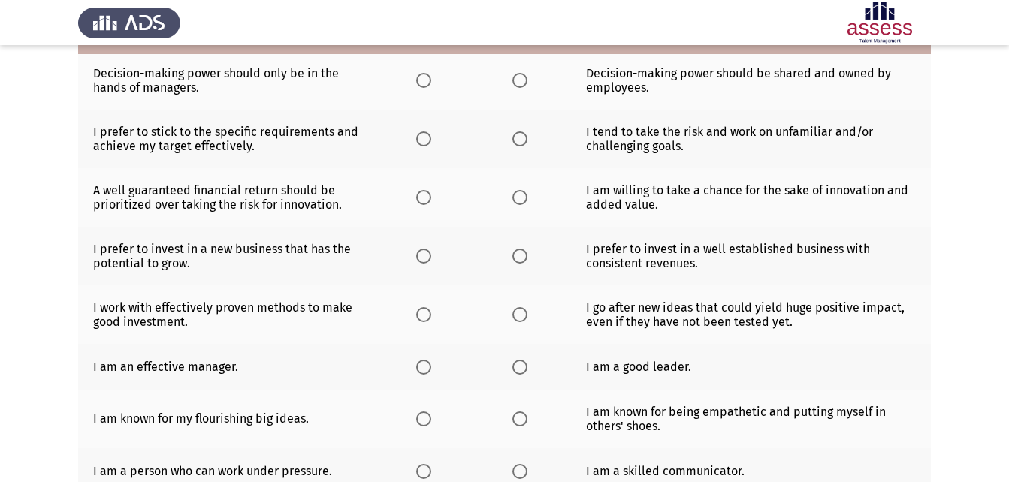
scroll to position [300, 0]
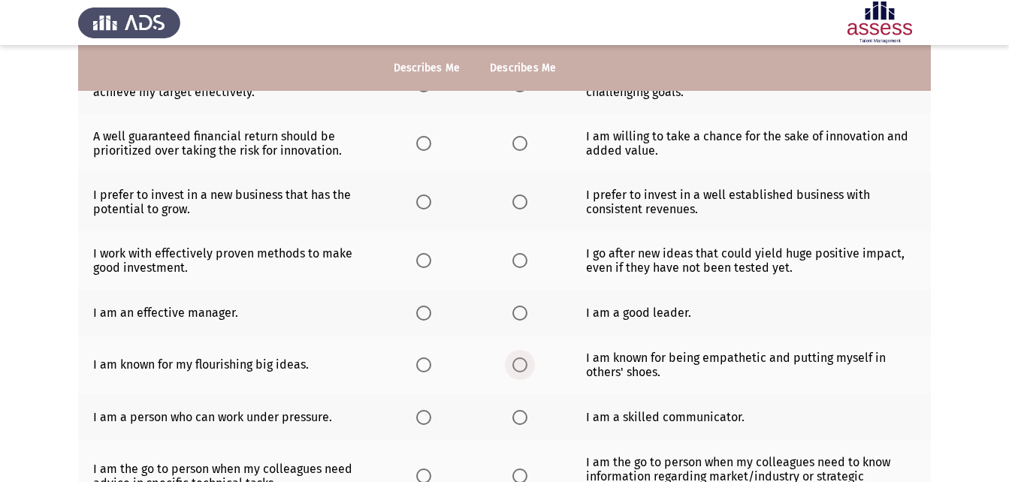
click at [522, 361] on span "Select an option" at bounding box center [519, 365] width 15 height 15
click at [522, 361] on input "Select an option" at bounding box center [519, 365] width 15 height 15
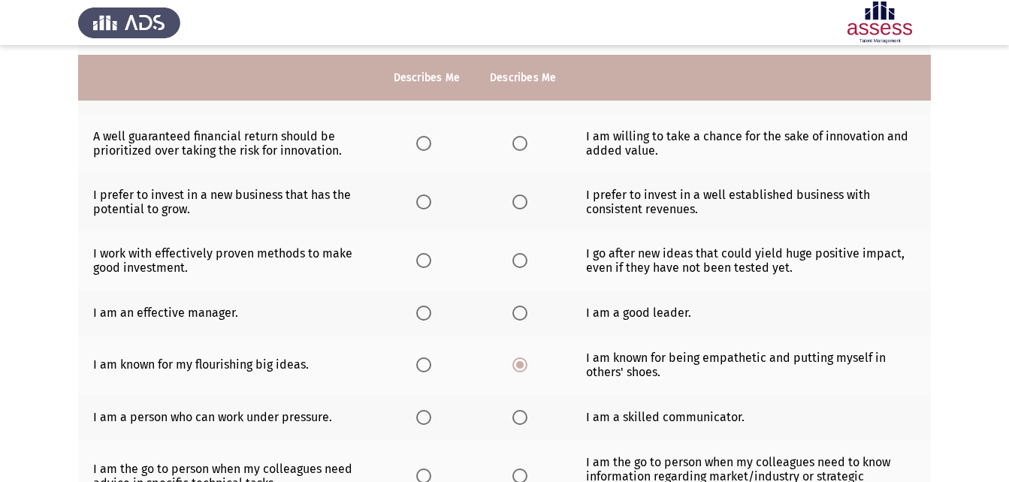
scroll to position [376, 0]
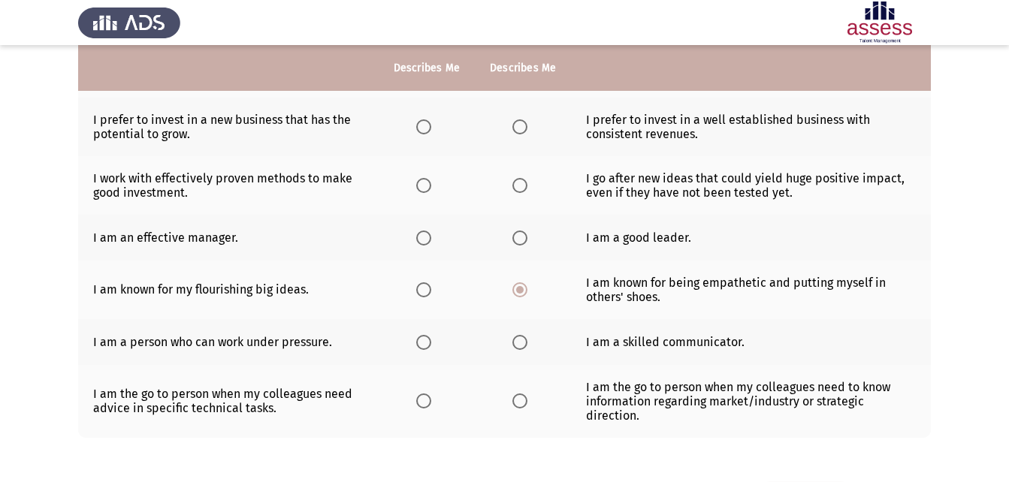
drag, startPoint x: 371, startPoint y: 343, endPoint x: 417, endPoint y: 334, distance: 46.7
click at [379, 338] on tr "I am a person who can work under pressure. I am a skilled communicator." at bounding box center [504, 342] width 853 height 46
click at [427, 335] on span "Select an option" at bounding box center [423, 342] width 15 height 15
click at [427, 335] on input "Select an option" at bounding box center [423, 342] width 15 height 15
click at [423, 400] on span "Select an option" at bounding box center [423, 401] width 15 height 15
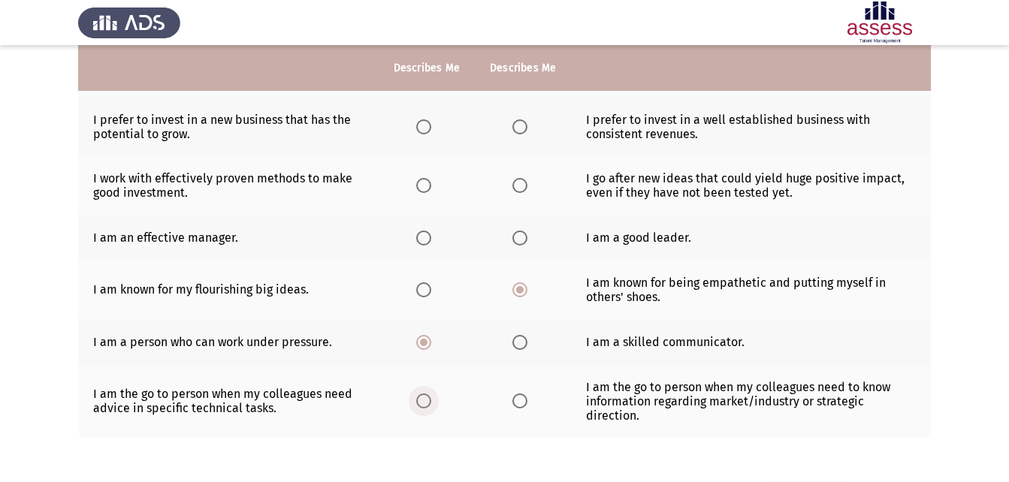
click at [423, 400] on input "Select an option" at bounding box center [423, 401] width 15 height 15
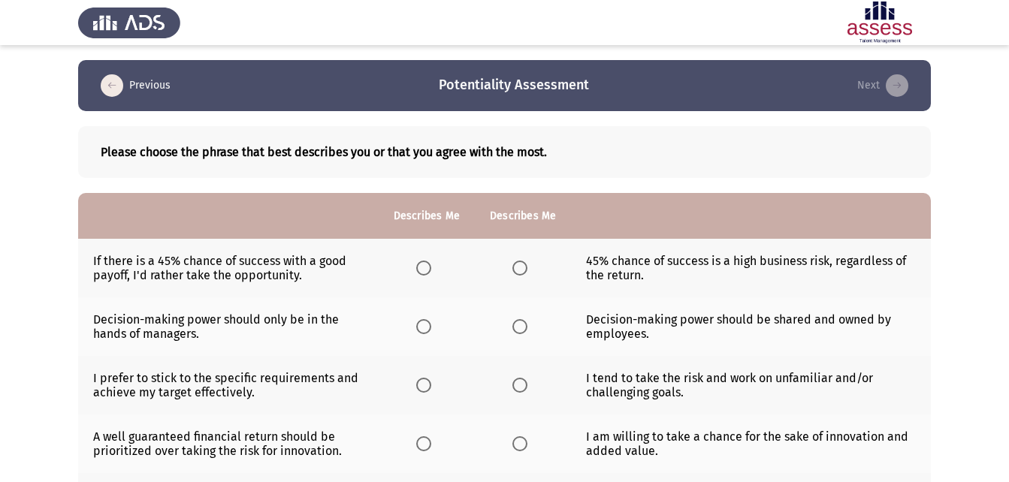
scroll to position [75, 0]
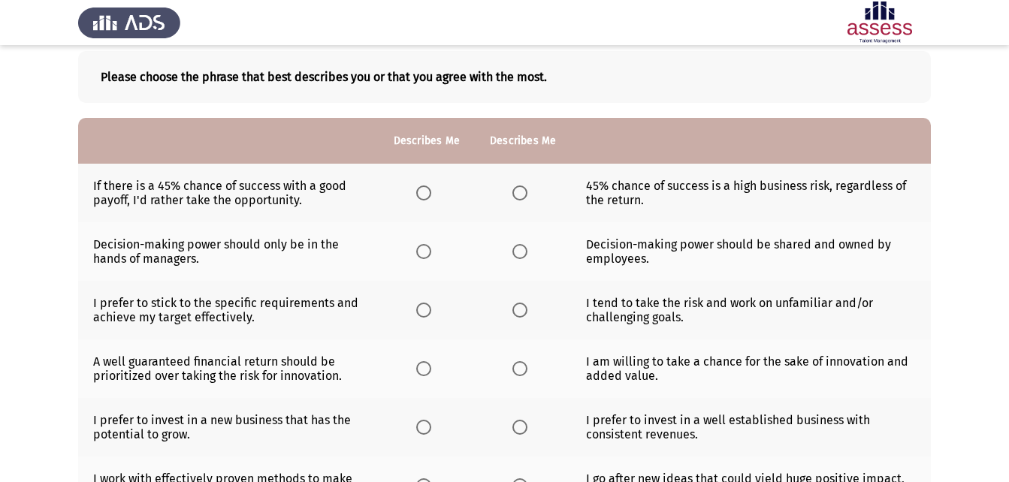
click at [521, 370] on span "Select an option" at bounding box center [519, 368] width 15 height 15
click at [521, 370] on input "Select an option" at bounding box center [519, 368] width 15 height 15
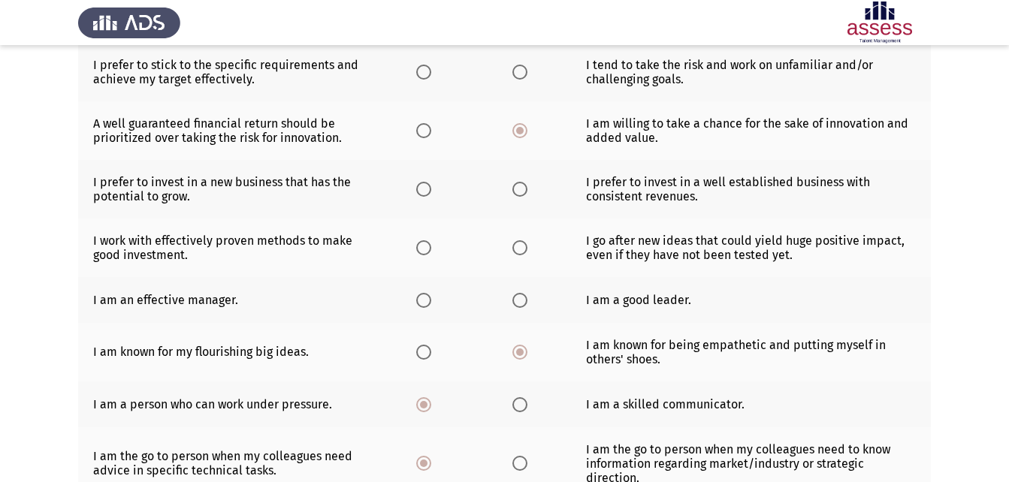
scroll to position [376, 0]
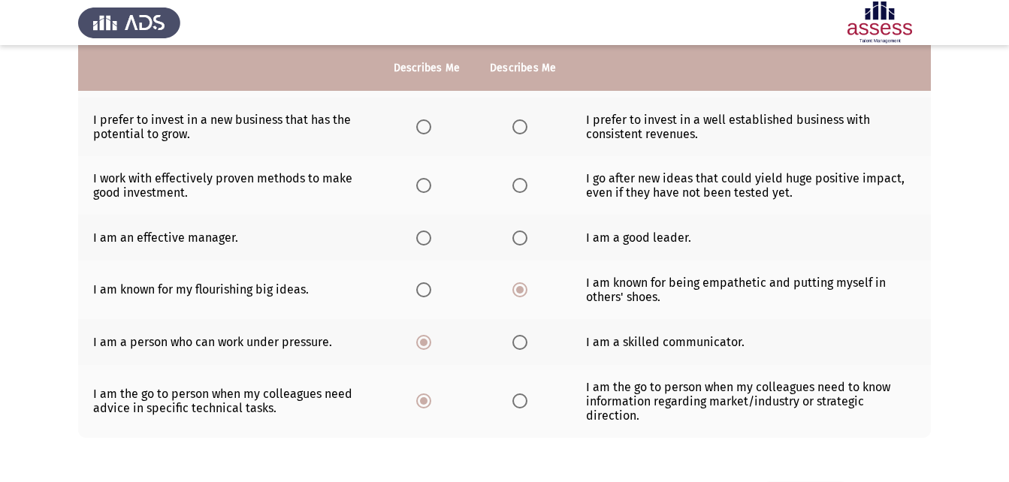
click at [419, 184] on span "Select an option" at bounding box center [423, 185] width 15 height 15
click at [419, 184] on input "Select an option" at bounding box center [423, 185] width 15 height 15
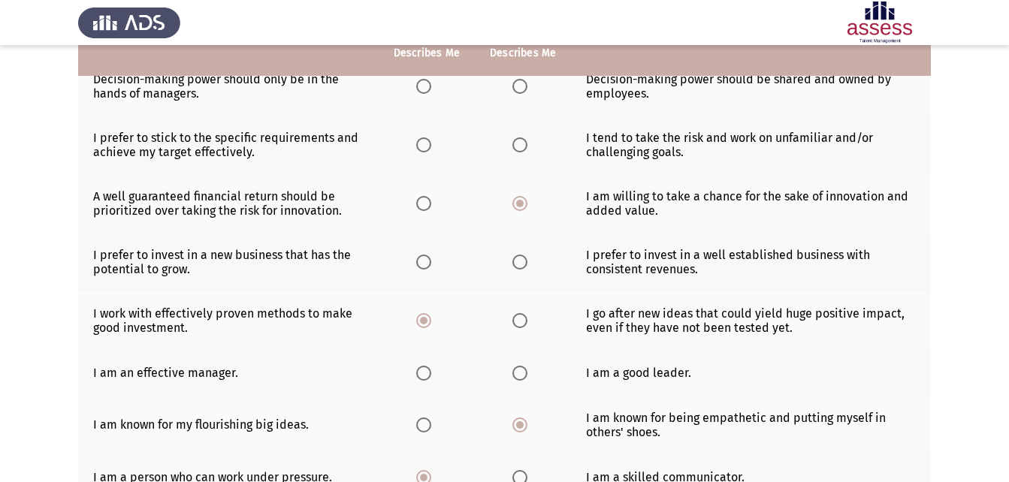
scroll to position [225, 0]
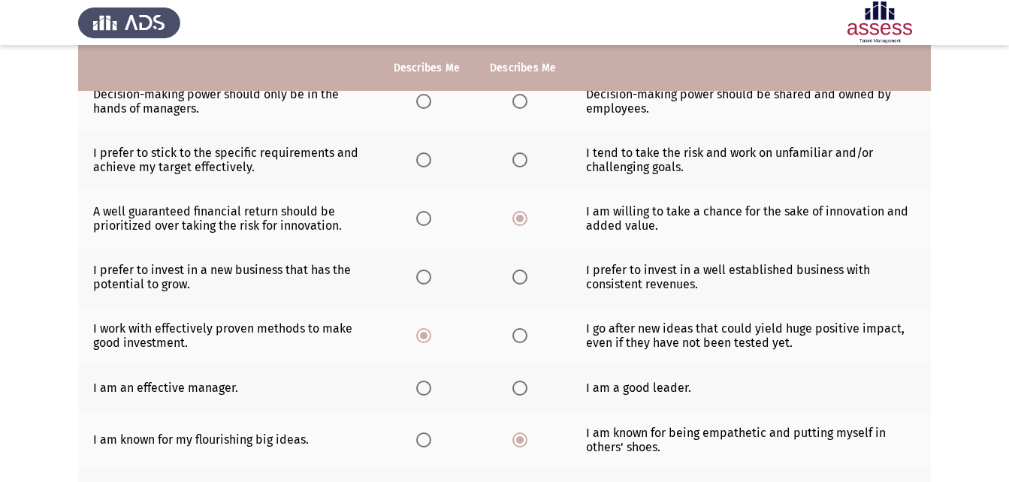
click at [424, 267] on th at bounding box center [427, 277] width 96 height 59
click at [421, 280] on span "Select an option" at bounding box center [423, 277] width 15 height 15
click at [421, 280] on input "Select an option" at bounding box center [423, 277] width 15 height 15
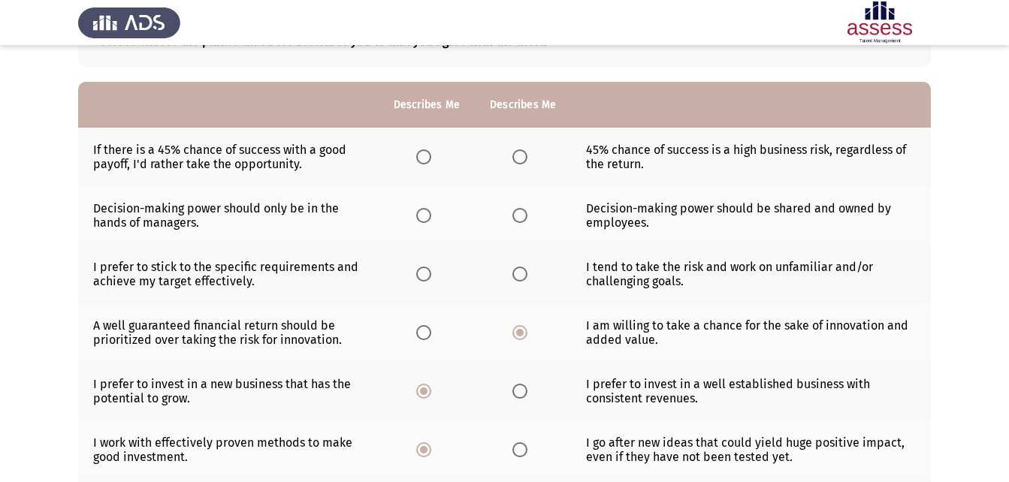
scroll to position [0, 0]
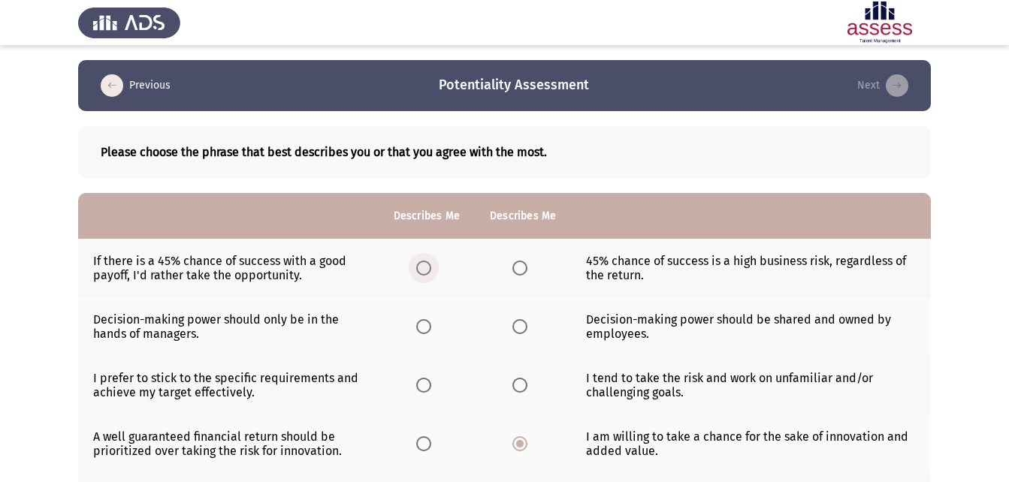
click at [424, 271] on span "Select an option" at bounding box center [423, 268] width 15 height 15
click at [424, 271] on input "Select an option" at bounding box center [423, 268] width 15 height 15
click at [413, 322] on th at bounding box center [427, 326] width 96 height 59
click at [434, 330] on th at bounding box center [427, 326] width 96 height 59
click at [424, 327] on span "Select an option" at bounding box center [423, 326] width 15 height 15
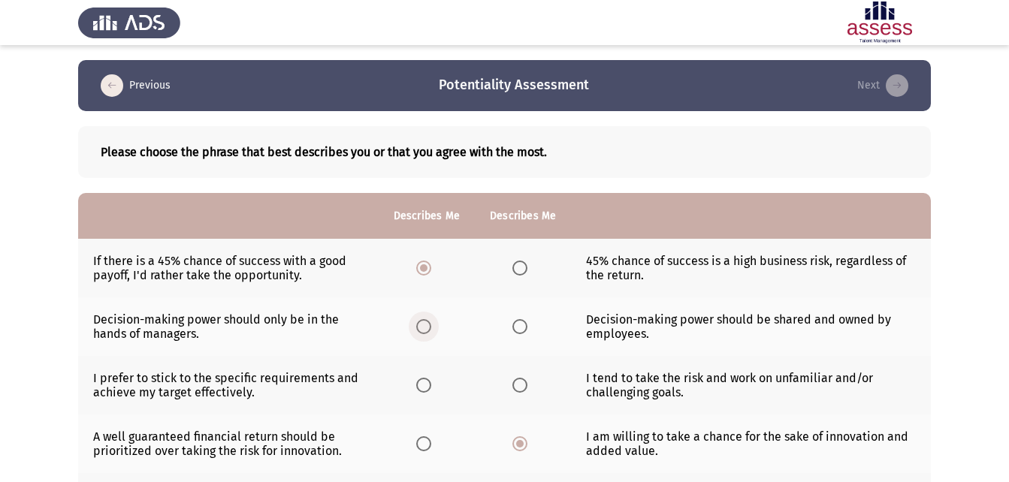
click at [424, 327] on input "Select an option" at bounding box center [423, 326] width 15 height 15
click at [426, 380] on span "Select an option" at bounding box center [423, 385] width 15 height 15
click at [426, 380] on input "Select an option" at bounding box center [423, 385] width 15 height 15
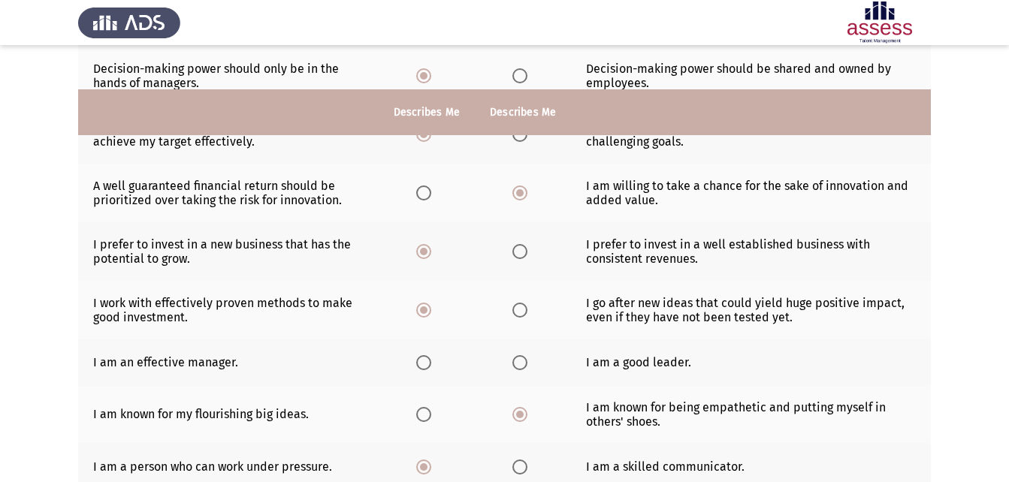
scroll to position [300, 0]
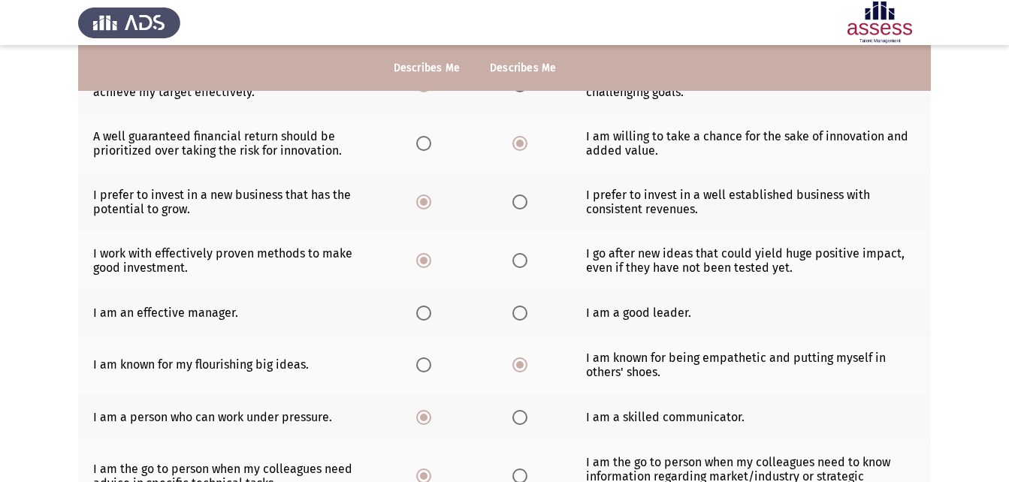
click at [419, 313] on span "Select an option" at bounding box center [423, 313] width 15 height 15
click at [419, 313] on input "Select an option" at bounding box center [423, 313] width 15 height 15
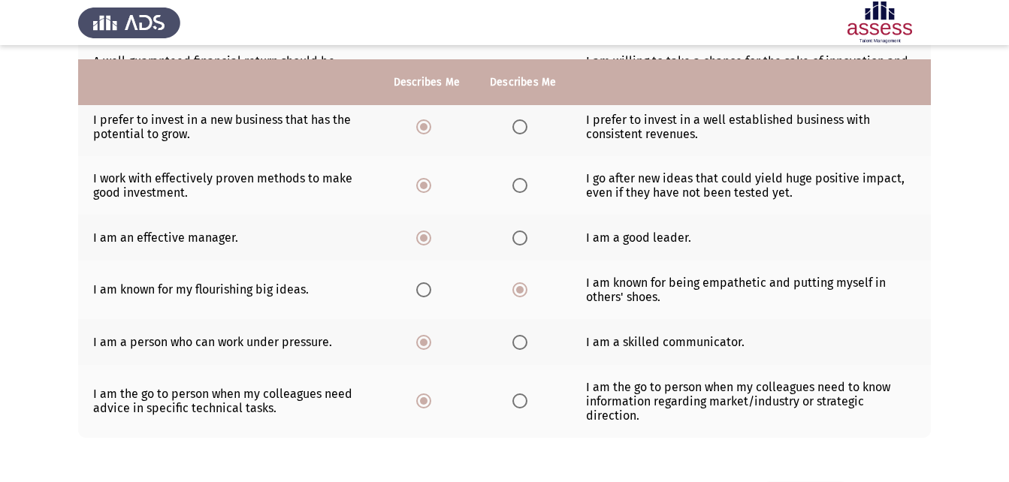
scroll to position [436, 0]
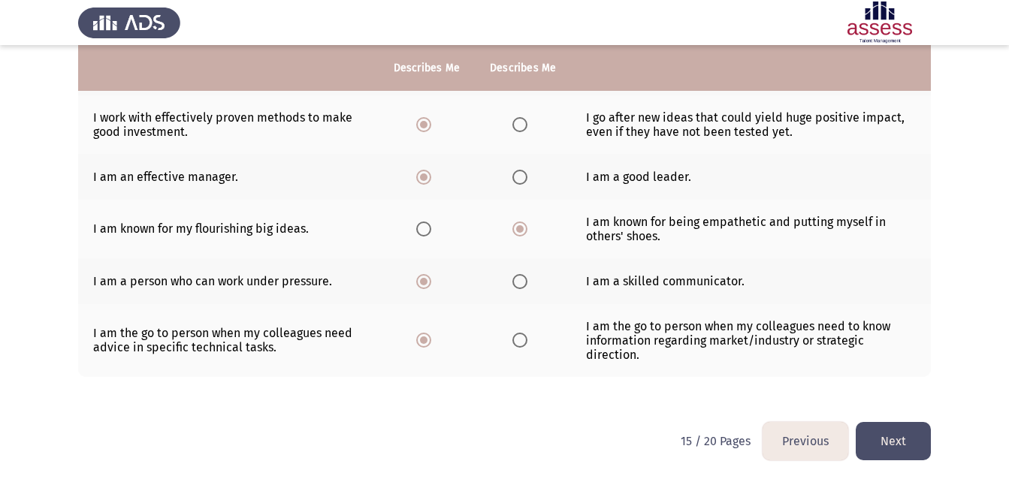
click at [899, 445] on button "Next" at bounding box center [893, 441] width 75 height 38
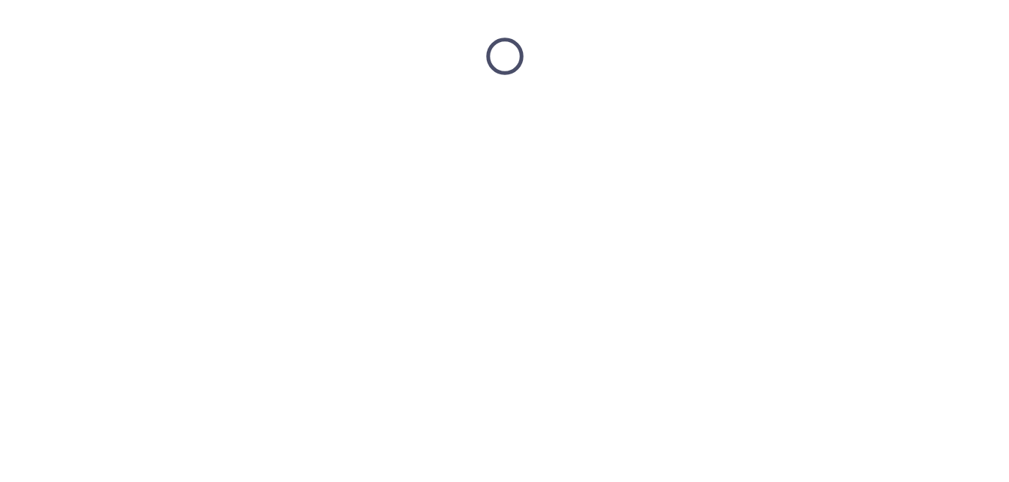
scroll to position [0, 0]
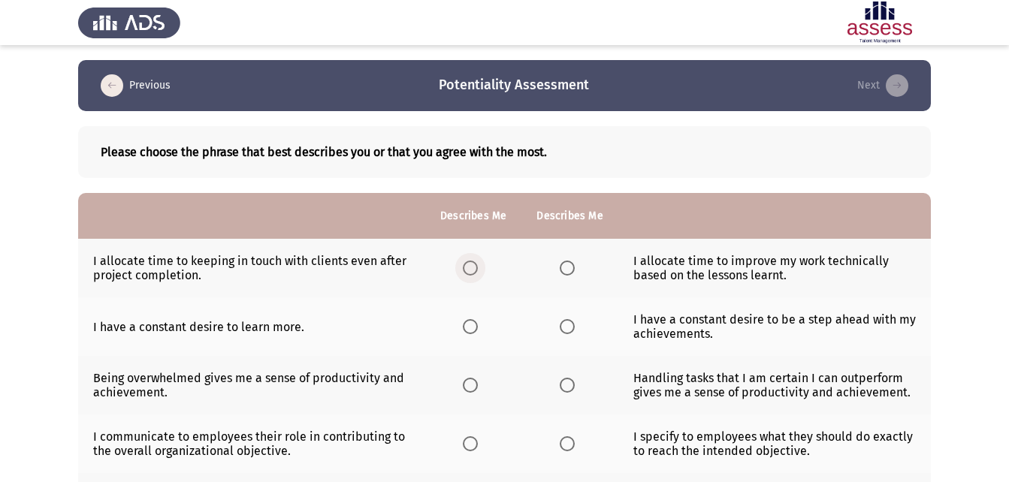
click at [467, 262] on span "Select an option" at bounding box center [470, 268] width 15 height 15
click at [467, 262] on input "Select an option" at bounding box center [470, 268] width 15 height 15
click at [463, 327] on span "Select an option" at bounding box center [470, 326] width 15 height 15
click at [463, 327] on input "Select an option" at bounding box center [470, 326] width 15 height 15
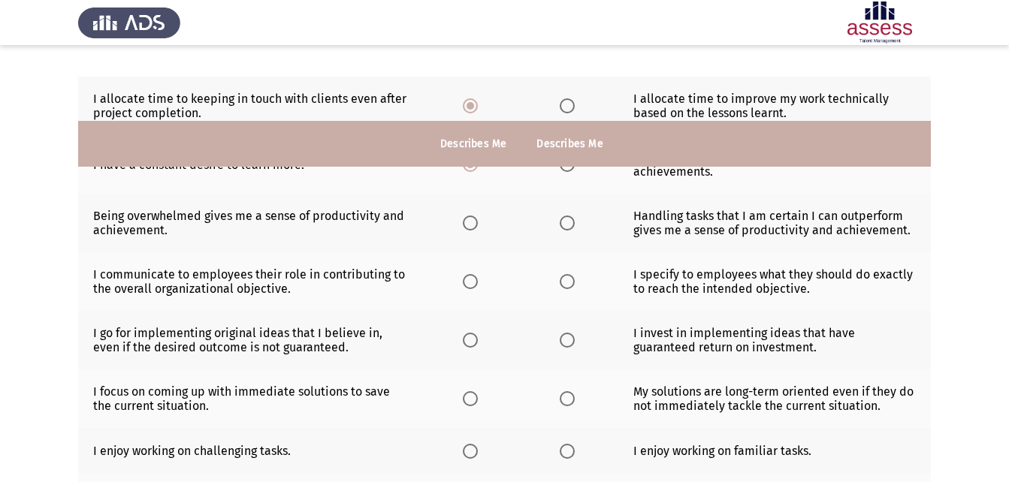
scroll to position [150, 0]
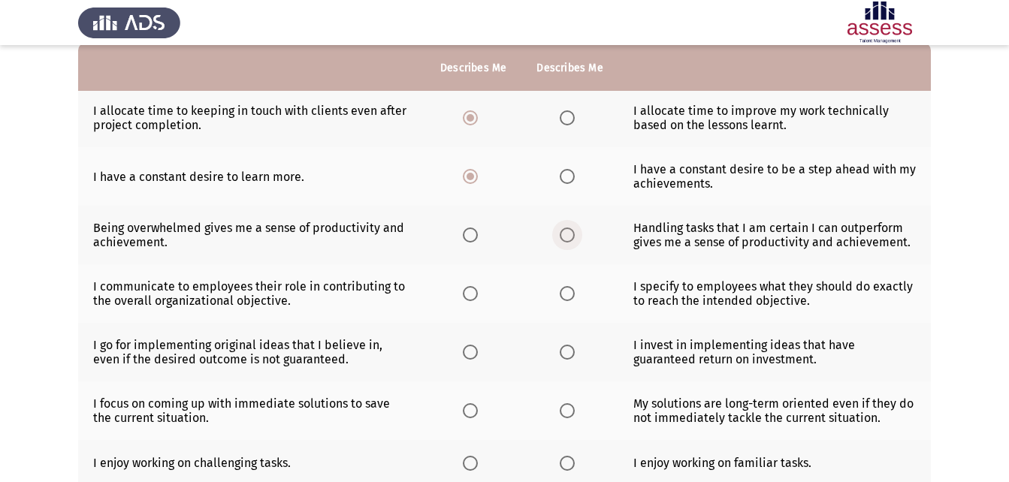
click at [562, 240] on span "Select an option" at bounding box center [567, 235] width 15 height 15
click at [562, 240] on input "Select an option" at bounding box center [567, 235] width 15 height 15
click at [470, 291] on span "Select an option" at bounding box center [470, 293] width 15 height 15
click at [470, 291] on input "Select an option" at bounding box center [470, 293] width 15 height 15
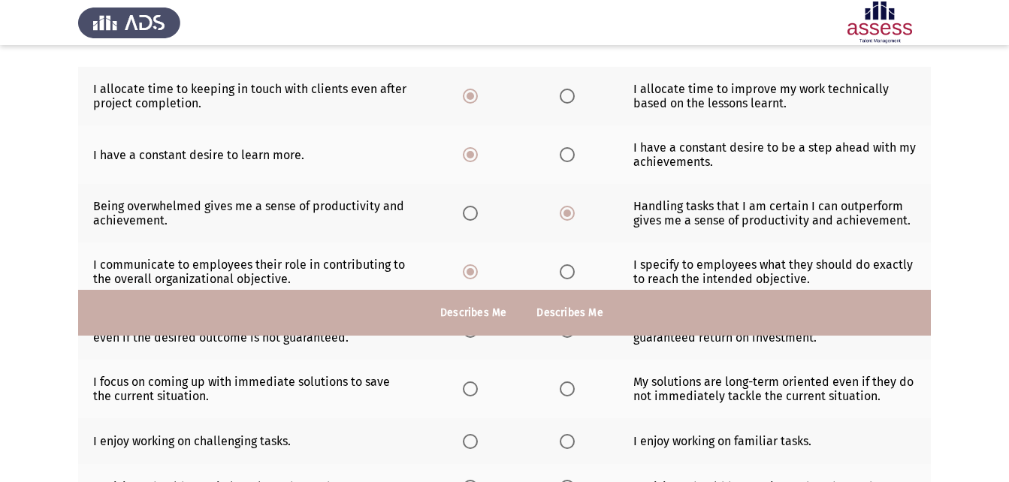
scroll to position [436, 0]
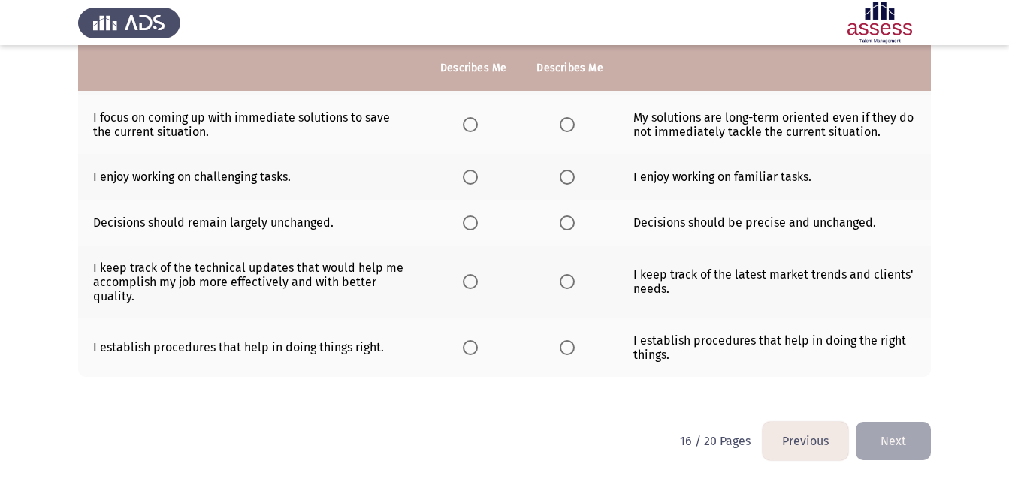
click at [466, 352] on span "Select an option" at bounding box center [470, 347] width 15 height 15
click at [466, 352] on input "Select an option" at bounding box center [470, 347] width 15 height 15
click at [569, 222] on span "Select an option" at bounding box center [567, 223] width 15 height 15
click at [569, 222] on input "Select an option" at bounding box center [567, 223] width 15 height 15
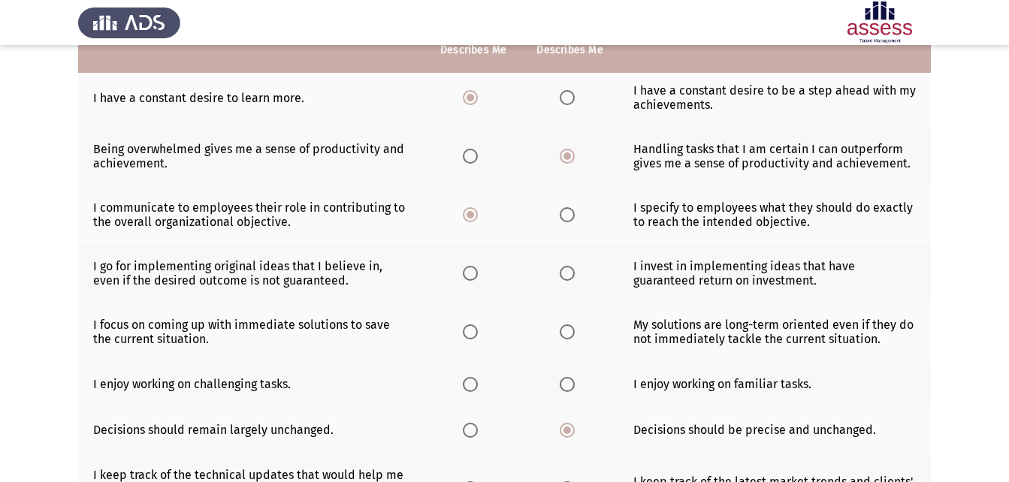
scroll to position [211, 0]
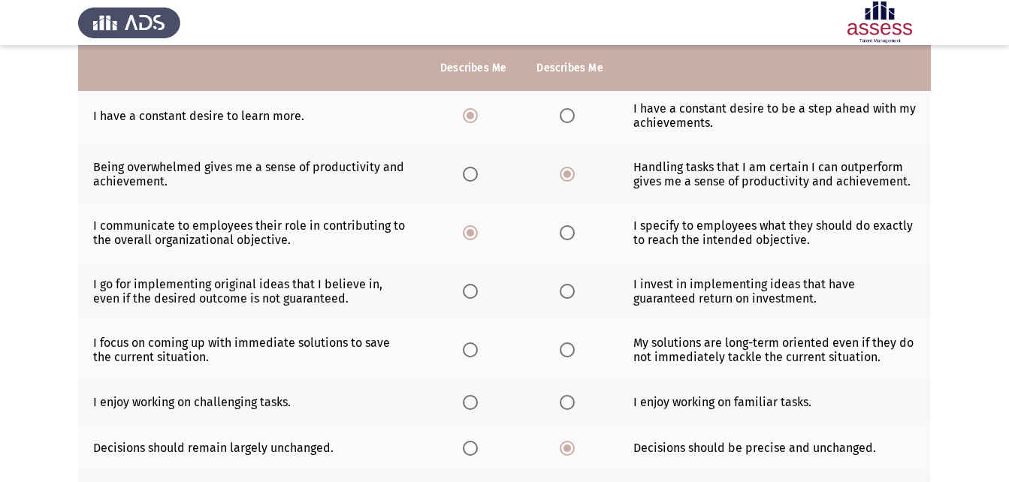
click at [560, 293] on span "Select an option" at bounding box center [567, 291] width 15 height 15
click at [560, 293] on input "Select an option" at bounding box center [567, 291] width 15 height 15
click at [469, 351] on span "Select an option" at bounding box center [470, 350] width 15 height 15
click at [469, 351] on input "Select an option" at bounding box center [470, 350] width 15 height 15
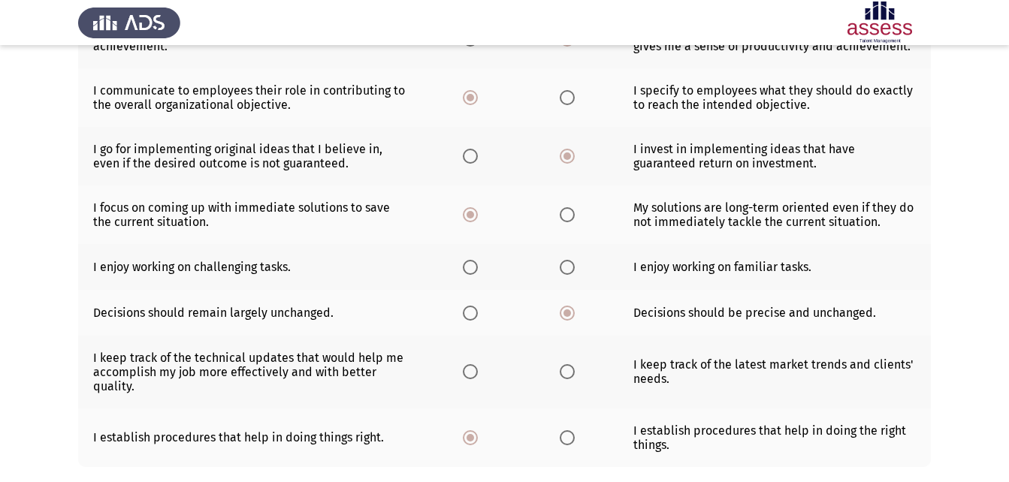
scroll to position [361, 0]
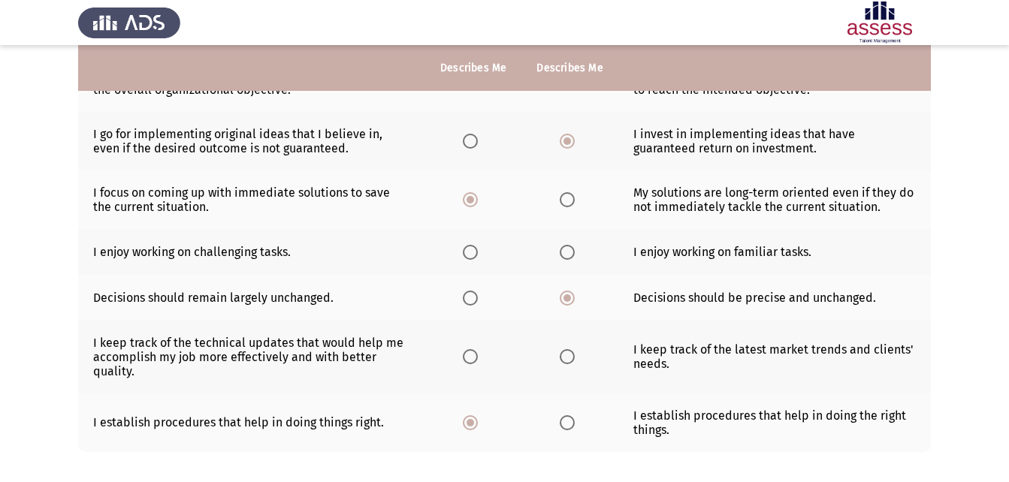
click at [465, 259] on th at bounding box center [473, 252] width 96 height 46
click at [472, 253] on span "Select an option" at bounding box center [470, 252] width 15 height 15
click at [472, 253] on input "Select an option" at bounding box center [470, 252] width 15 height 15
click at [481, 346] on th at bounding box center [473, 357] width 96 height 73
click at [472, 356] on span "Select an option" at bounding box center [470, 356] width 15 height 15
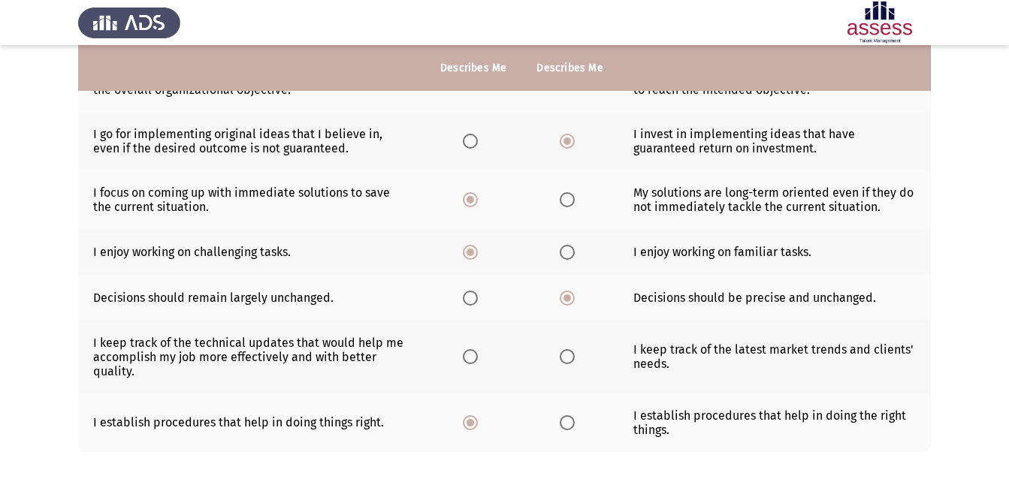
click at [472, 356] on input "Select an option" at bounding box center [470, 356] width 15 height 15
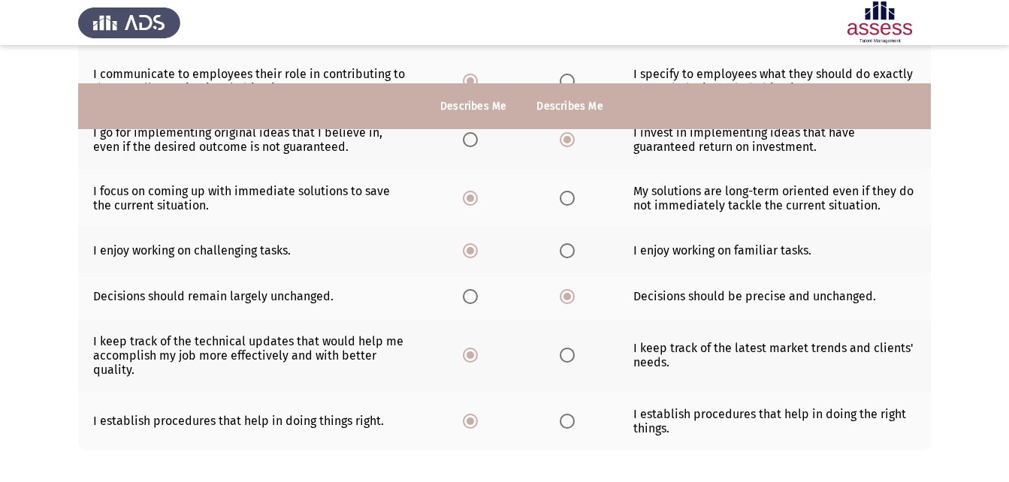
scroll to position [436, 0]
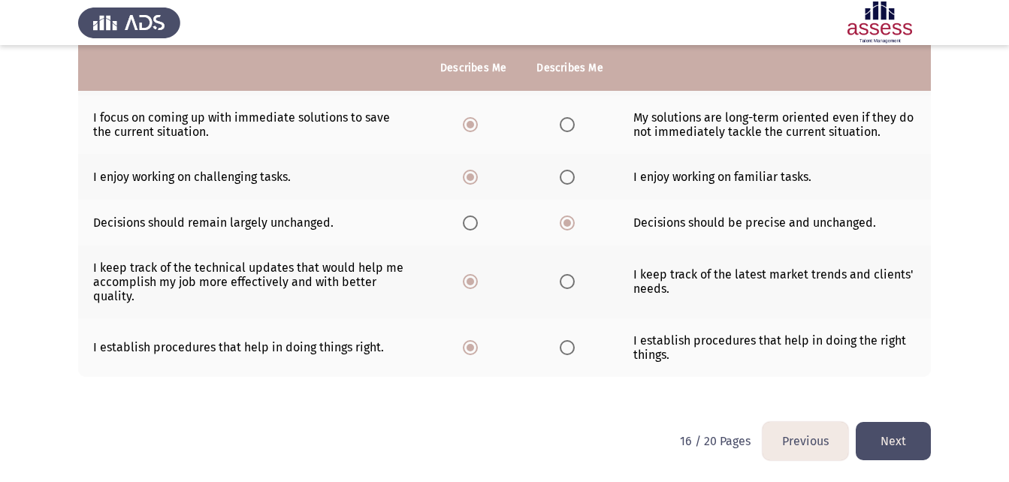
click at [906, 433] on button "Next" at bounding box center [893, 441] width 75 height 38
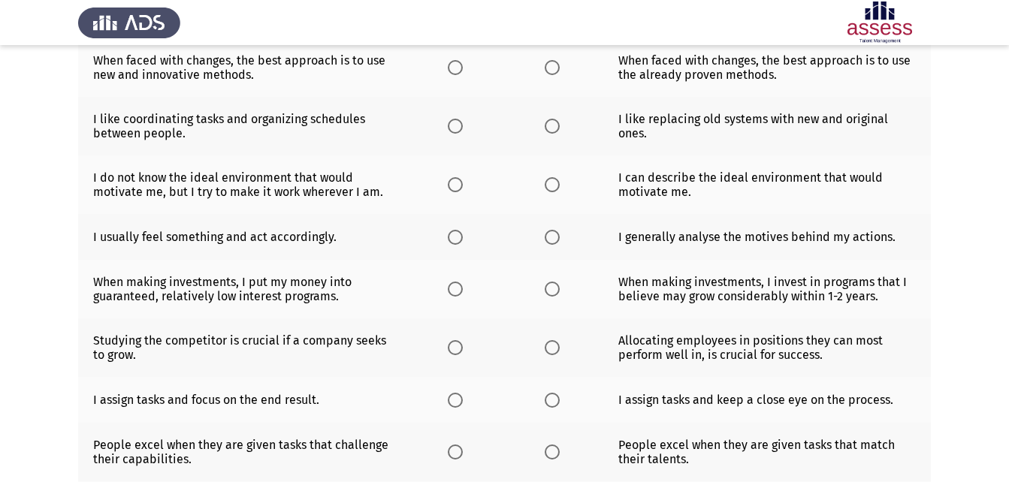
scroll to position [0, 0]
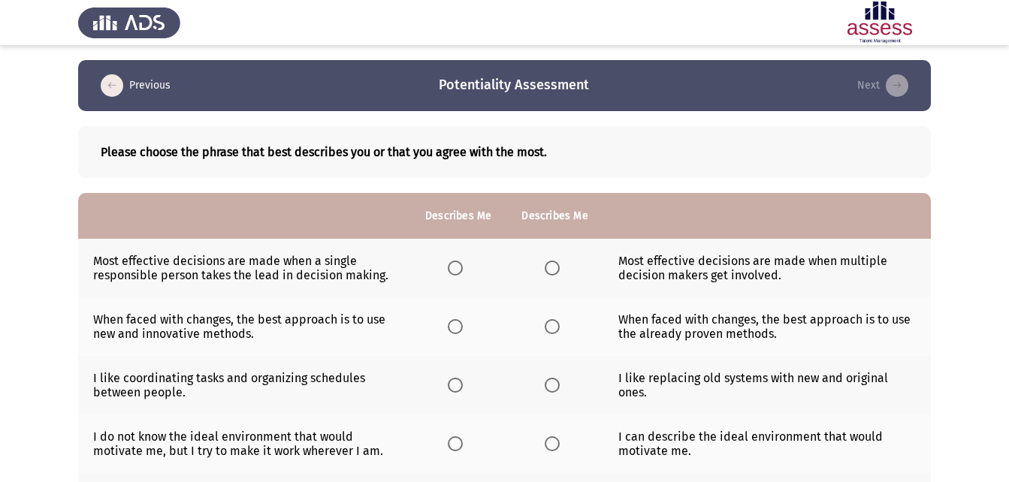
click at [451, 270] on span "Select an option" at bounding box center [455, 268] width 15 height 15
click at [451, 270] on input "Select an option" at bounding box center [455, 268] width 15 height 15
click at [463, 388] on label "Select an option" at bounding box center [458, 385] width 21 height 15
click at [463, 388] on input "Select an option" at bounding box center [455, 385] width 15 height 15
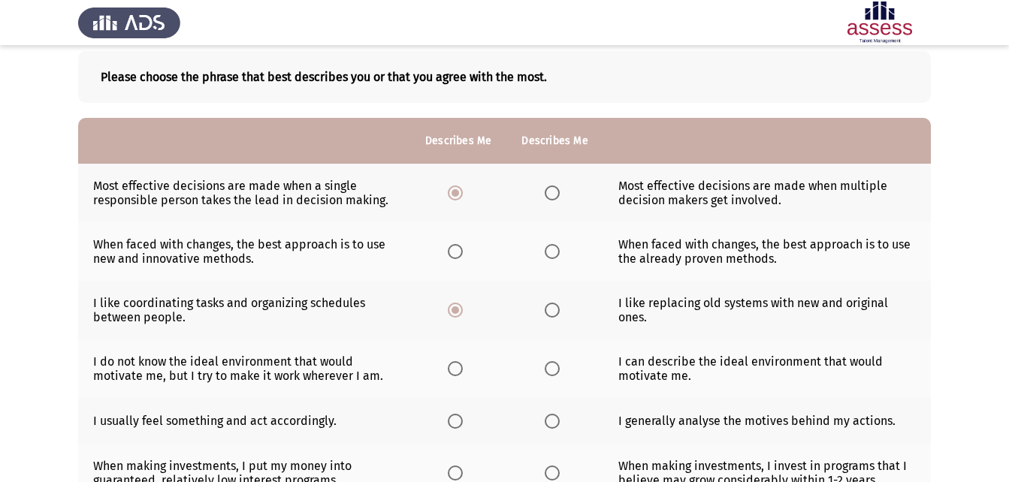
click at [461, 370] on span "Select an option" at bounding box center [455, 368] width 15 height 15
click at [461, 370] on input "Select an option" at bounding box center [455, 368] width 15 height 15
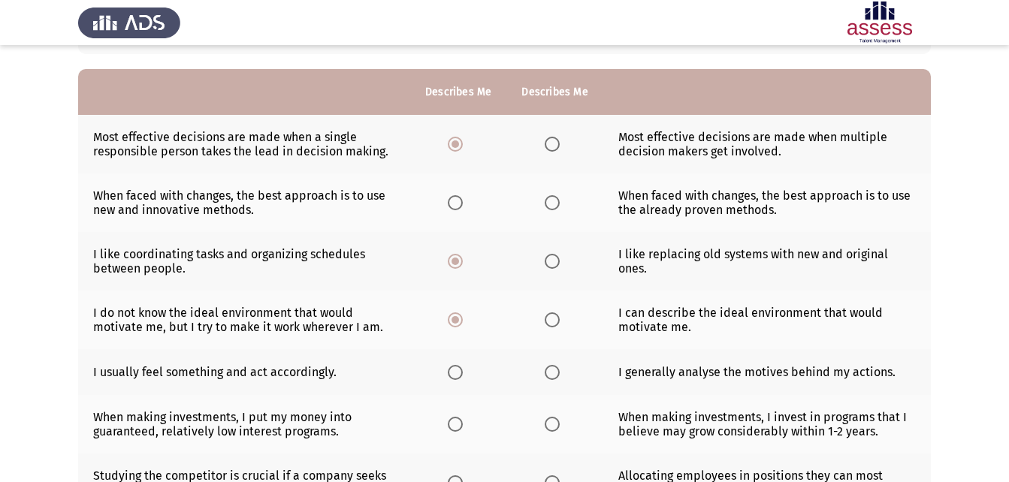
scroll to position [150, 0]
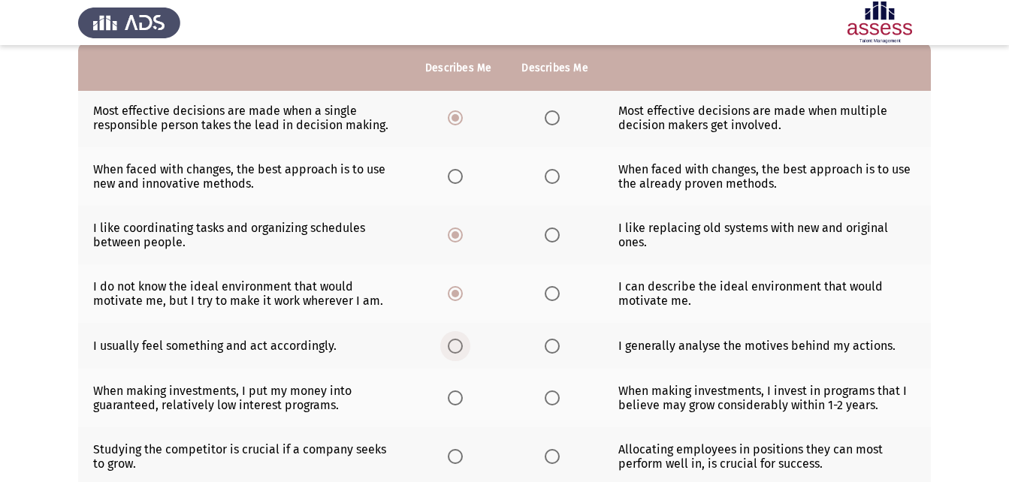
click at [464, 348] on label "Select an option" at bounding box center [458, 346] width 21 height 15
click at [463, 348] on input "Select an option" at bounding box center [455, 346] width 15 height 15
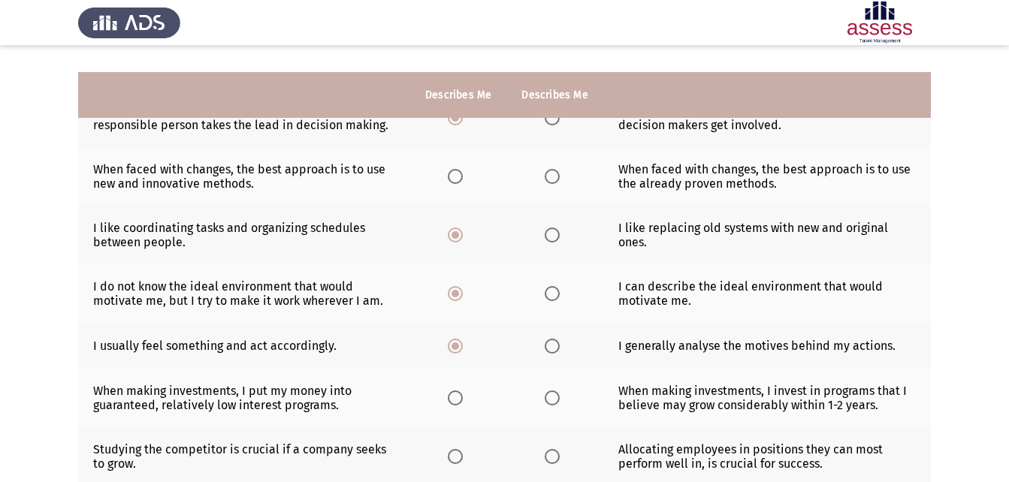
scroll to position [225, 0]
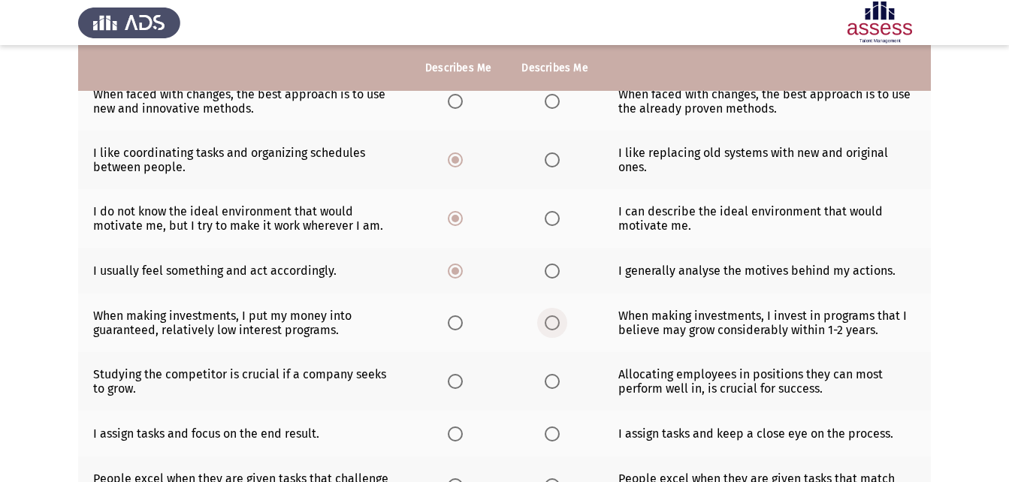
click at [560, 329] on label "Select an option" at bounding box center [555, 322] width 21 height 15
click at [560, 329] on input "Select an option" at bounding box center [552, 322] width 15 height 15
click at [557, 441] on span "Select an option" at bounding box center [552, 434] width 15 height 15
click at [557, 441] on input "Select an option" at bounding box center [552, 434] width 15 height 15
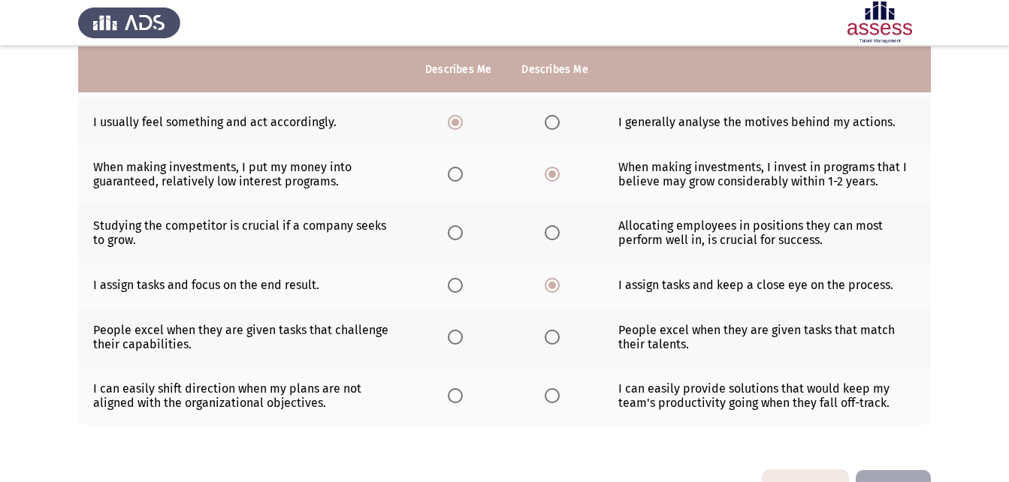
scroll to position [376, 0]
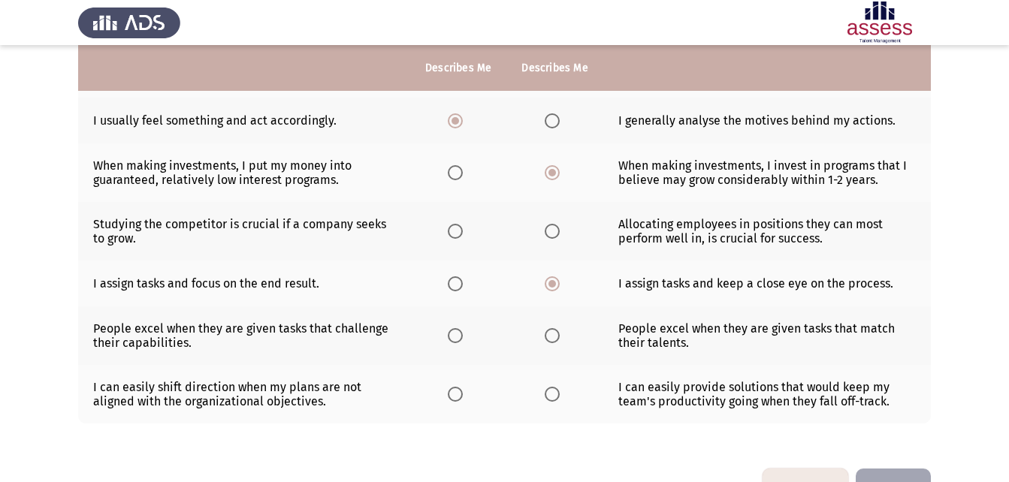
click at [554, 228] on span "Select an option" at bounding box center [552, 231] width 15 height 15
click at [554, 228] on input "Select an option" at bounding box center [552, 231] width 15 height 15
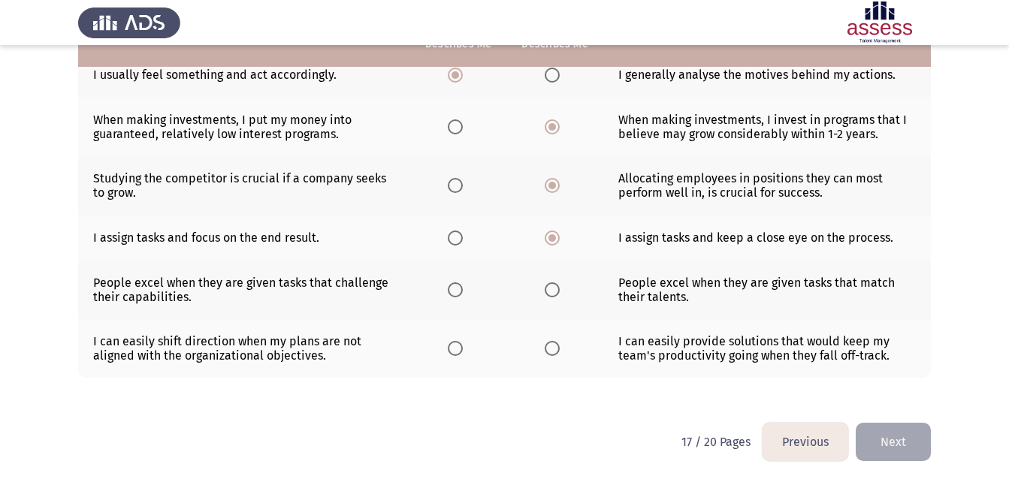
scroll to position [422, 0]
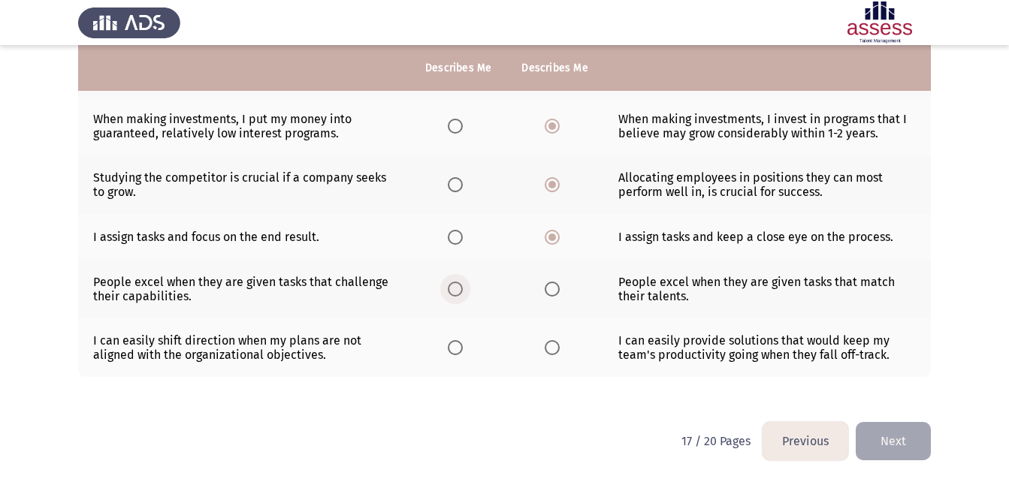
click at [465, 289] on label "Select an option" at bounding box center [458, 289] width 21 height 15
click at [463, 289] on input "Select an option" at bounding box center [455, 289] width 15 height 15
click at [461, 353] on span "Select an option" at bounding box center [455, 347] width 15 height 15
click at [461, 353] on input "Select an option" at bounding box center [455, 347] width 15 height 15
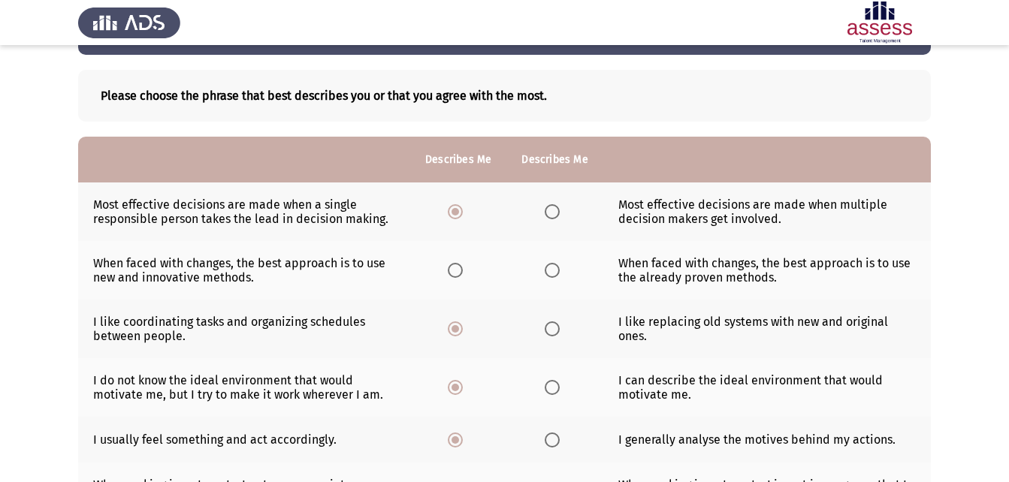
scroll to position [0, 0]
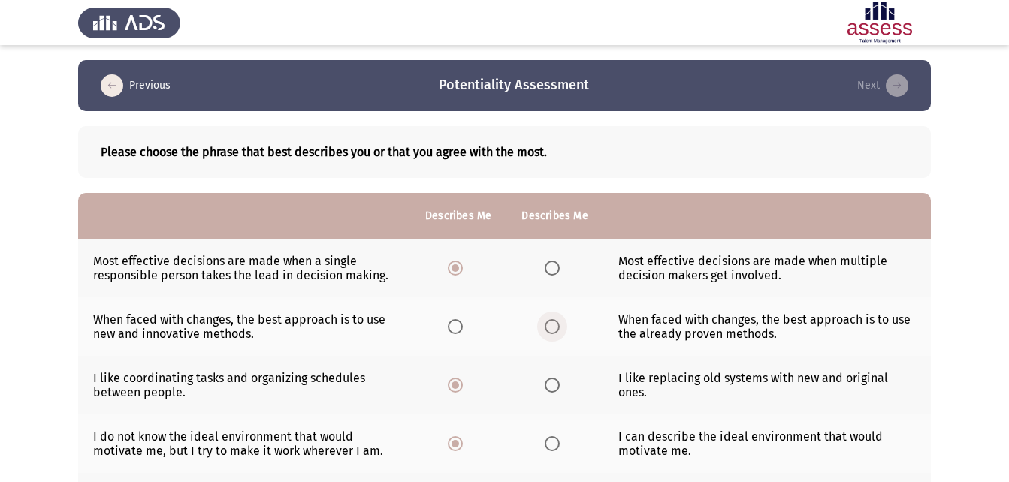
click at [560, 325] on label "Select an option" at bounding box center [555, 326] width 21 height 15
click at [560, 325] on input "Select an option" at bounding box center [552, 326] width 15 height 15
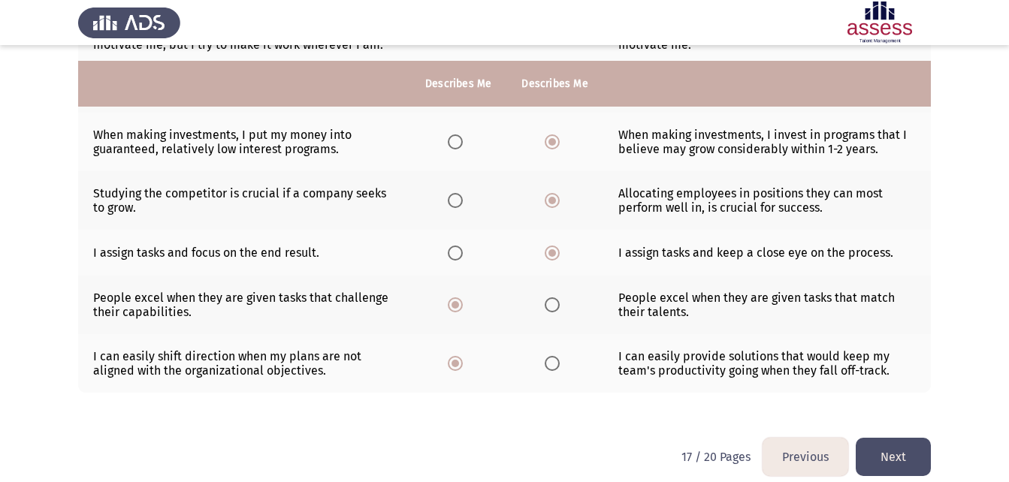
scroll to position [422, 0]
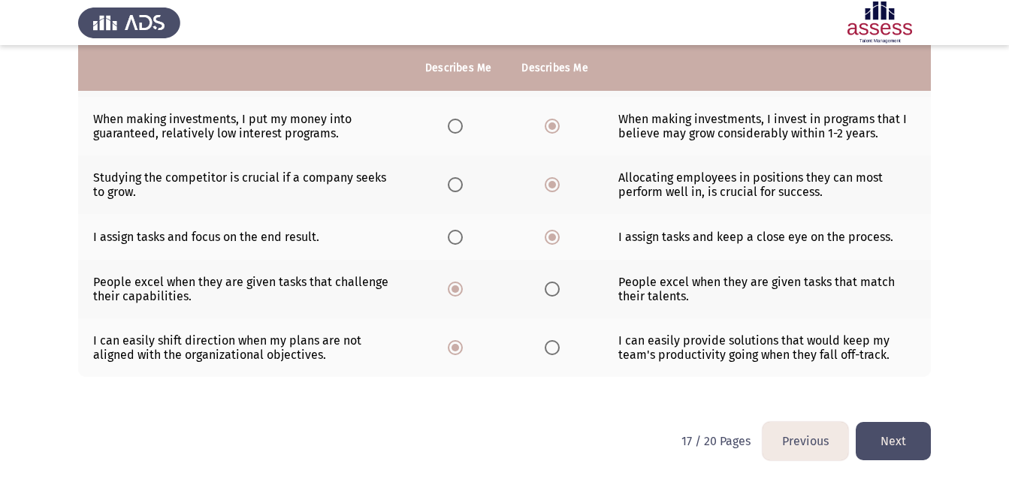
click at [908, 433] on button "Next" at bounding box center [893, 441] width 75 height 38
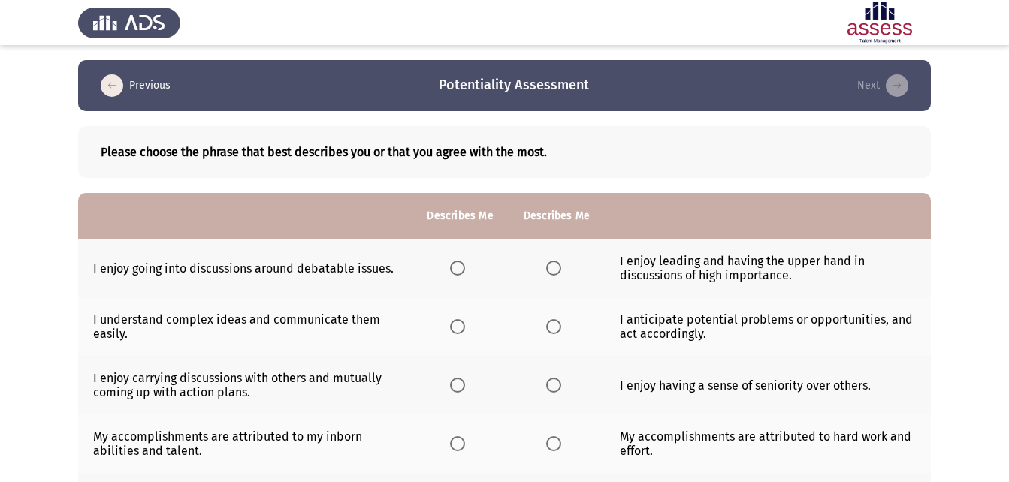
click at [457, 268] on span "Select an option" at bounding box center [457, 268] width 15 height 15
click at [457, 268] on input "Select an option" at bounding box center [457, 268] width 15 height 15
click at [548, 321] on span "Select an option" at bounding box center [553, 326] width 15 height 15
click at [548, 321] on input "Select an option" at bounding box center [553, 326] width 15 height 15
click at [466, 378] on label "Select an option" at bounding box center [460, 385] width 21 height 15
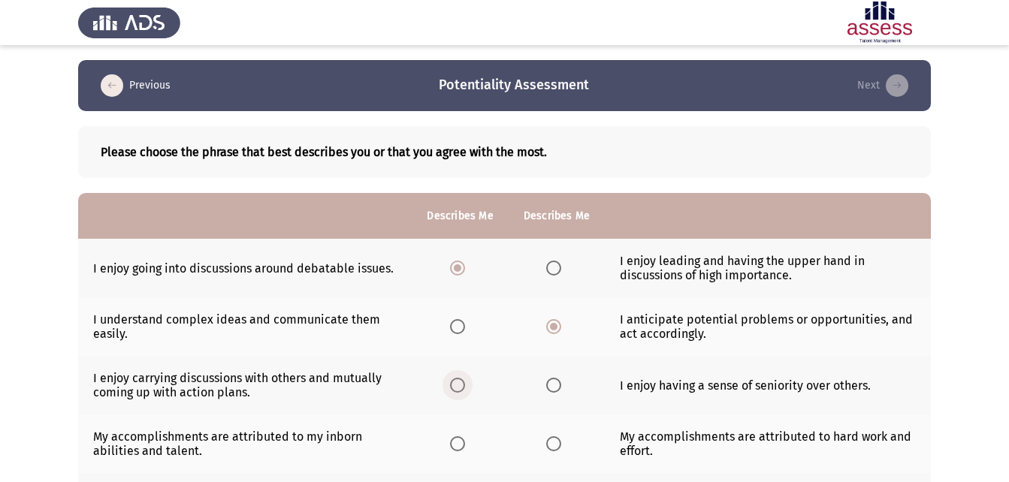
click at [465, 378] on input "Select an option" at bounding box center [457, 385] width 15 height 15
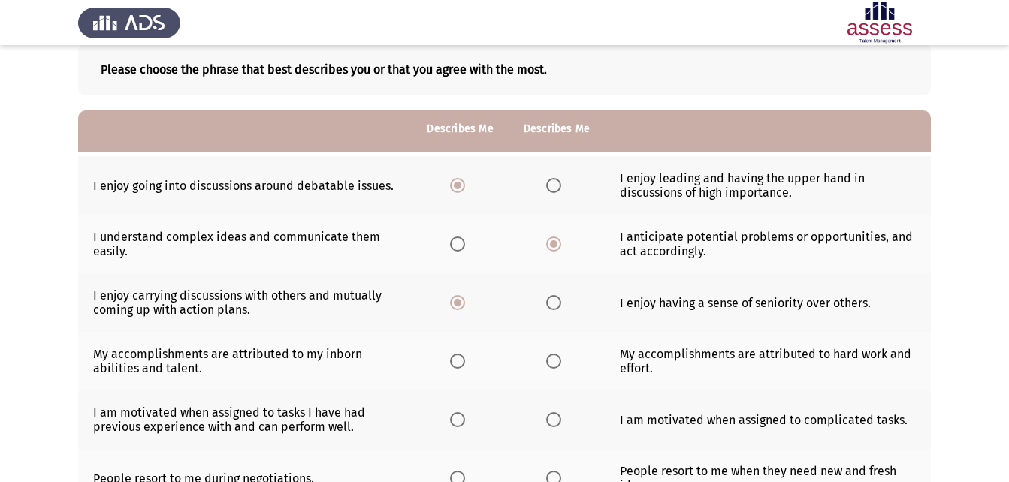
scroll to position [150, 0]
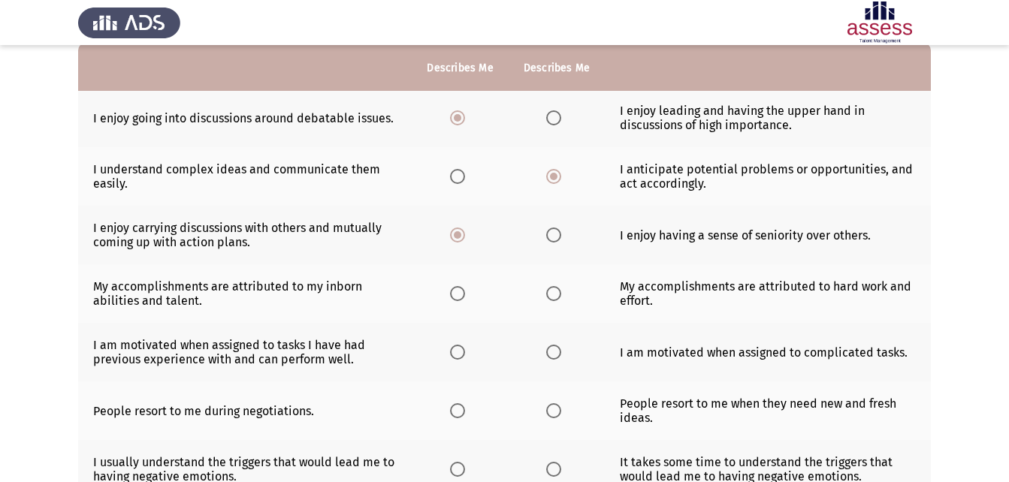
click at [548, 292] on span "Select an option" at bounding box center [553, 293] width 15 height 15
click at [548, 292] on input "Select an option" at bounding box center [553, 293] width 15 height 15
drag, startPoint x: 540, startPoint y: 358, endPoint x: 550, endPoint y: 356, distance: 10.0
click at [550, 356] on th at bounding box center [556, 352] width 96 height 59
click at [551, 357] on span "Select an option" at bounding box center [553, 352] width 15 height 15
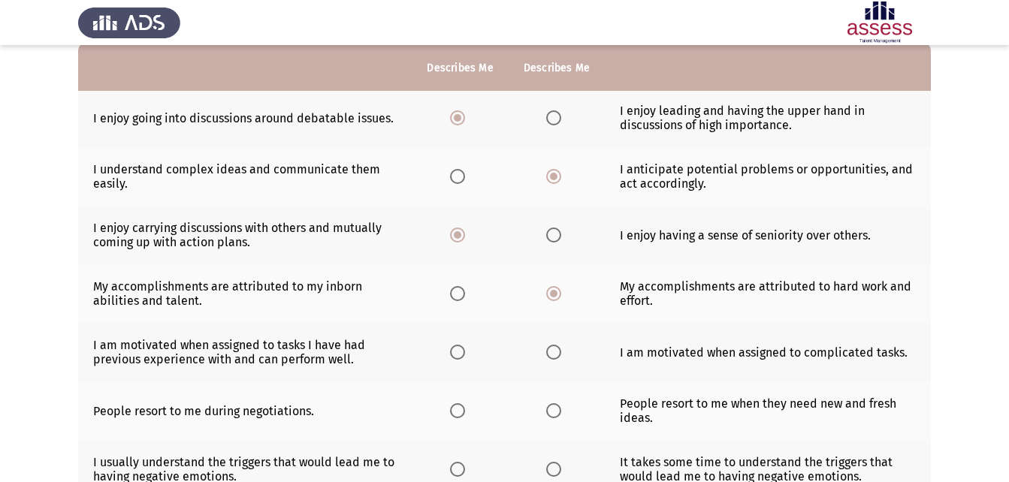
click at [551, 357] on input "Select an option" at bounding box center [553, 352] width 15 height 15
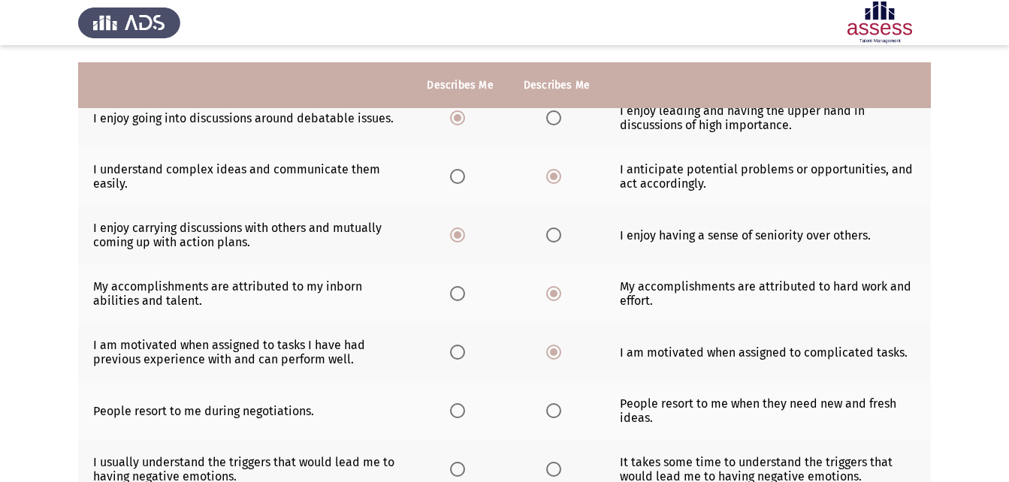
scroll to position [225, 0]
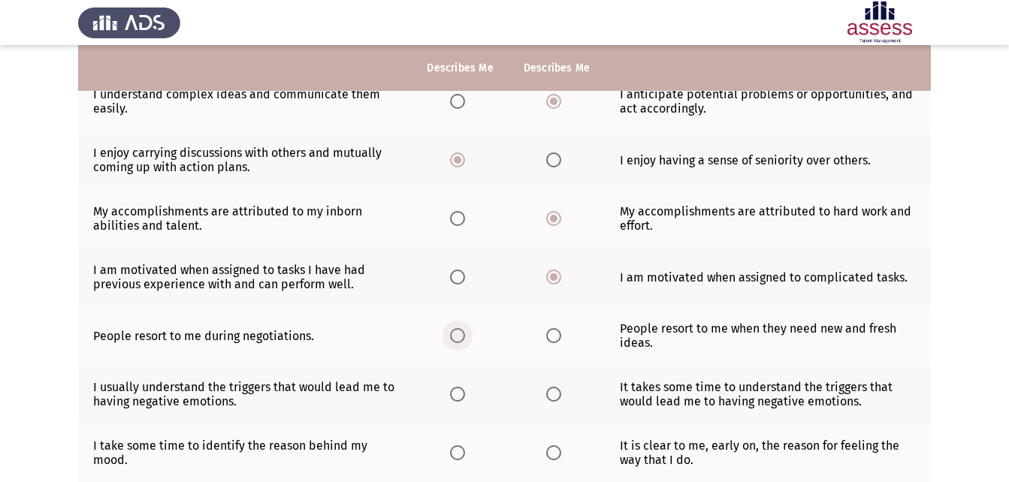
click at [463, 341] on span "Select an option" at bounding box center [457, 335] width 15 height 15
click at [463, 341] on input "Select an option" at bounding box center [457, 335] width 15 height 15
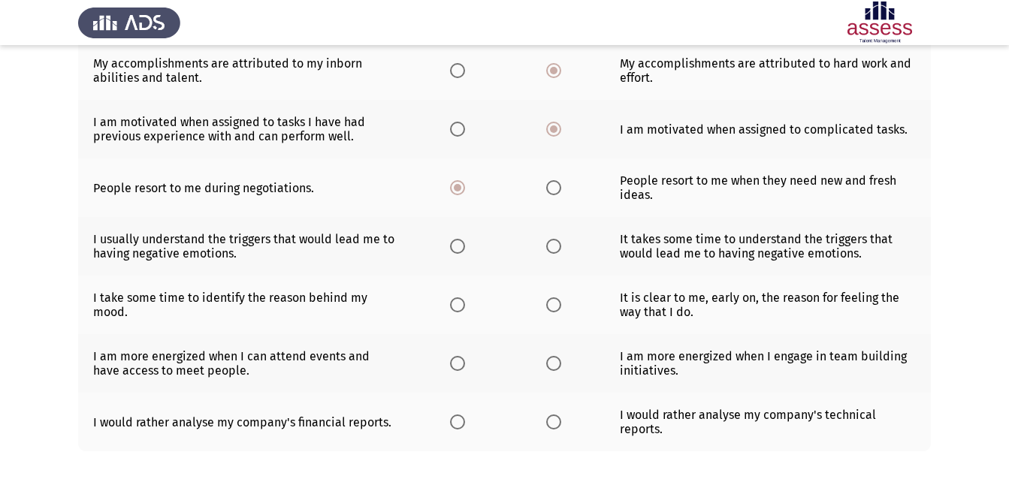
scroll to position [376, 0]
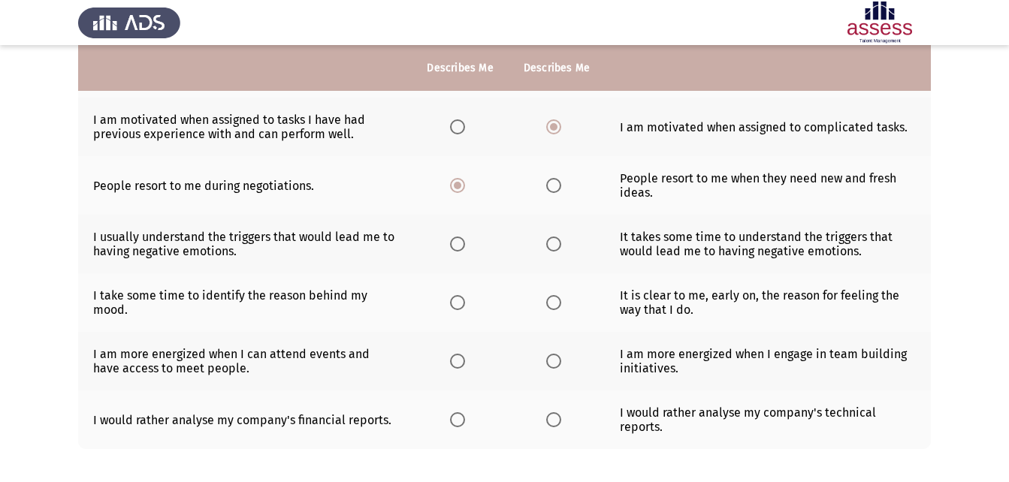
click at [460, 243] on span "Select an option" at bounding box center [457, 244] width 15 height 15
click at [460, 243] on input "Select an option" at bounding box center [457, 244] width 15 height 15
click at [554, 303] on span "Select an option" at bounding box center [553, 302] width 15 height 15
click at [554, 303] on input "Select an option" at bounding box center [553, 302] width 15 height 15
click at [450, 361] on th at bounding box center [460, 361] width 96 height 59
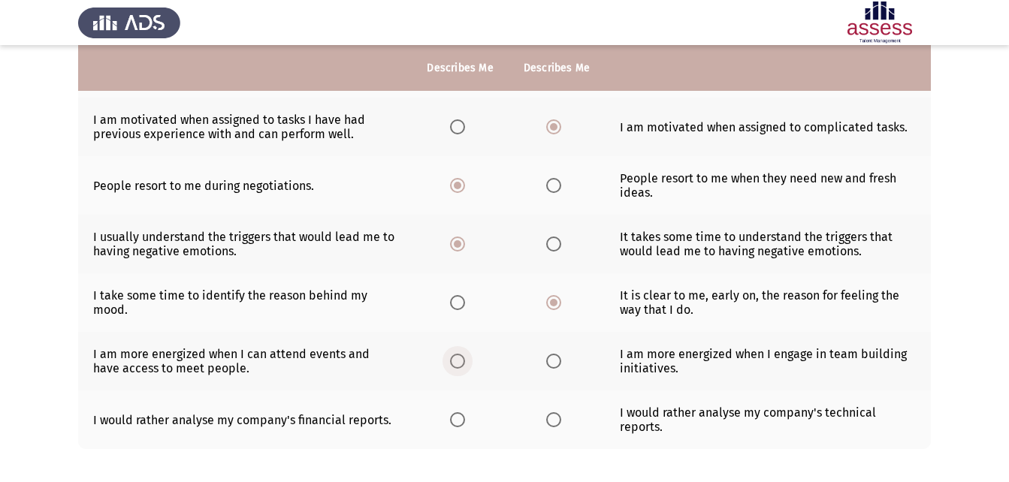
click at [460, 367] on span "Select an option" at bounding box center [457, 361] width 15 height 15
click at [460, 367] on input "Select an option" at bounding box center [457, 361] width 15 height 15
click at [451, 422] on span "Select an option" at bounding box center [457, 419] width 15 height 15
click at [451, 422] on input "Select an option" at bounding box center [457, 419] width 15 height 15
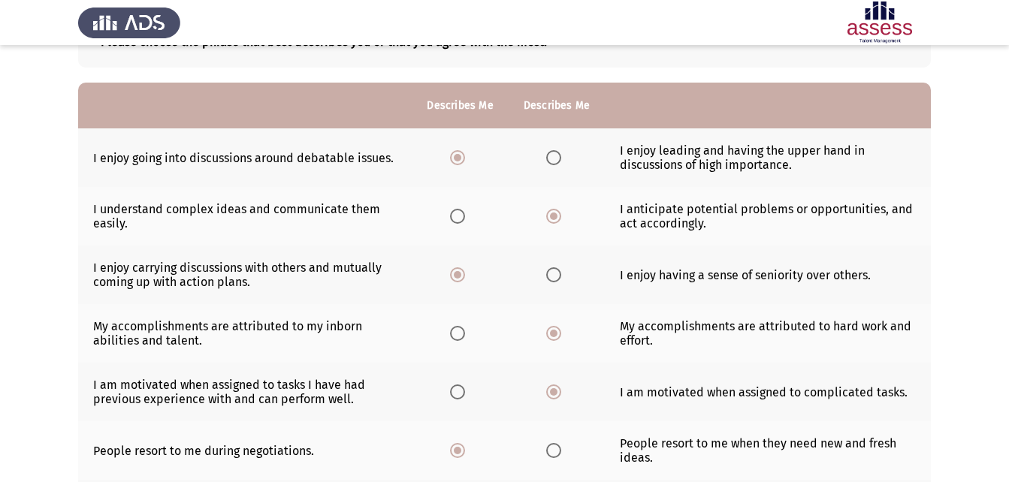
scroll to position [448, 0]
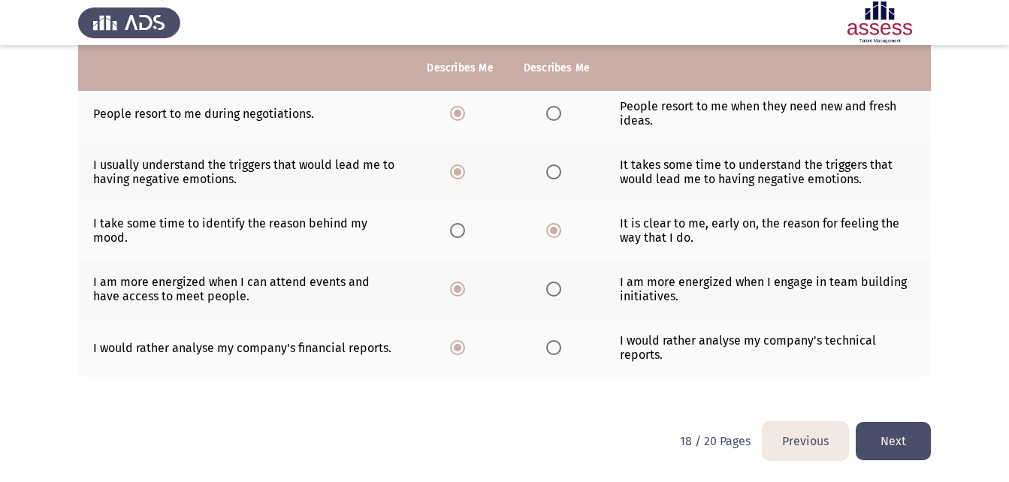
click at [883, 439] on button "Next" at bounding box center [893, 441] width 75 height 38
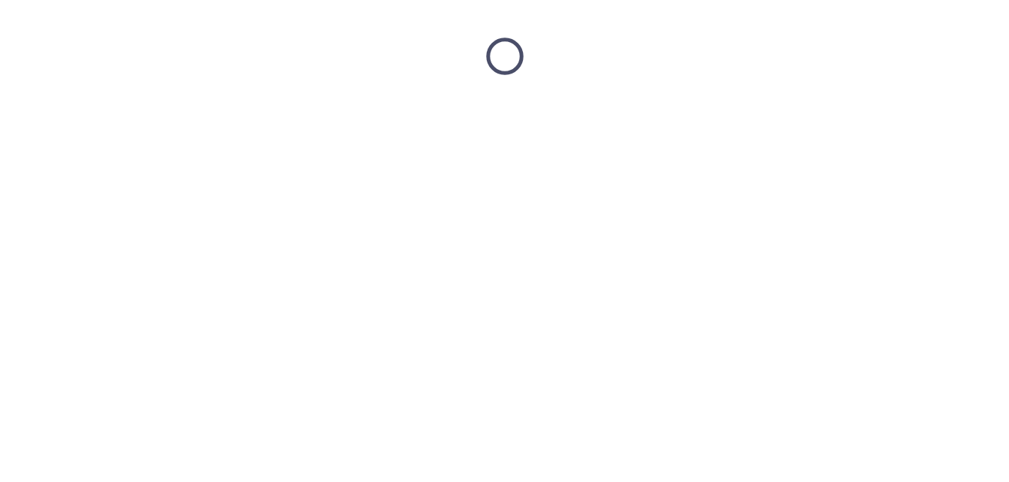
scroll to position [0, 0]
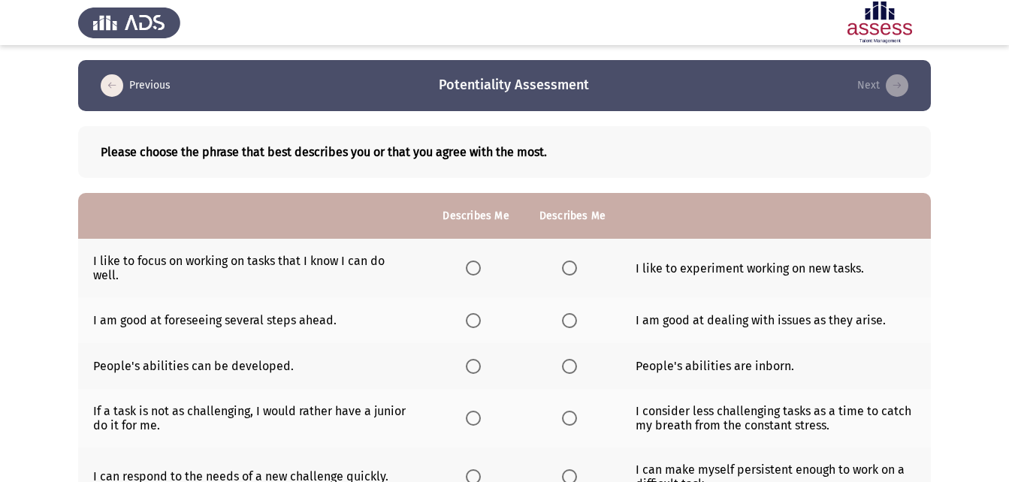
click at [468, 264] on span "Select an option" at bounding box center [473, 268] width 15 height 15
click at [468, 264] on input "Select an option" at bounding box center [473, 268] width 15 height 15
click at [457, 321] on th at bounding box center [475, 320] width 96 height 46
click at [471, 324] on th at bounding box center [475, 320] width 96 height 46
click at [471, 324] on span "Select an option" at bounding box center [473, 320] width 15 height 15
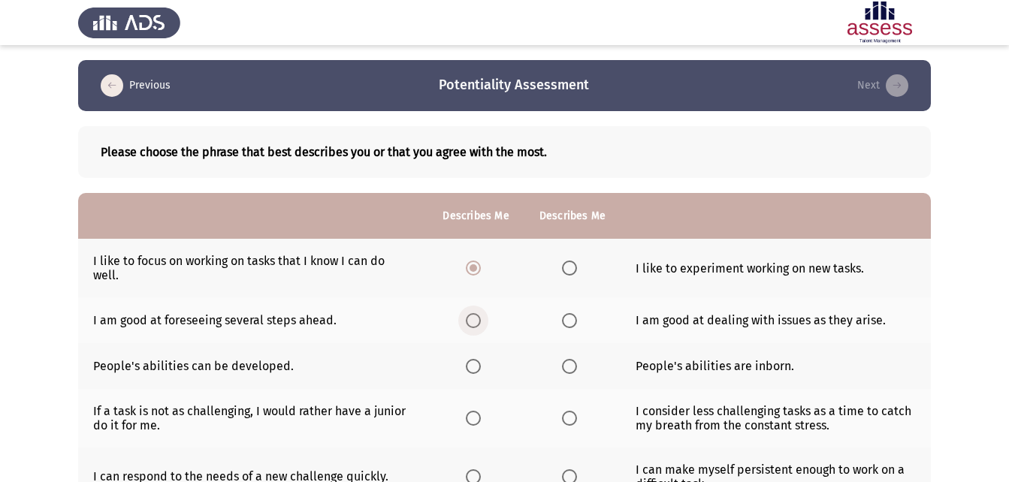
click at [471, 324] on input "Select an option" at bounding box center [473, 320] width 15 height 15
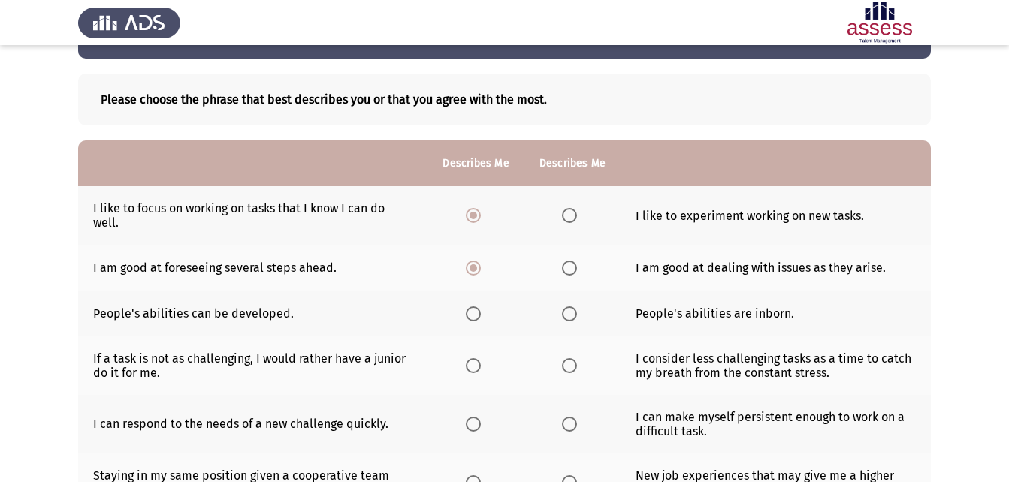
scroll to position [150, 0]
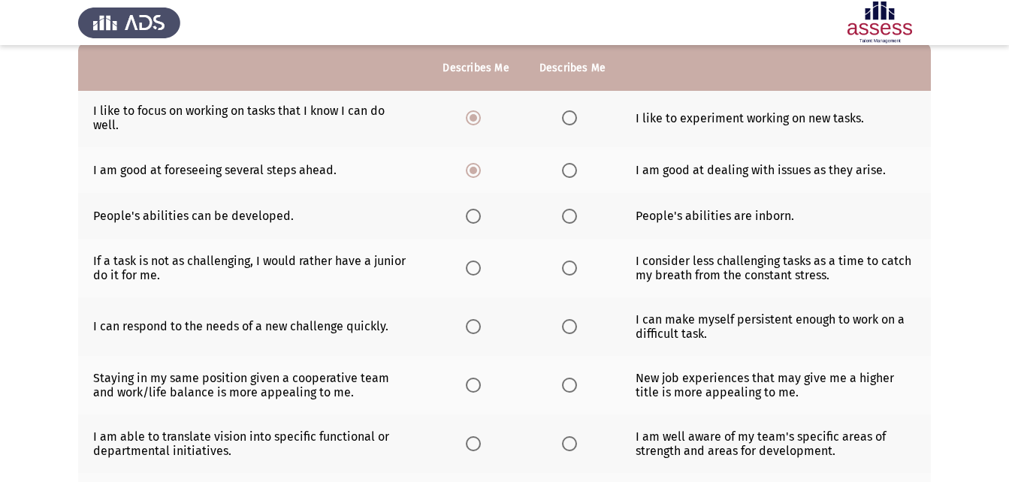
click at [477, 221] on span "Select an option" at bounding box center [473, 216] width 15 height 15
click at [477, 221] on input "Select an option" at bounding box center [473, 216] width 15 height 15
click at [475, 273] on span "Select an option" at bounding box center [473, 268] width 15 height 15
click at [475, 273] on input "Select an option" at bounding box center [473, 268] width 15 height 15
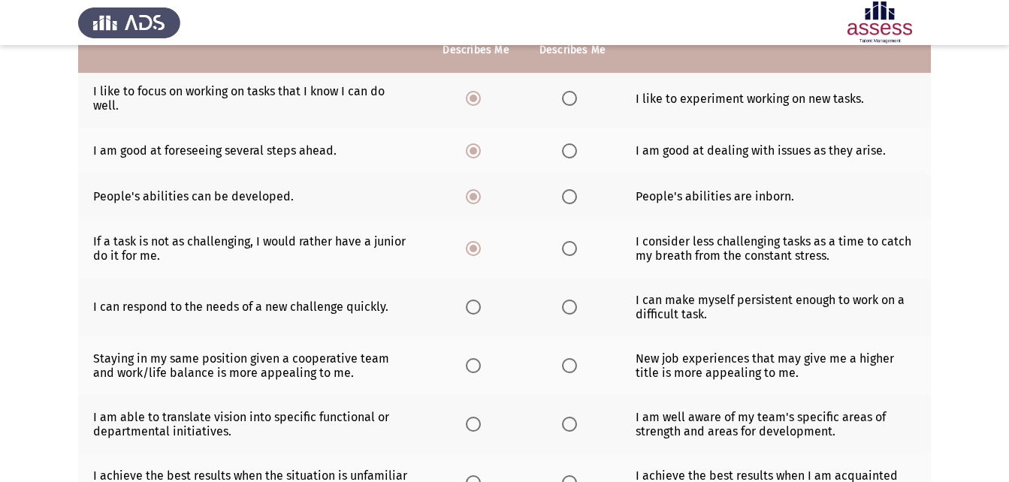
scroll to position [225, 0]
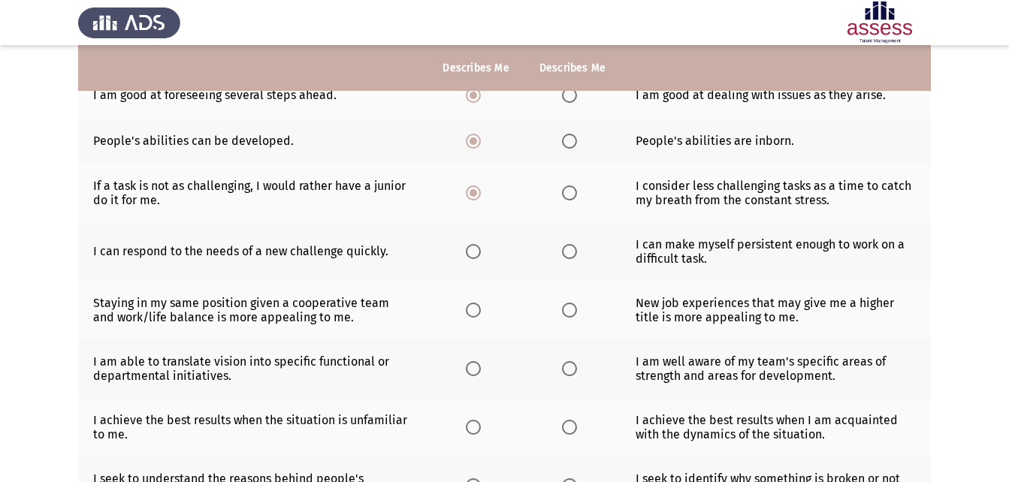
click at [578, 248] on label "Select an option" at bounding box center [572, 251] width 21 height 15
click at [577, 248] on input "Select an option" at bounding box center [569, 251] width 15 height 15
click at [584, 315] on th at bounding box center [572, 310] width 96 height 59
click at [575, 313] on span "Select an option" at bounding box center [569, 310] width 15 height 15
click at [575, 313] on input "Select an option" at bounding box center [569, 310] width 15 height 15
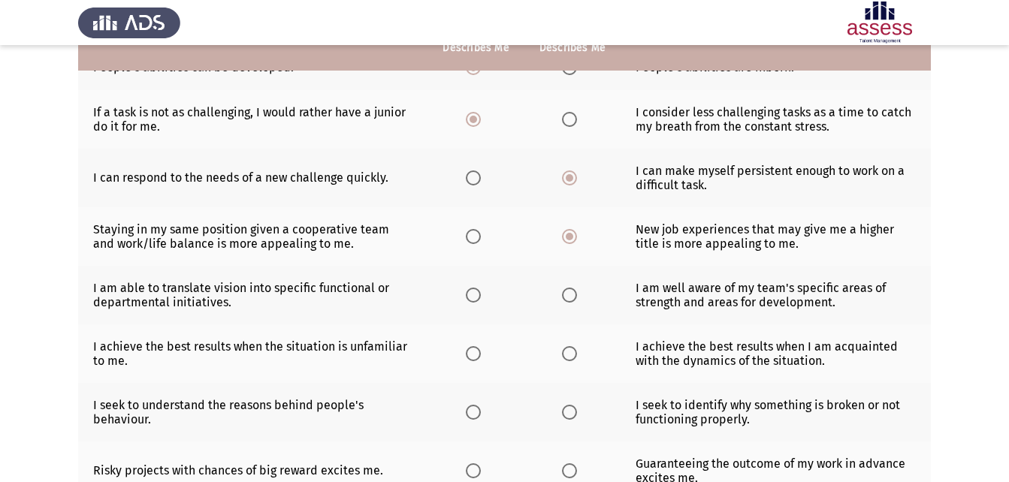
scroll to position [300, 0]
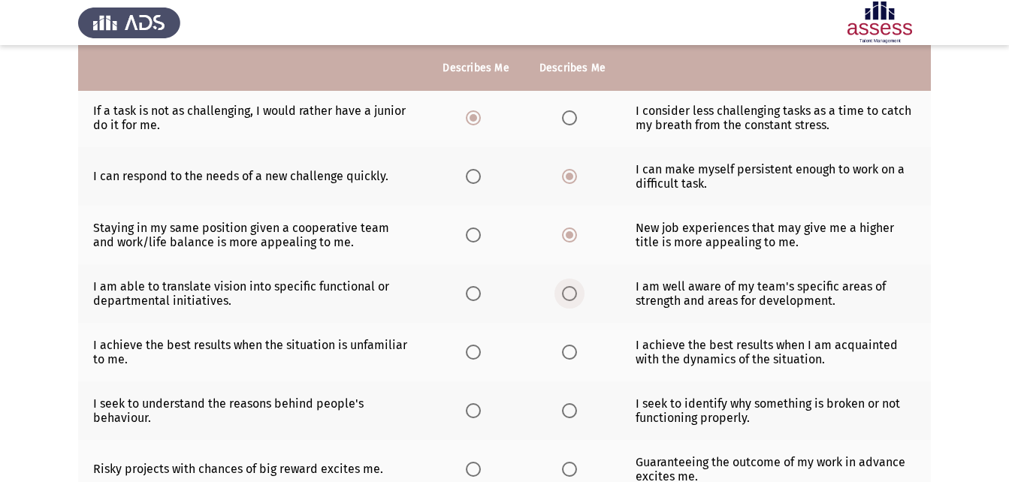
click at [567, 298] on span "Select an option" at bounding box center [569, 293] width 15 height 15
click at [567, 298] on input "Select an option" at bounding box center [569, 293] width 15 height 15
click at [586, 357] on th at bounding box center [572, 352] width 96 height 59
click at [575, 358] on th at bounding box center [572, 352] width 96 height 59
click at [570, 356] on span "Select an option" at bounding box center [569, 352] width 15 height 15
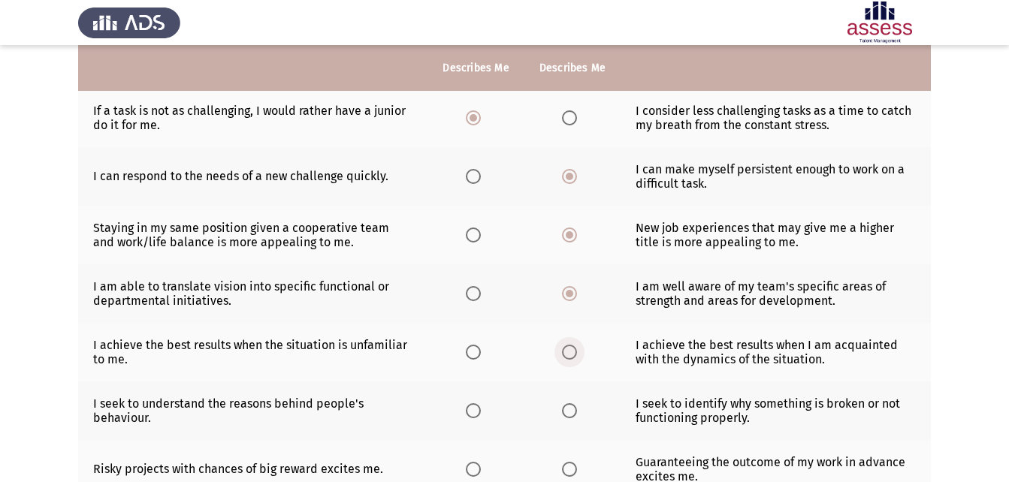
click at [570, 356] on input "Select an option" at bounding box center [569, 352] width 15 height 15
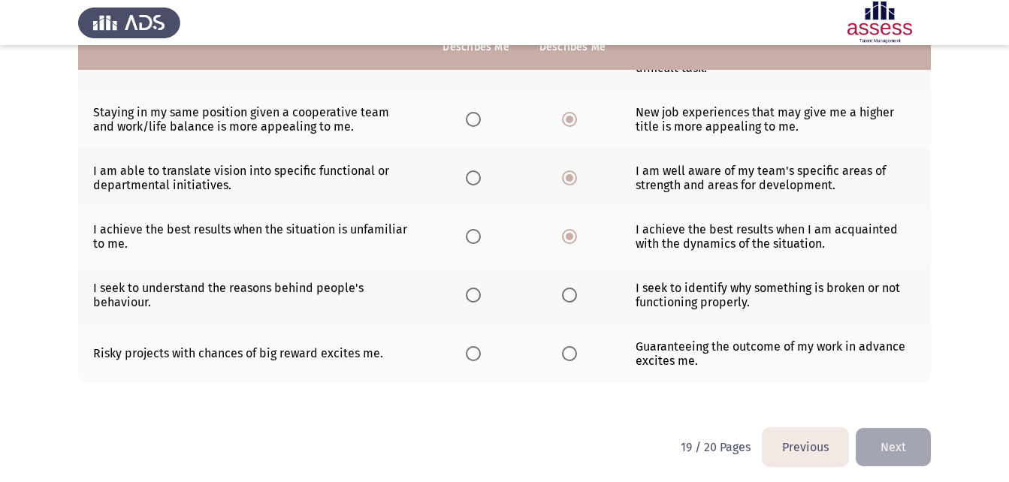
scroll to position [422, 0]
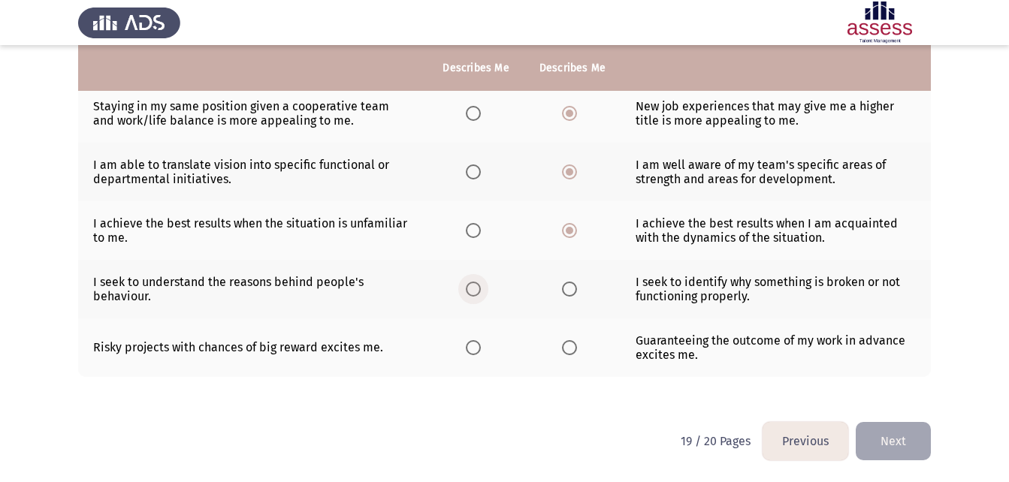
click at [478, 287] on span "Select an option" at bounding box center [473, 289] width 15 height 15
click at [478, 287] on input "Select an option" at bounding box center [473, 289] width 15 height 15
click at [471, 353] on span "Select an option" at bounding box center [473, 347] width 15 height 15
click at [471, 353] on input "Select an option" at bounding box center [473, 347] width 15 height 15
click at [893, 448] on button "Next" at bounding box center [893, 441] width 75 height 38
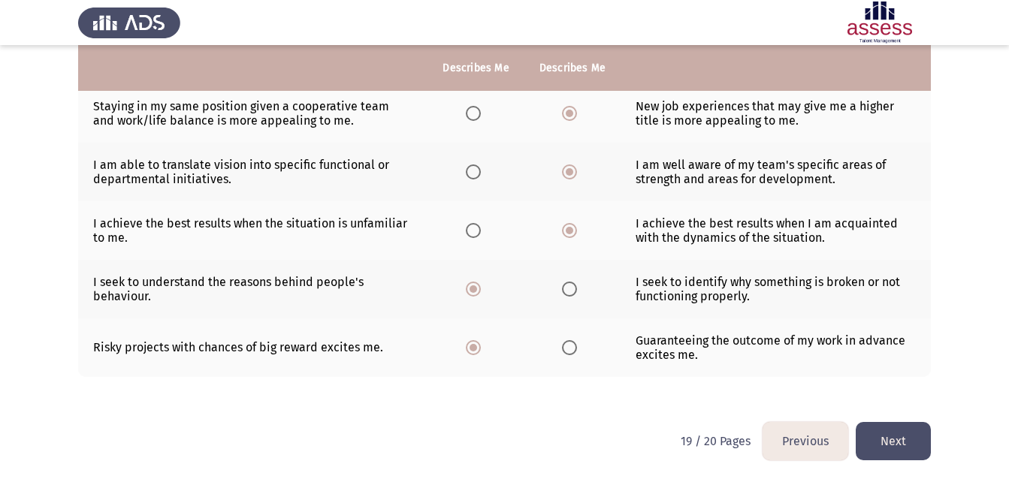
scroll to position [0, 0]
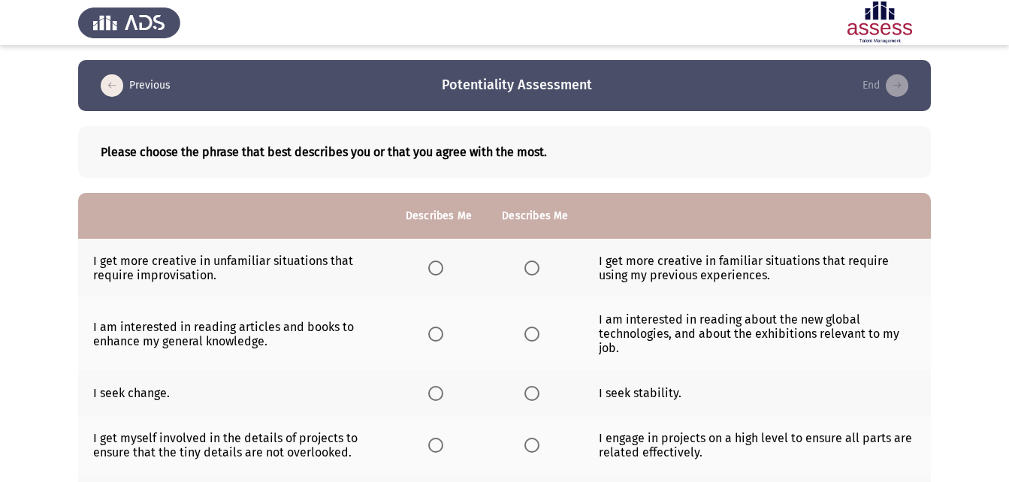
click at [533, 273] on span "Select an option" at bounding box center [531, 268] width 15 height 15
click at [533, 273] on input "Select an option" at bounding box center [531, 268] width 15 height 15
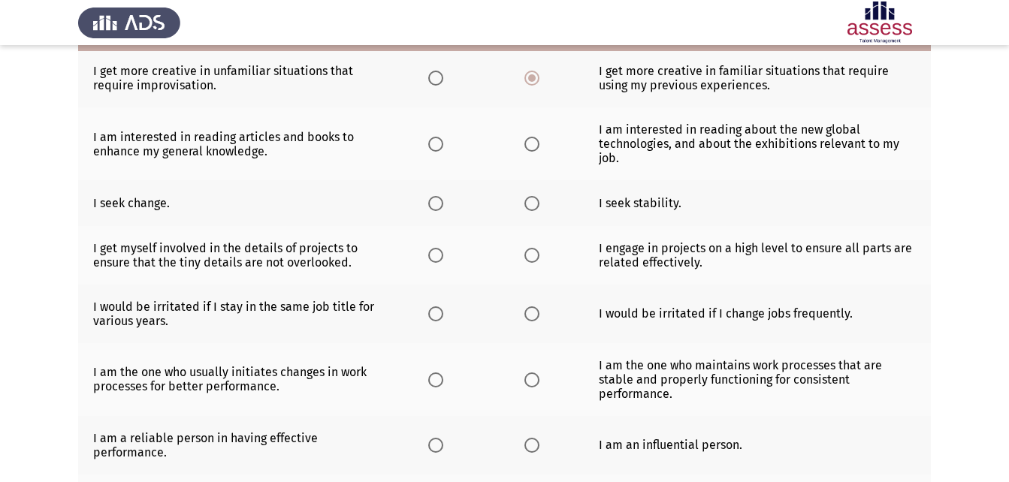
scroll to position [225, 0]
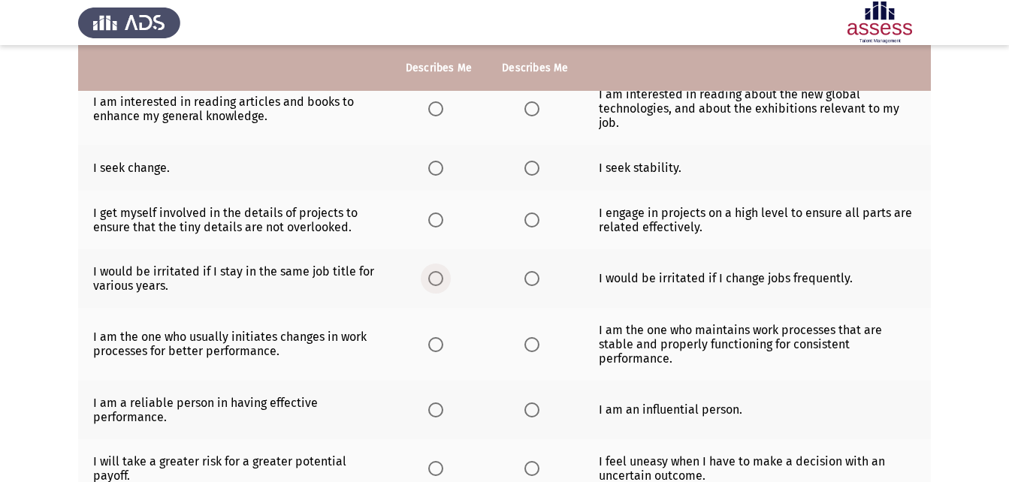
click at [438, 285] on span "Select an option" at bounding box center [435, 278] width 15 height 15
click at [438, 285] on input "Select an option" at bounding box center [435, 278] width 15 height 15
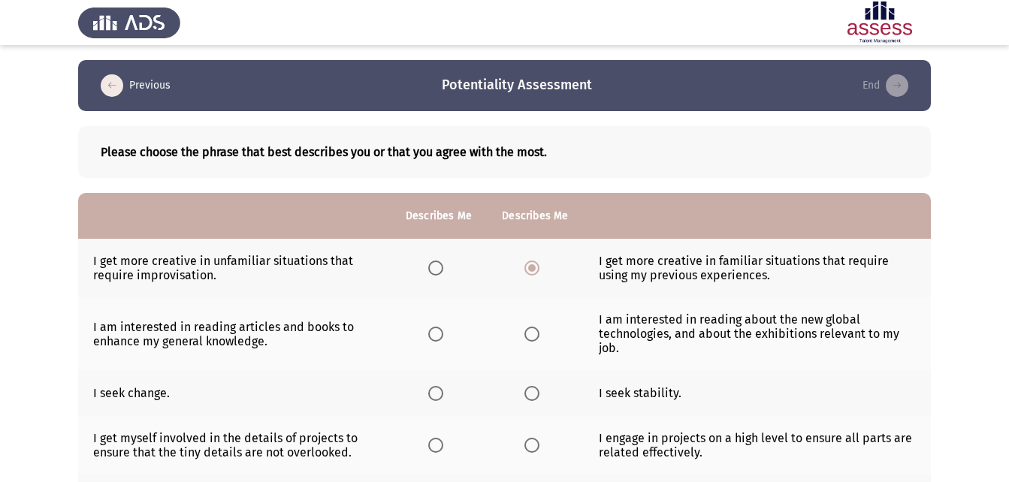
scroll to position [75, 0]
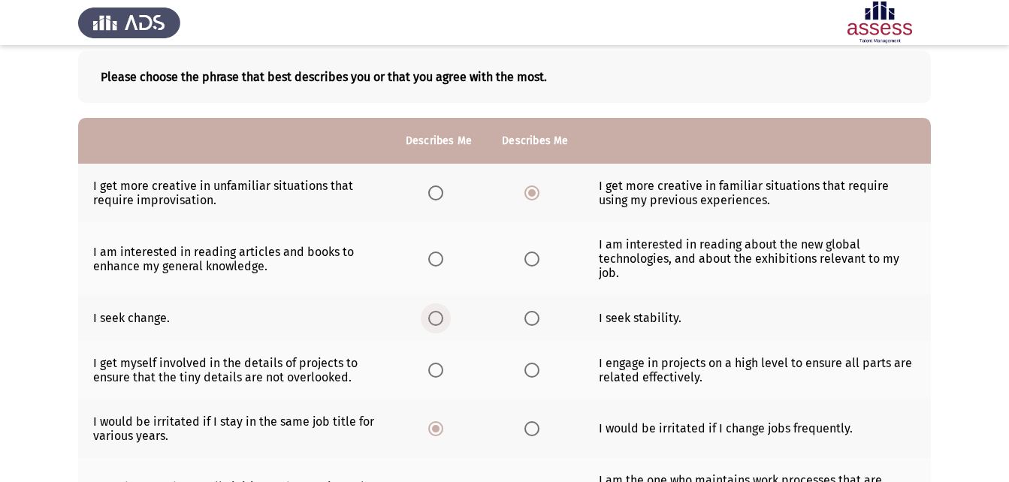
click at [432, 321] on span "Select an option" at bounding box center [435, 318] width 15 height 15
click at [432, 321] on input "Select an option" at bounding box center [435, 318] width 15 height 15
click at [442, 370] on span "Select an option" at bounding box center [435, 370] width 15 height 15
click at [442, 370] on input "Select an option" at bounding box center [435, 370] width 15 height 15
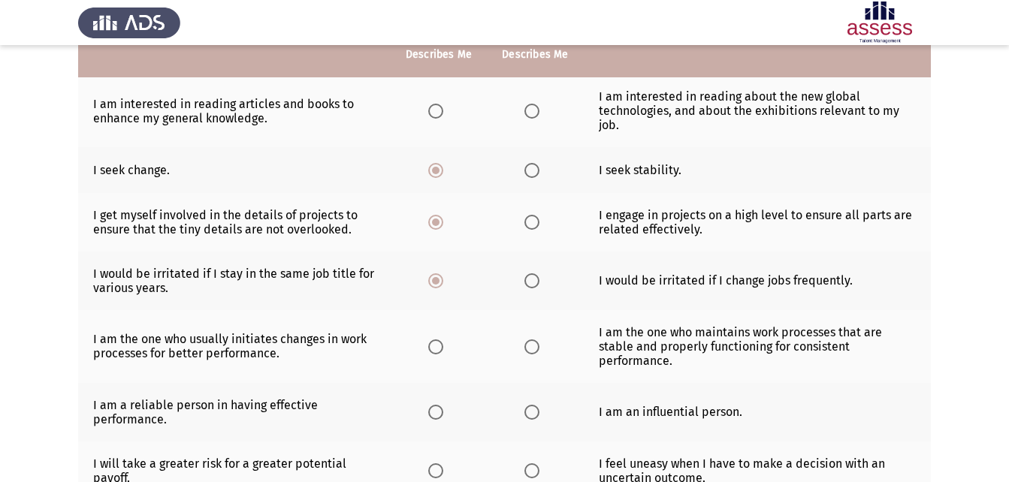
scroll to position [225, 0]
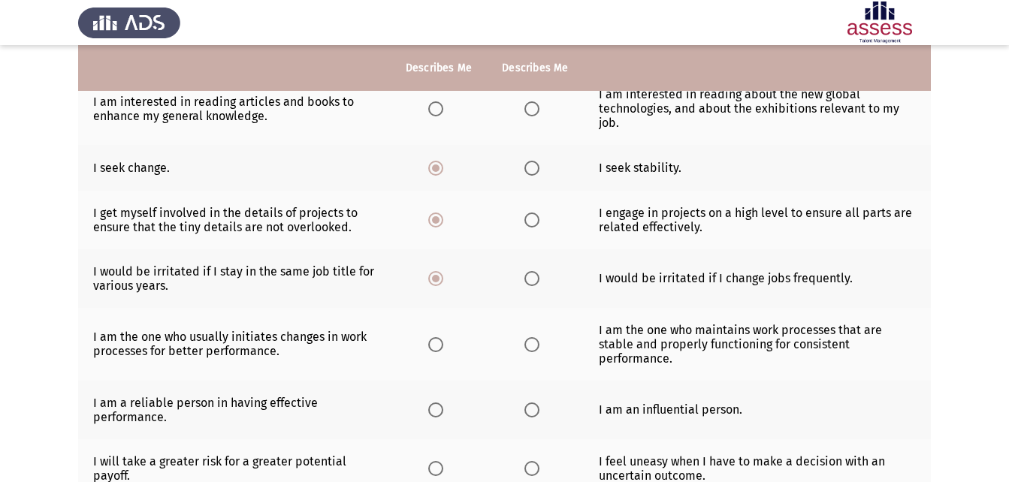
click at [436, 412] on span "Select an option" at bounding box center [435, 410] width 15 height 15
click at [436, 412] on input "Select an option" at bounding box center [435, 410] width 15 height 15
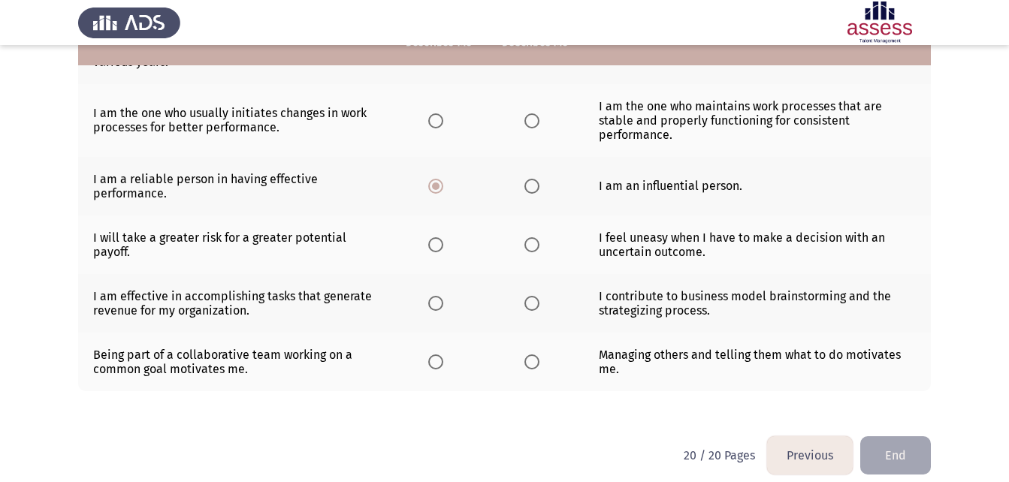
scroll to position [451, 0]
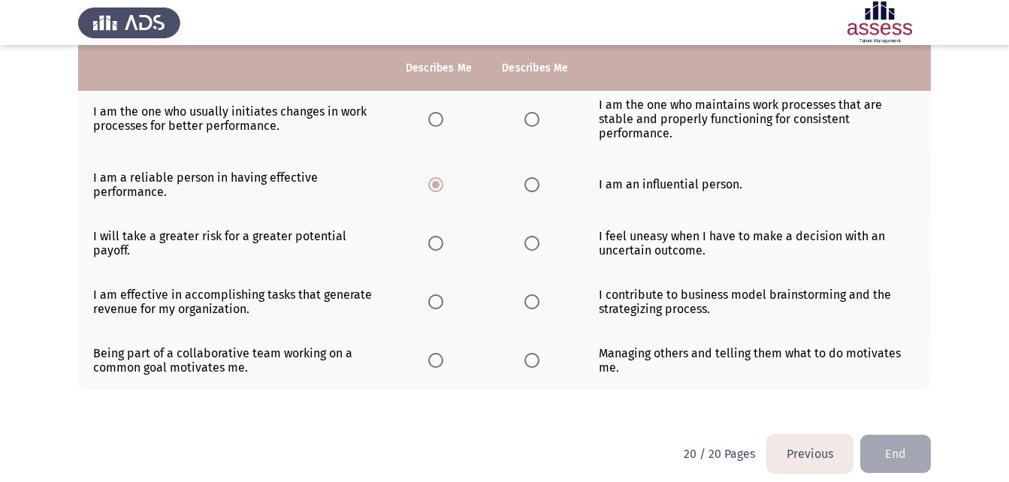
click at [424, 309] on th at bounding box center [439, 302] width 96 height 59
click at [434, 298] on span "Select an option" at bounding box center [435, 301] width 15 height 15
click at [434, 298] on input "Select an option" at bounding box center [435, 301] width 15 height 15
click at [433, 368] on span "Select an option" at bounding box center [435, 360] width 15 height 15
click at [433, 368] on input "Select an option" at bounding box center [435, 360] width 15 height 15
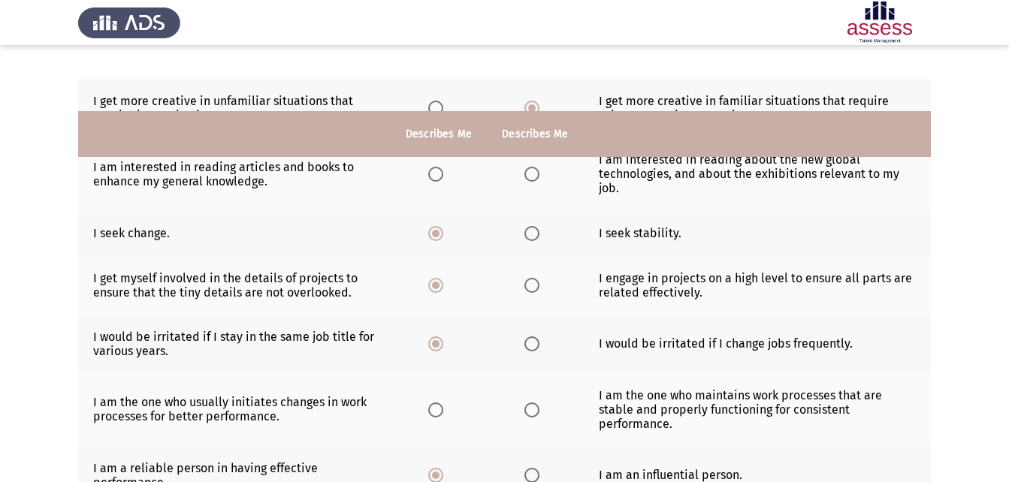
scroll to position [88, 0]
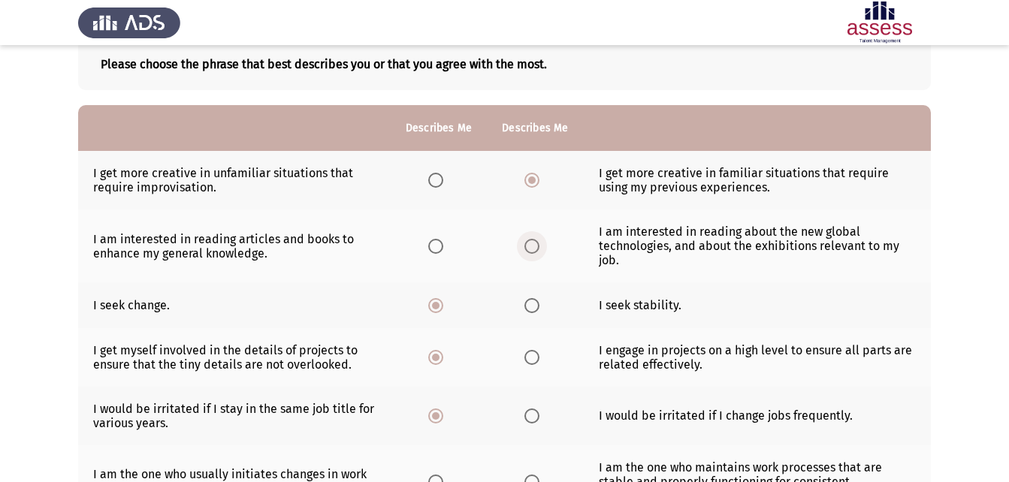
click at [530, 244] on span "Select an option" at bounding box center [531, 246] width 15 height 15
click at [530, 244] on input "Select an option" at bounding box center [531, 246] width 15 height 15
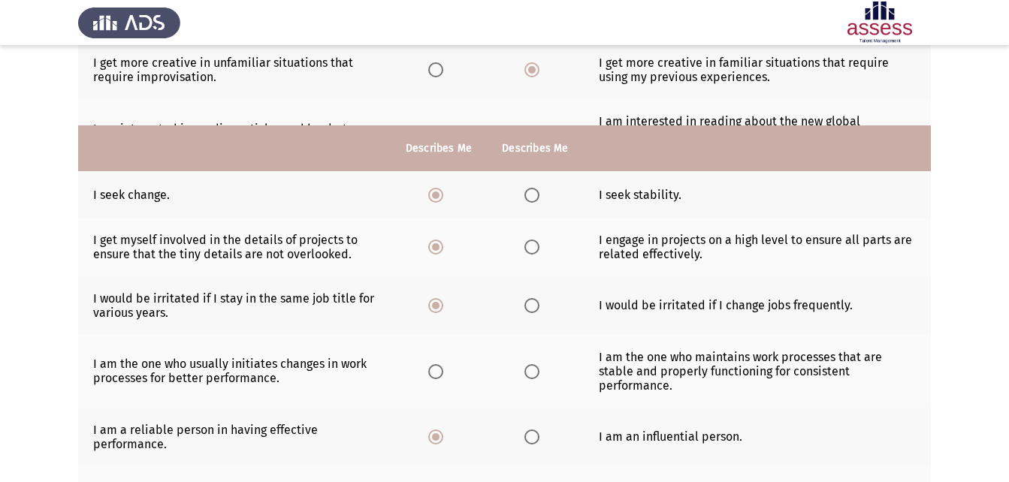
scroll to position [313, 0]
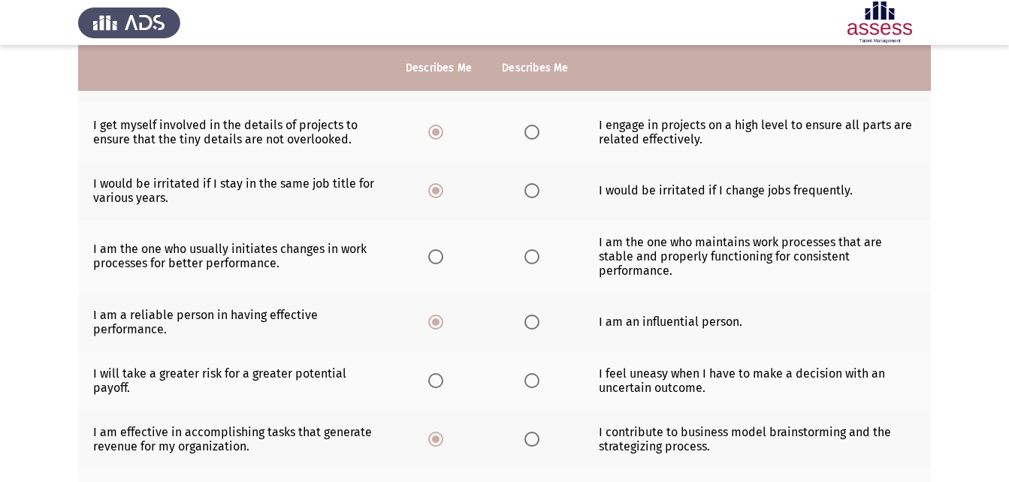
click at [539, 256] on label "Select an option" at bounding box center [534, 256] width 21 height 15
click at [539, 256] on input "Select an option" at bounding box center [531, 256] width 15 height 15
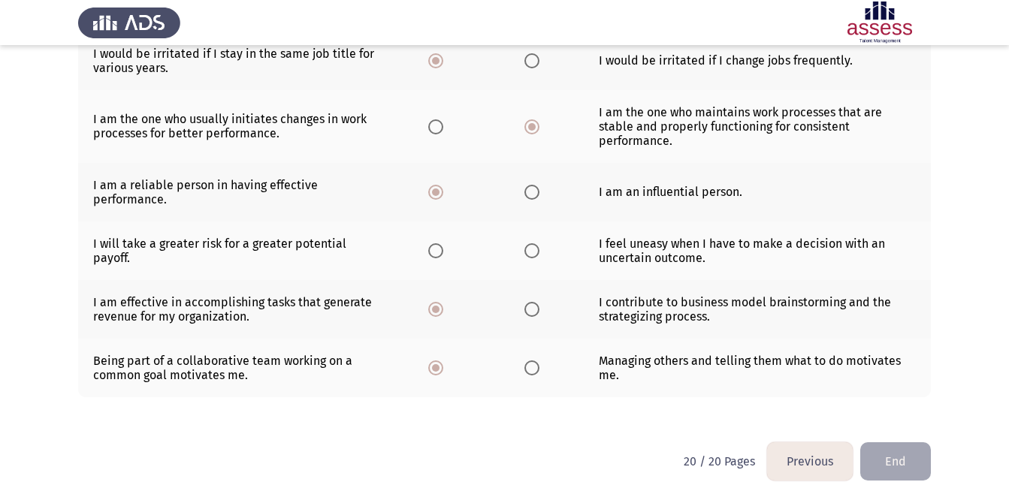
scroll to position [463, 0]
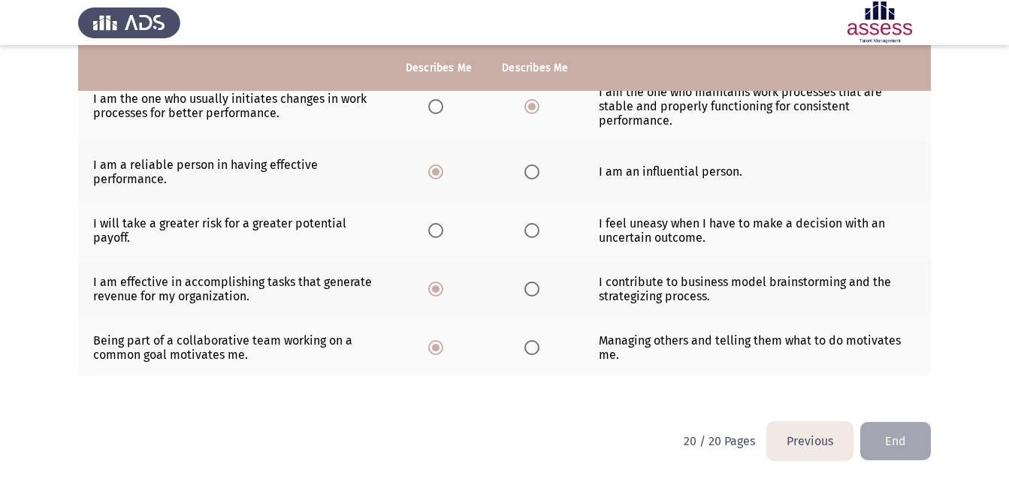
click at [433, 231] on span "Select an option" at bounding box center [435, 230] width 15 height 15
click at [433, 231] on input "Select an option" at bounding box center [435, 230] width 15 height 15
click at [533, 234] on span "Select an option" at bounding box center [531, 230] width 15 height 15
click at [533, 234] on input "Select an option" at bounding box center [531, 230] width 15 height 15
click at [907, 443] on button "End" at bounding box center [895, 441] width 71 height 38
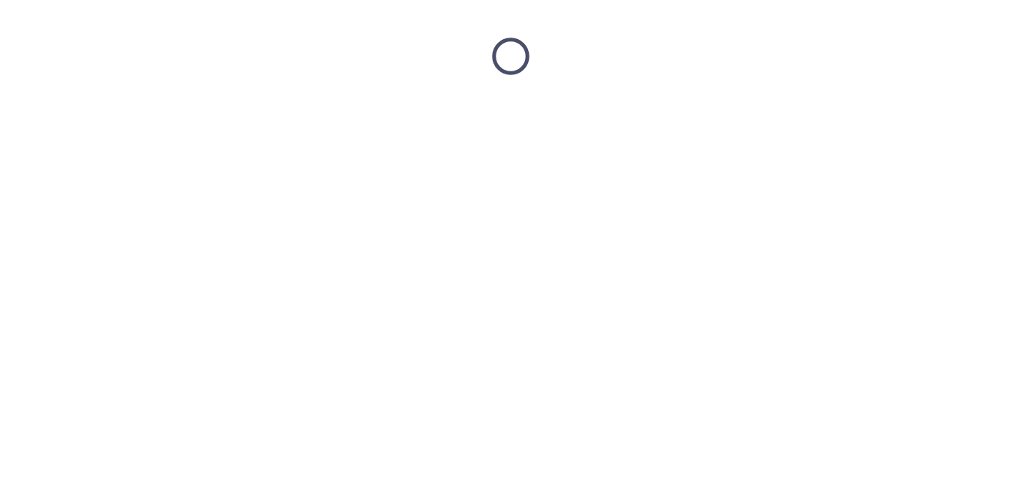
scroll to position [0, 0]
